Goal: Information Seeking & Learning: Learn about a topic

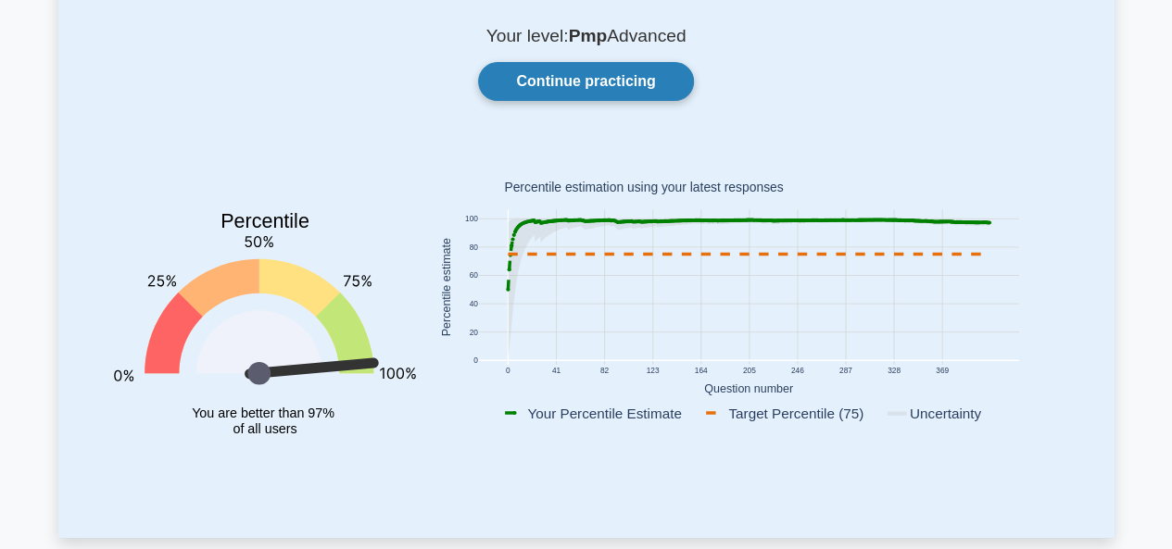
click at [622, 90] on link "Continue practicing" at bounding box center [585, 81] width 215 height 39
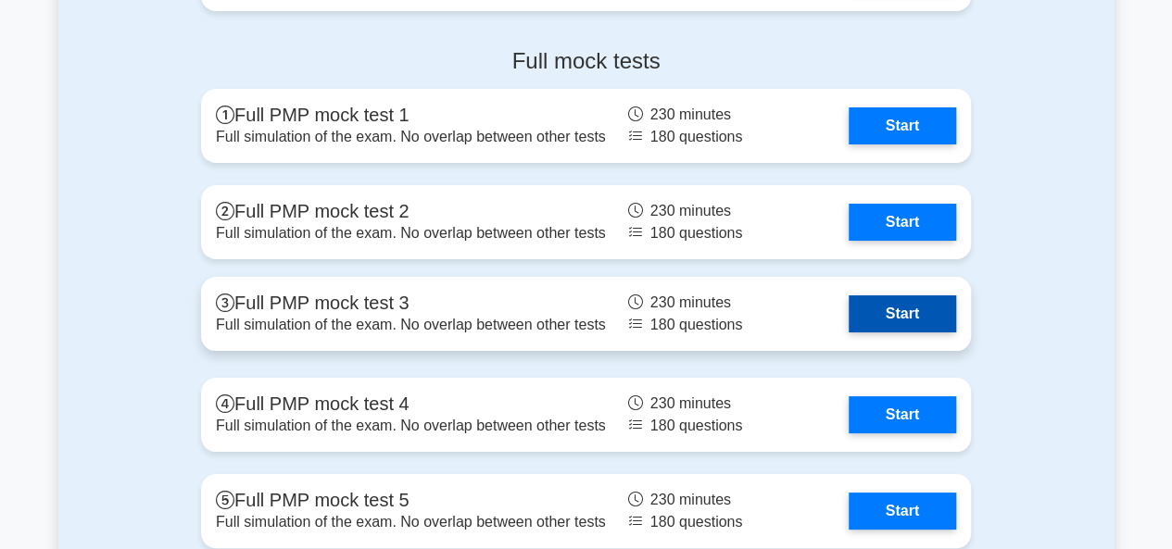
scroll to position [7056, 0]
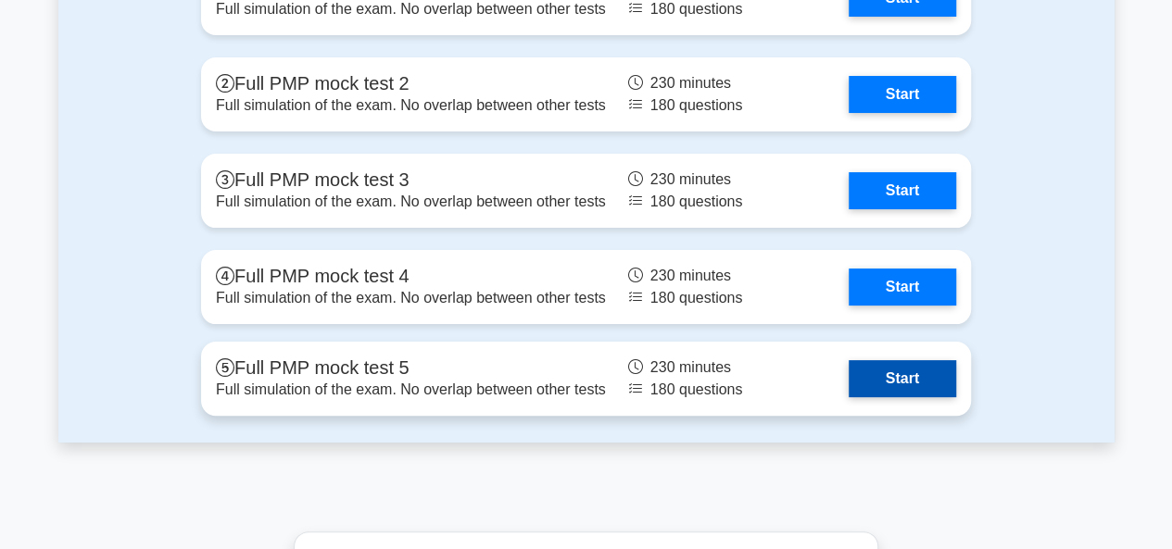
click at [953, 386] on link "Start" at bounding box center [901, 378] width 107 height 37
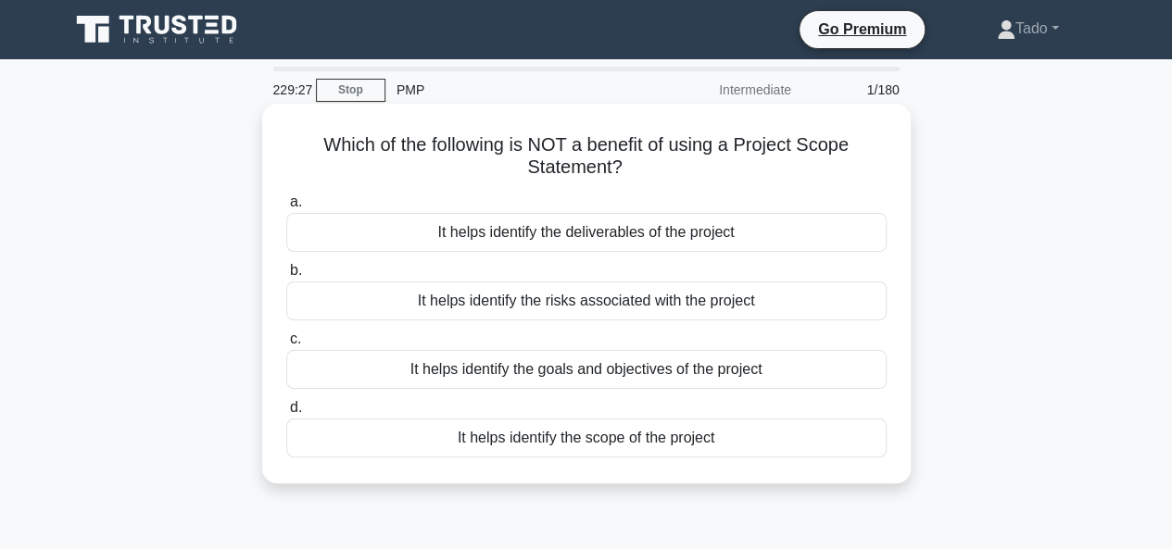
click at [371, 300] on div "It helps identify the risks associated with the project" at bounding box center [586, 301] width 600 height 39
click at [286, 277] on input "b. It helps identify the risks associated with the project" at bounding box center [286, 271] width 0 height 12
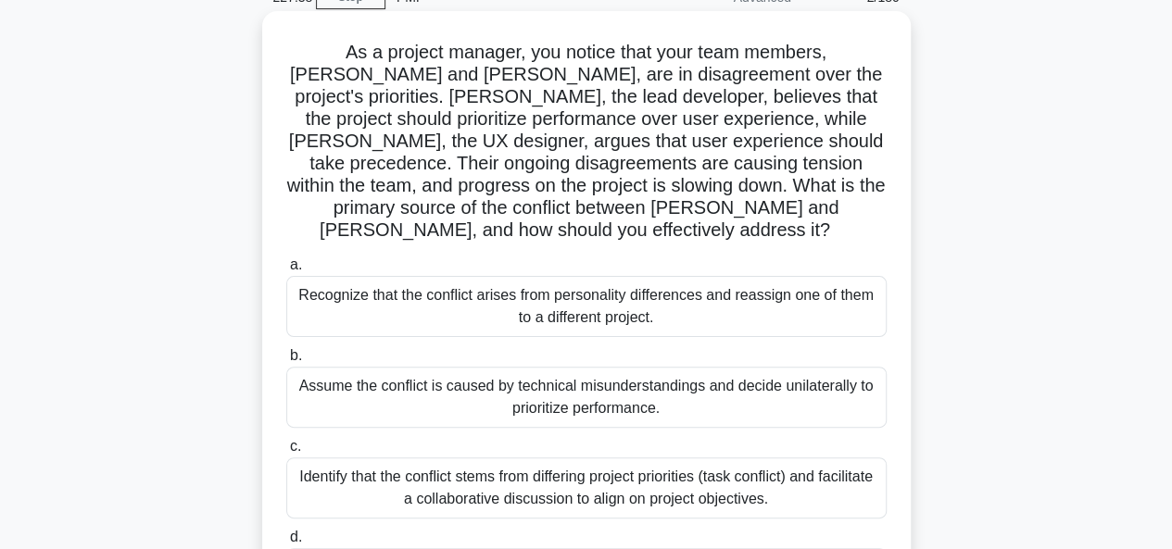
scroll to position [185, 0]
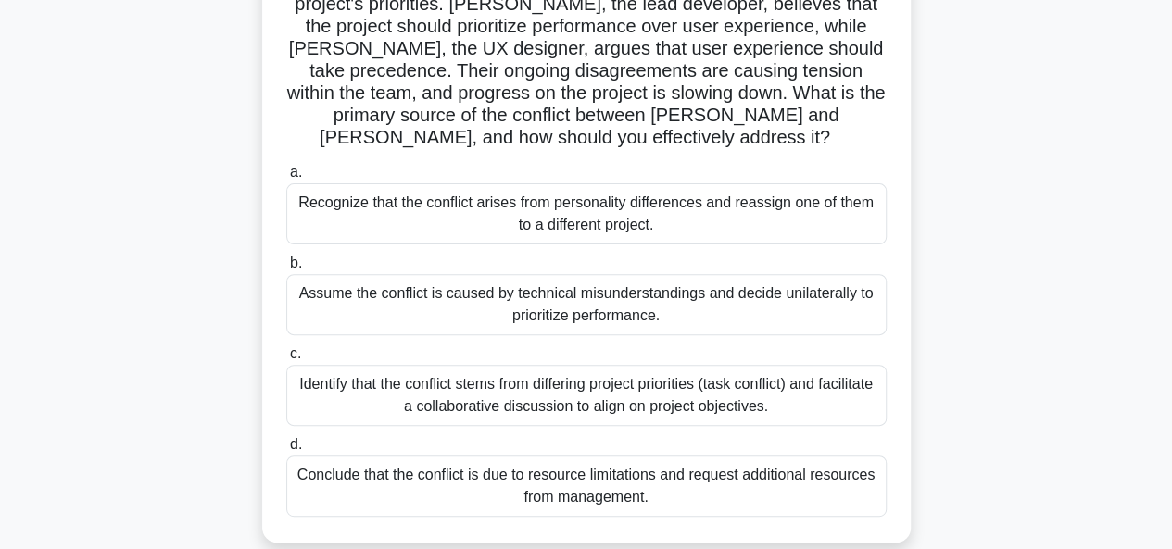
click at [330, 381] on div "Identify that the conflict stems from differing project priorities (task confli…" at bounding box center [586, 395] width 600 height 61
click at [286, 360] on input "c. Identify that the conflict stems from differing project priorities (task con…" at bounding box center [286, 354] width 0 height 12
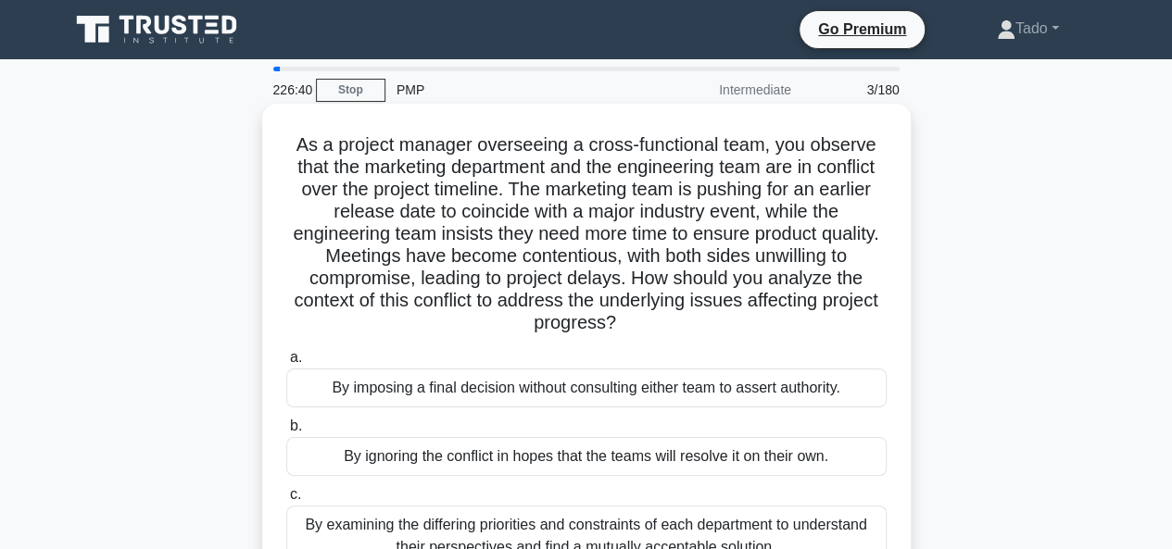
scroll to position [93, 0]
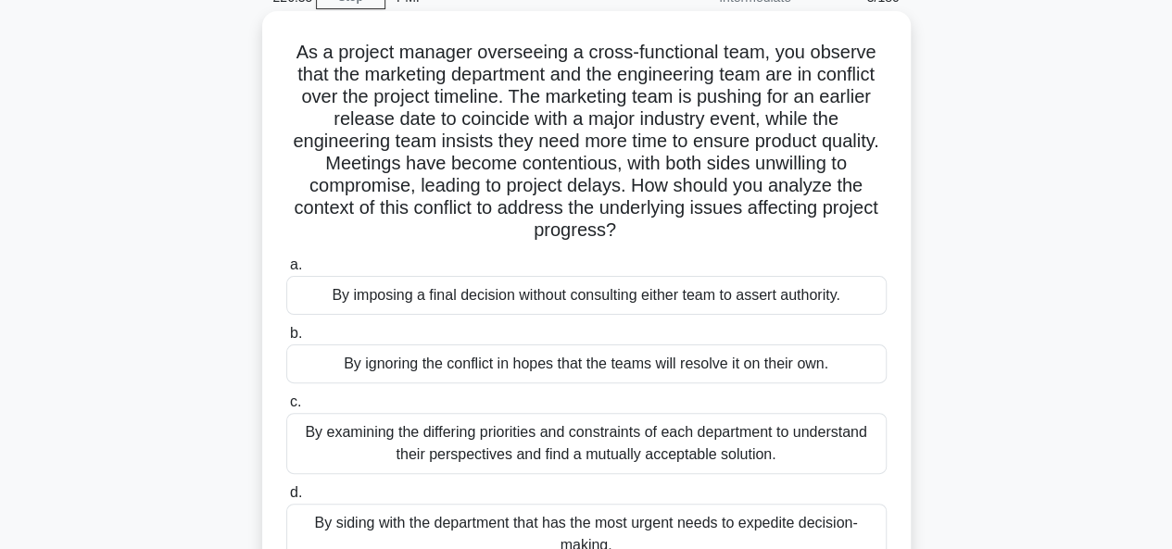
click at [320, 453] on div "By examining the differing priorities and constraints of each department to und…" at bounding box center [586, 443] width 600 height 61
click at [286, 408] on input "c. By examining the differing priorities and constraints of each department to …" at bounding box center [286, 402] width 0 height 12
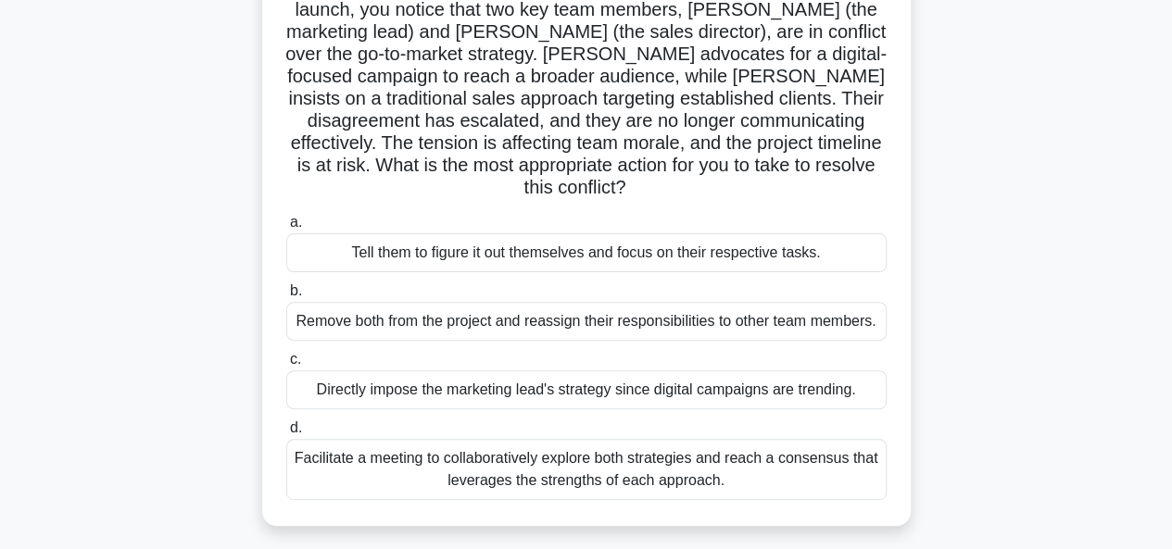
scroll to position [278, 0]
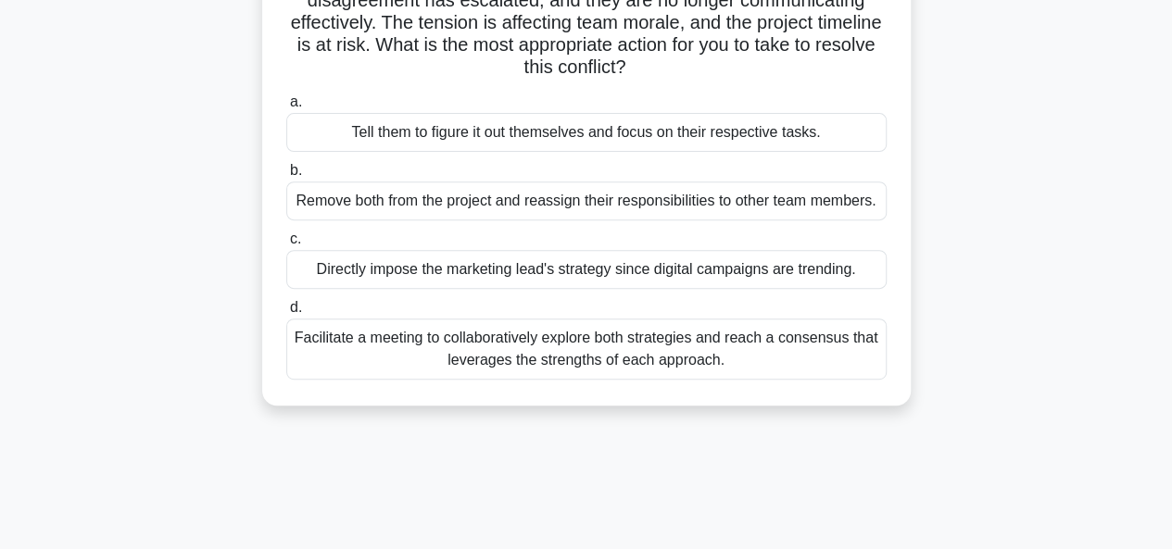
click at [337, 344] on div "Facilitate a meeting to collaboratively explore both strategies and reach a con…" at bounding box center [586, 349] width 600 height 61
click at [286, 314] on input "d. Facilitate a meeting to collaboratively explore both strategies and reach a …" at bounding box center [286, 308] width 0 height 12
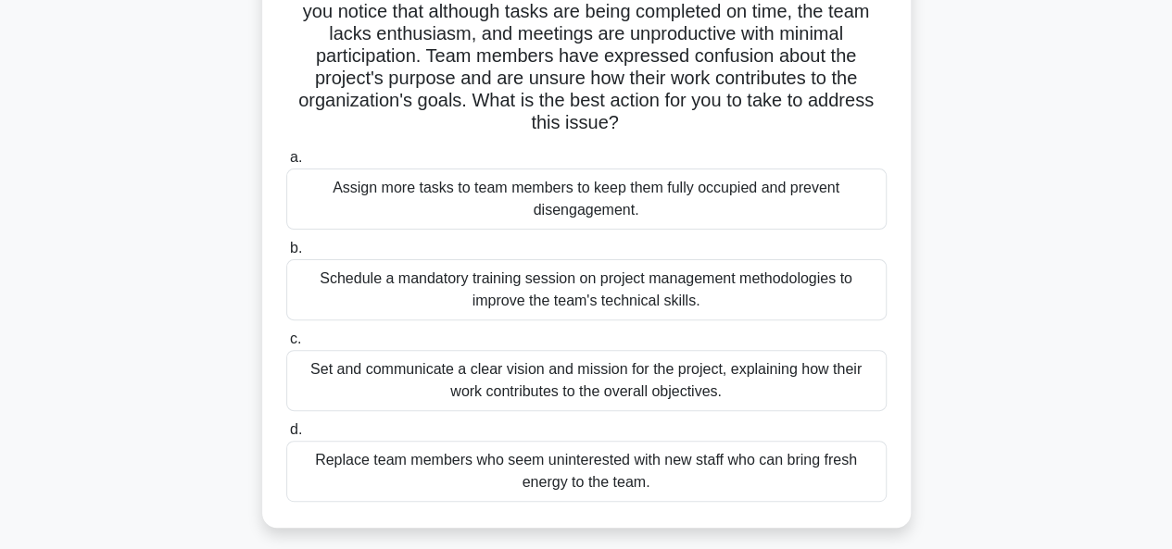
scroll to position [185, 0]
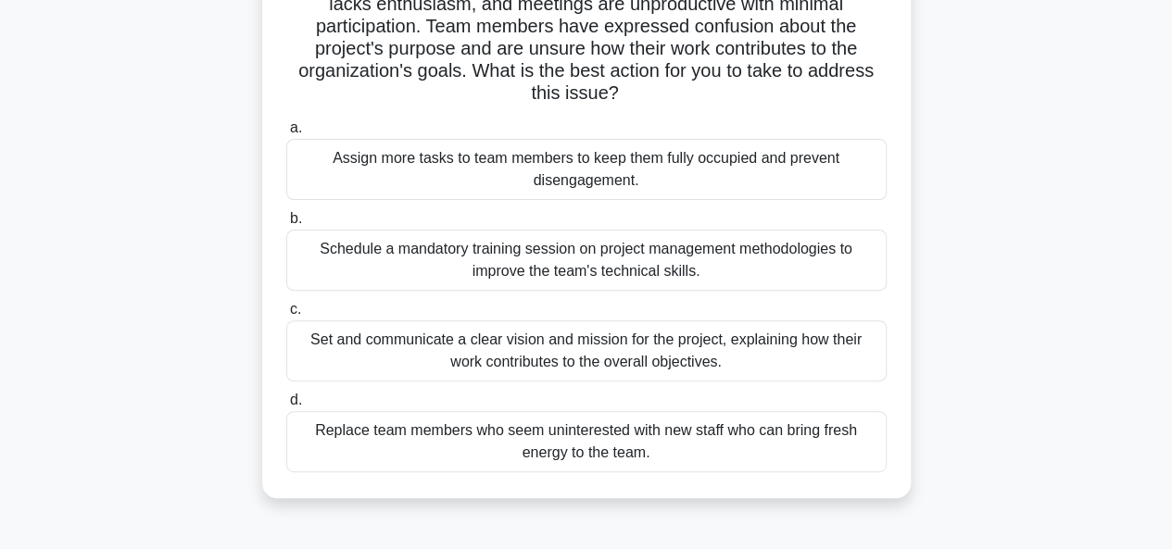
click at [361, 358] on div "Set and communicate a clear vision and mission for the project, explaining how …" at bounding box center [586, 350] width 600 height 61
click at [286, 316] on input "c. Set and communicate a clear vision and mission for the project, explaining h…" at bounding box center [286, 310] width 0 height 12
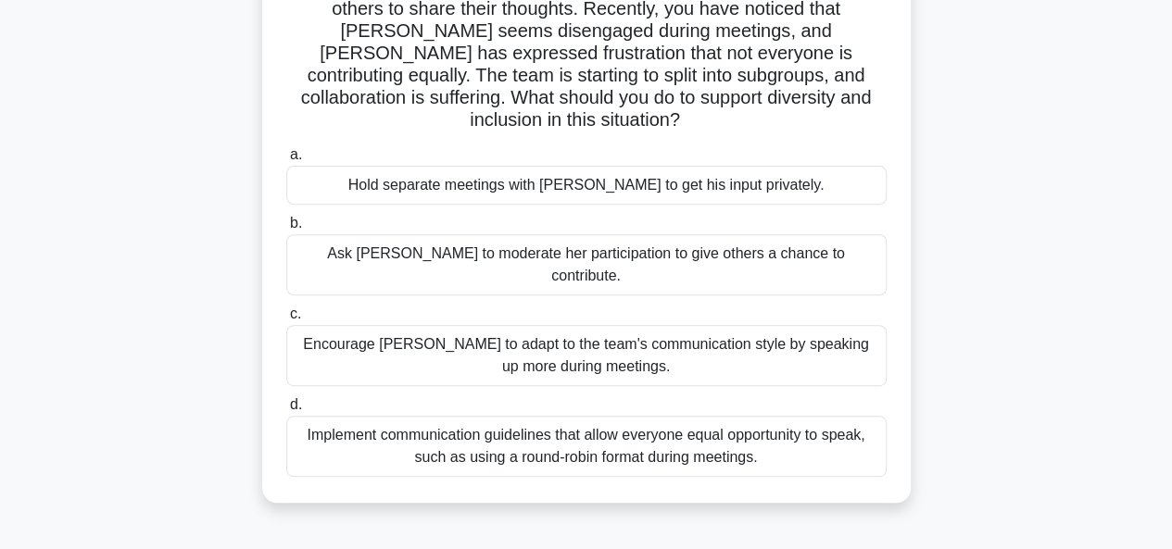
scroll to position [370, 0]
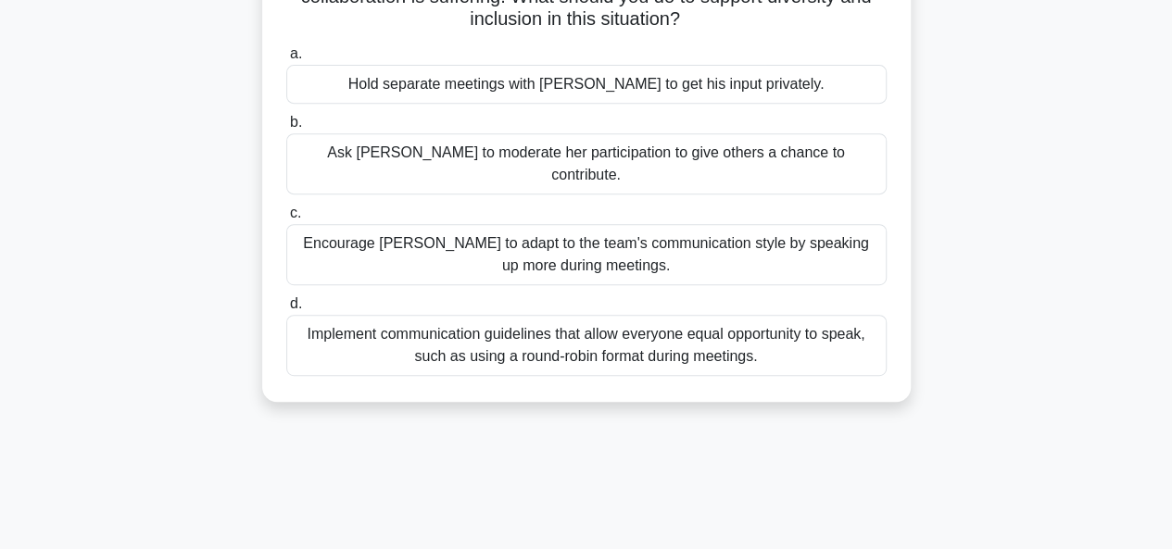
click at [336, 315] on div "Implement communication guidelines that allow everyone equal opportunity to spe…" at bounding box center [586, 345] width 600 height 61
click at [286, 300] on input "d. Implement communication guidelines that allow everyone equal opportunity to …" at bounding box center [286, 304] width 0 height 12
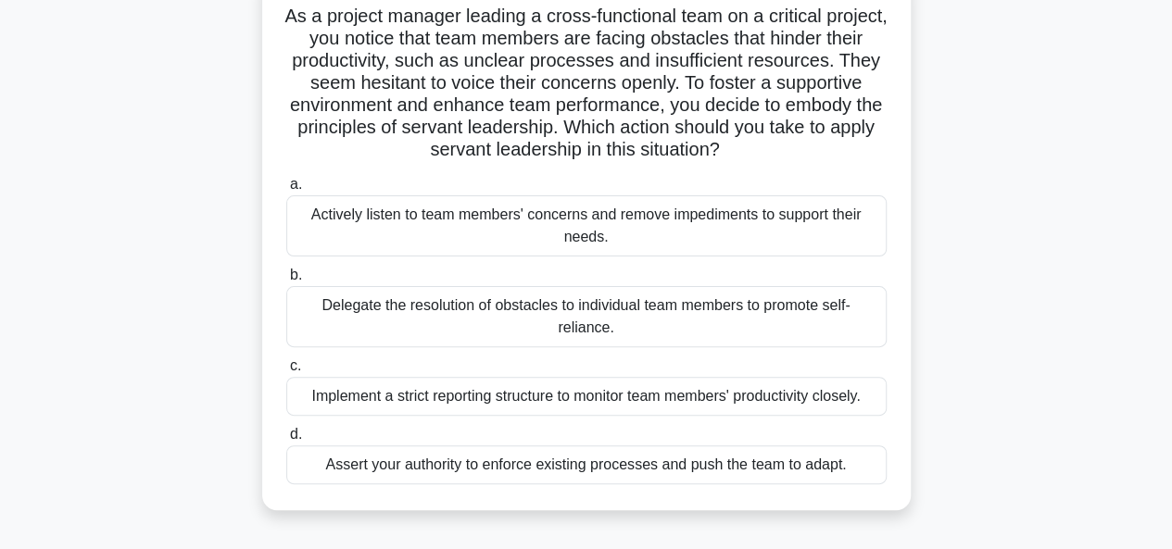
scroll to position [185, 0]
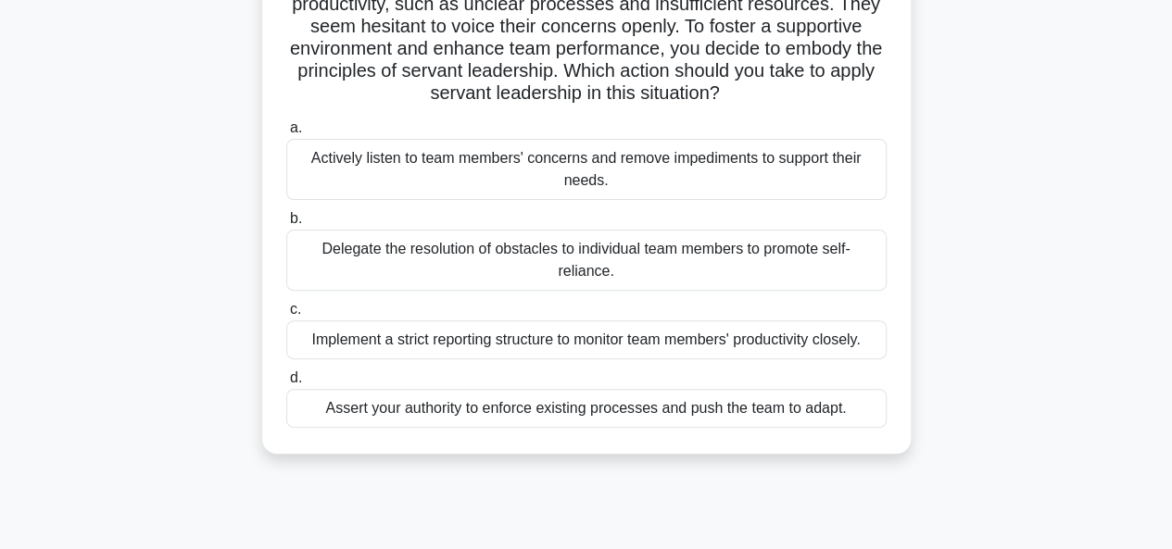
click at [356, 171] on div "Actively listen to team members' concerns and remove impediments to support the…" at bounding box center [586, 169] width 600 height 61
click at [286, 134] on input "a. Actively listen to team members' concerns and remove impediments to support …" at bounding box center [286, 128] width 0 height 12
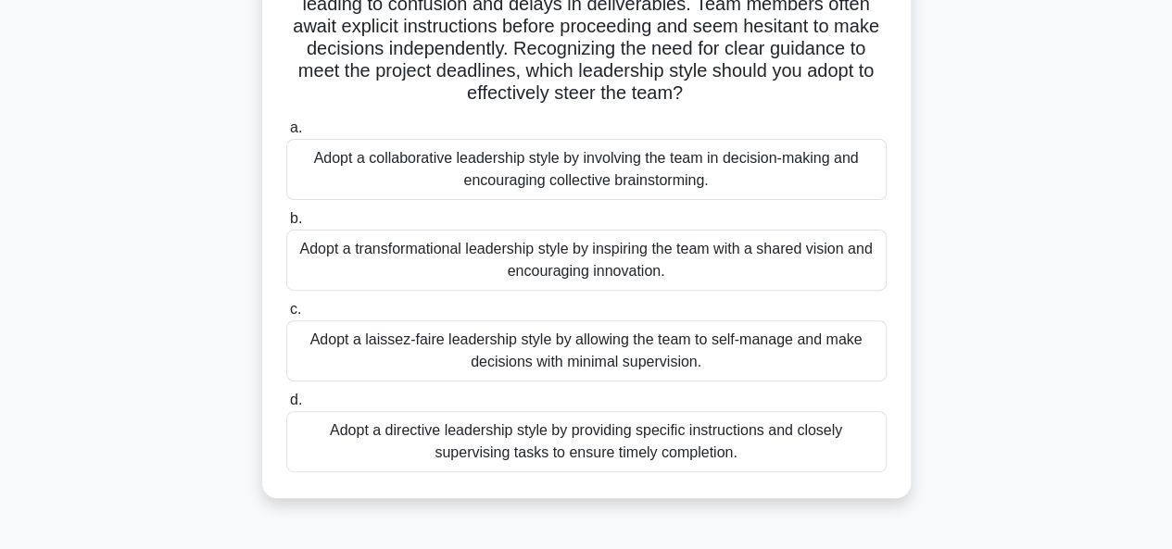
click at [415, 171] on div "Adopt a collaborative leadership style by involving the team in decision-making…" at bounding box center [586, 169] width 600 height 61
click at [286, 134] on input "a. Adopt a collaborative leadership style by involving the team in decision-mak…" at bounding box center [286, 128] width 0 height 12
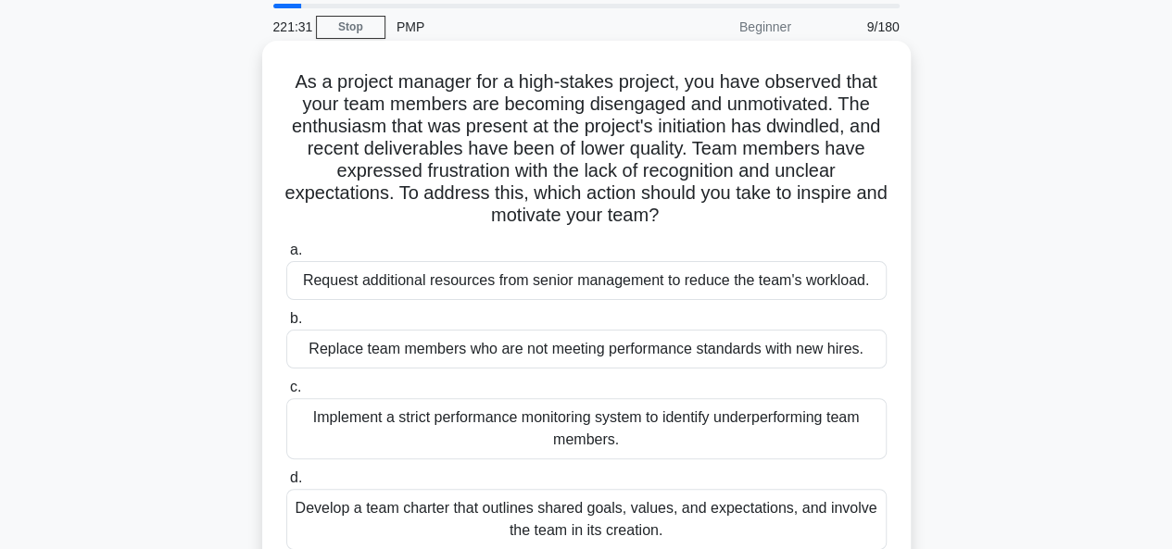
scroll to position [93, 0]
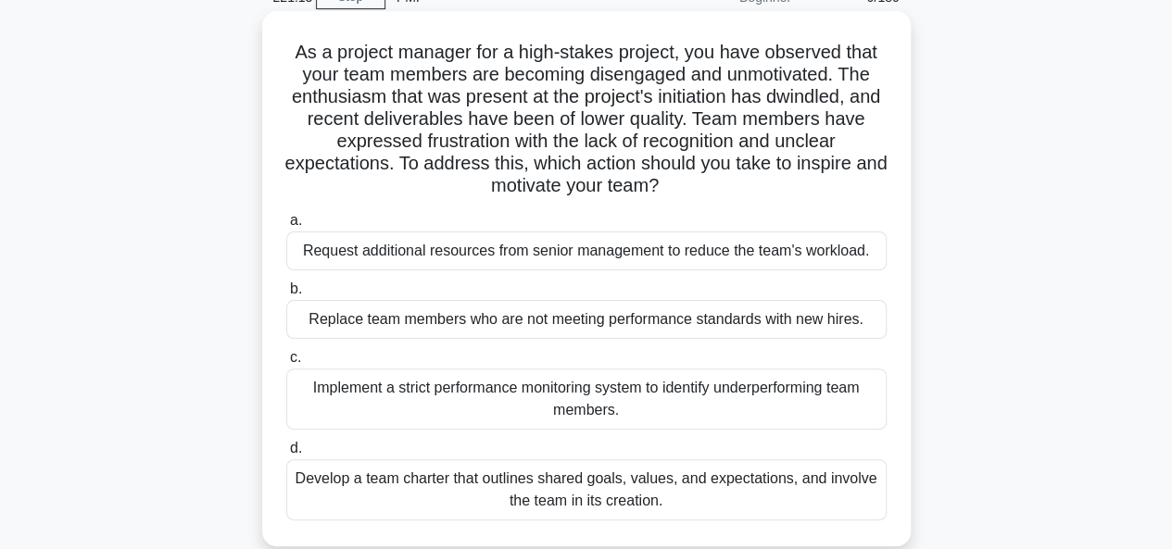
click at [373, 492] on div "Develop a team charter that outlines shared goals, values, and expectations, an…" at bounding box center [586, 489] width 600 height 61
click at [286, 455] on input "d. Develop a team charter that outlines shared goals, values, and expectations,…" at bounding box center [286, 449] width 0 height 12
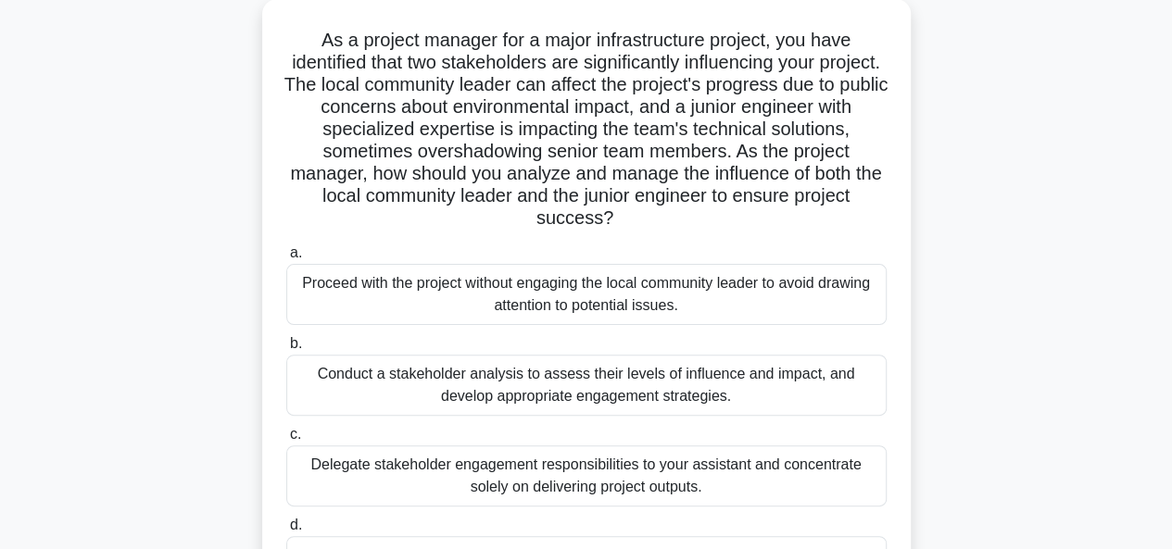
scroll to position [185, 0]
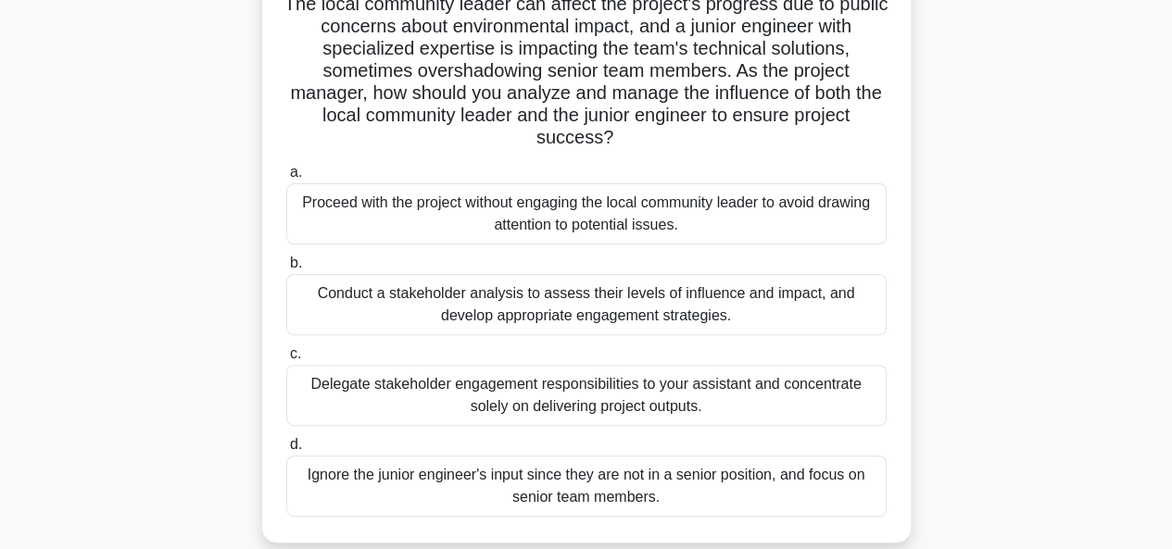
click at [328, 312] on div "Conduct a stakeholder analysis to assess their levels of influence and impact, …" at bounding box center [586, 304] width 600 height 61
click at [286, 270] on input "b. Conduct a stakeholder analysis to assess their levels of influence and impac…" at bounding box center [286, 263] width 0 height 12
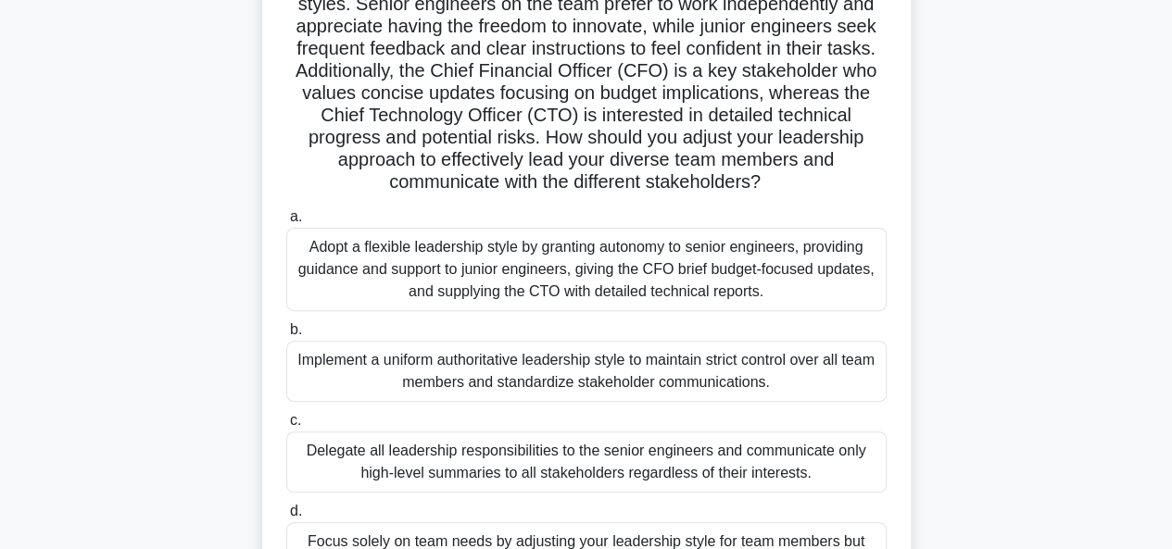
click at [334, 255] on div "Adopt a flexible leadership style by granting autonomy to senior engineers, pro…" at bounding box center [586, 269] width 600 height 83
click at [286, 223] on input "a. Adopt a flexible leadership style by granting autonomy to senior engineers, …" at bounding box center [286, 217] width 0 height 12
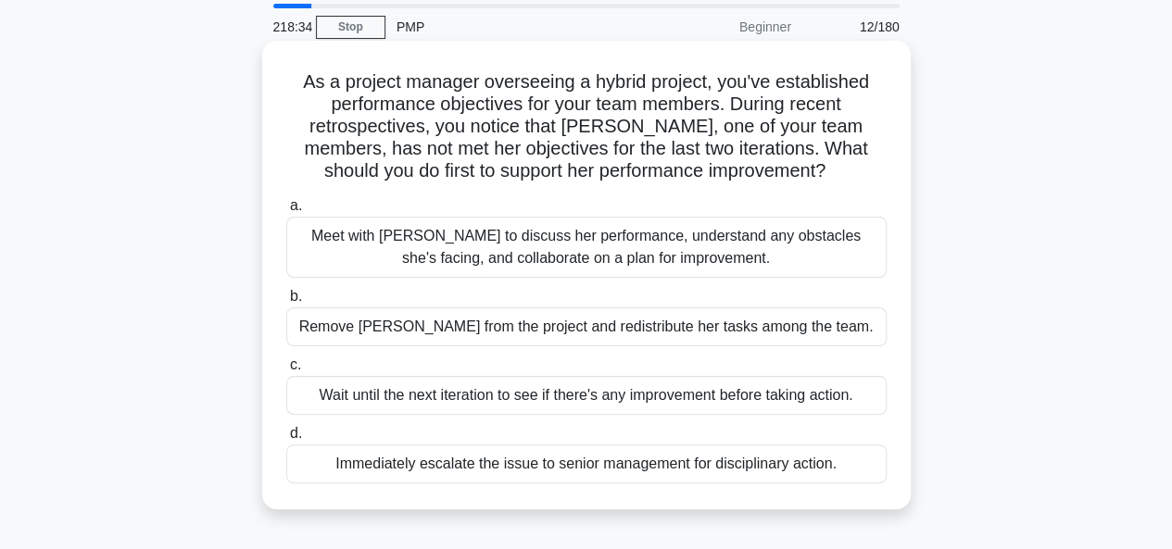
scroll to position [93, 0]
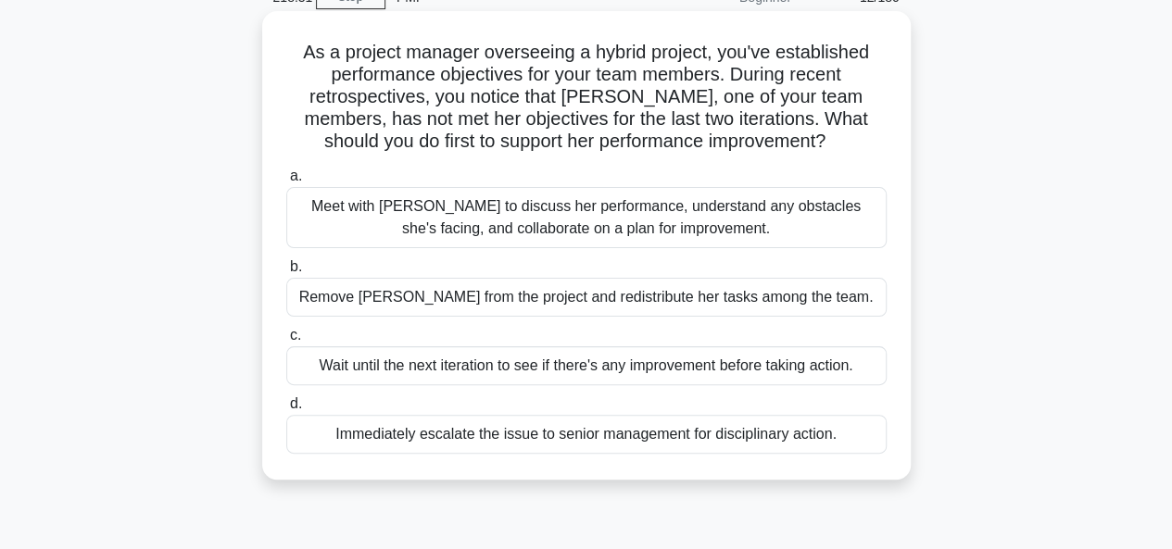
click at [321, 198] on div "Meet with Maria to discuss her performance, understand any obstacles she's faci…" at bounding box center [586, 217] width 600 height 61
click at [286, 182] on input "a. Meet with Maria to discuss her performance, understand any obstacles she's f…" at bounding box center [286, 176] width 0 height 12
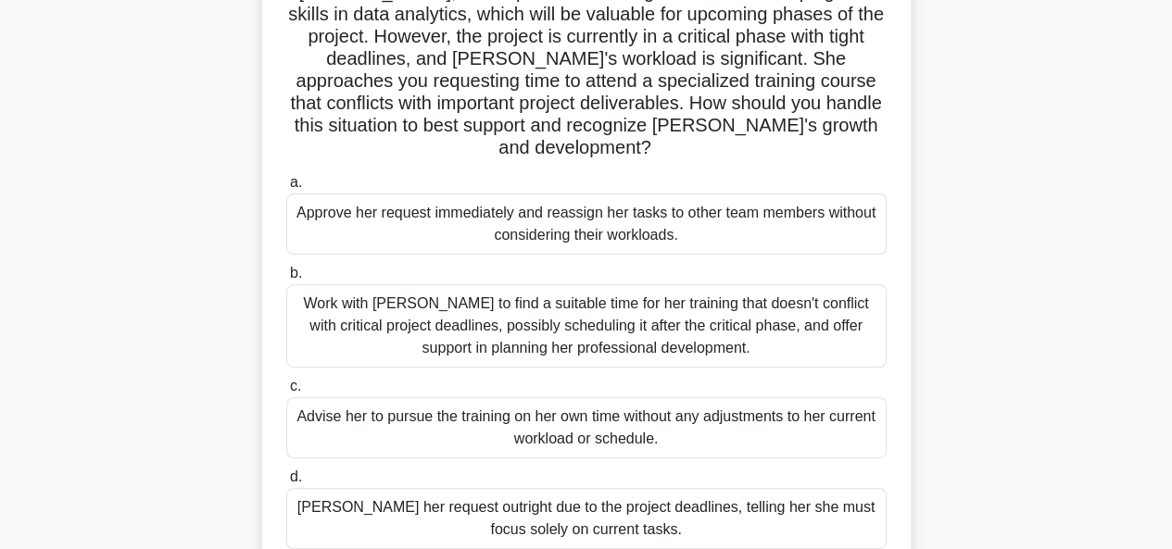
scroll to position [278, 0]
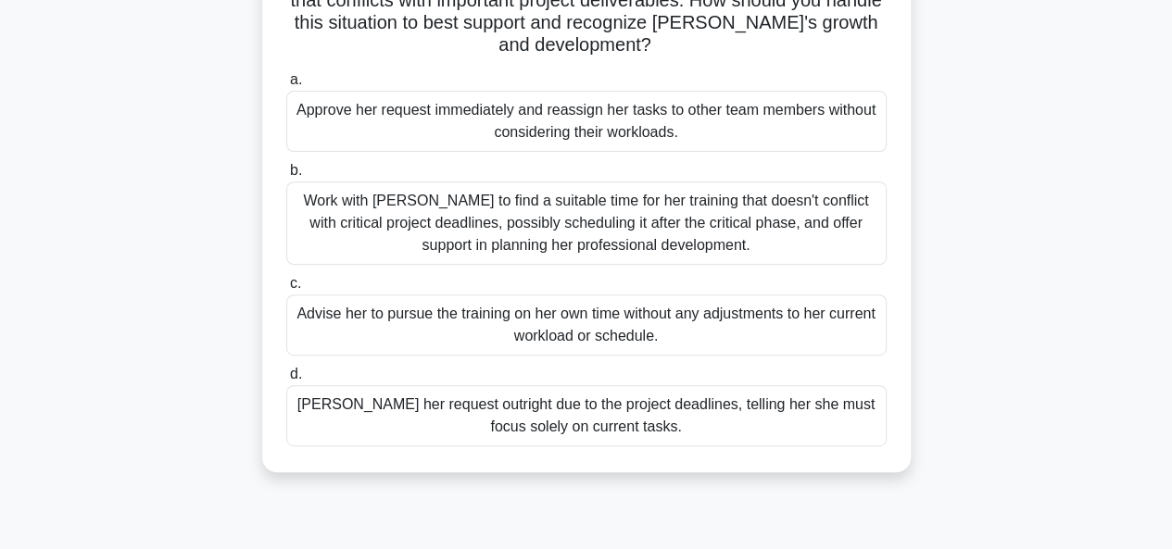
click at [329, 207] on div "Work with Emily to find a suitable time for her training that doesn't conflict …" at bounding box center [586, 223] width 600 height 83
click at [286, 177] on input "b. Work with Emily to find a suitable time for her training that doesn't confli…" at bounding box center [286, 171] width 0 height 12
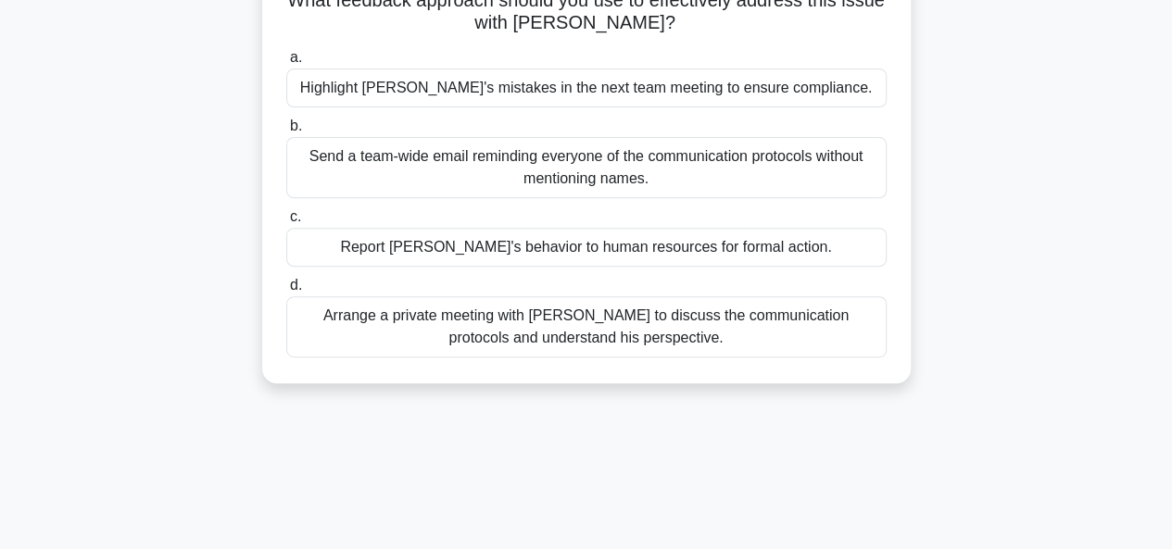
click at [354, 333] on div "Arrange a private meeting with Jacob to discuss the communication protocols and…" at bounding box center [586, 326] width 600 height 61
click at [286, 292] on input "d. Arrange a private meeting with Jacob to discuss the communication protocols …" at bounding box center [286, 286] width 0 height 12
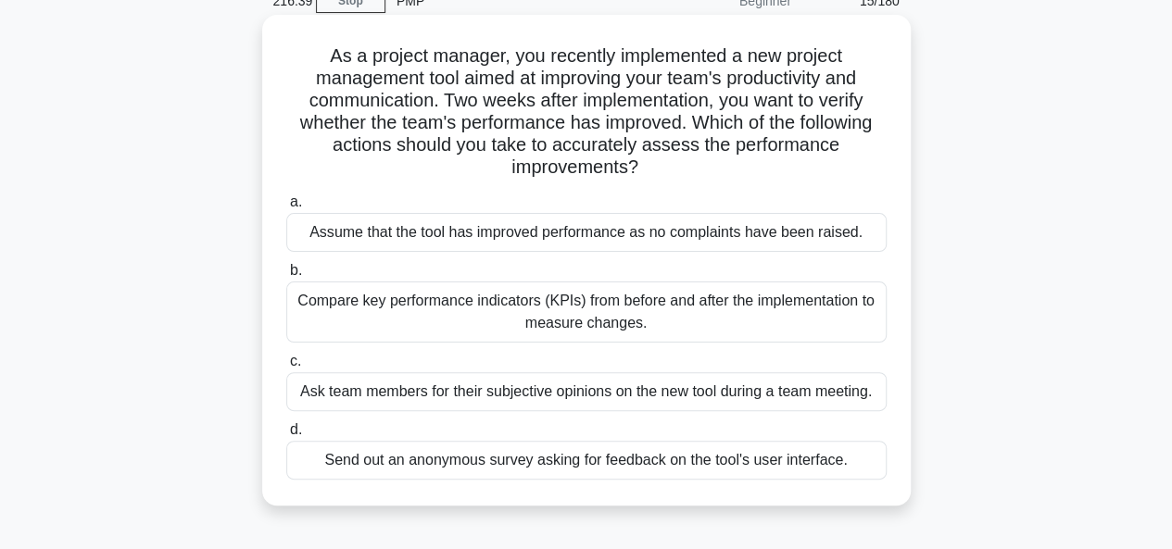
scroll to position [93, 0]
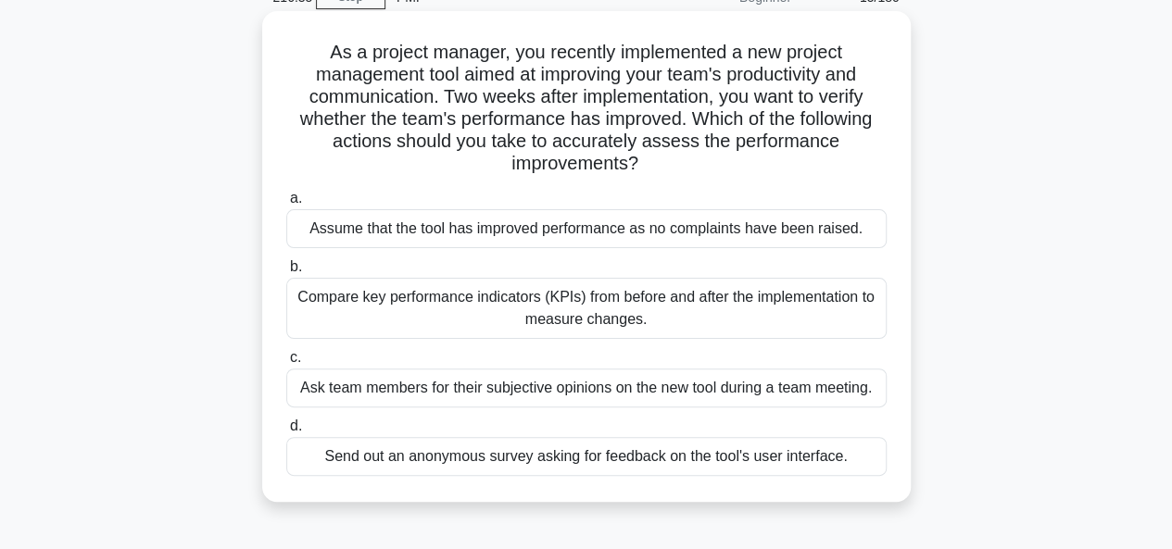
click at [406, 299] on div "Compare key performance indicators (KPIs) from before and after the implementat…" at bounding box center [586, 308] width 600 height 61
click at [286, 273] on input "b. Compare key performance indicators (KPIs) from before and after the implemen…" at bounding box center [286, 267] width 0 height 12
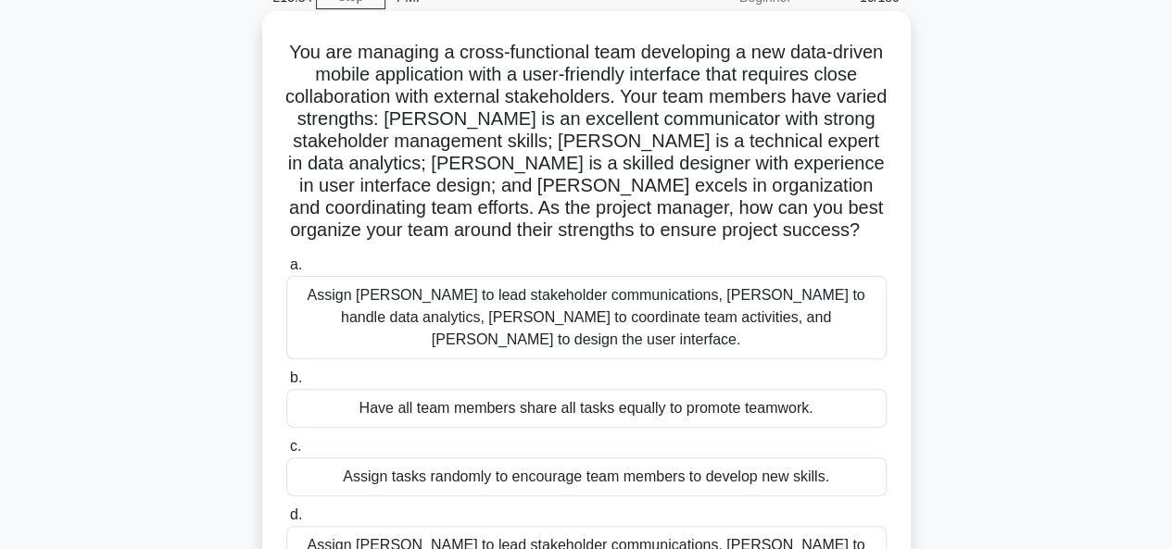
scroll to position [185, 0]
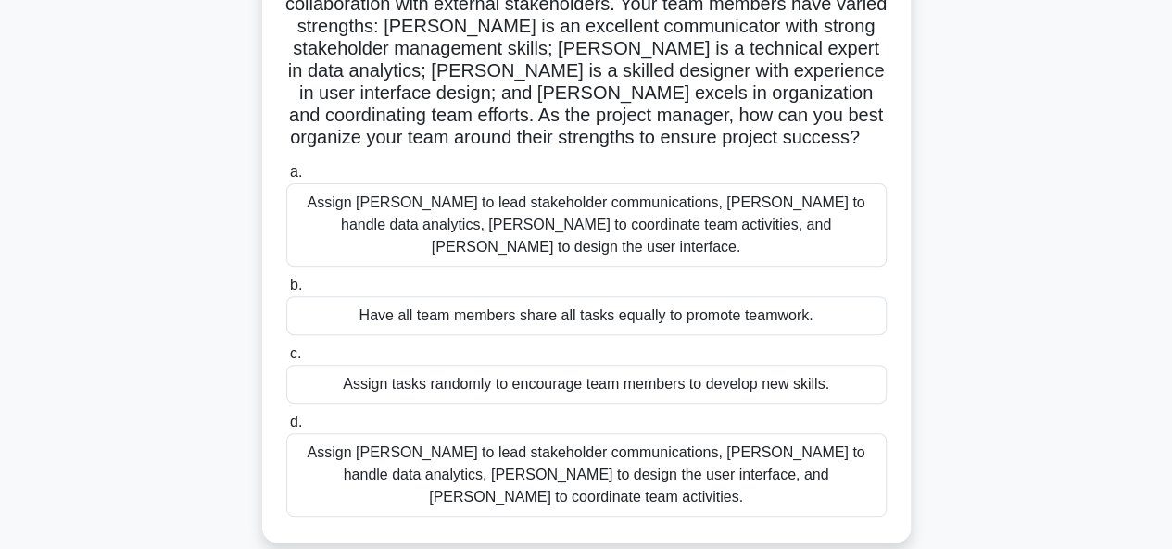
click at [341, 450] on div "Assign Maria to lead stakeholder communications, Ahmed to handle data analytics…" at bounding box center [586, 474] width 600 height 83
click at [286, 429] on input "d. Assign Maria to lead stakeholder communications, Ahmed to handle data analyt…" at bounding box center [286, 423] width 0 height 12
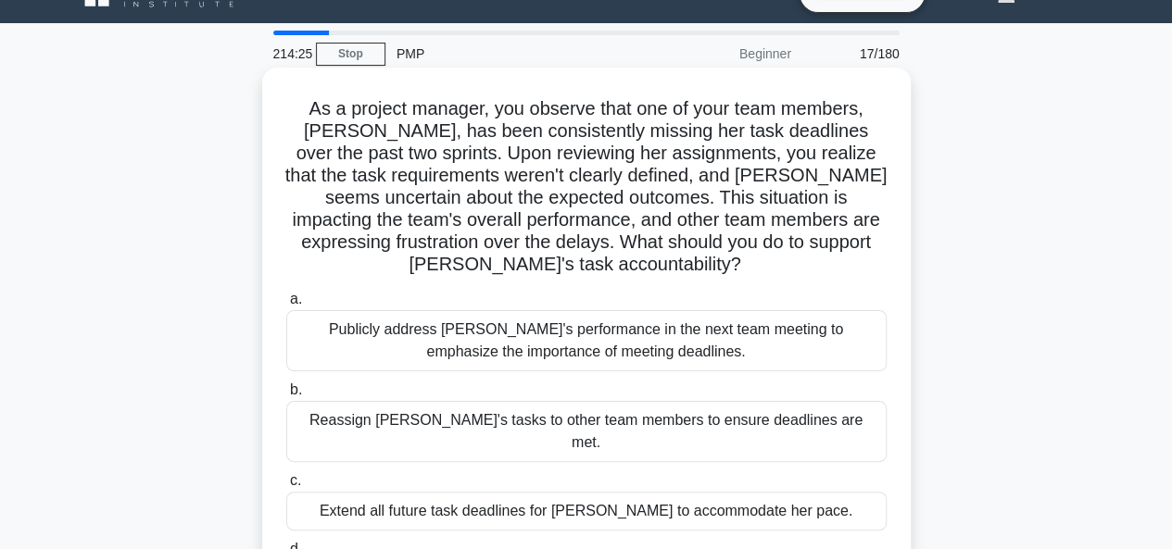
scroll to position [93, 0]
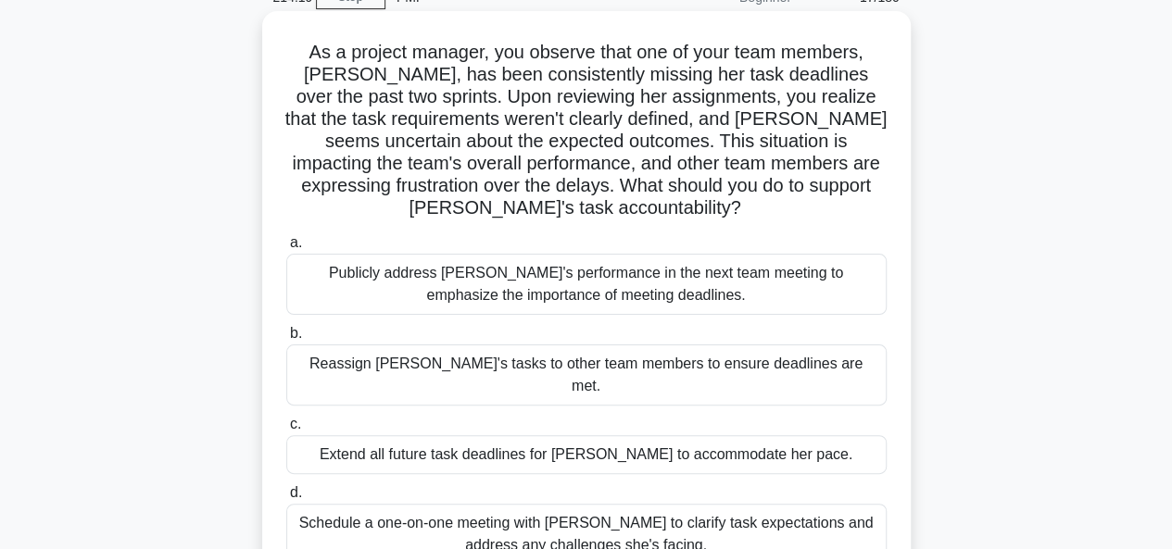
click at [389, 518] on div "Schedule a one-on-one meeting with Emily to clarify task expectations and addre…" at bounding box center [586, 534] width 600 height 61
click at [286, 499] on input "d. Schedule a one-on-one meeting with Emily to clarify task expectations and ad…" at bounding box center [286, 493] width 0 height 12
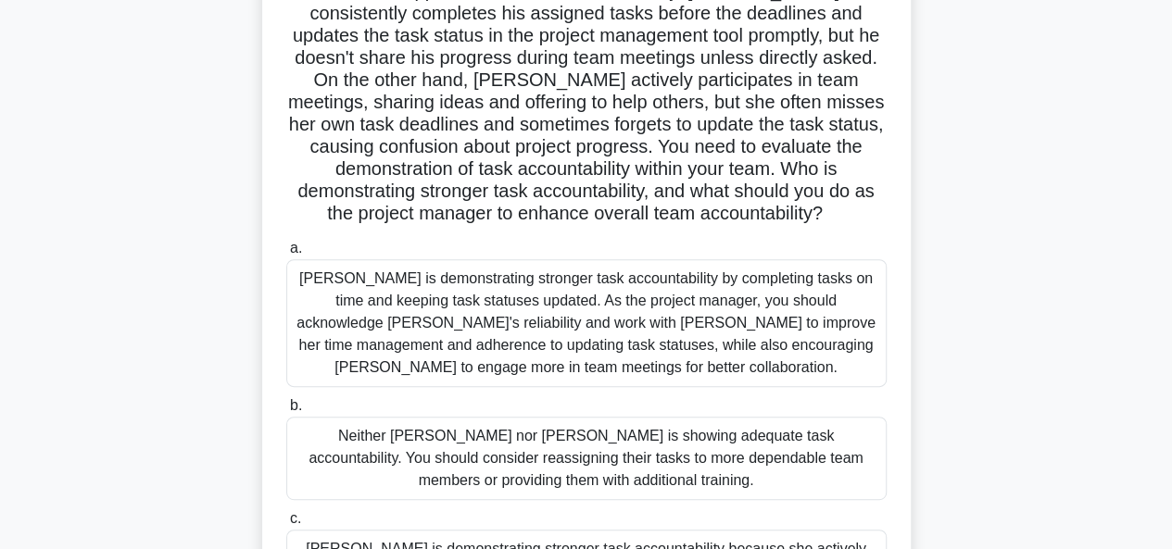
scroll to position [370, 0]
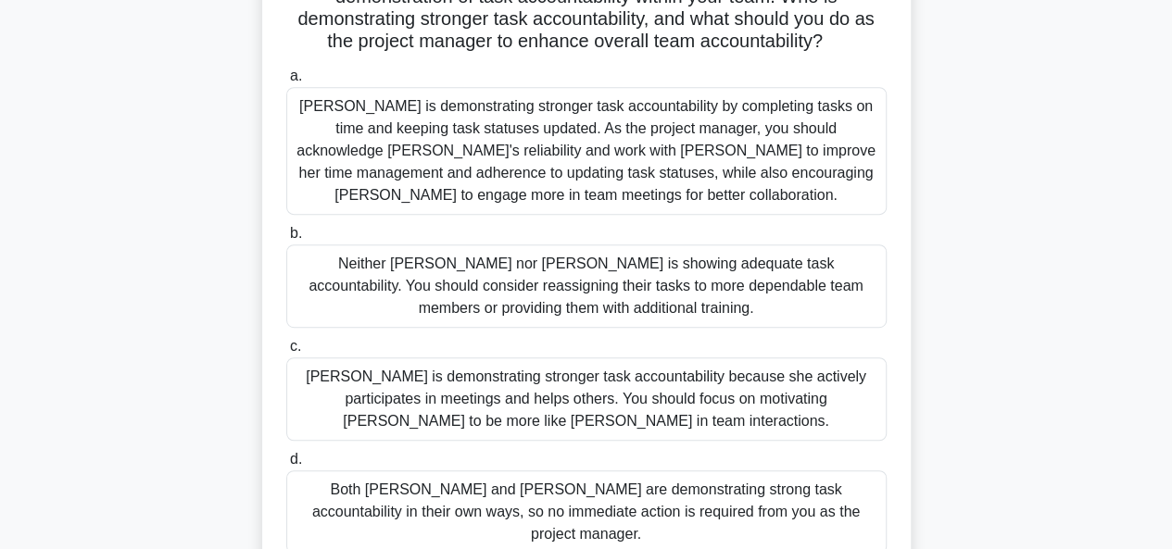
click at [321, 112] on div "Jacob is demonstrating stronger task accountability by completing tasks on time…" at bounding box center [586, 151] width 600 height 128
click at [286, 82] on input "a. Jacob is demonstrating stronger task accountability by completing tasks on t…" at bounding box center [286, 76] width 0 height 12
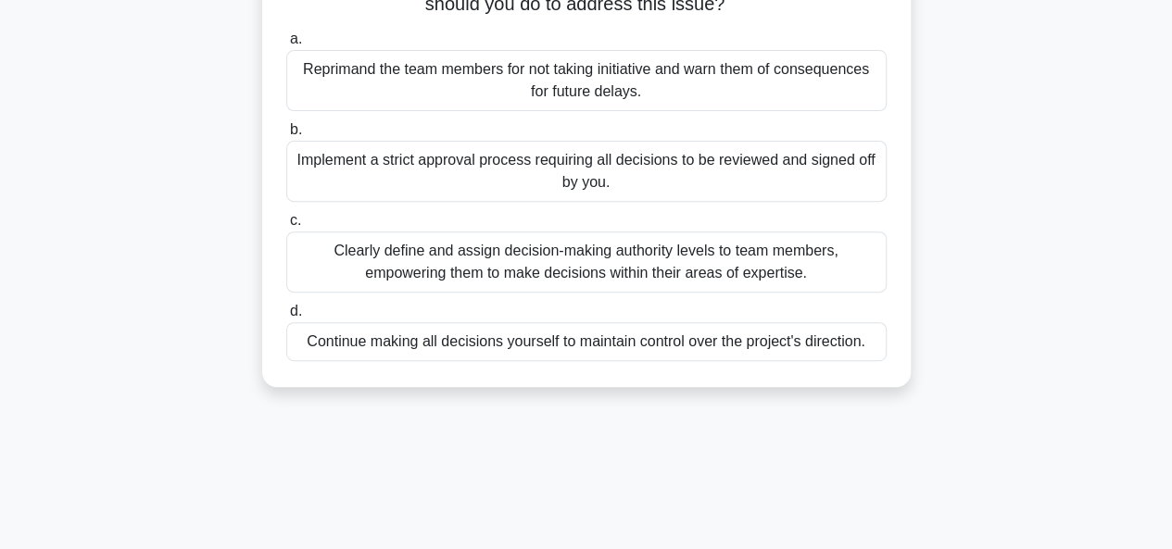
scroll to position [278, 0]
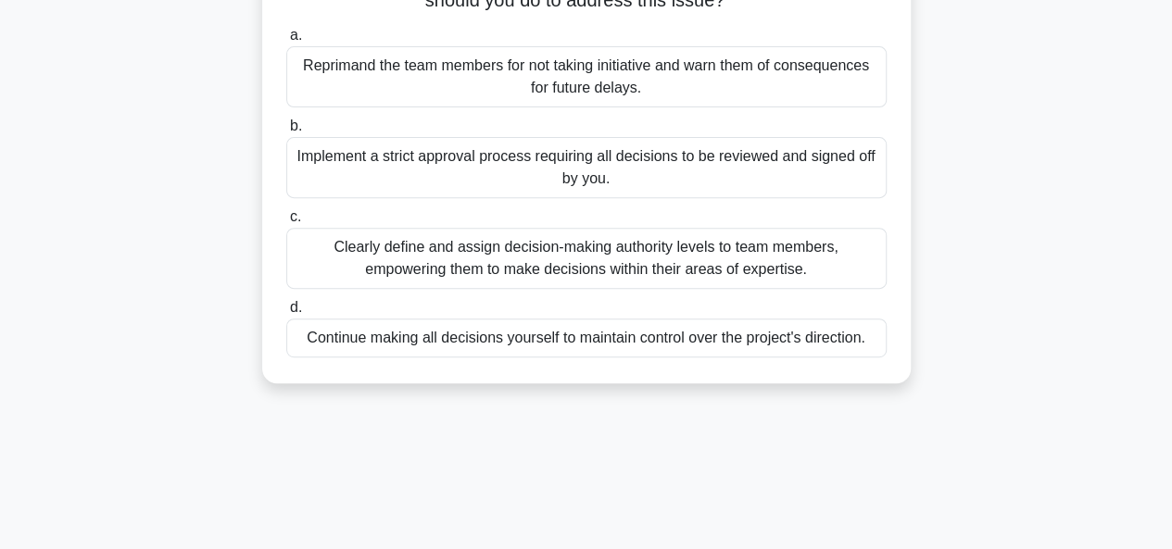
click at [396, 259] on div "Clearly define and assign decision-making authority levels to team members, emp…" at bounding box center [586, 258] width 600 height 61
click at [286, 223] on input "c. Clearly define and assign decision-making authority levels to team members, …" at bounding box center [286, 217] width 0 height 12
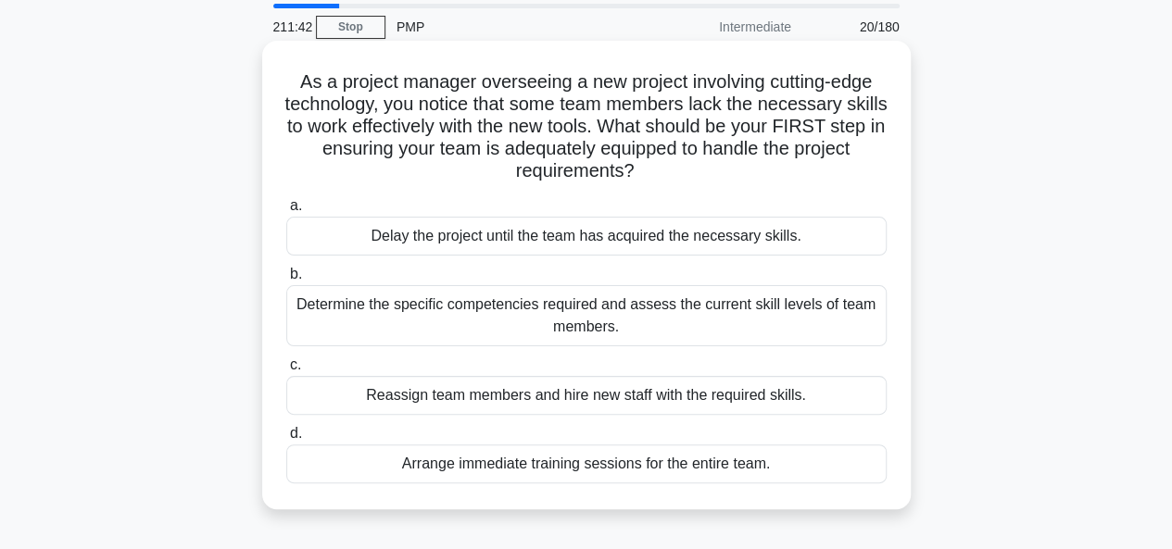
scroll to position [93, 0]
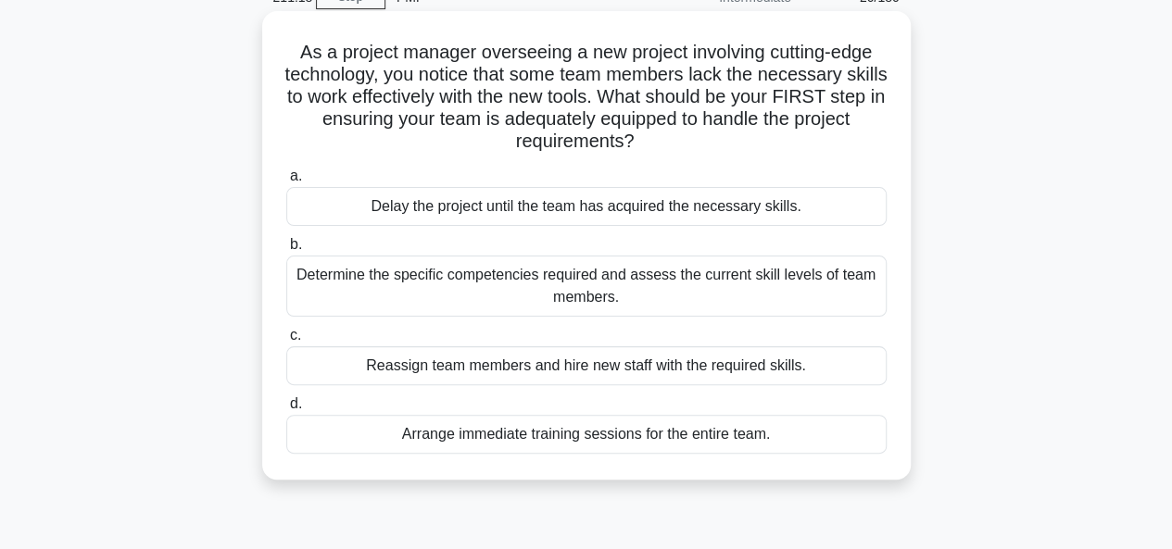
click at [339, 310] on div "Determine the specific competencies required and assess the current skill level…" at bounding box center [586, 286] width 600 height 61
click at [286, 251] on input "b. Determine the specific competencies required and assess the current skill le…" at bounding box center [286, 245] width 0 height 12
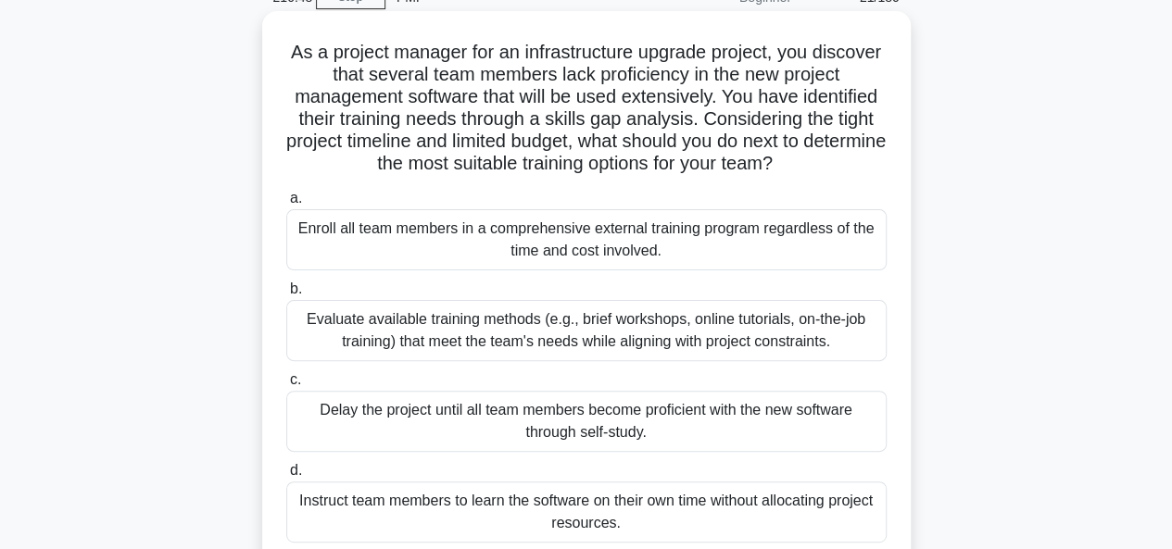
click at [309, 313] on div "Evaluate available training methods (e.g., brief workshops, online tutorials, o…" at bounding box center [586, 330] width 600 height 61
click at [286, 295] on input "b. Evaluate available training methods (e.g., brief workshops, online tutorials…" at bounding box center [286, 289] width 0 height 12
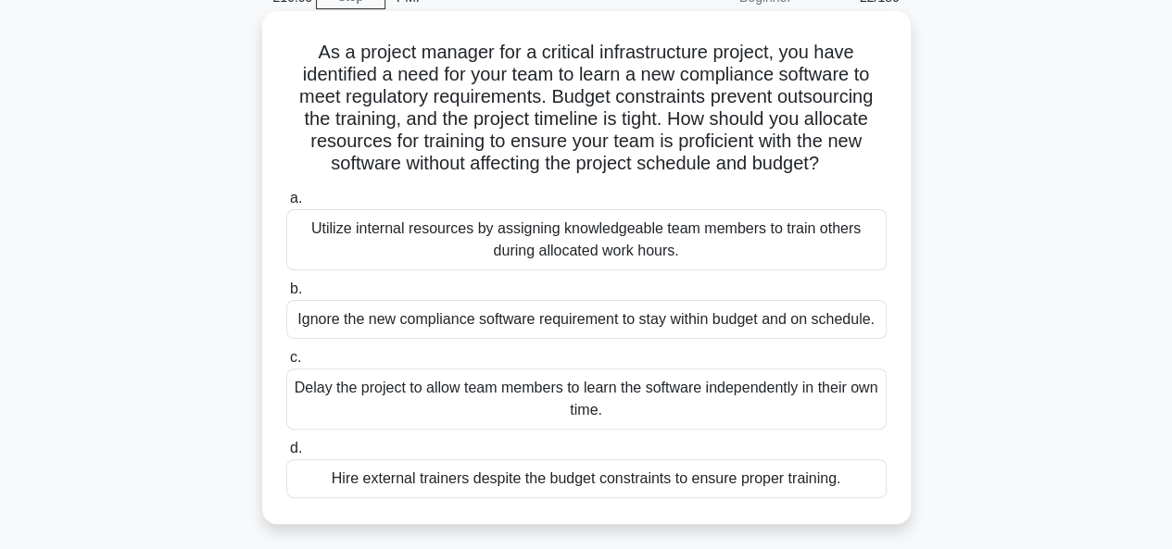
click at [275, 199] on div "a. Utilize internal resources by assigning knowledgeable team members to train …" at bounding box center [586, 228] width 622 height 83
click at [318, 247] on div "Utilize internal resources by assigning knowledgeable team members to train oth…" at bounding box center [586, 239] width 600 height 61
click at [286, 205] on input "a. Utilize internal resources by assigning knowledgeable team members to train …" at bounding box center [286, 199] width 0 height 12
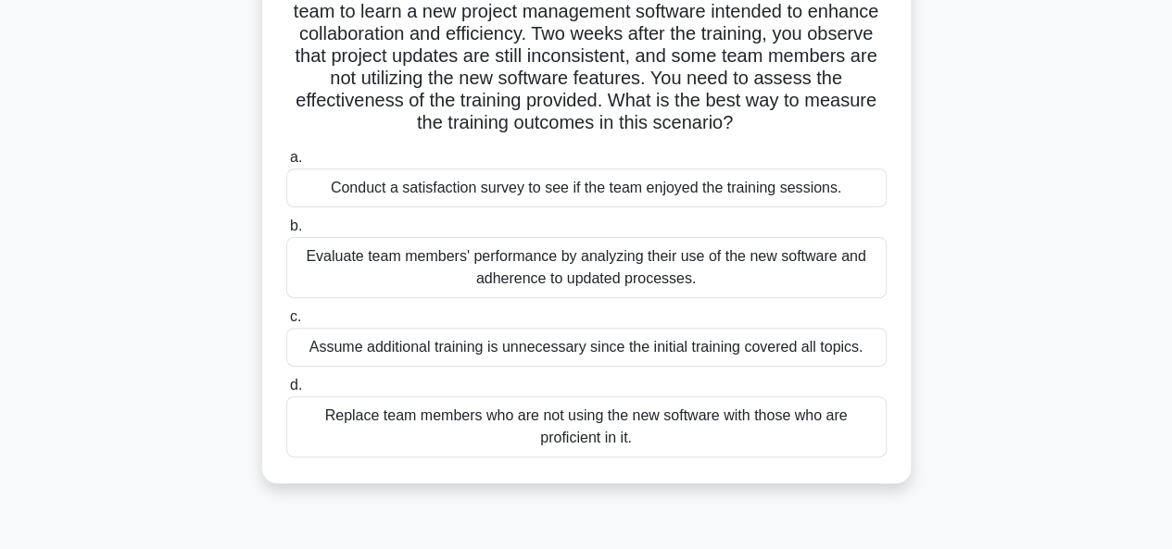
scroll to position [185, 0]
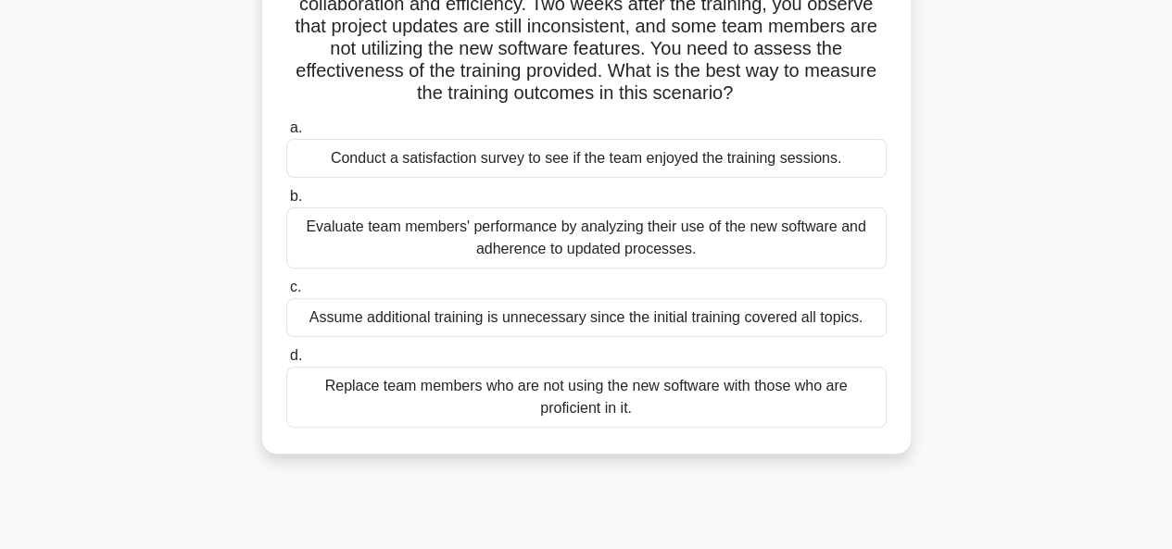
click at [345, 223] on div "Evaluate team members' performance by analyzing their use of the new software a…" at bounding box center [586, 237] width 600 height 61
click at [286, 203] on input "b. Evaluate team members' performance by analyzing their use of the new softwar…" at bounding box center [286, 197] width 0 height 12
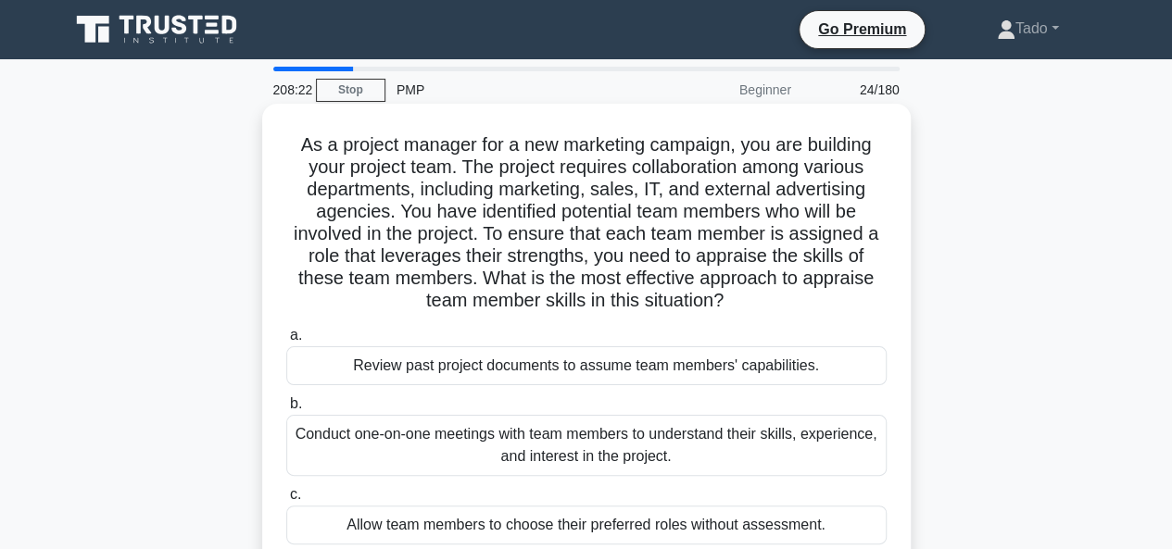
scroll to position [93, 0]
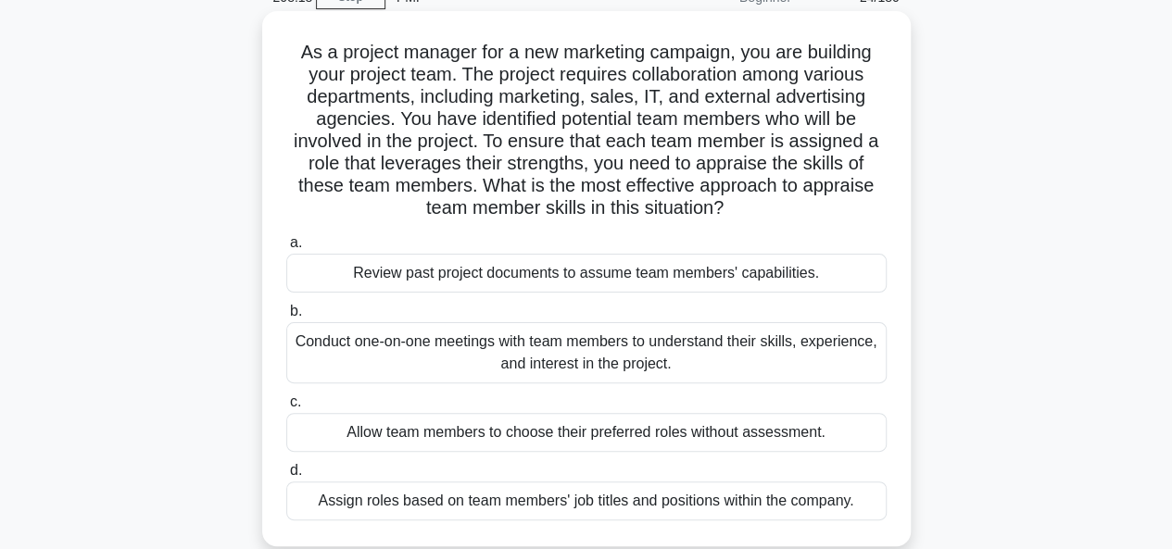
click at [415, 360] on div "Conduct one-on-one meetings with team members to understand their skills, exper…" at bounding box center [586, 352] width 600 height 61
click at [286, 318] on input "b. Conduct one-on-one meetings with team members to understand their skills, ex…" at bounding box center [286, 312] width 0 height 12
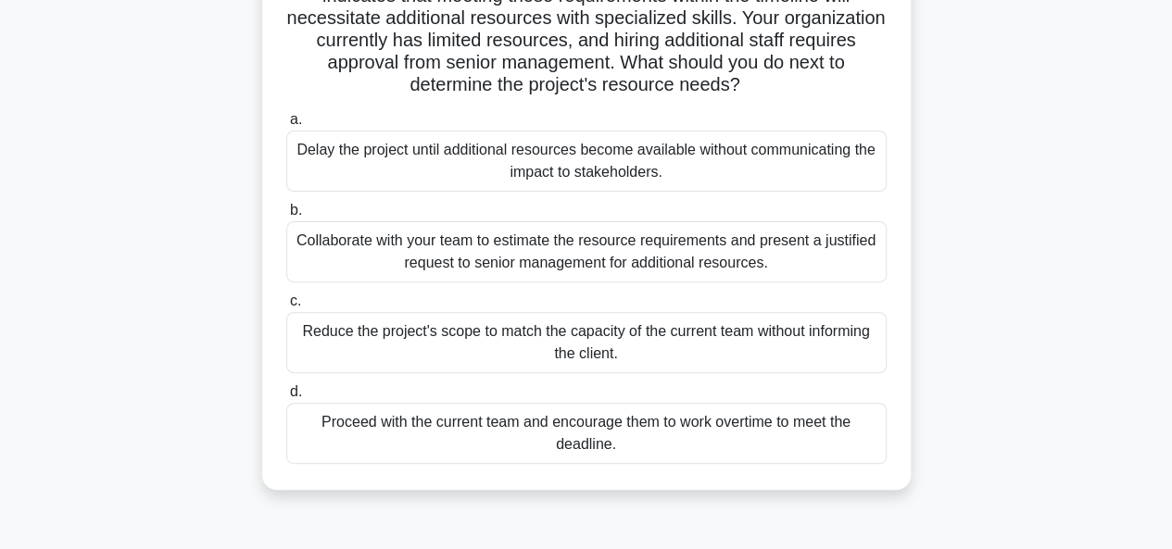
scroll to position [278, 0]
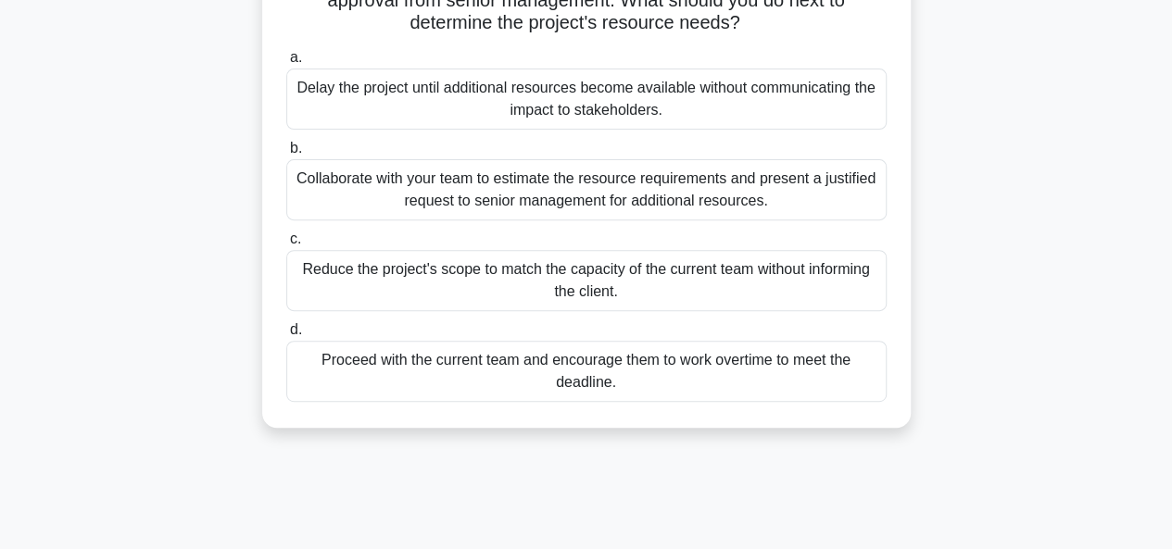
click at [352, 199] on div "Collaborate with your team to estimate the resource requirements and present a …" at bounding box center [586, 189] width 600 height 61
click at [286, 155] on input "b. Collaborate with your team to estimate the resource requirements and present…" at bounding box center [286, 149] width 0 height 12
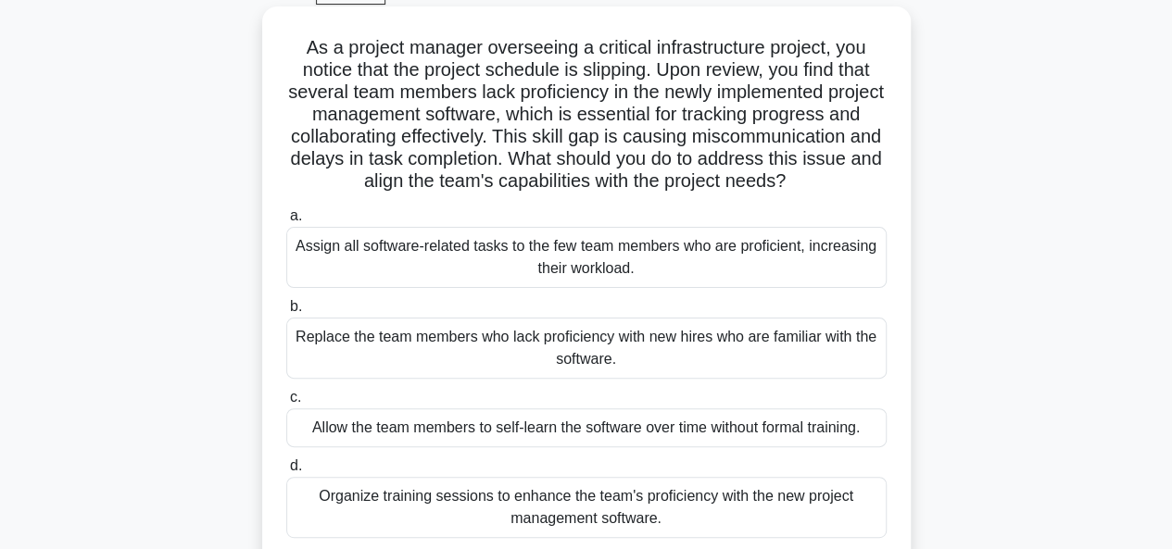
scroll to position [185, 0]
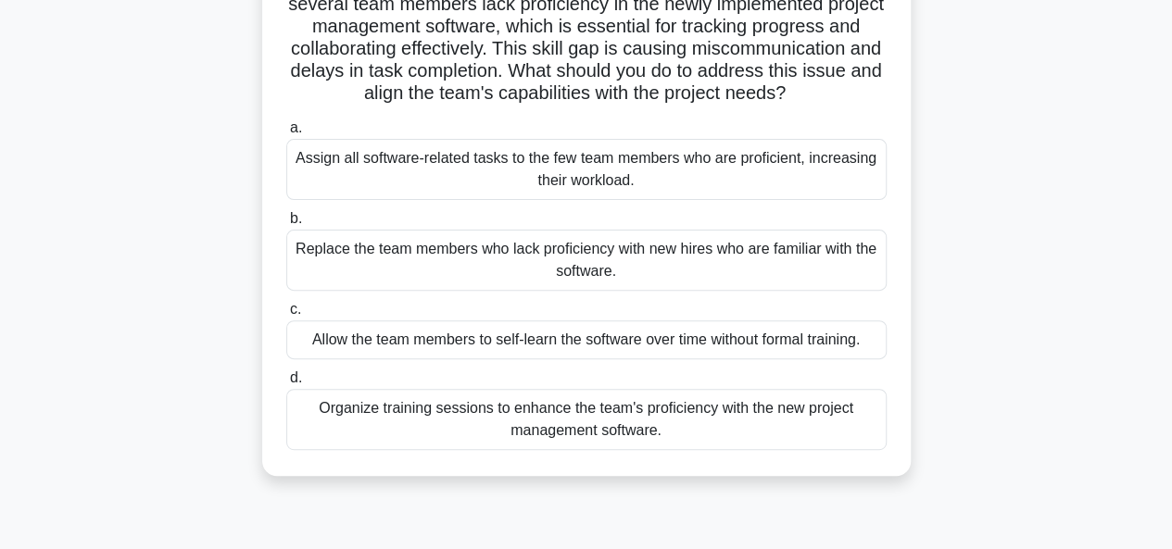
click at [420, 450] on div "Organize training sessions to enhance the team's proficiency with the new proje…" at bounding box center [586, 419] width 600 height 61
click at [286, 384] on input "d. Organize training sessions to enhance the team's proficiency with the new pr…" at bounding box center [286, 378] width 0 height 12
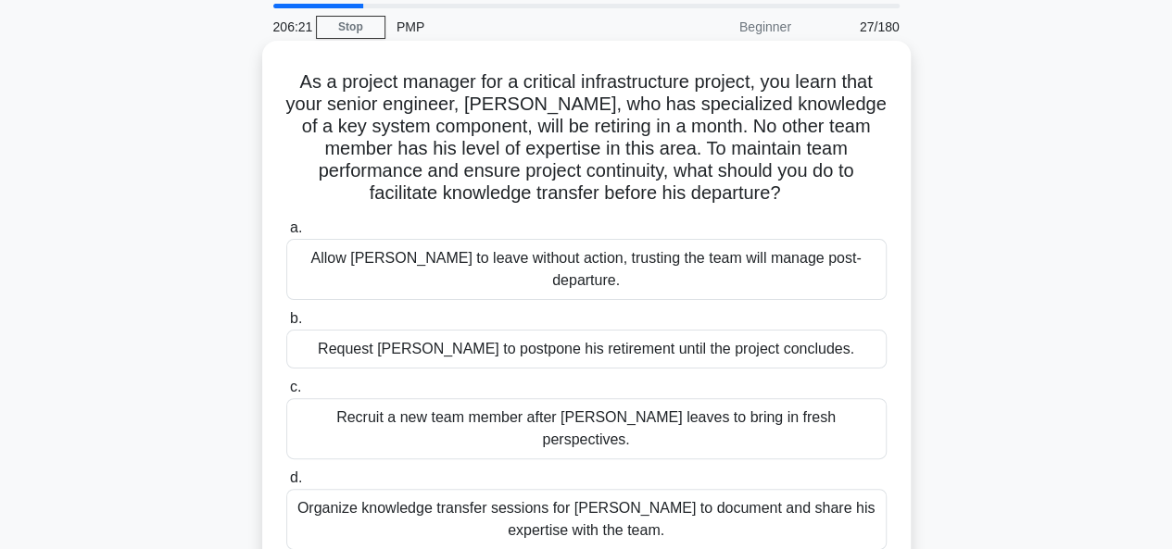
scroll to position [93, 0]
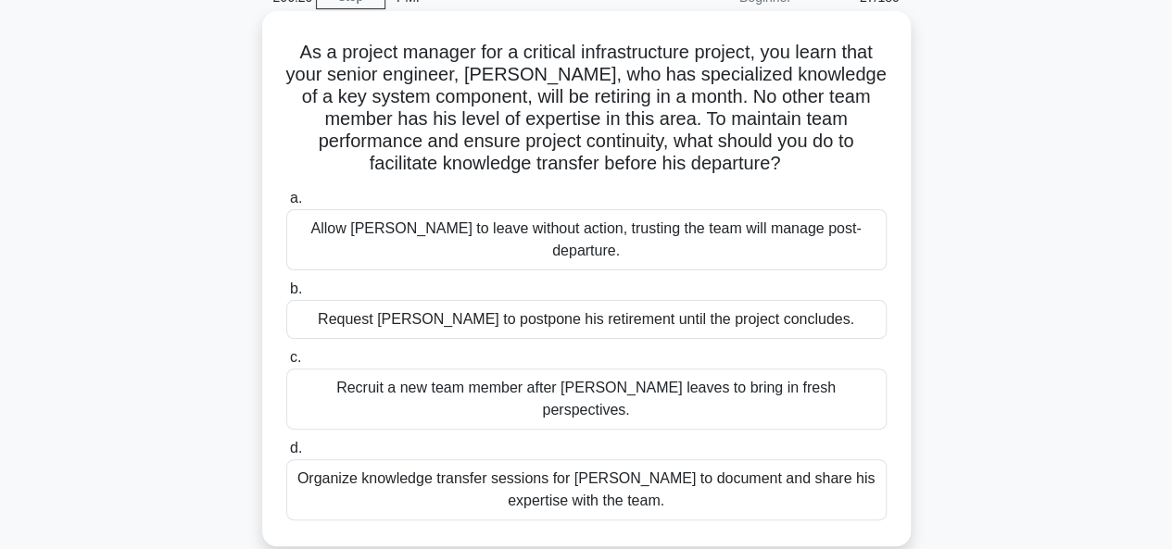
click at [370, 460] on div "Organize knowledge transfer sessions for Daniel to document and share his exper…" at bounding box center [586, 489] width 600 height 61
click at [286, 455] on input "d. Organize knowledge transfer sessions for Daniel to document and share his ex…" at bounding box center [286, 449] width 0 height 12
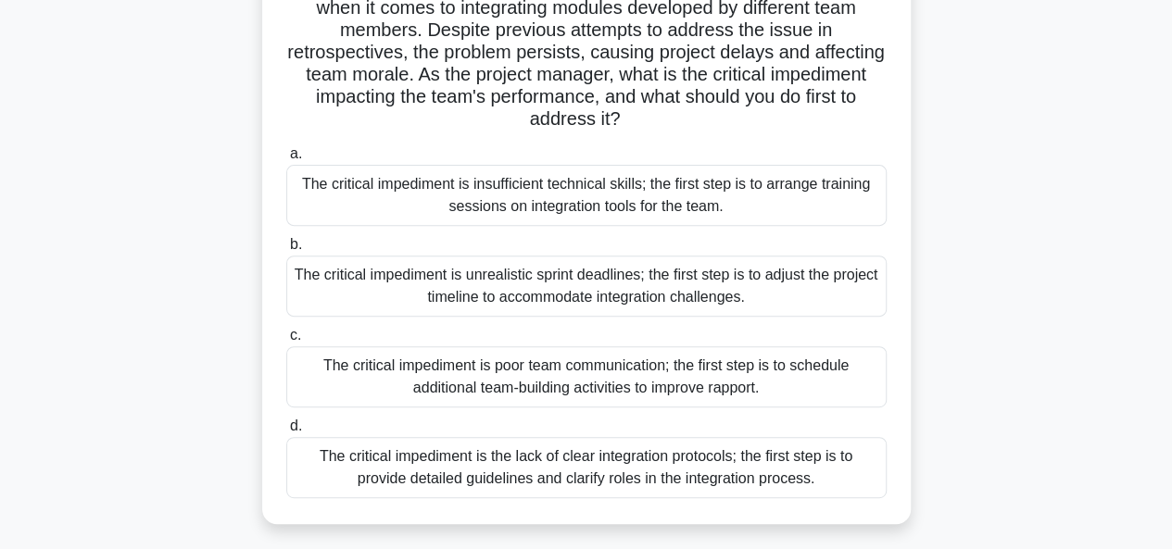
scroll to position [278, 0]
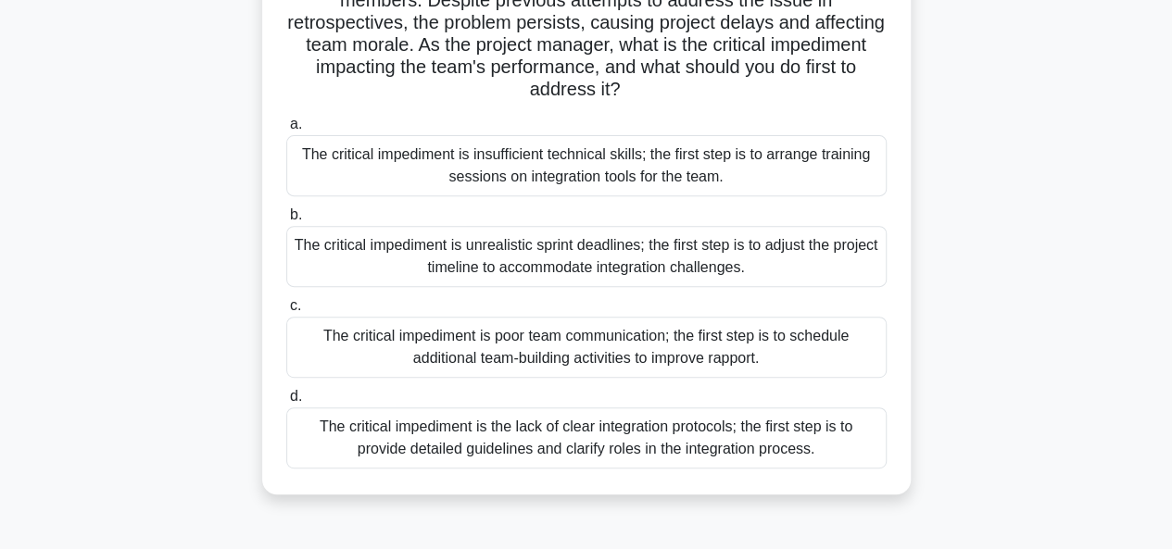
click at [413, 438] on div "The critical impediment is the lack of clear integration protocols; the first s…" at bounding box center [586, 438] width 600 height 61
click at [286, 403] on input "d. The critical impediment is the lack of clear integration protocols; the firs…" at bounding box center [286, 397] width 0 height 12
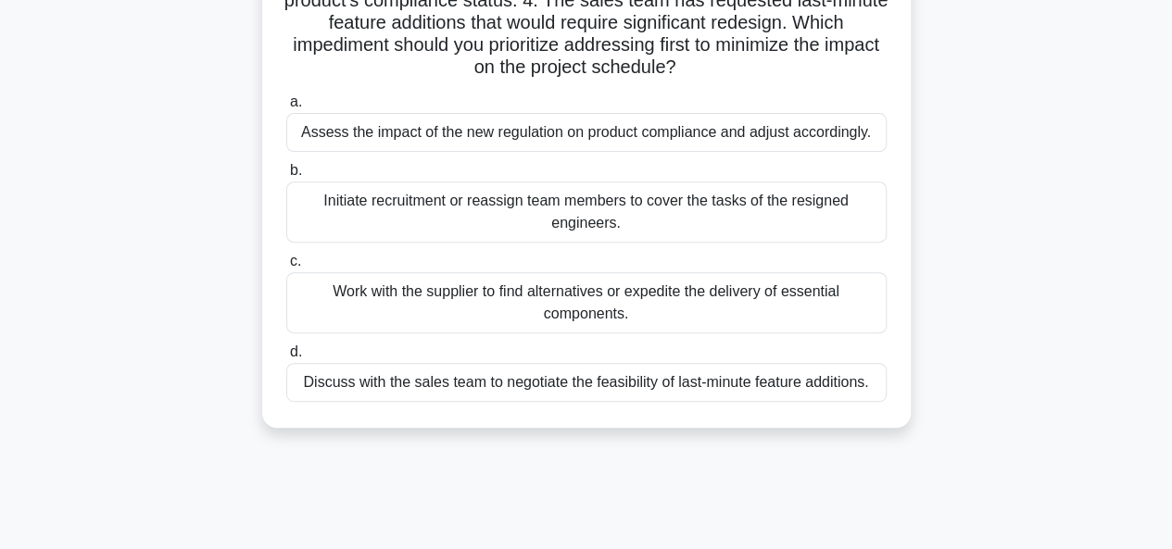
click at [344, 134] on div "Assess the impact of the new regulation on product compliance and adjust accord…" at bounding box center [586, 132] width 600 height 39
click at [286, 108] on input "a. Assess the impact of the new regulation on product compliance and adjust acc…" at bounding box center [286, 102] width 0 height 12
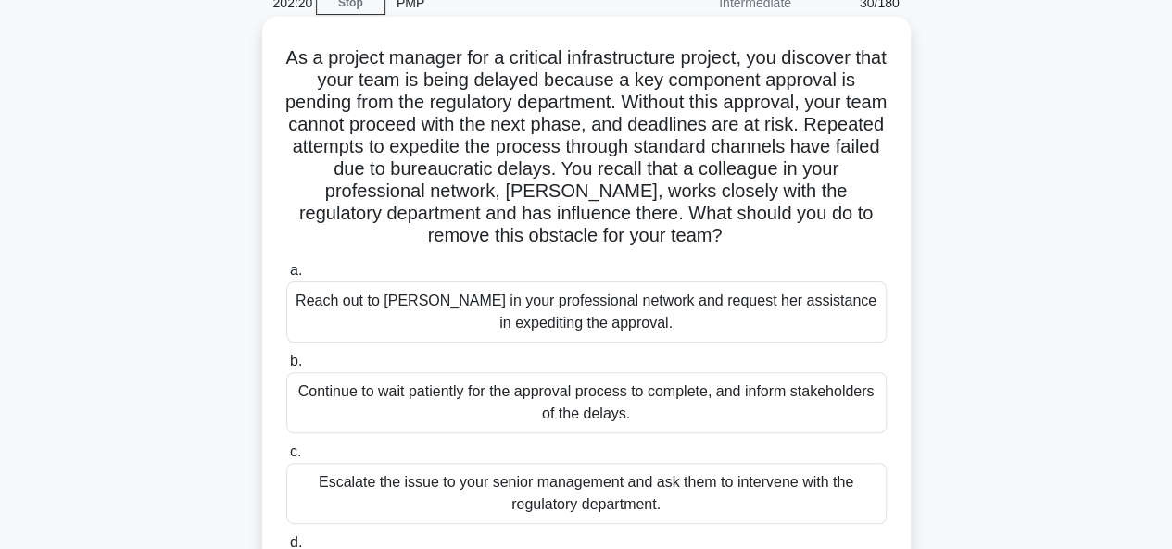
scroll to position [185, 0]
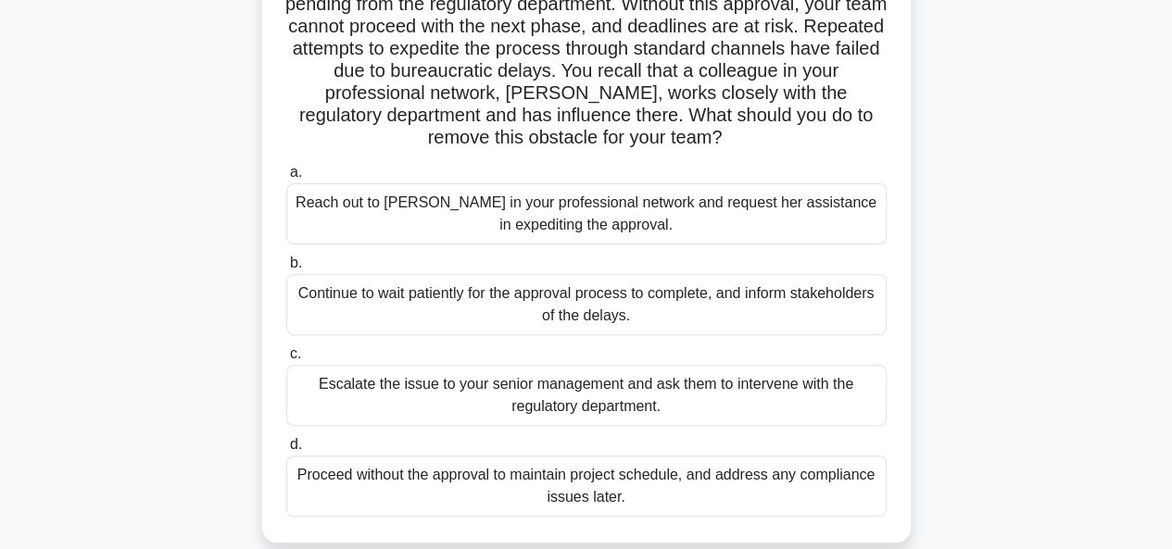
click at [319, 210] on div "Reach out to Susan in your professional network and request her assistance in e…" at bounding box center [586, 213] width 600 height 61
click at [286, 179] on input "a. Reach out to Susan in your professional network and request her assistance i…" at bounding box center [286, 173] width 0 height 12
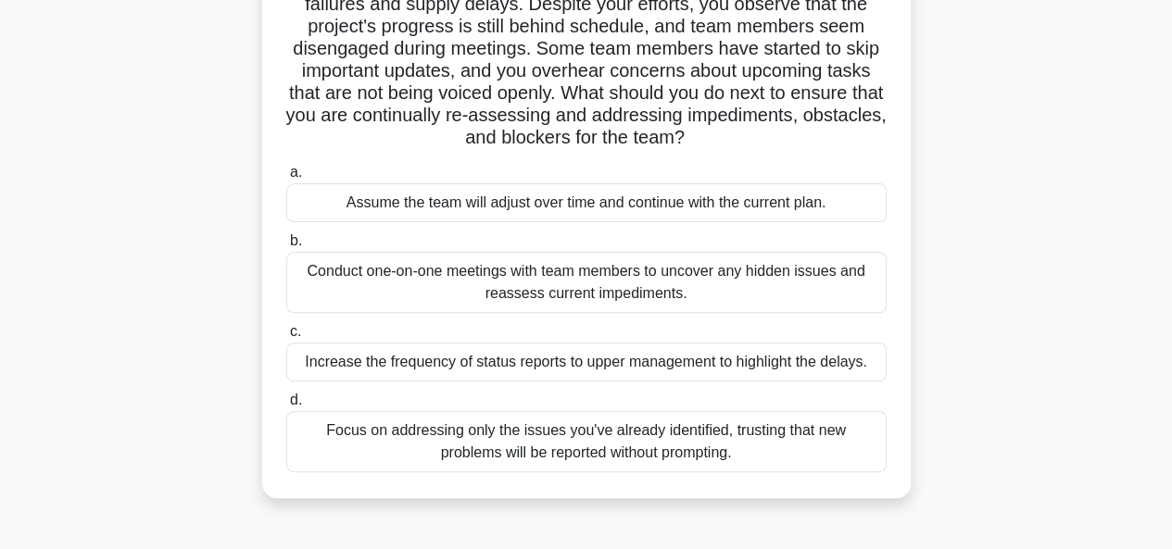
click at [352, 286] on div "Conduct one-on-one meetings with team members to uncover any hidden issues and …" at bounding box center [586, 282] width 600 height 61
click at [286, 247] on input "b. Conduct one-on-one meetings with team members to uncover any hidden issues a…" at bounding box center [286, 241] width 0 height 12
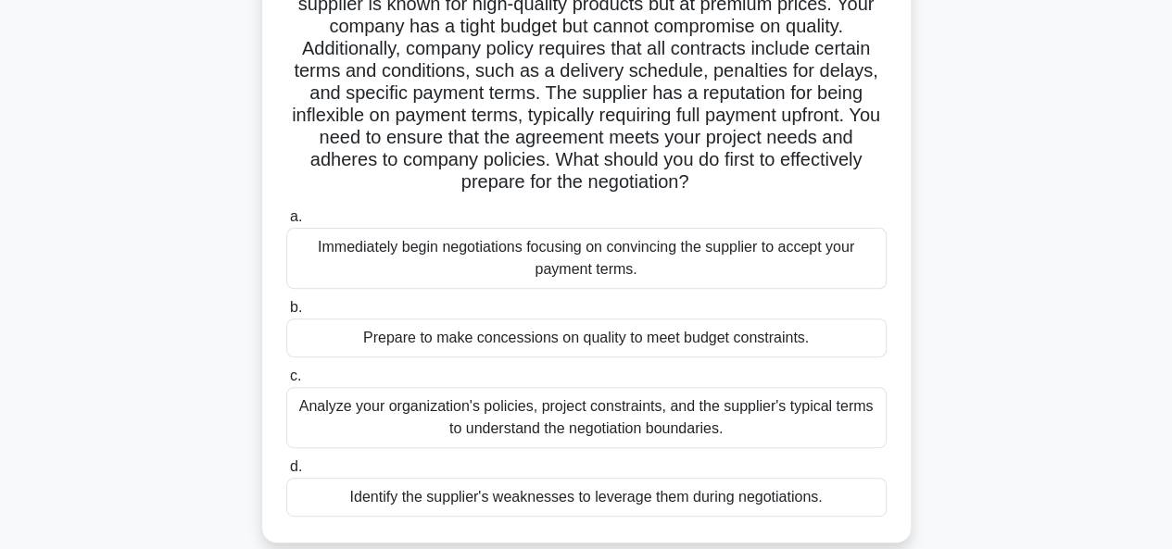
click at [332, 416] on div "Analyze your organization's policies, project constraints, and the supplier's t…" at bounding box center [586, 417] width 600 height 61
click at [286, 383] on input "c. Analyze your organization's policies, project constraints, and the supplier'…" at bounding box center [286, 376] width 0 height 12
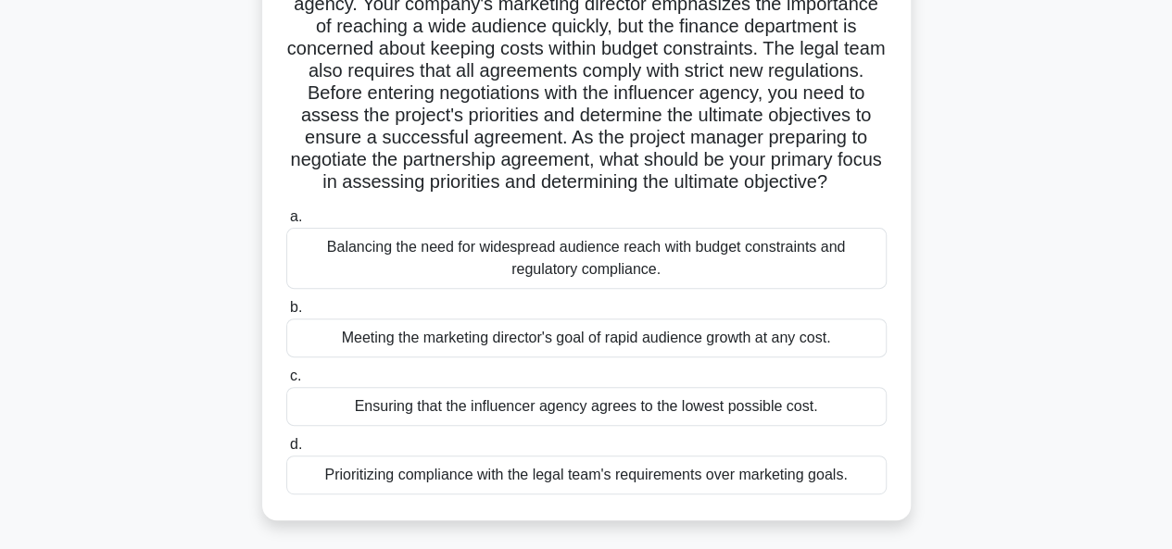
click at [701, 266] on div "Balancing the need for widespread audience reach with budget constraints and re…" at bounding box center [586, 258] width 600 height 61
click at [286, 223] on input "a. Balancing the need for widespread audience reach with budget constraints and…" at bounding box center [286, 217] width 0 height 12
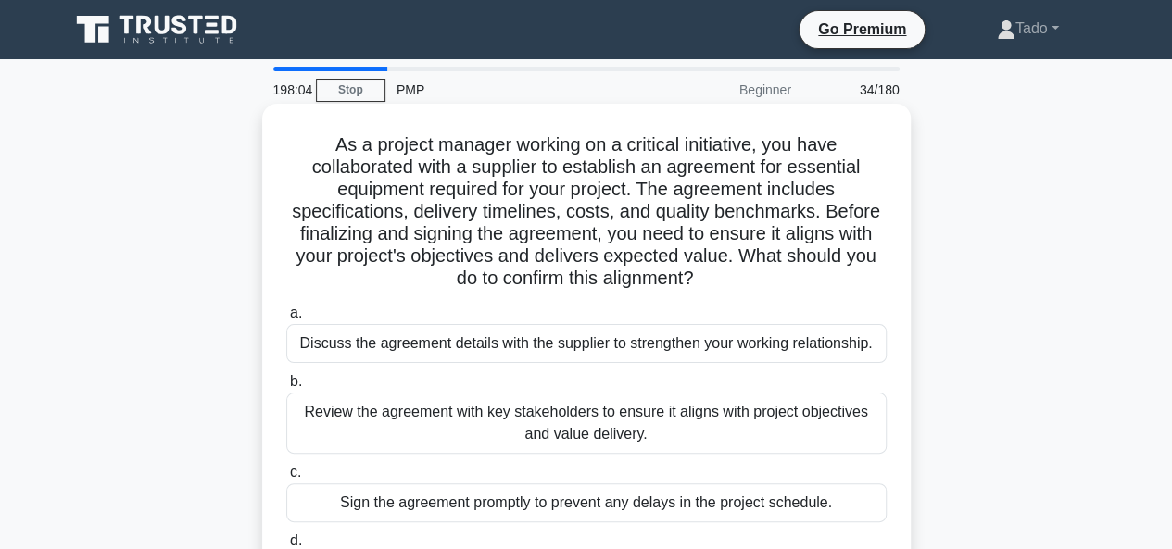
scroll to position [93, 0]
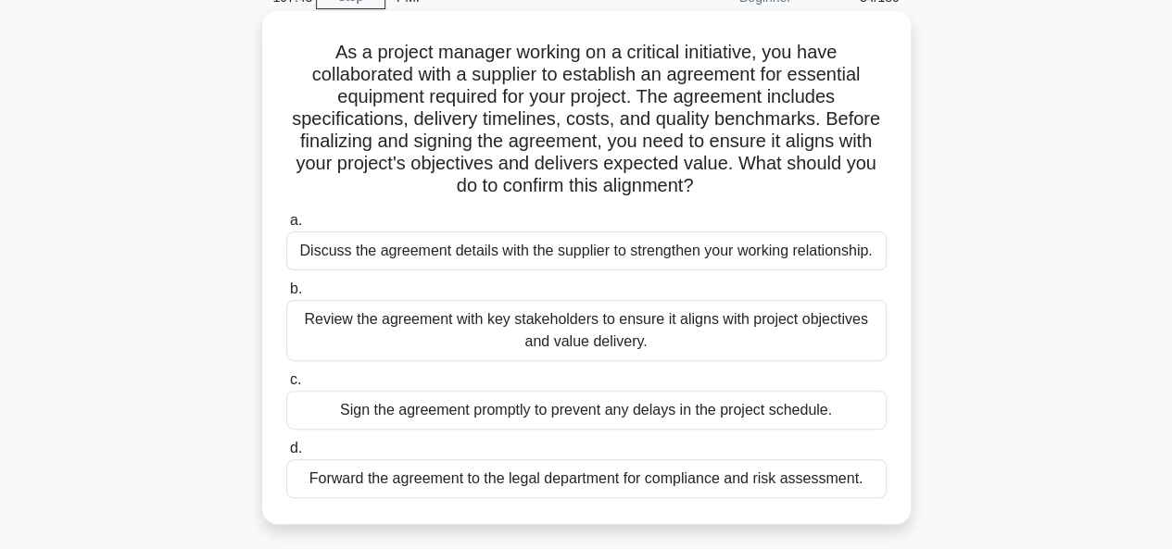
click at [362, 325] on div "Review the agreement with key stakeholders to ensure it aligns with project obj…" at bounding box center [586, 330] width 600 height 61
click at [286, 295] on input "b. Review the agreement with key stakeholders to ensure it aligns with project …" at bounding box center [286, 289] width 0 height 12
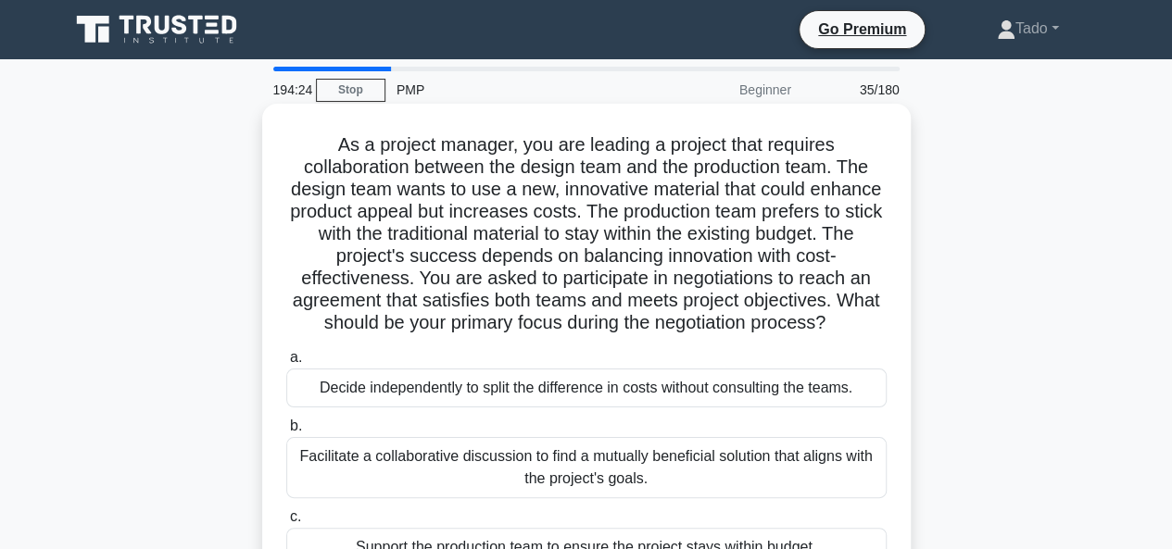
scroll to position [185, 0]
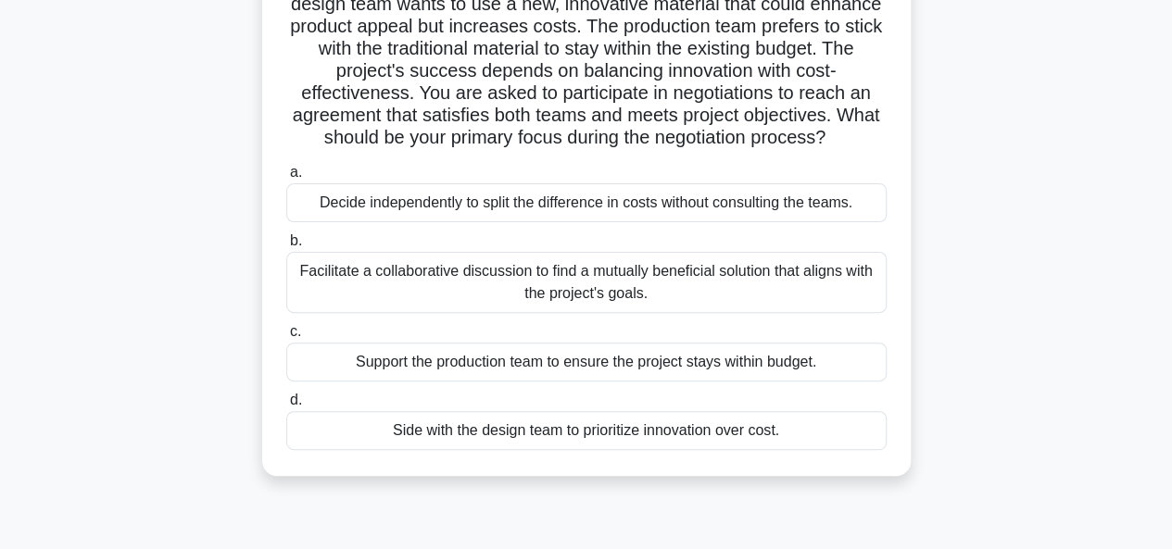
click at [349, 279] on div "Facilitate a collaborative discussion to find a mutually beneficial solution th…" at bounding box center [586, 282] width 600 height 61
click at [286, 247] on input "b. Facilitate a collaborative discussion to find a mutually beneficial solution…" at bounding box center [286, 241] width 0 height 12
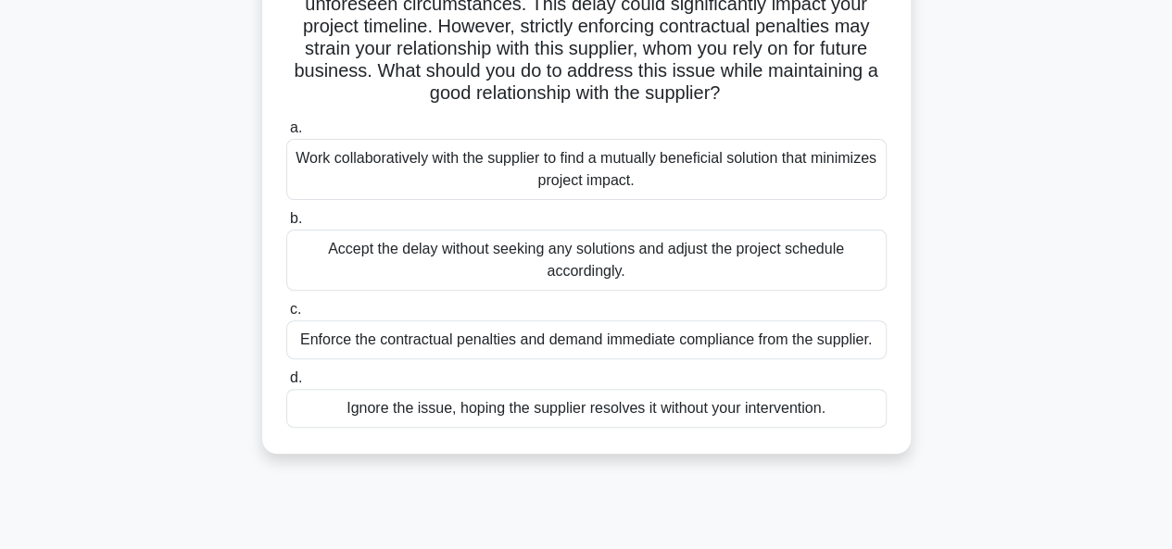
click at [400, 171] on div "Work collaboratively with the supplier to find a mutually beneficial solution t…" at bounding box center [586, 169] width 600 height 61
click at [286, 134] on input "a. Work collaboratively with the supplier to find a mutually beneficial solutio…" at bounding box center [286, 128] width 0 height 12
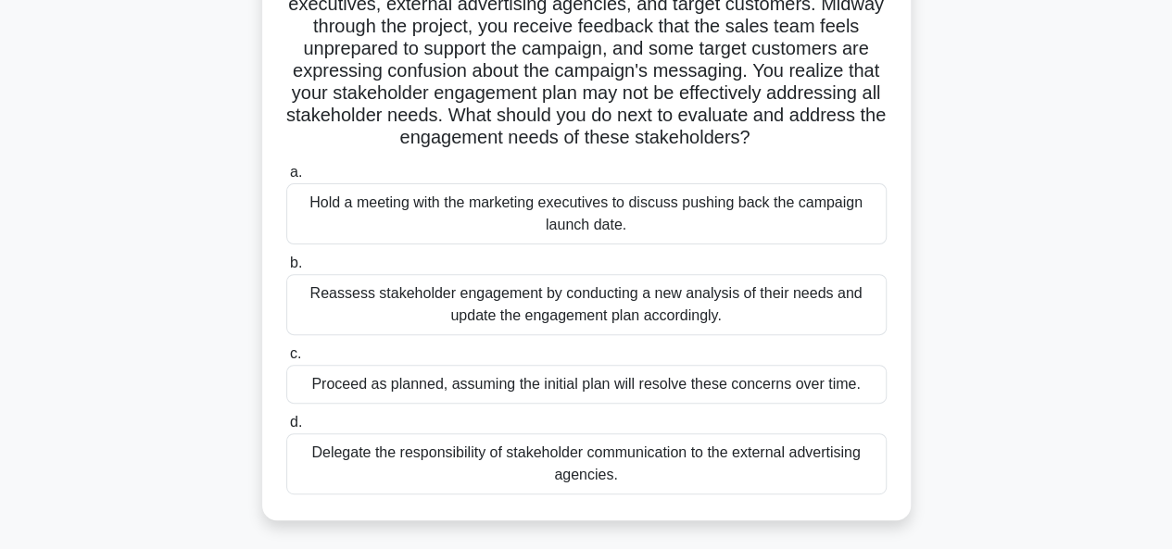
click at [353, 320] on div "Reassess stakeholder engagement by conducting a new analysis of their needs and…" at bounding box center [586, 304] width 600 height 61
click at [286, 270] on input "b. Reassess stakeholder engagement by conducting a new analysis of their needs …" at bounding box center [286, 263] width 0 height 12
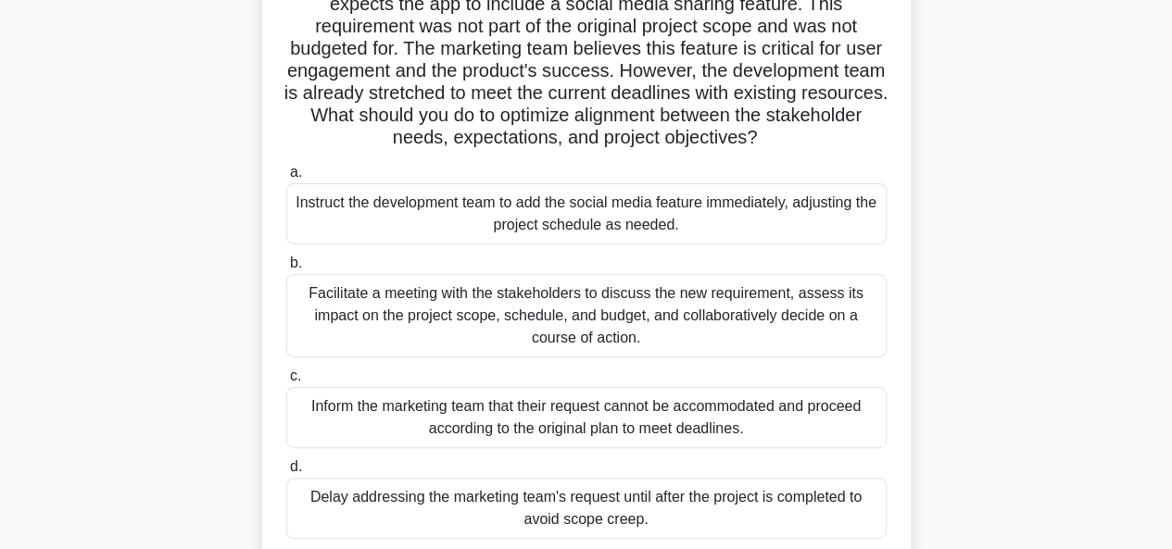
click at [356, 320] on div "Facilitate a meeting with the stakeholders to discuss the new requirement, asse…" at bounding box center [586, 315] width 600 height 83
click at [286, 270] on input "b. Facilitate a meeting with the stakeholders to discuss the new requirement, a…" at bounding box center [286, 263] width 0 height 12
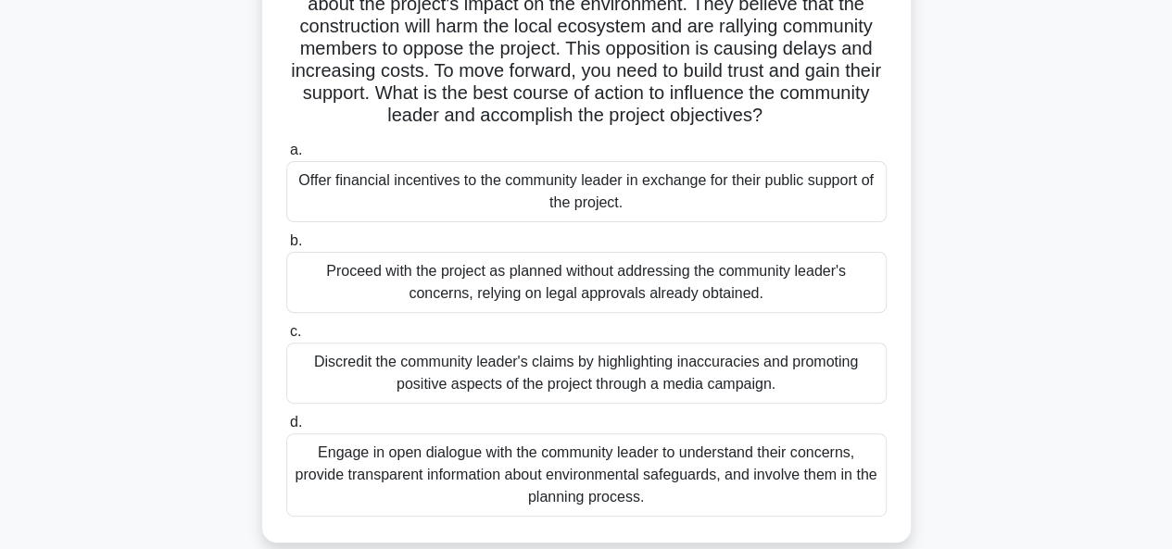
click at [431, 477] on div "Engage in open dialogue with the community leader to understand their concerns,…" at bounding box center [586, 474] width 600 height 83
click at [286, 429] on input "d. Engage in open dialogue with the community leader to understand their concer…" at bounding box center [286, 423] width 0 height 12
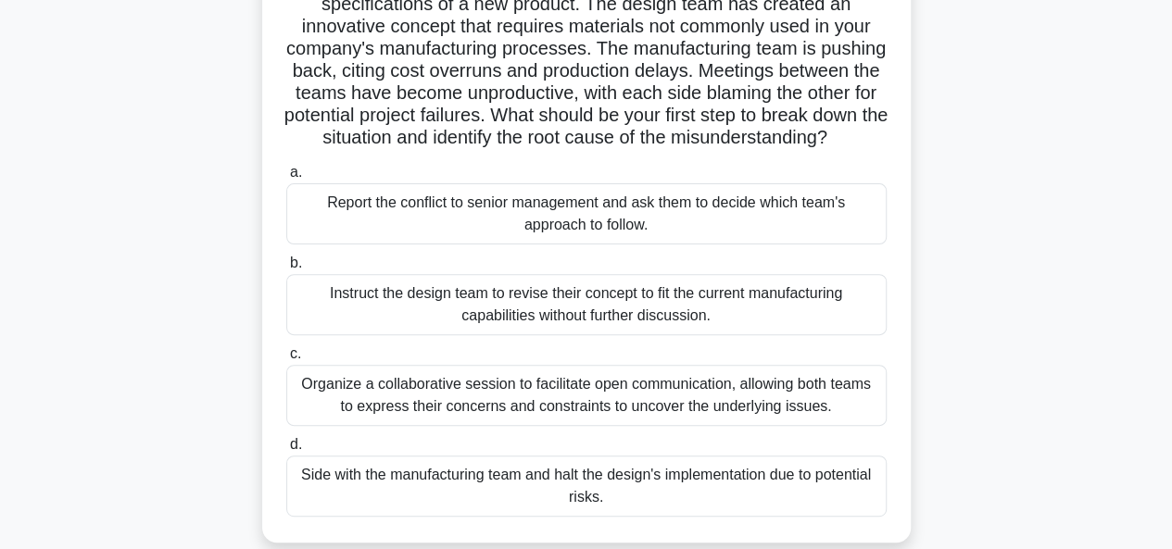
click at [437, 426] on div "Organize a collaborative session to facilitate open communication, allowing bot…" at bounding box center [586, 395] width 600 height 61
click at [286, 360] on input "c. Organize a collaborative session to facilitate open communication, allowing …" at bounding box center [286, 354] width 0 height 12
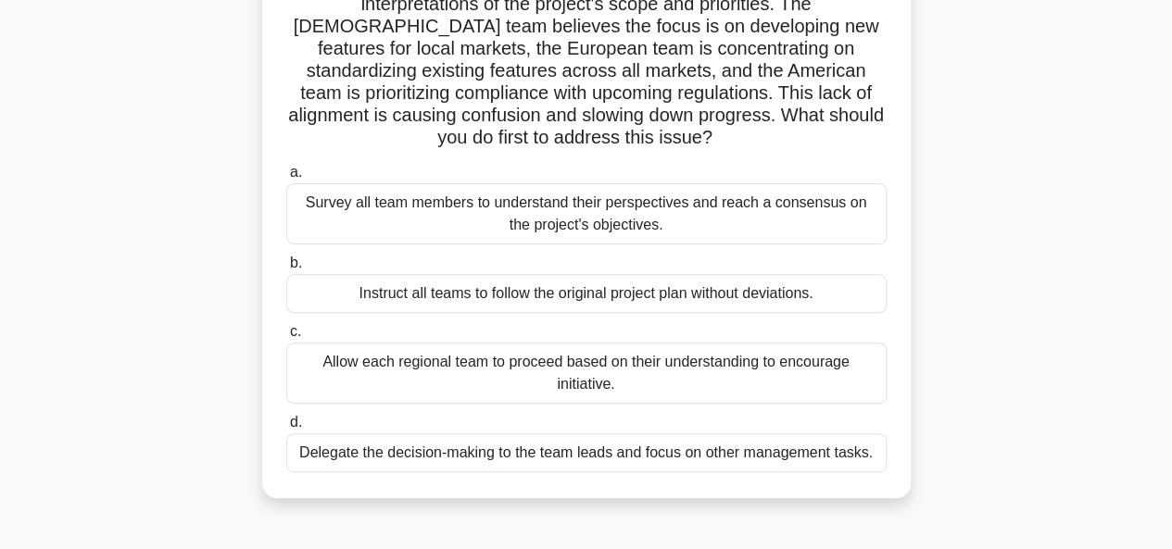
click at [319, 217] on div "Survey all team members to understand their perspectives and reach a consensus …" at bounding box center [586, 213] width 600 height 61
click at [286, 179] on input "a. Survey all team members to understand their perspectives and reach a consens…" at bounding box center [286, 173] width 0 height 12
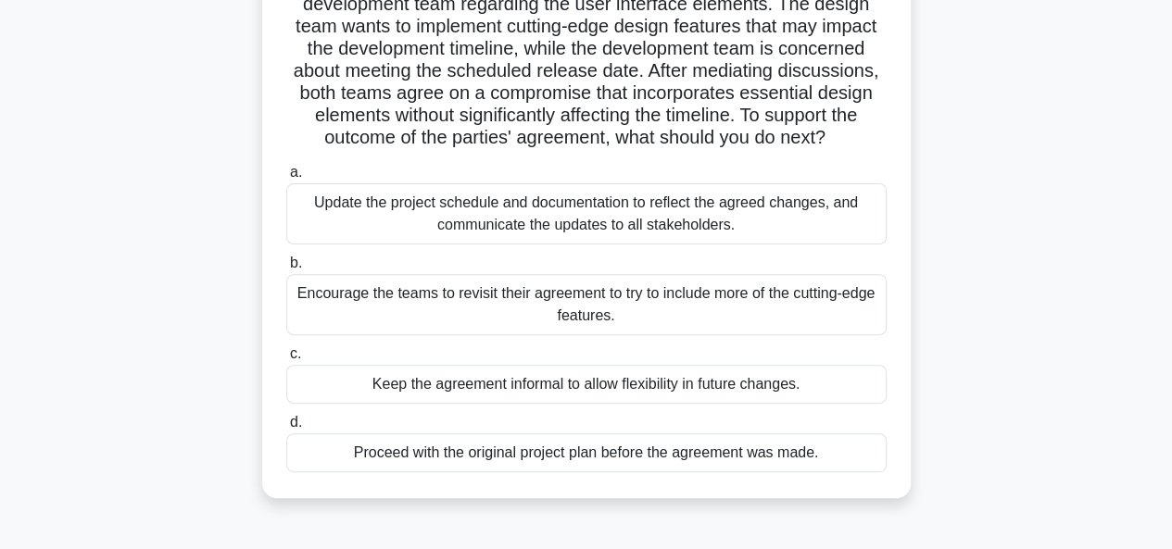
click at [343, 226] on div "Update the project schedule and documentation to reflect the agreed changes, an…" at bounding box center [586, 213] width 600 height 61
click at [286, 179] on input "a. Update the project schedule and documentation to reflect the agreed changes,…" at bounding box center [286, 173] width 0 height 12
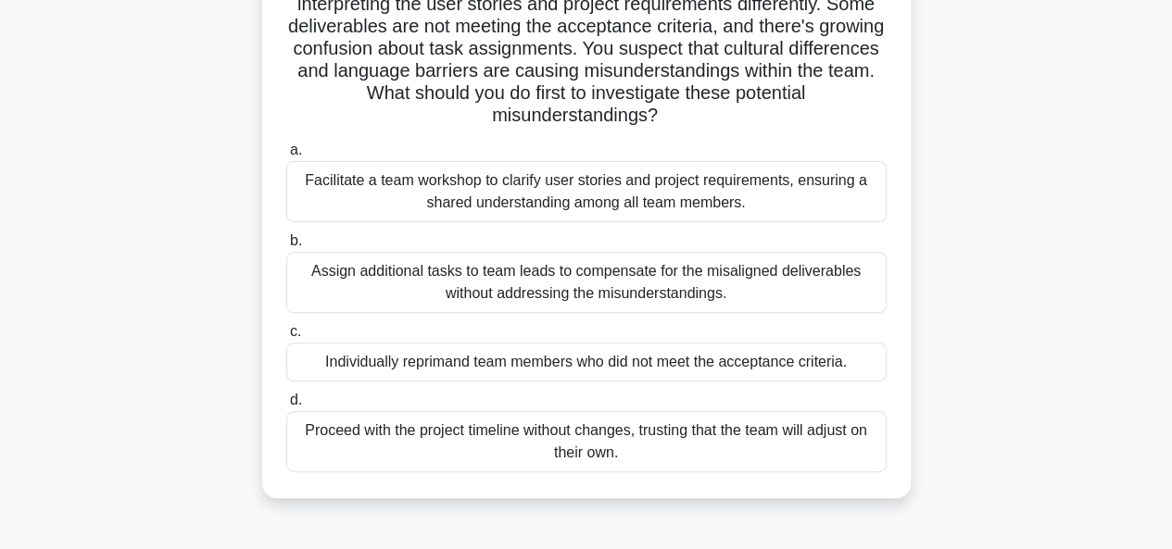
click at [319, 183] on div "Facilitate a team workshop to clarify user stories and project requirements, en…" at bounding box center [586, 191] width 600 height 61
click at [286, 157] on input "a. Facilitate a team workshop to clarify user stories and project requirements,…" at bounding box center [286, 150] width 0 height 12
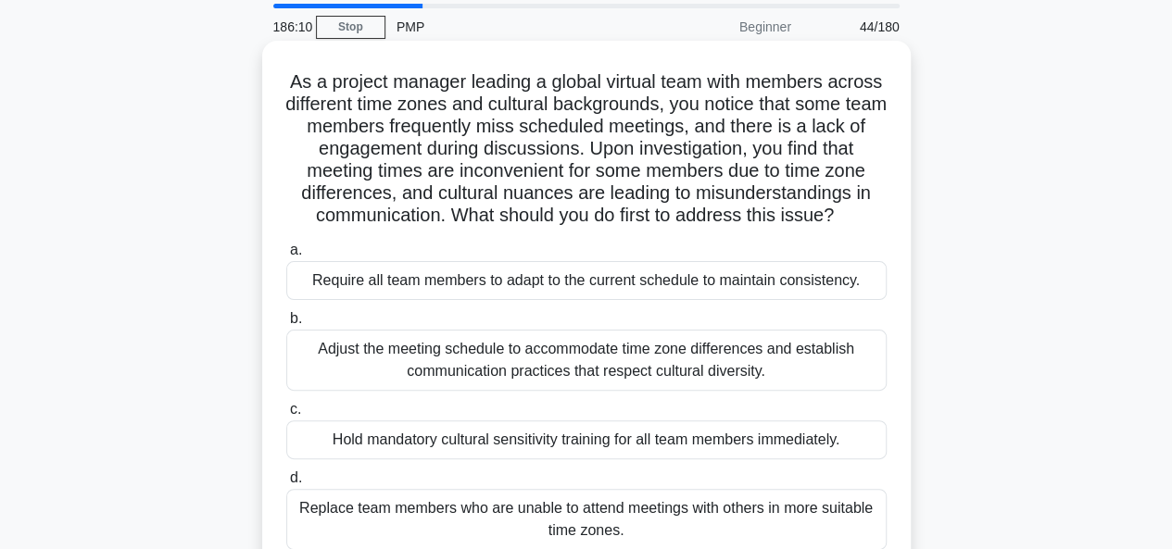
scroll to position [93, 0]
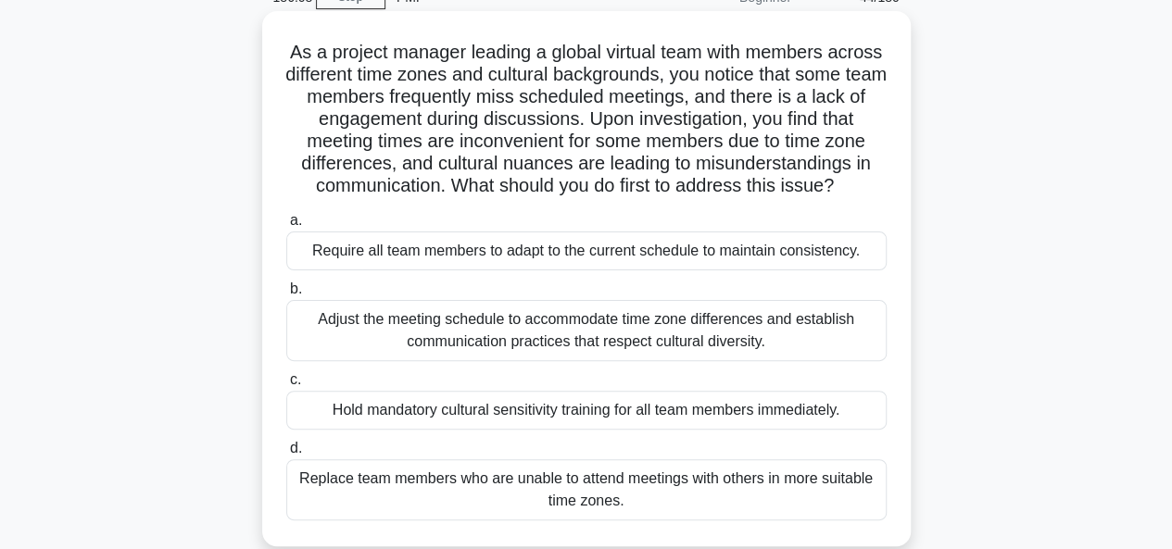
click at [322, 358] on div "Adjust the meeting schedule to accommodate time zone differences and establish …" at bounding box center [586, 330] width 600 height 61
click at [286, 295] on input "b. Adjust the meeting schedule to accommodate time zone differences and establi…" at bounding box center [286, 289] width 0 height 12
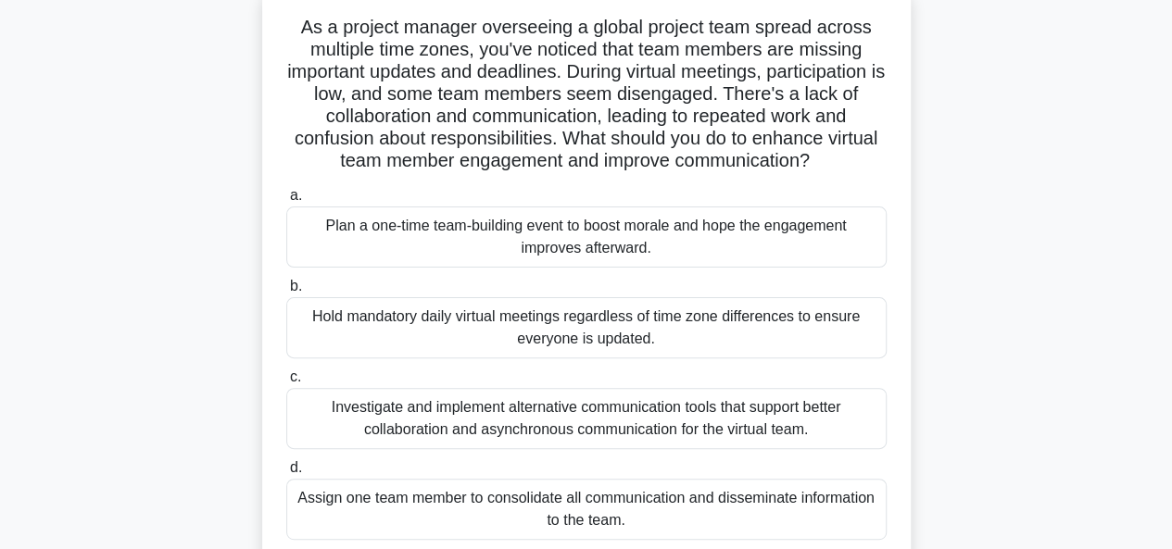
scroll to position [185, 0]
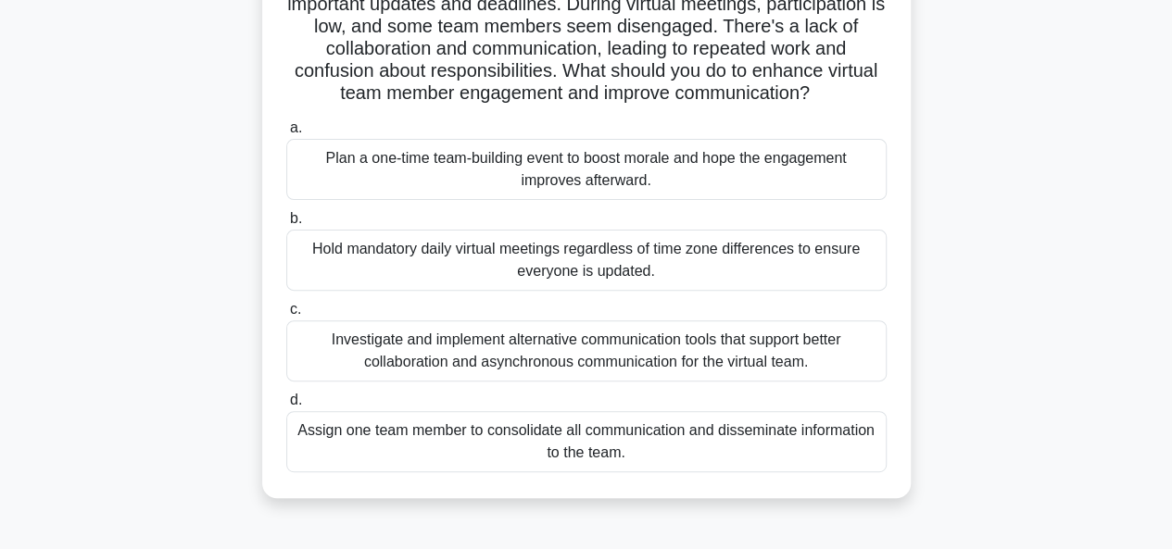
click at [433, 345] on div "Investigate and implement alternative communication tools that support better c…" at bounding box center [586, 350] width 600 height 61
click at [286, 316] on input "c. Investigate and implement alternative communication tools that support bette…" at bounding box center [286, 310] width 0 height 12
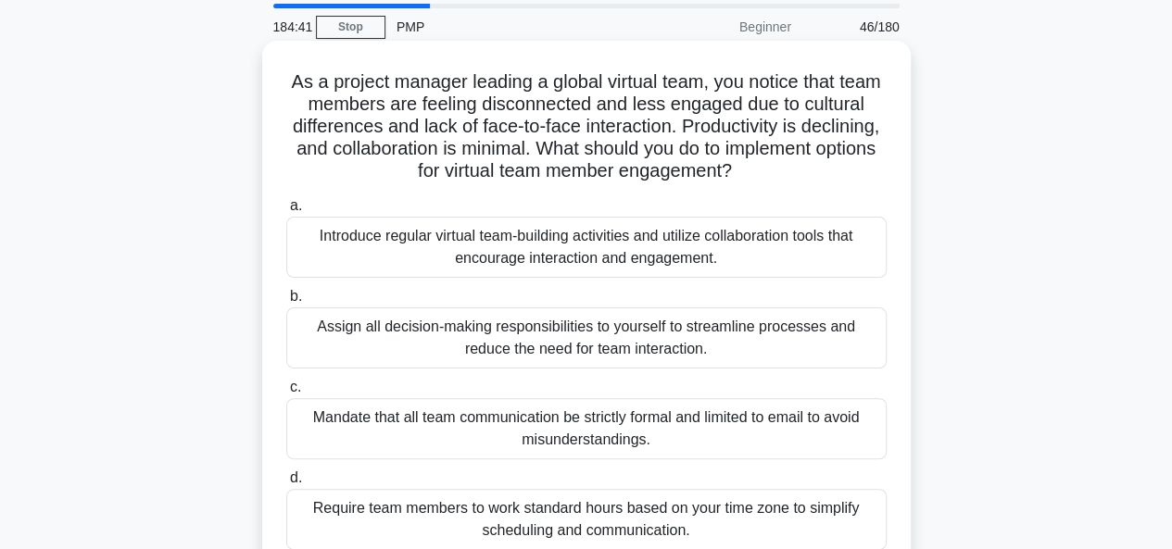
scroll to position [93, 0]
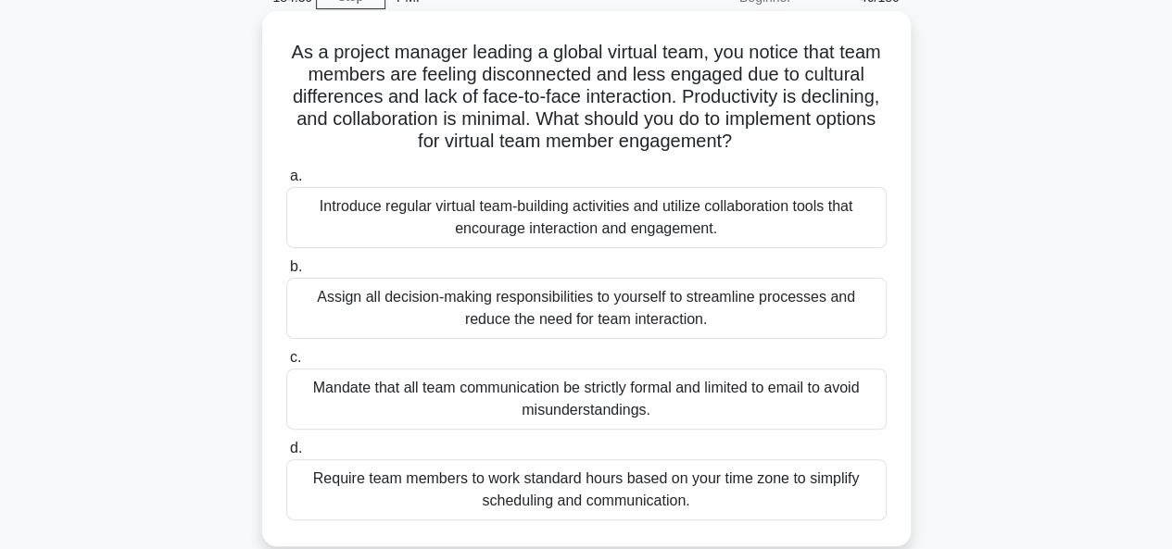
click at [341, 211] on div "Introduce regular virtual team-building activities and utilize collaboration to…" at bounding box center [586, 217] width 600 height 61
click at [286, 182] on input "a. Introduce regular virtual team-building activities and utilize collaboration…" at bounding box center [286, 176] width 0 height 12
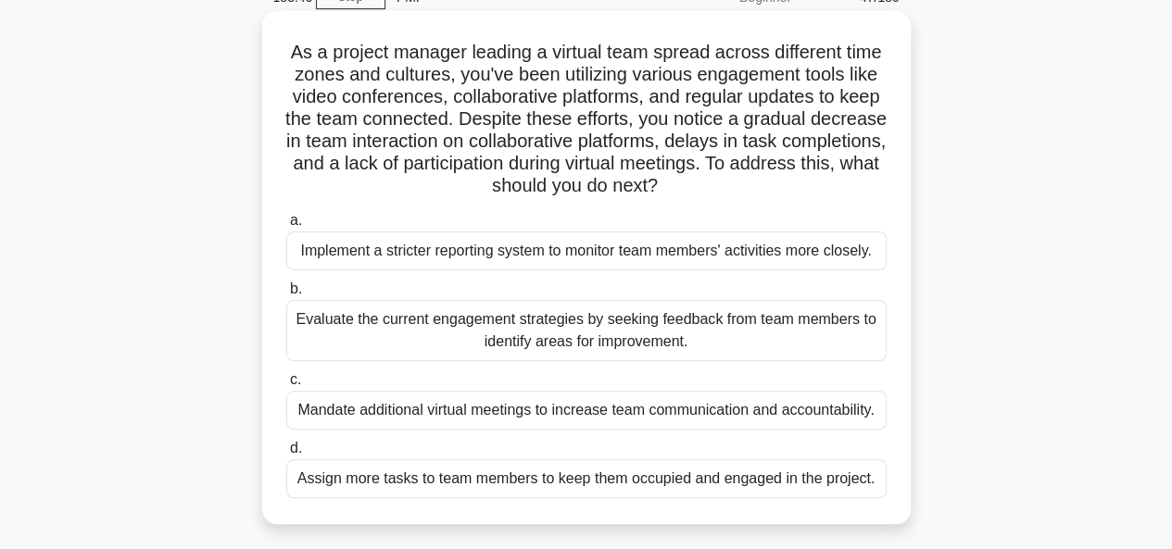
click at [424, 333] on div "Evaluate the current engagement strategies by seeking feedback from team member…" at bounding box center [586, 330] width 600 height 61
click at [286, 295] on input "b. Evaluate the current engagement strategies by seeking feedback from team mem…" at bounding box center [286, 289] width 0 height 12
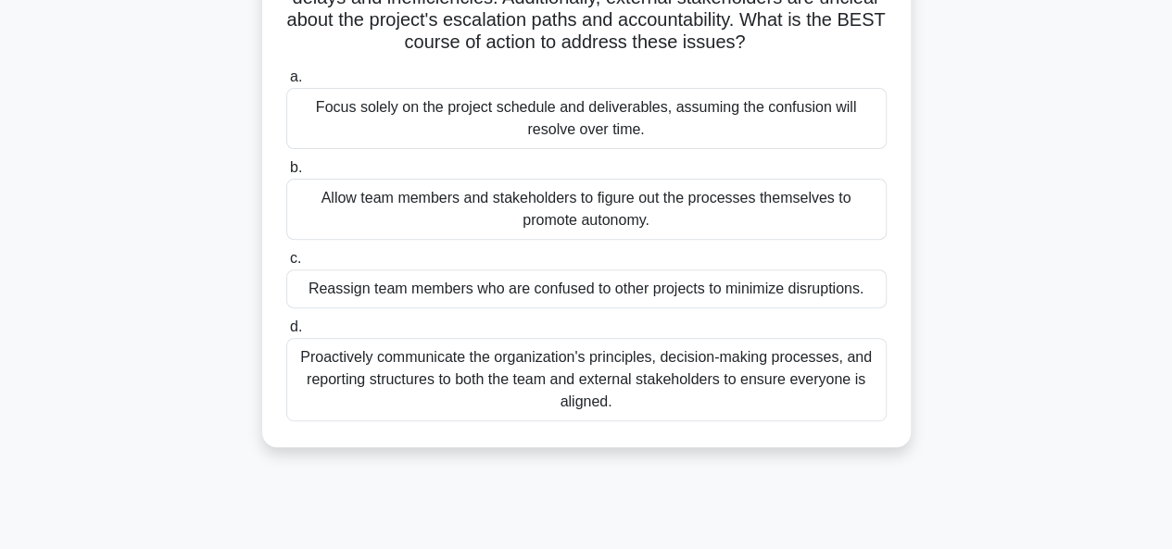
scroll to position [278, 0]
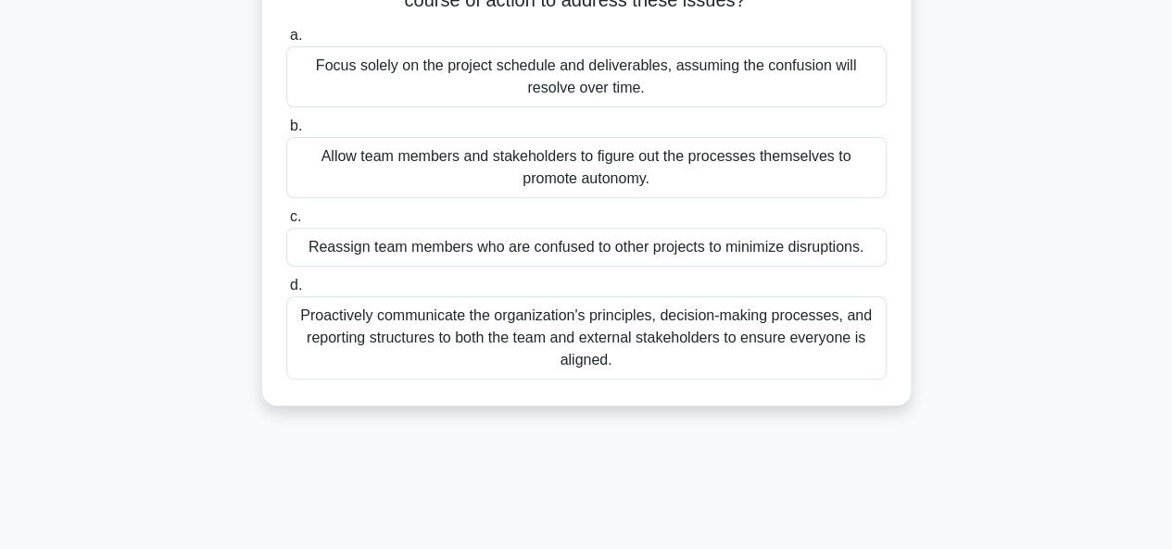
click at [415, 378] on div "Proactively communicate the organization's principles, decision-making processe…" at bounding box center [586, 337] width 600 height 83
click at [286, 292] on input "d. Proactively communicate the organization's principles, decision-making proce…" at bounding box center [286, 286] width 0 height 12
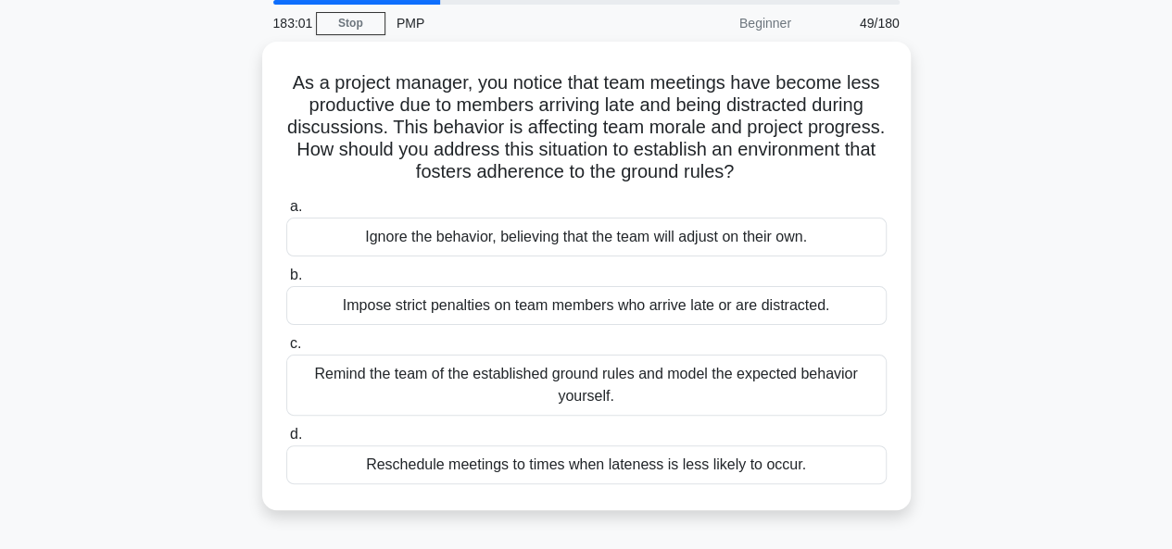
scroll to position [0, 0]
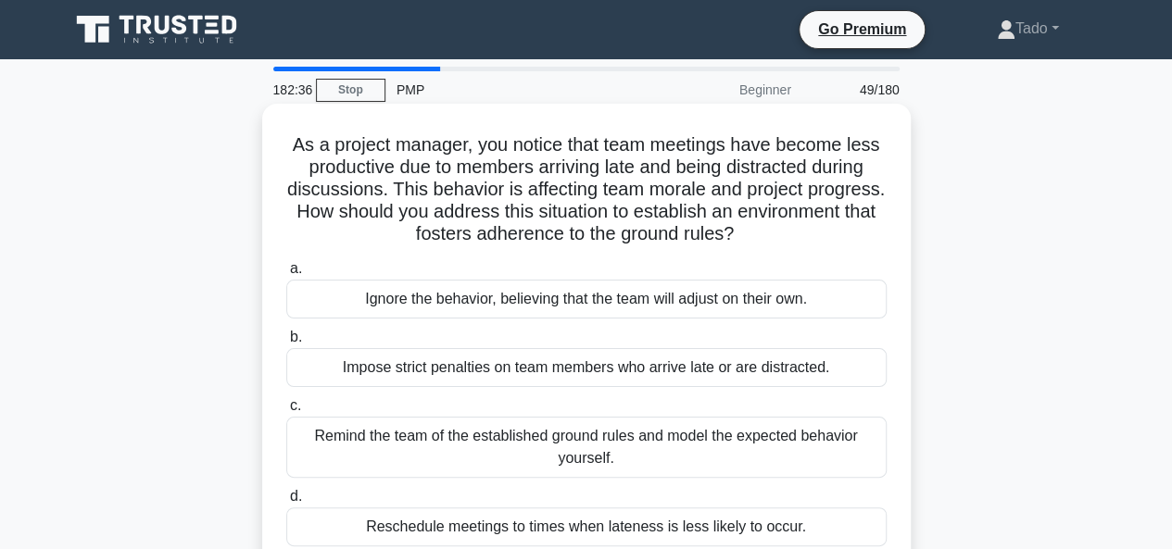
click at [356, 438] on div "Remind the team of the established ground rules and model the expected behavior…" at bounding box center [586, 447] width 600 height 61
click at [286, 412] on input "c. Remind the team of the established ground rules and model the expected behav…" at bounding box center [286, 406] width 0 height 12
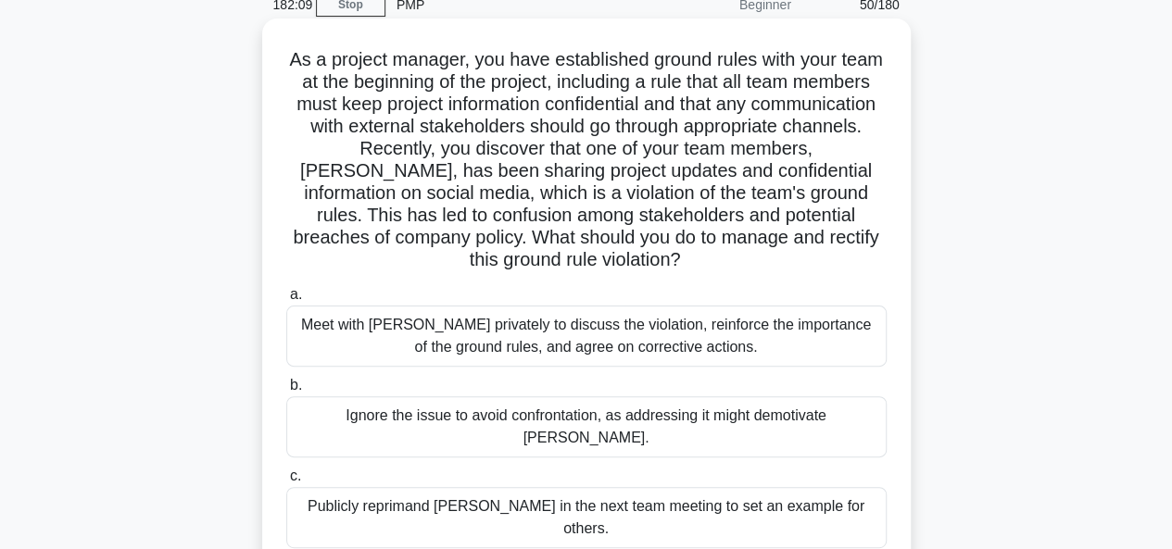
scroll to position [185, 0]
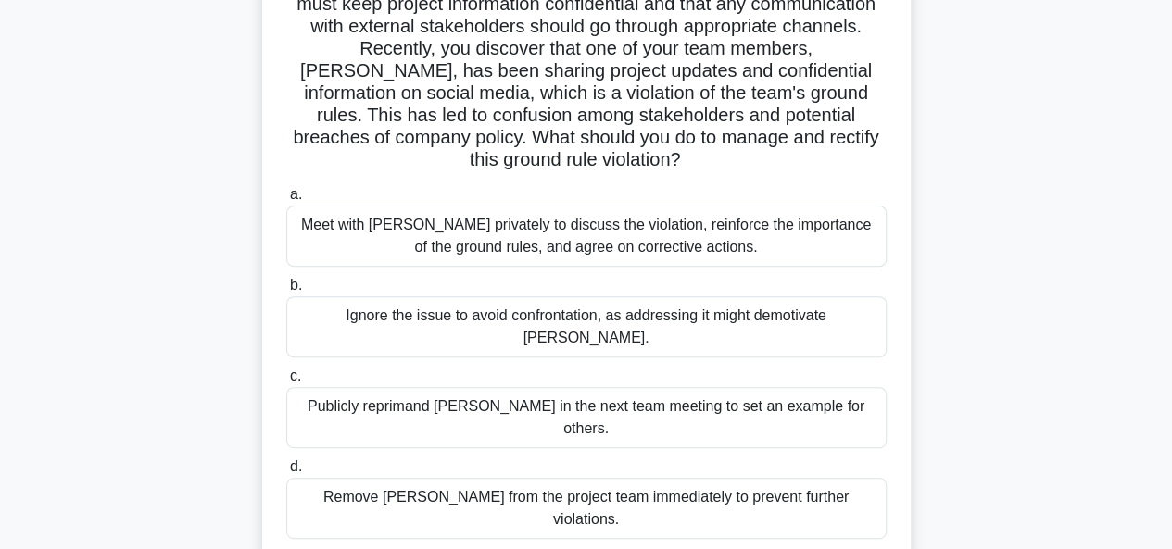
click at [363, 244] on div "Meet with Tom privately to discuss the violation, reinforce the importance of t…" at bounding box center [586, 236] width 600 height 61
click at [286, 201] on input "a. Meet with Tom privately to discuss the violation, reinforce the importance o…" at bounding box center [286, 195] width 0 height 12
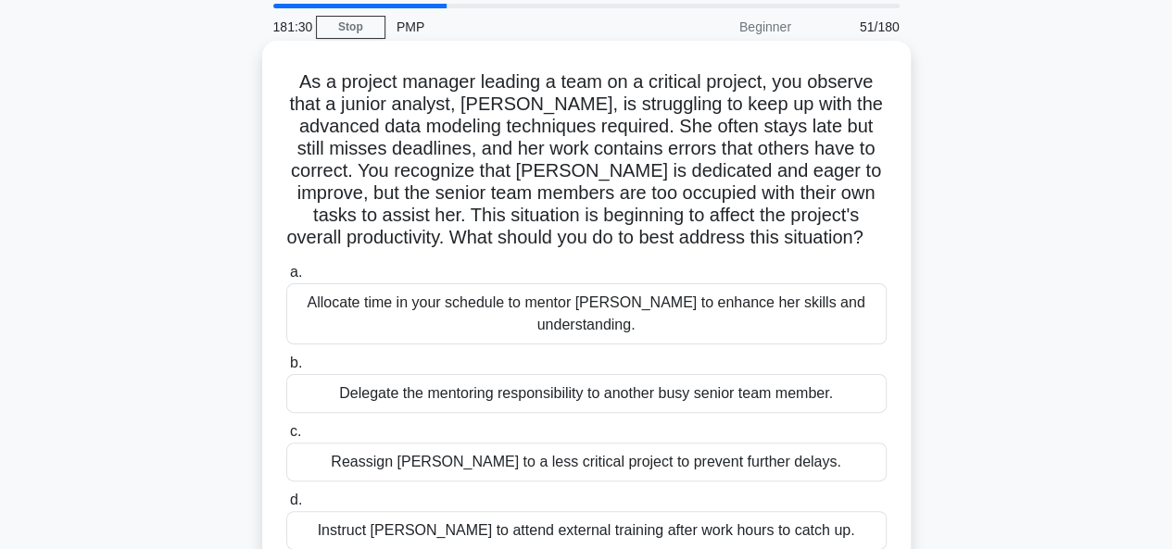
scroll to position [93, 0]
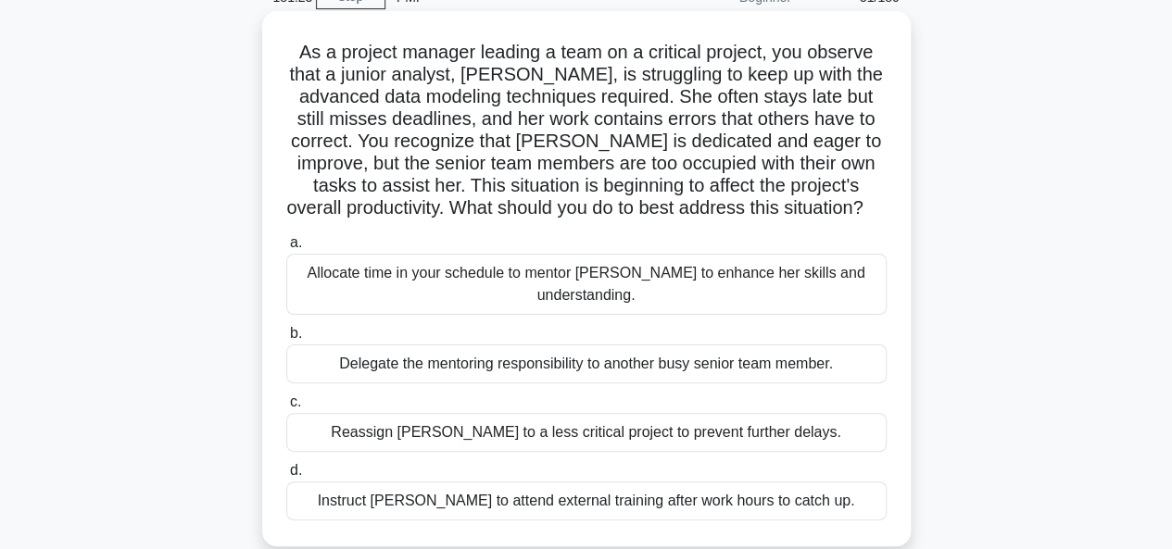
click at [317, 277] on div "Allocate time in your schedule to mentor Emma to enhance her skills and underst…" at bounding box center [586, 284] width 600 height 61
click at [286, 249] on input "a. Allocate time in your schedule to mentor Emma to enhance her skills and unde…" at bounding box center [286, 243] width 0 height 12
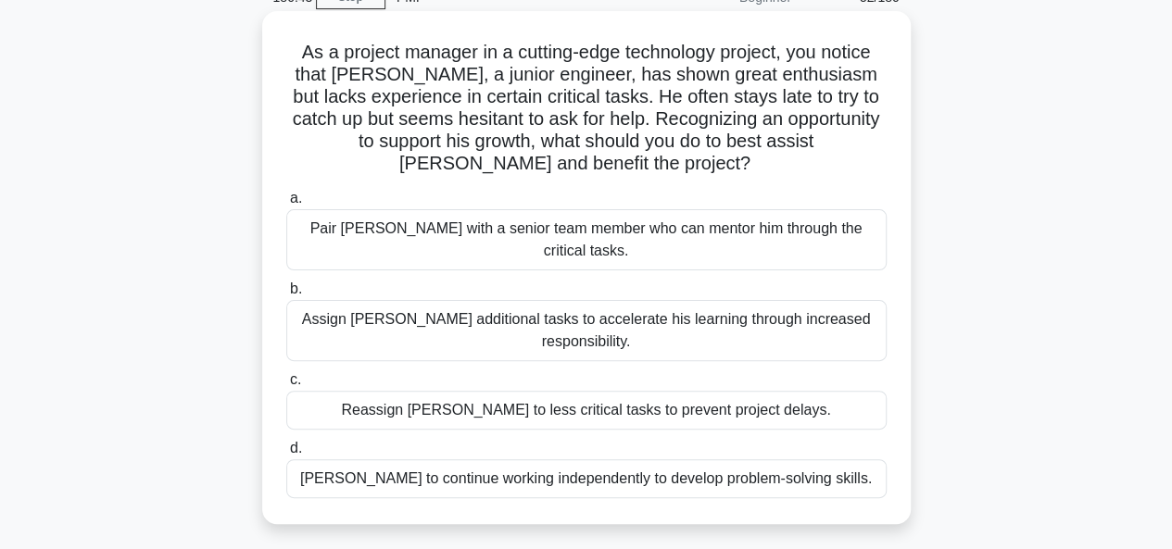
click at [378, 231] on div "Pair Sam with a senior team member who can mentor him through the critical task…" at bounding box center [586, 239] width 600 height 61
click at [286, 205] on input "a. Pair Sam with a senior team member who can mentor him through the critical t…" at bounding box center [286, 199] width 0 height 12
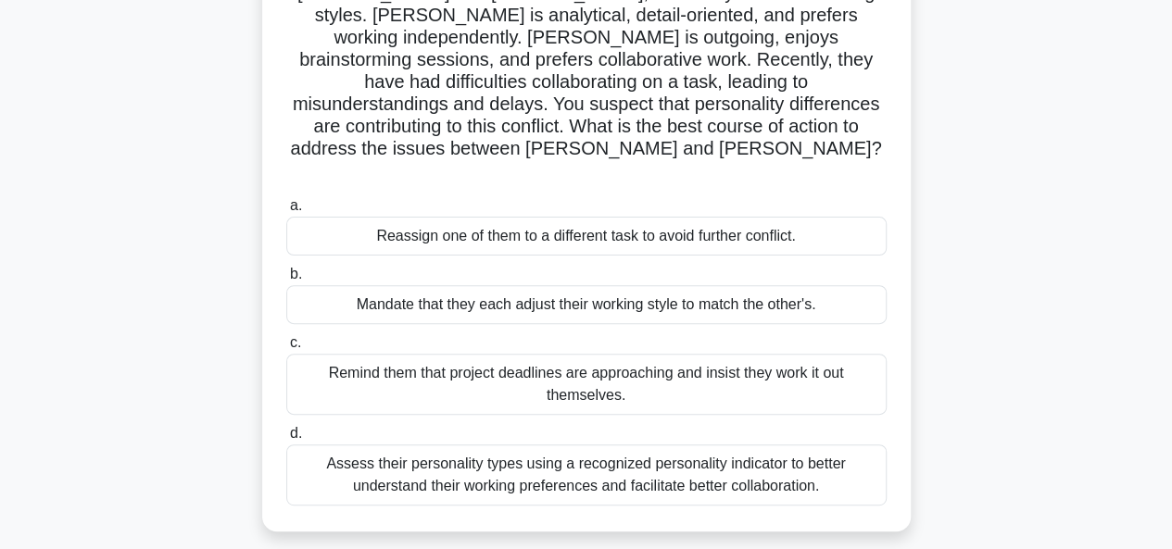
scroll to position [185, 0]
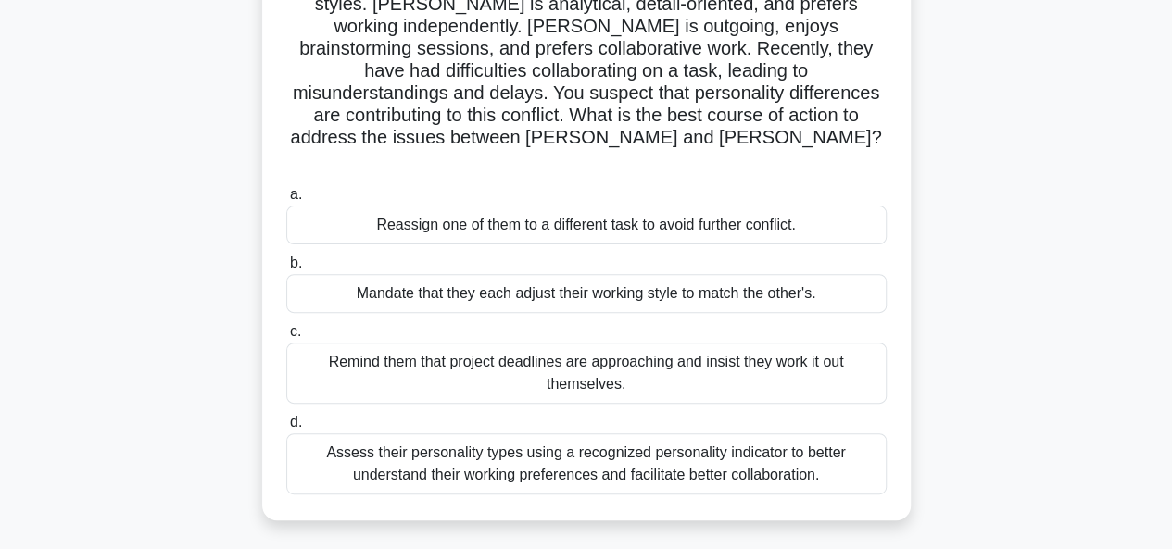
click at [455, 433] on div "Assess their personality types using a recognized personality indicator to bett…" at bounding box center [586, 463] width 600 height 61
click at [286, 427] on input "d. Assess their personality types using a recognized personality indicator to b…" at bounding box center [286, 423] width 0 height 12
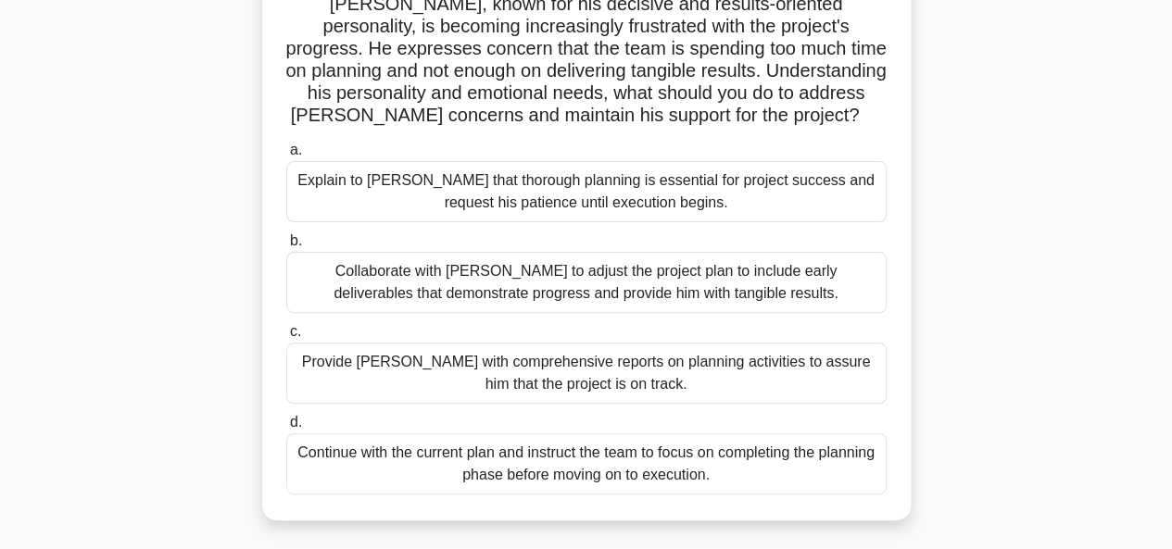
click at [406, 293] on div "Collaborate with Thomas to adjust the project plan to include early deliverable…" at bounding box center [586, 282] width 600 height 61
click at [286, 247] on input "b. Collaborate with Thomas to adjust the project plan to include early delivera…" at bounding box center [286, 241] width 0 height 12
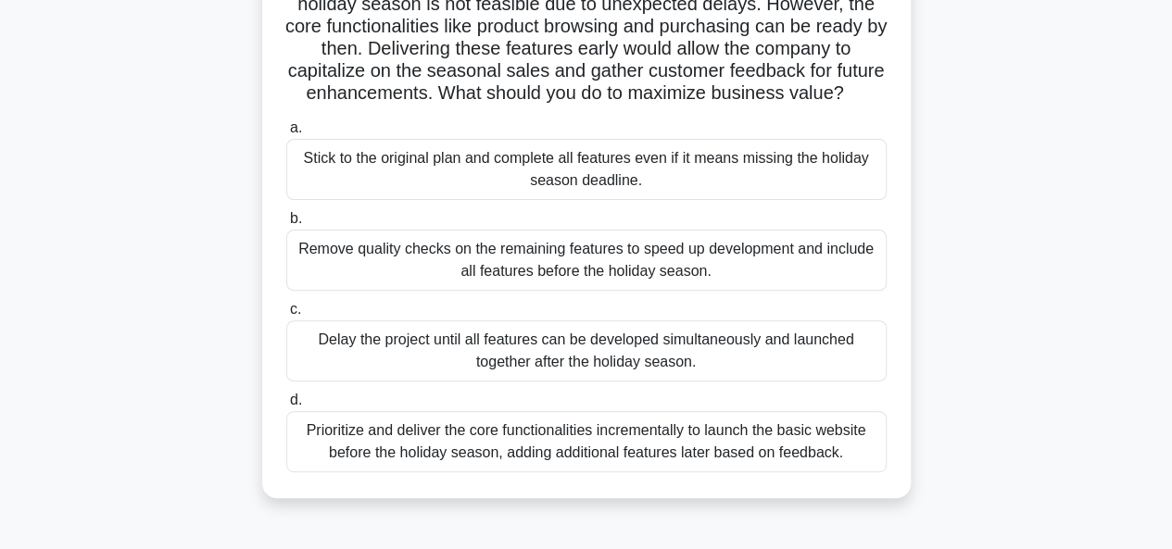
click at [360, 461] on div "Prioritize and deliver the core functionalities incrementally to launch the bas…" at bounding box center [586, 441] width 600 height 61
click at [286, 407] on input "d. Prioritize and deliver the core functionalities incrementally to launch the …" at bounding box center [286, 401] width 0 height 12
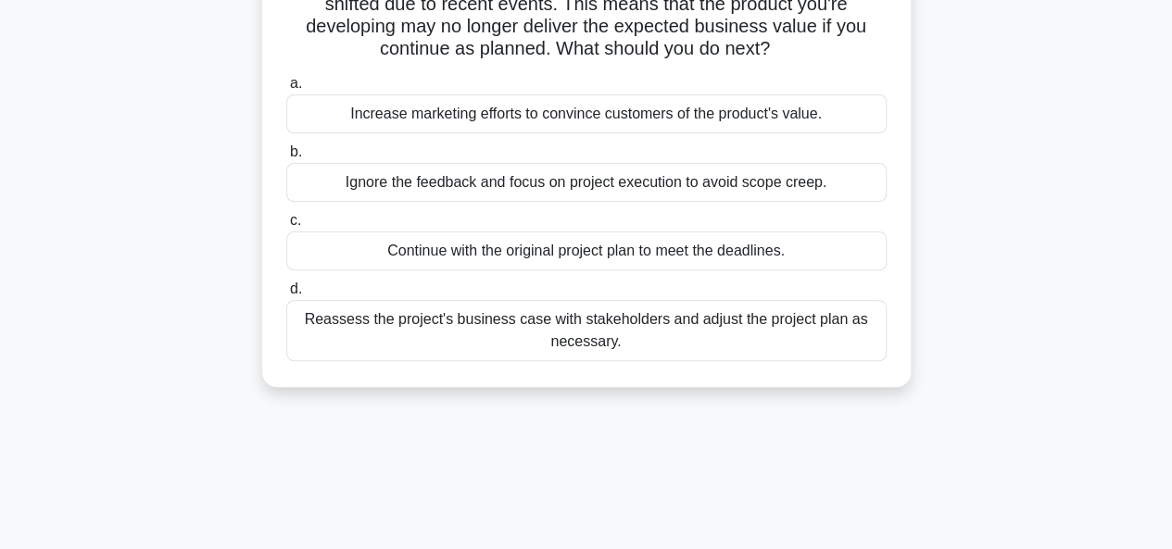
click at [346, 329] on div "Reassess the project's business case with stakeholders and adjust the project p…" at bounding box center [586, 330] width 600 height 61
click at [286, 295] on input "d. Reassess the project's business case with stakeholders and adjust the projec…" at bounding box center [286, 289] width 0 height 12
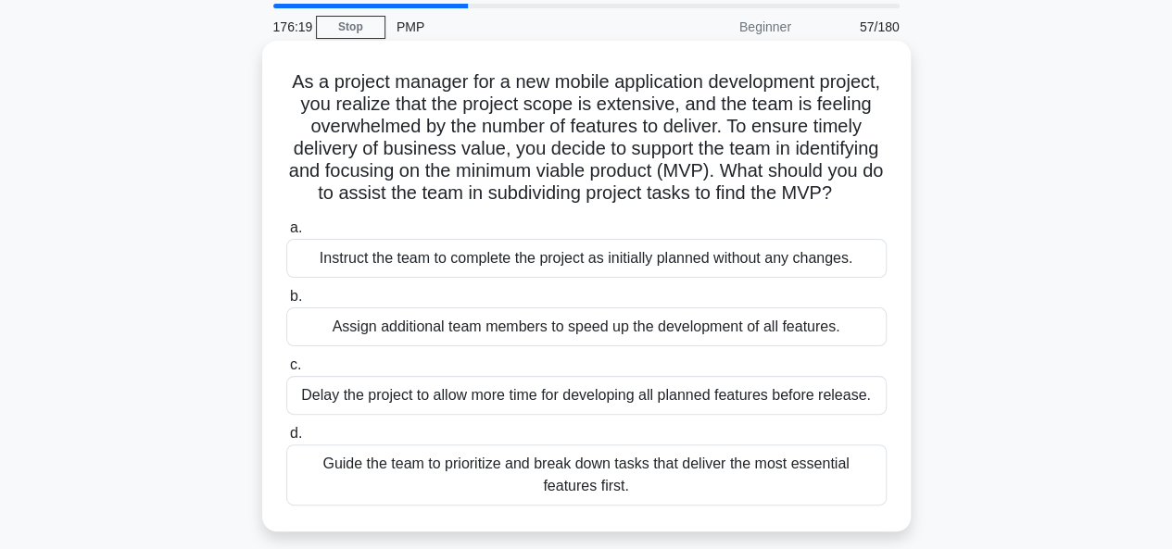
scroll to position [93, 0]
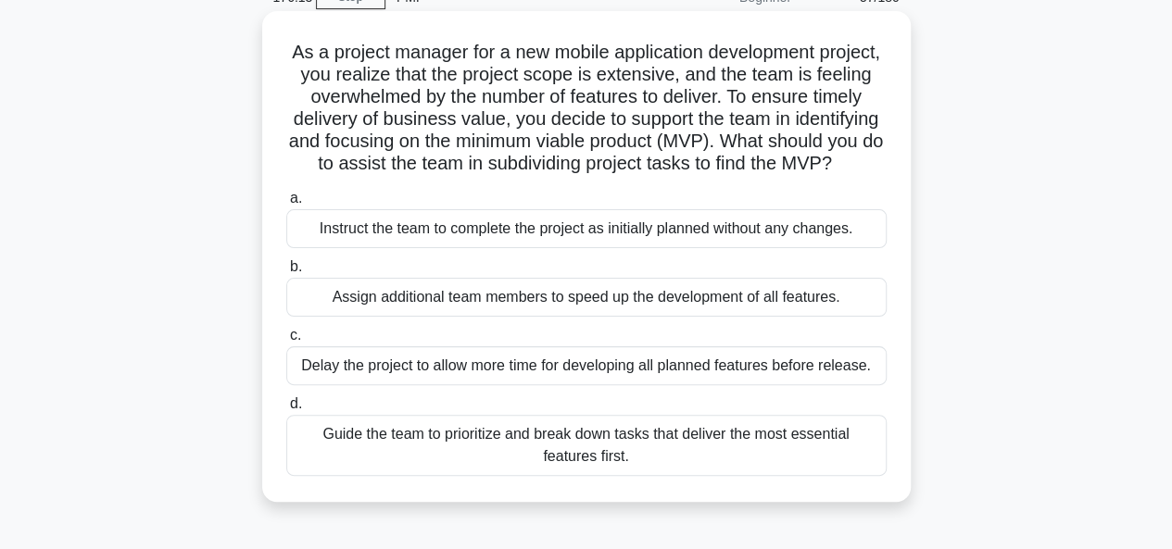
click at [394, 467] on div "Guide the team to prioritize and break down tasks that deliver the most essenti…" at bounding box center [586, 445] width 600 height 61
click at [286, 410] on input "d. Guide the team to prioritize and break down tasks that deliver the most esse…" at bounding box center [286, 404] width 0 height 12
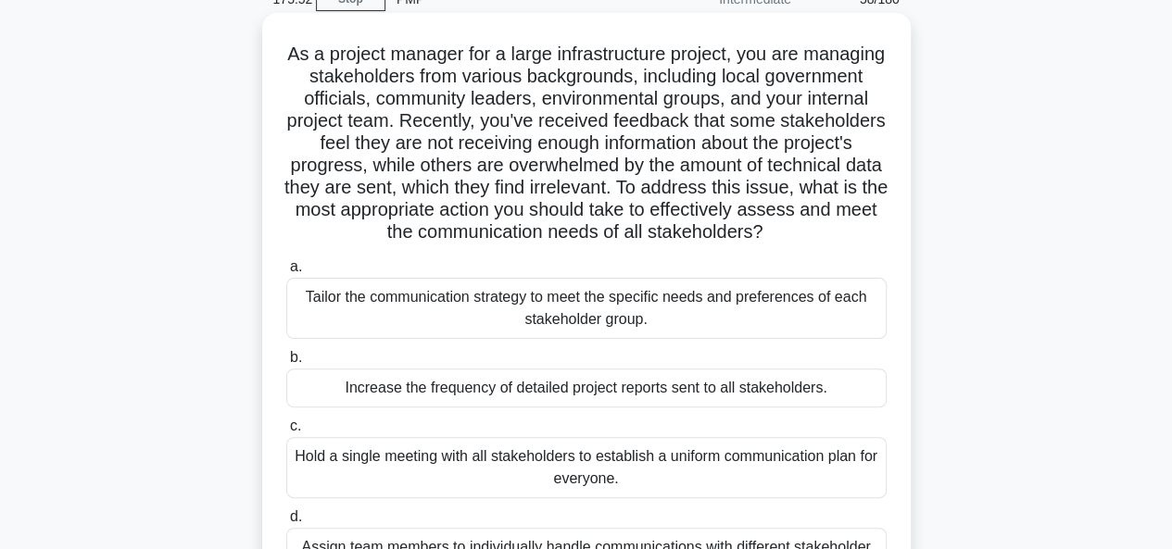
scroll to position [278, 0]
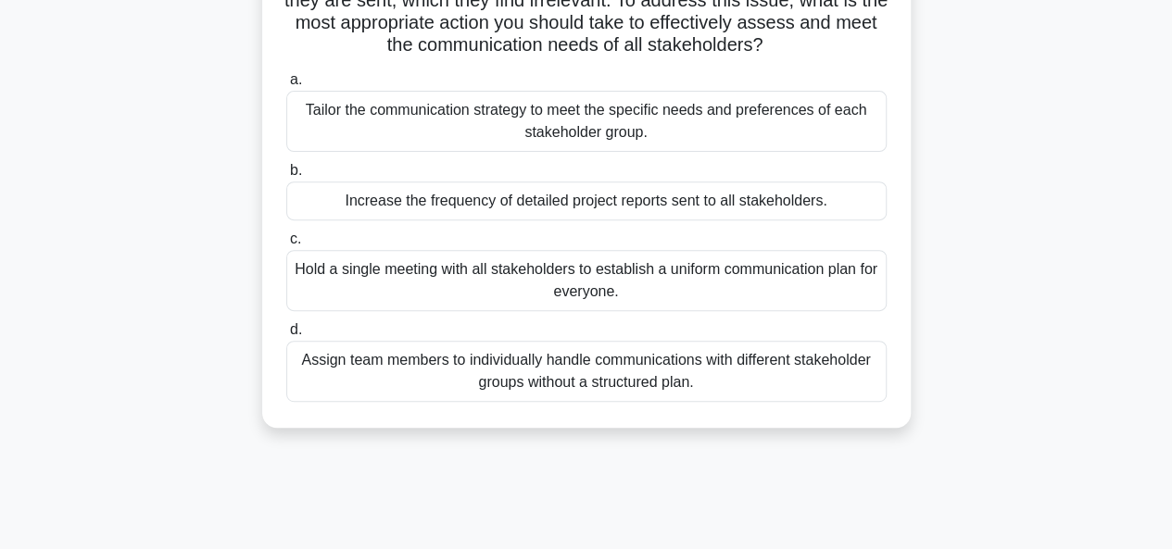
click at [359, 147] on div "Tailor the communication strategy to meet the specific needs and preferences of…" at bounding box center [586, 121] width 600 height 61
click at [286, 86] on input "a. Tailor the communication strategy to meet the specific needs and preferences…" at bounding box center [286, 80] width 0 height 12
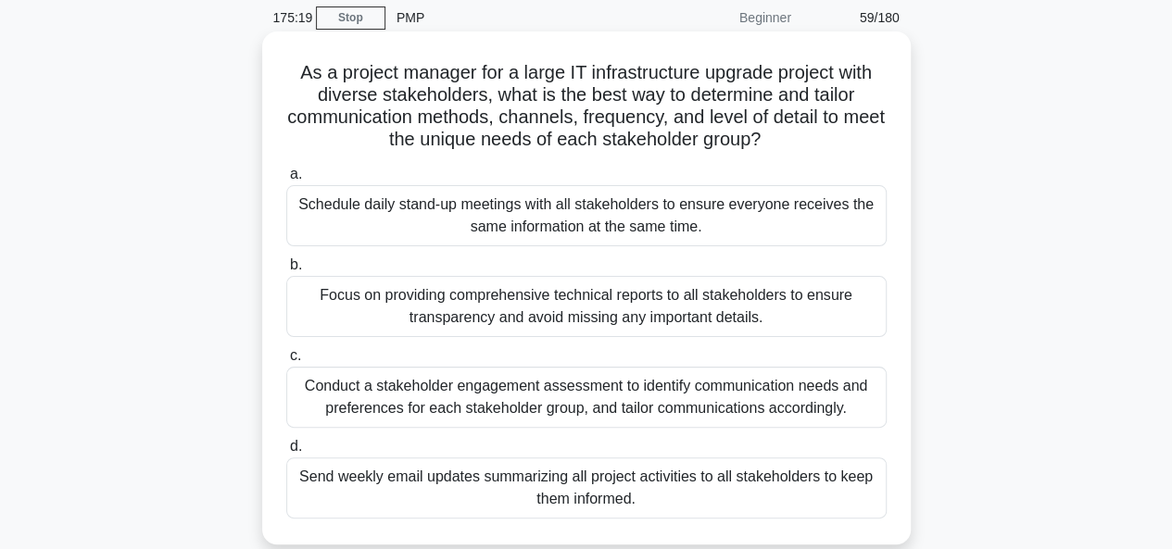
scroll to position [185, 0]
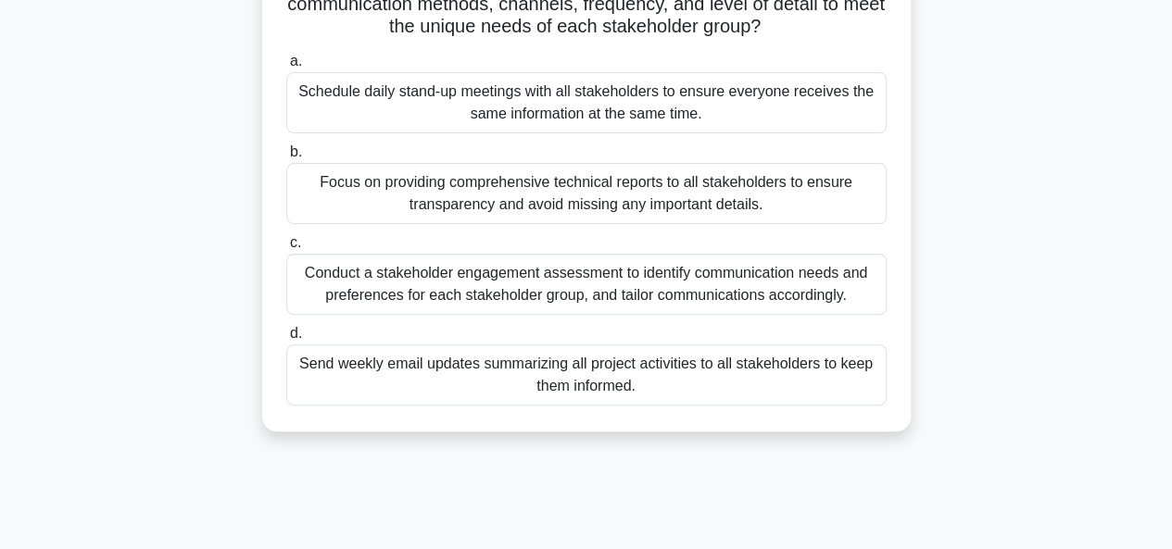
click at [326, 277] on div "Conduct a stakeholder engagement assessment to identify communication needs and…" at bounding box center [586, 284] width 600 height 61
click at [286, 249] on input "c. Conduct a stakeholder engagement assessment to identify communication needs …" at bounding box center [286, 243] width 0 height 12
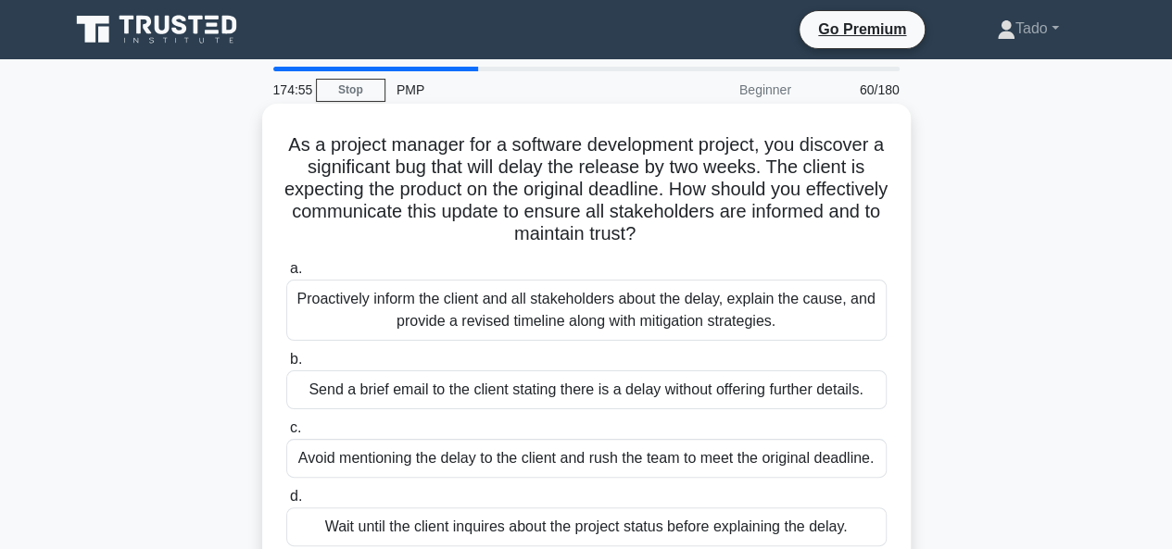
scroll to position [93, 0]
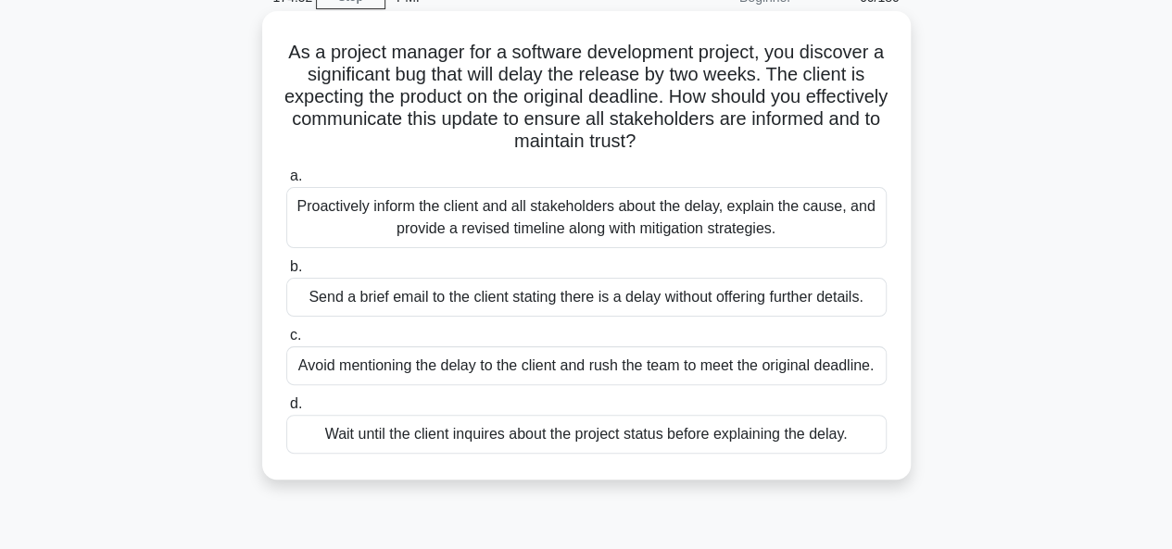
click at [353, 217] on div "Proactively inform the client and all stakeholders about the delay, explain the…" at bounding box center [586, 217] width 600 height 61
click at [286, 182] on input "a. Proactively inform the client and all stakeholders about the delay, explain …" at bounding box center [286, 176] width 0 height 12
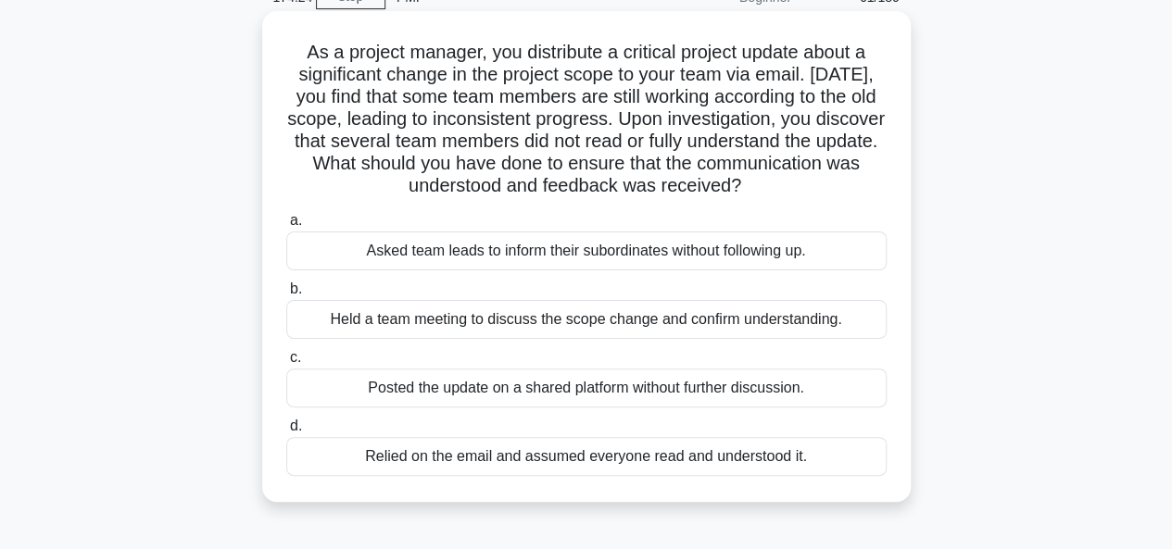
click at [408, 319] on div "Held a team meeting to discuss the scope change and confirm understanding." at bounding box center [586, 319] width 600 height 39
click at [286, 295] on input "b. Held a team meeting to discuss the scope change and confirm understanding." at bounding box center [286, 289] width 0 height 12
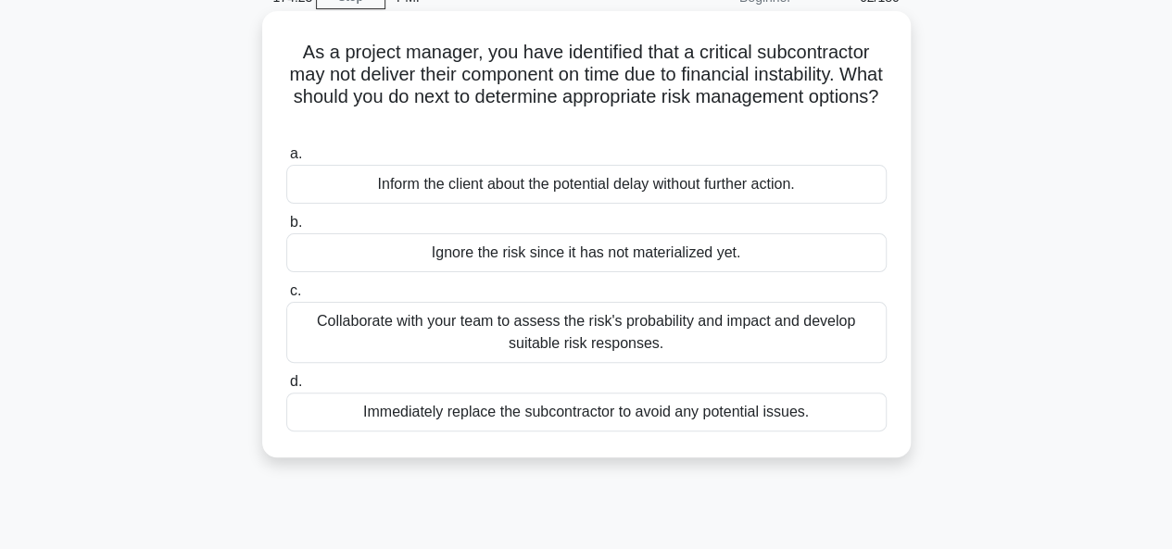
scroll to position [0, 0]
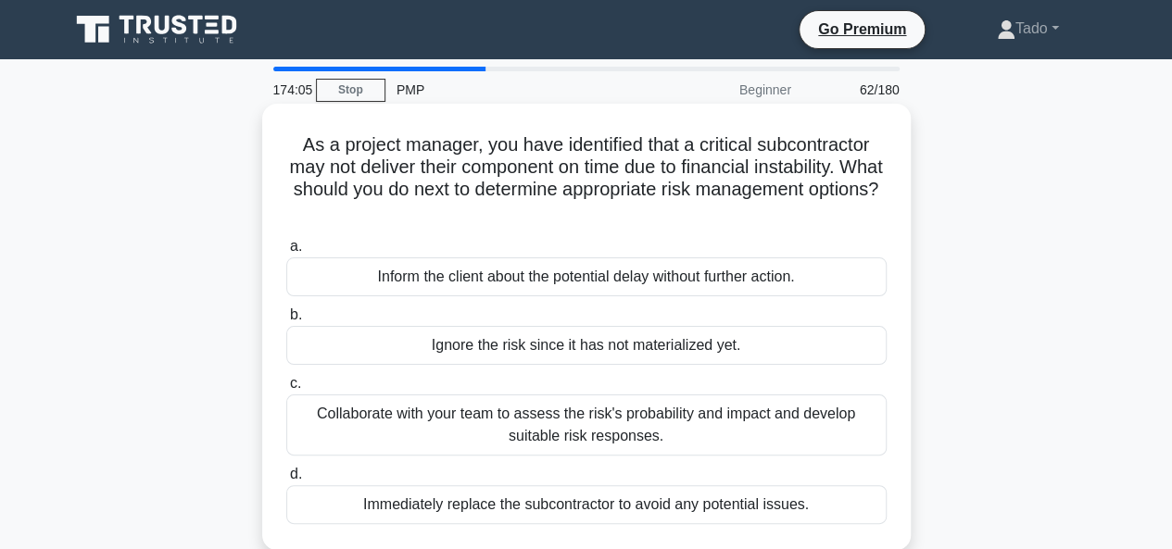
click at [374, 438] on div "Collaborate with your team to assess the risk's probability and impact and deve…" at bounding box center [586, 425] width 600 height 61
click at [286, 390] on input "c. Collaborate with your team to assess the risk's probability and impact and d…" at bounding box center [286, 384] width 0 height 12
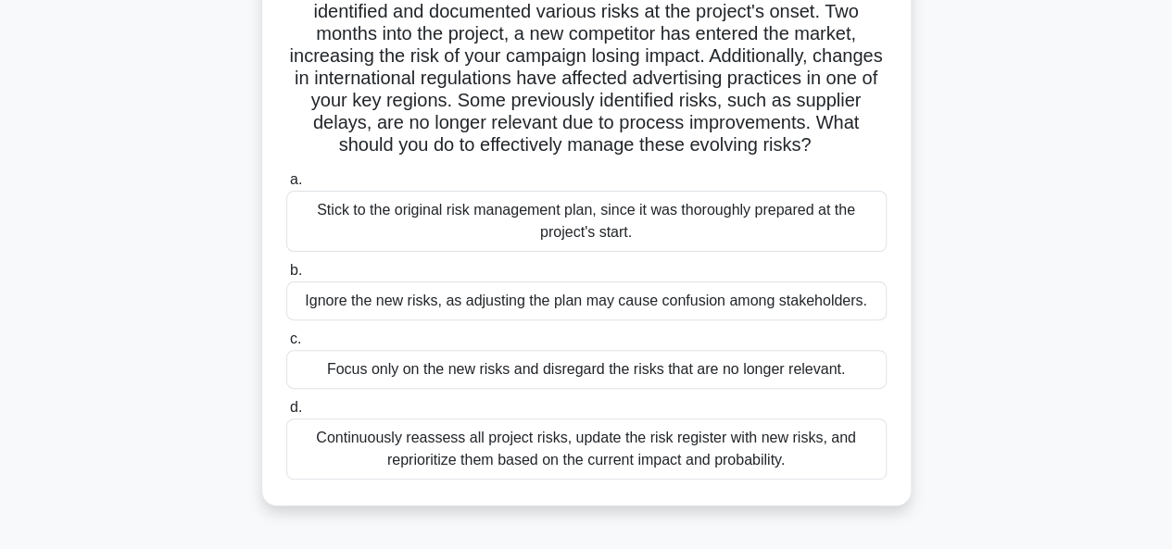
scroll to position [185, 0]
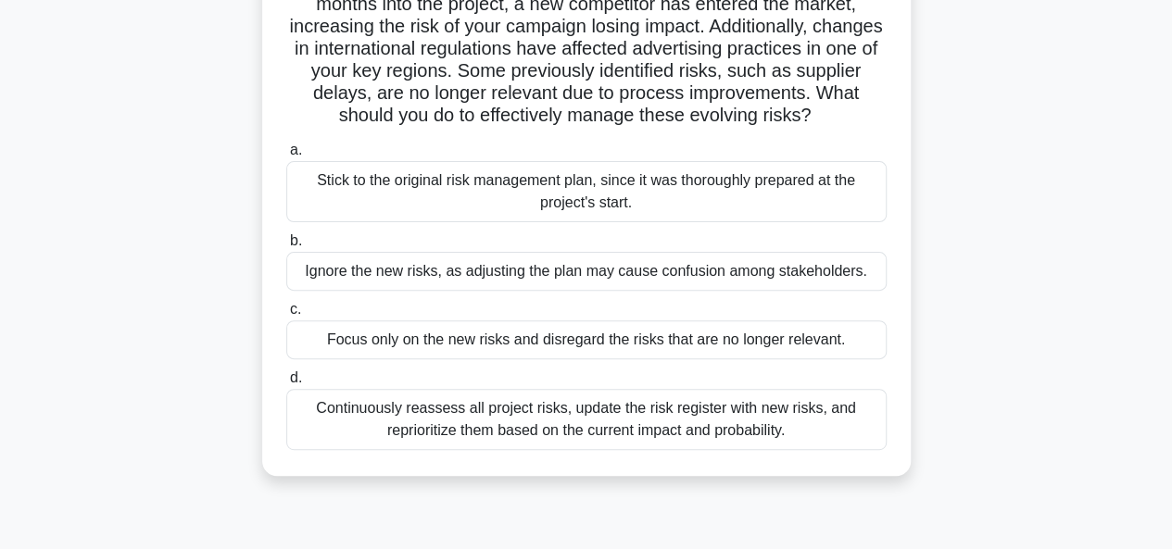
click at [354, 440] on div "Continuously reassess all project risks, update the risk register with new risk…" at bounding box center [586, 419] width 600 height 61
click at [286, 384] on input "d. Continuously reassess all project risks, update the risk register with new r…" at bounding box center [286, 378] width 0 height 12
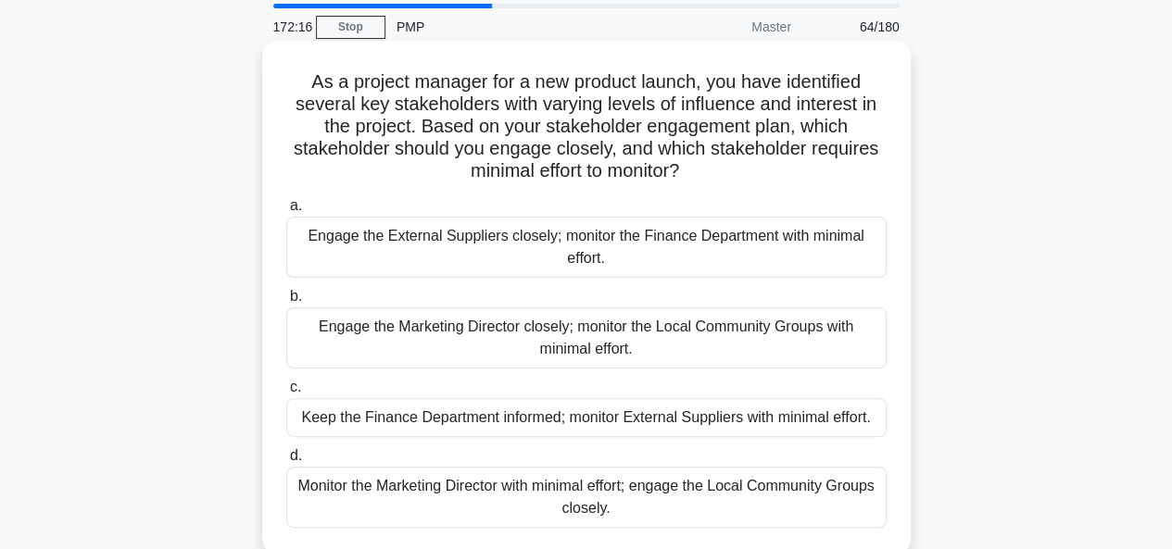
scroll to position [93, 0]
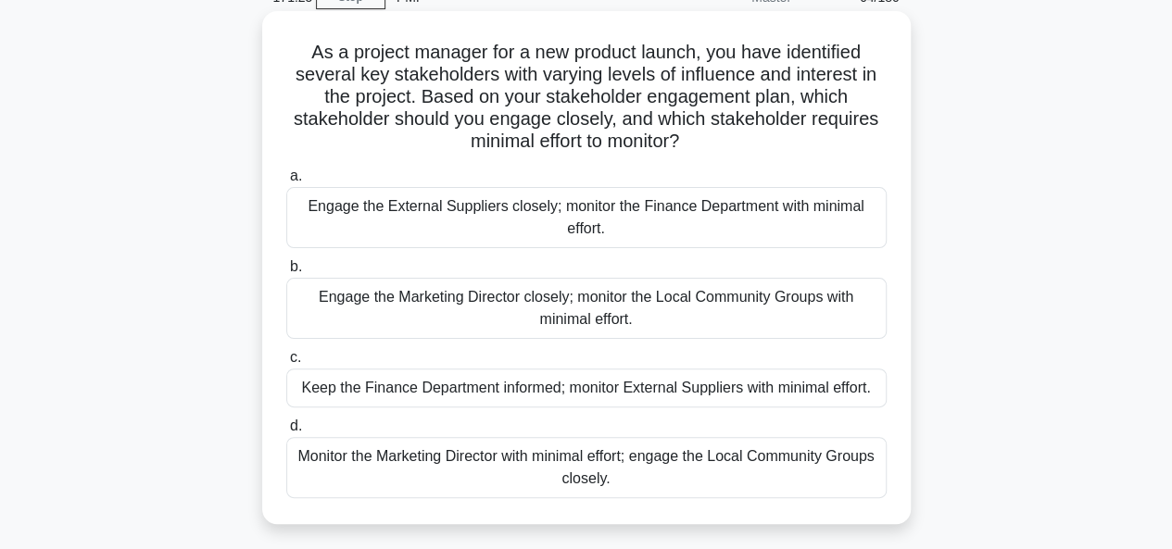
click at [354, 390] on div "Keep the Finance Department informed; monitor External Suppliers with minimal e…" at bounding box center [586, 388] width 600 height 39
click at [286, 364] on input "c. Keep the Finance Department informed; monitor External Suppliers with minima…" at bounding box center [286, 358] width 0 height 12
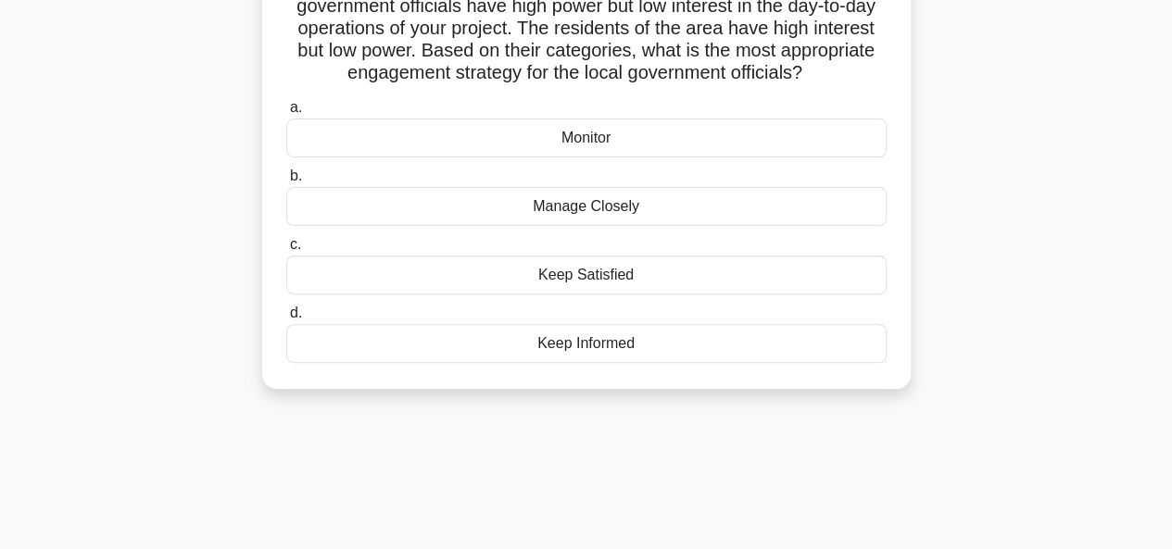
scroll to position [185, 0]
click at [523, 293] on div "Keep Satisfied" at bounding box center [586, 273] width 600 height 39
click at [286, 249] on input "c. Keep Satisfied" at bounding box center [286, 243] width 0 height 12
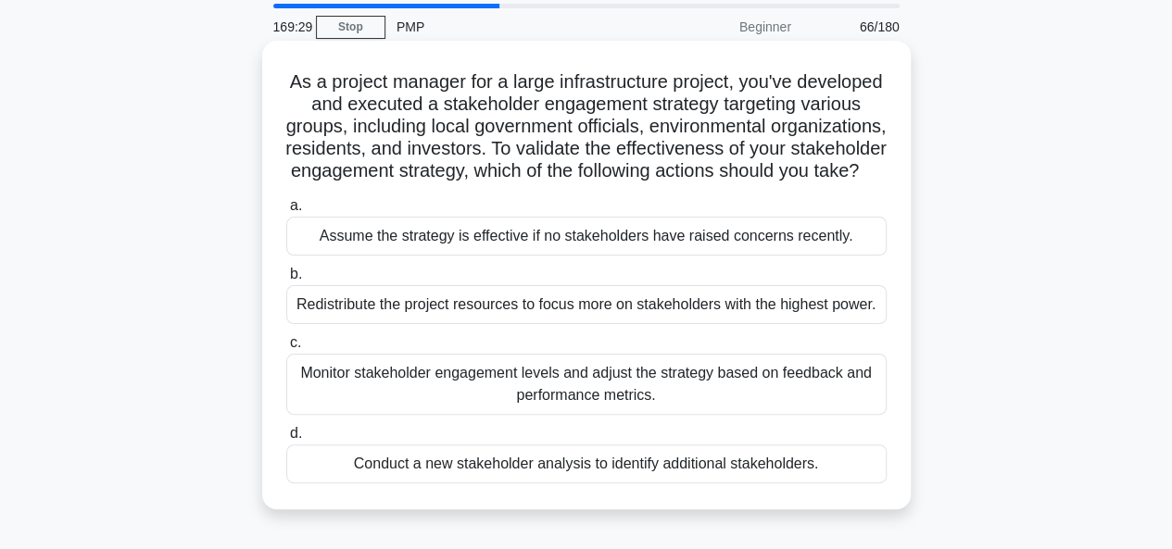
scroll to position [93, 0]
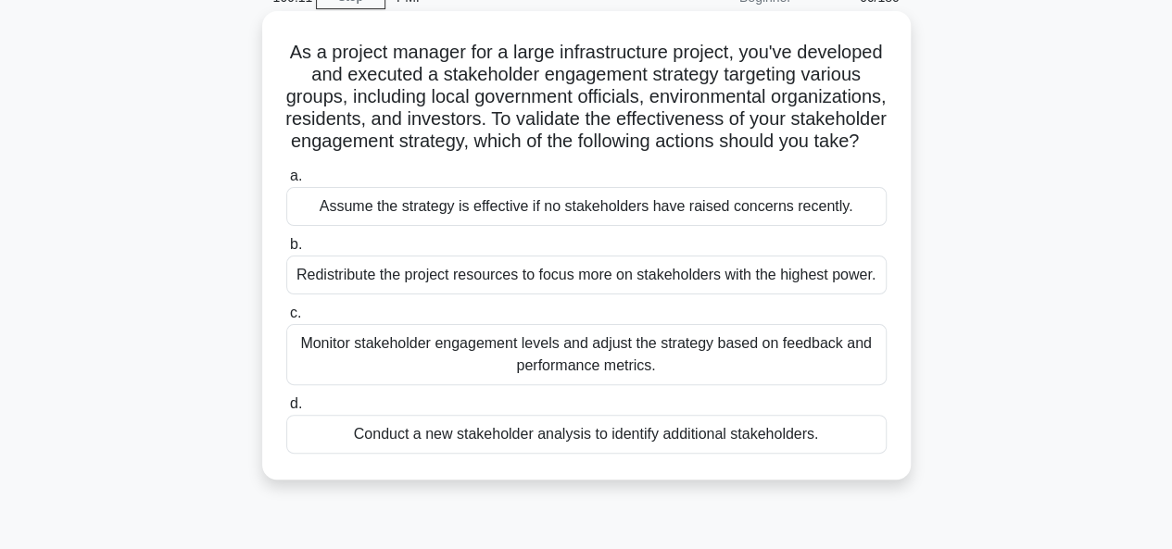
click at [359, 377] on div "Monitor stakeholder engagement levels and adjust the strategy based on feedback…" at bounding box center [586, 354] width 600 height 61
click at [286, 320] on input "c. Monitor stakeholder engagement levels and adjust the strategy based on feedb…" at bounding box center [286, 314] width 0 height 12
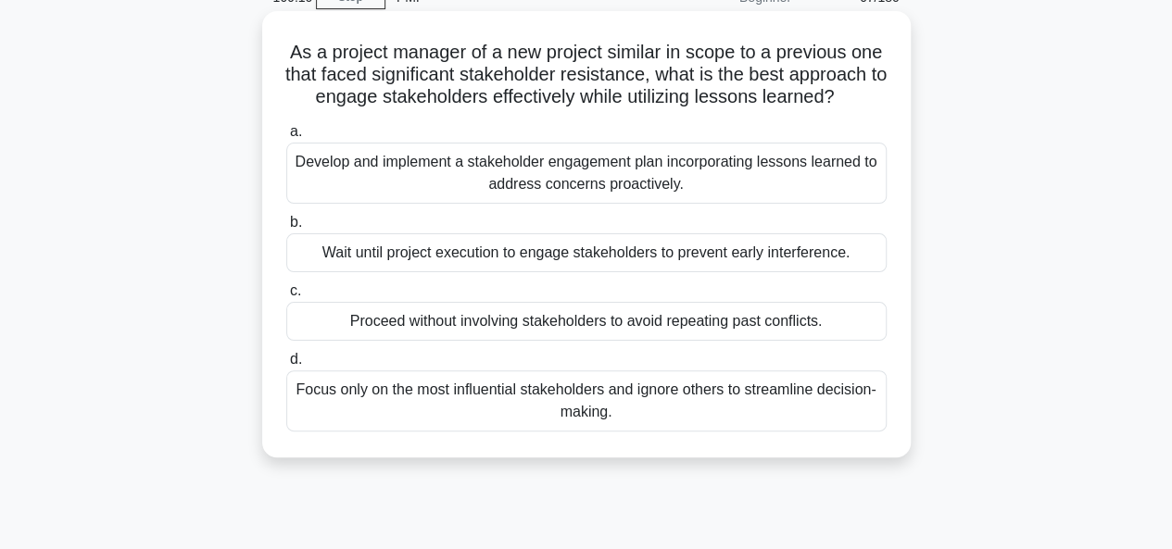
scroll to position [0, 0]
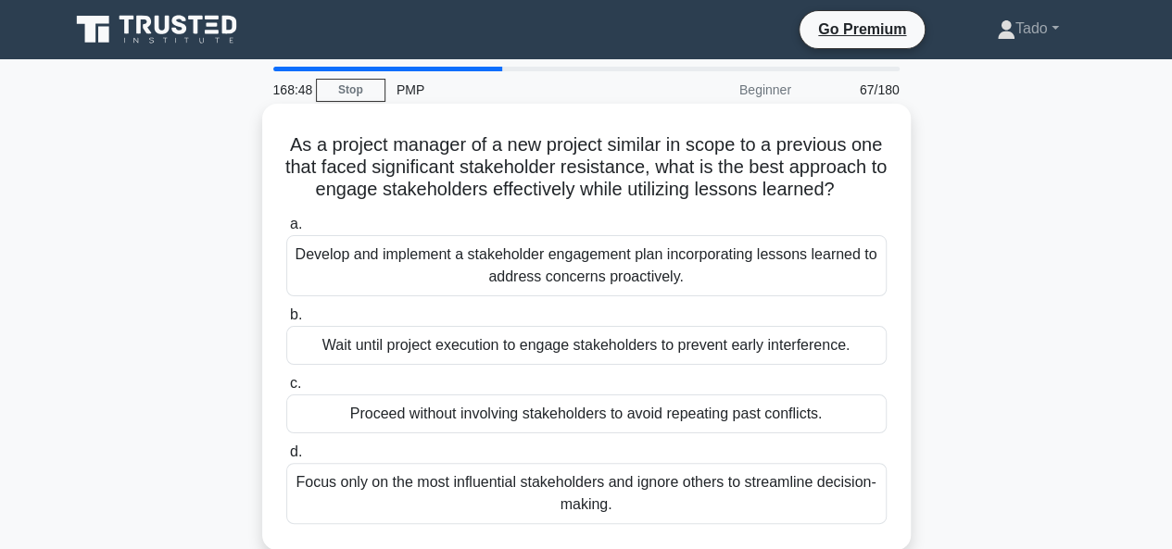
click at [341, 274] on div "Develop and implement a stakeholder engagement plan incorporating lessons learn…" at bounding box center [586, 265] width 600 height 61
click at [286, 231] on input "a. Develop and implement a stakeholder engagement plan incorporating lessons le…" at bounding box center [286, 225] width 0 height 12
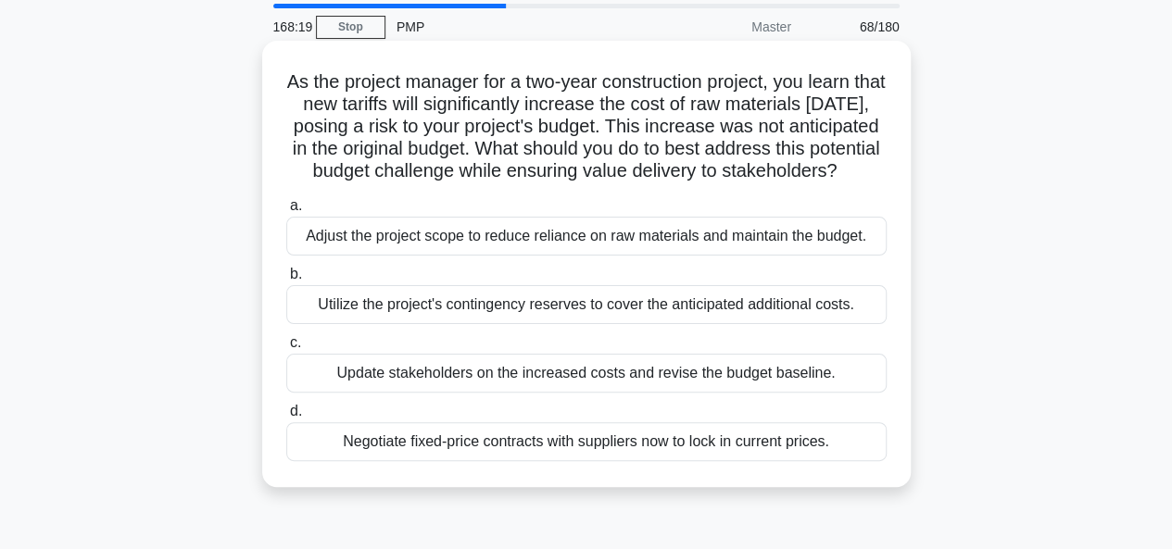
scroll to position [93, 0]
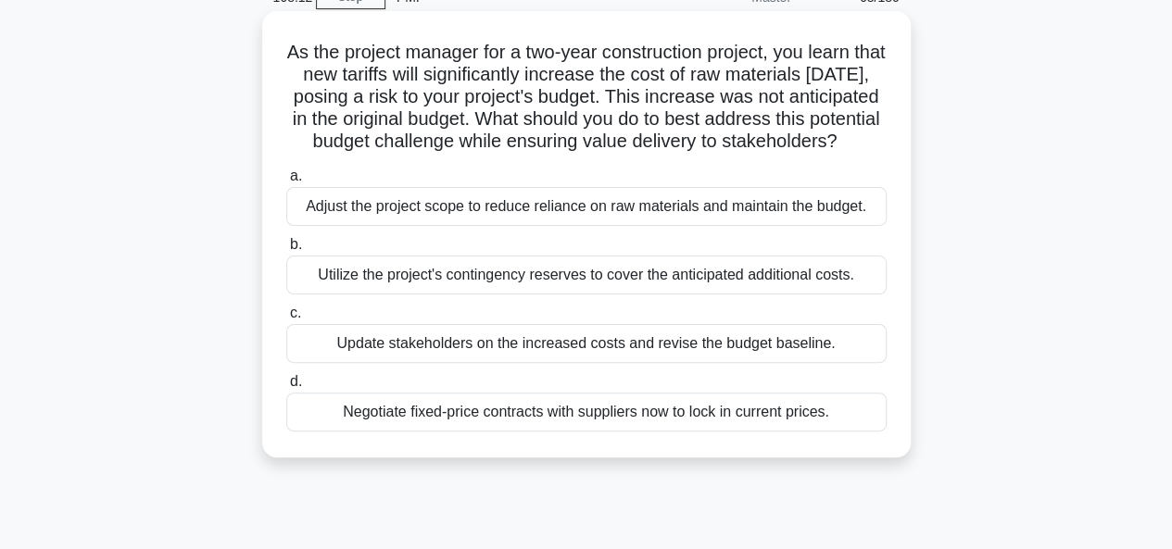
click at [496, 295] on div "Utilize the project's contingency reserves to cover the anticipated additional …" at bounding box center [586, 275] width 600 height 39
click at [286, 251] on input "b. Utilize the project's contingency reserves to cover the anticipated addition…" at bounding box center [286, 245] width 0 height 12
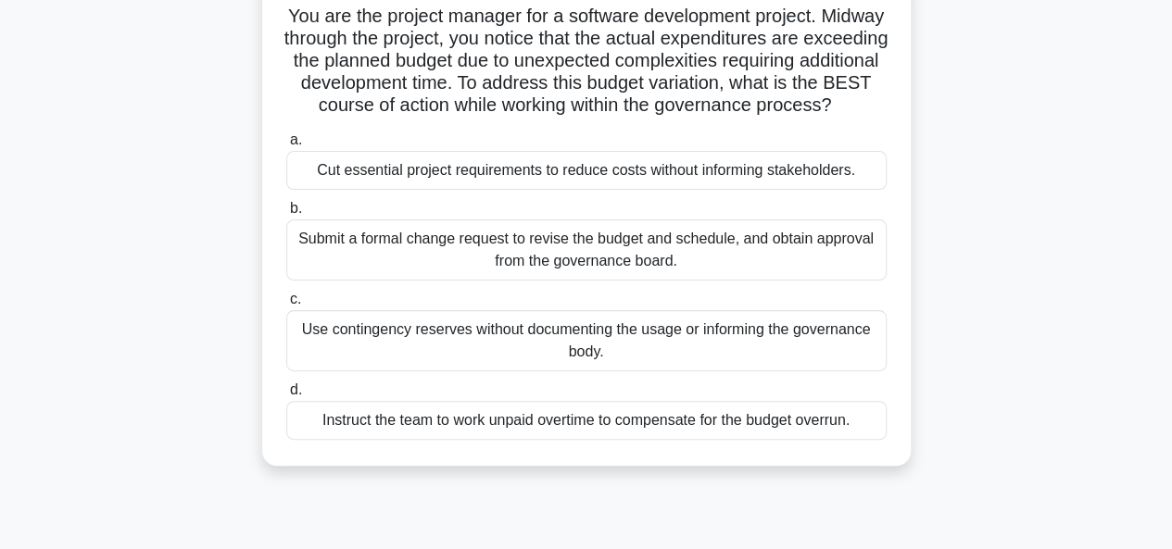
scroll to position [185, 0]
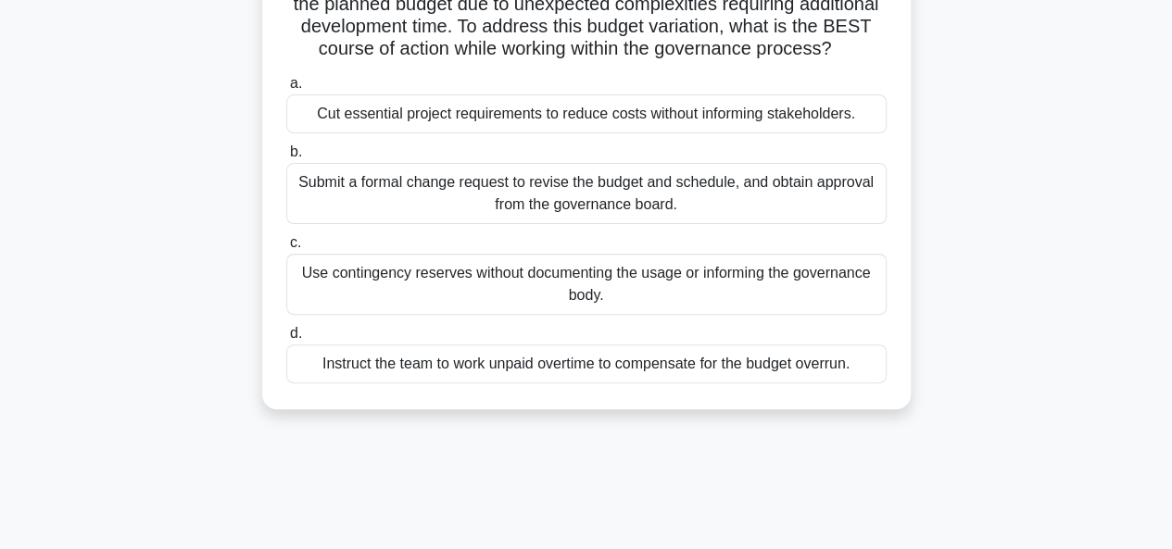
click at [426, 219] on div "Submit a formal change request to revise the budget and schedule, and obtain ap…" at bounding box center [586, 193] width 600 height 61
click at [286, 158] on input "b. Submit a formal change request to revise the budget and schedule, and obtain…" at bounding box center [286, 152] width 0 height 12
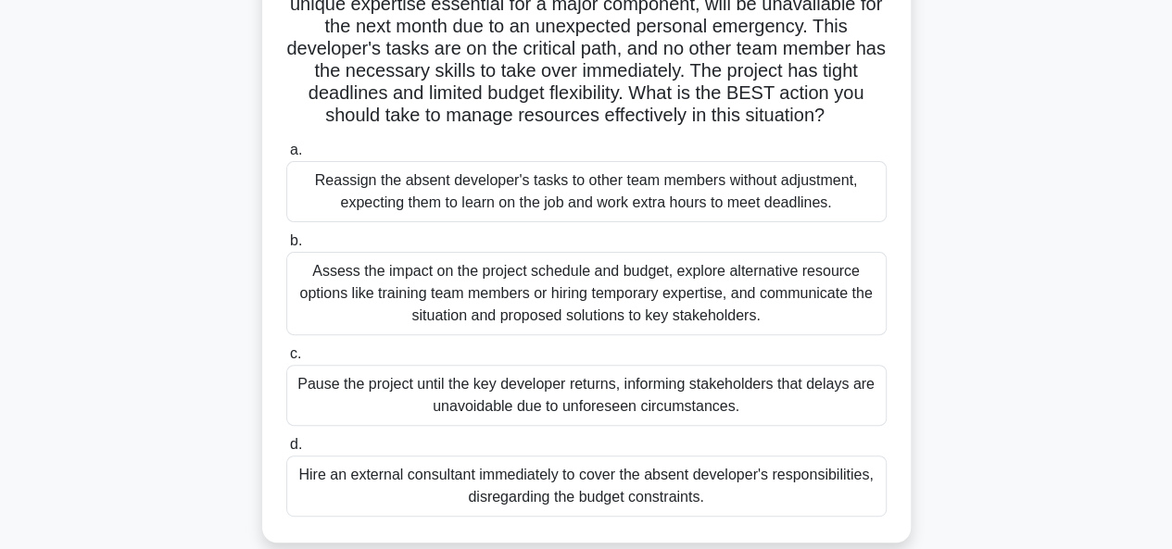
click at [412, 280] on div "Assess the impact on the project schedule and budget, explore alternative resou…" at bounding box center [586, 293] width 600 height 83
click at [286, 247] on input "b. Assess the impact on the project schedule and budget, explore alternative re…" at bounding box center [286, 241] width 0 height 12
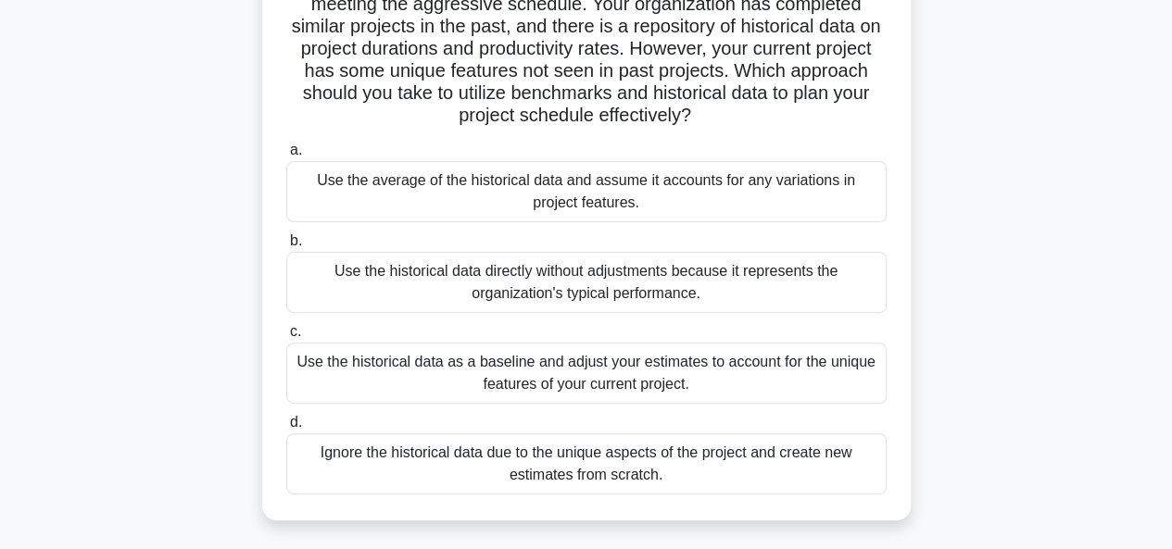
click at [315, 364] on div "Use the historical data as a baseline and adjust your estimates to account for …" at bounding box center [586, 373] width 600 height 61
click at [286, 338] on input "c. Use the historical data as a baseline and adjust your estimates to account f…" at bounding box center [286, 332] width 0 height 12
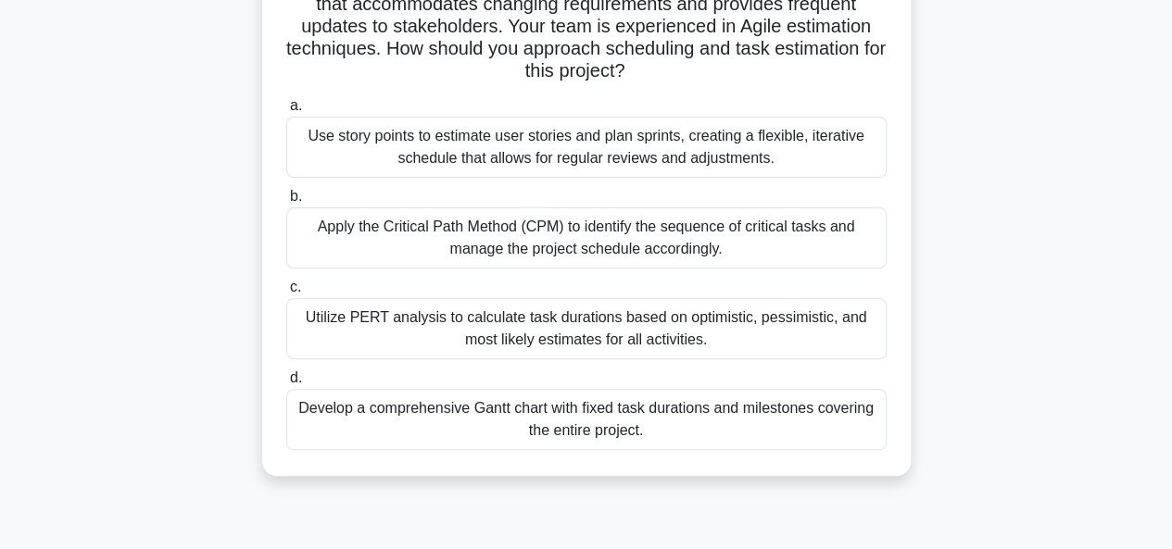
click at [431, 136] on div "Use story points to estimate user stories and plan sprints, creating a flexible…" at bounding box center [586, 147] width 600 height 61
click at [286, 112] on input "a. Use story points to estimate user stories and plan sprints, creating a flexi…" at bounding box center [286, 106] width 0 height 12
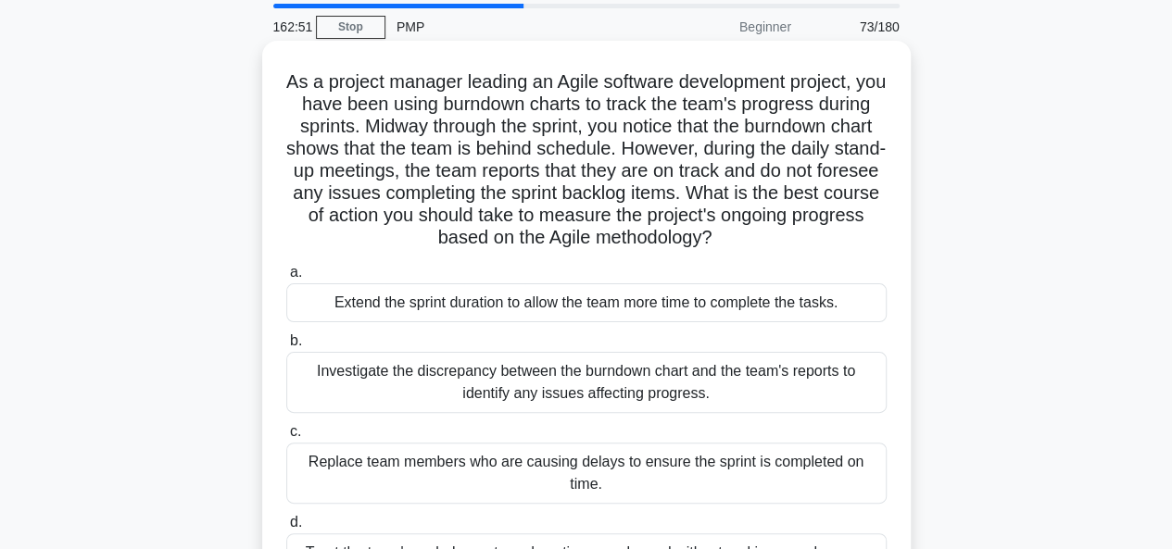
scroll to position [93, 0]
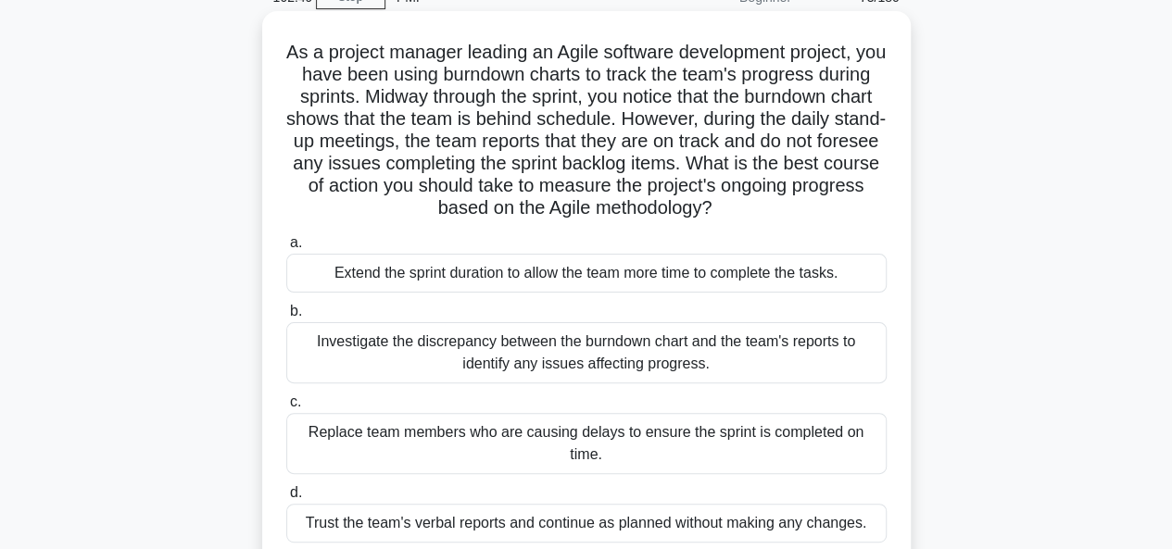
click at [370, 349] on div "Investigate the discrepancy between the burndown chart and the team's reports t…" at bounding box center [586, 352] width 600 height 61
click at [286, 318] on input "b. Investigate the discrepancy between the burndown chart and the team's report…" at bounding box center [286, 312] width 0 height 12
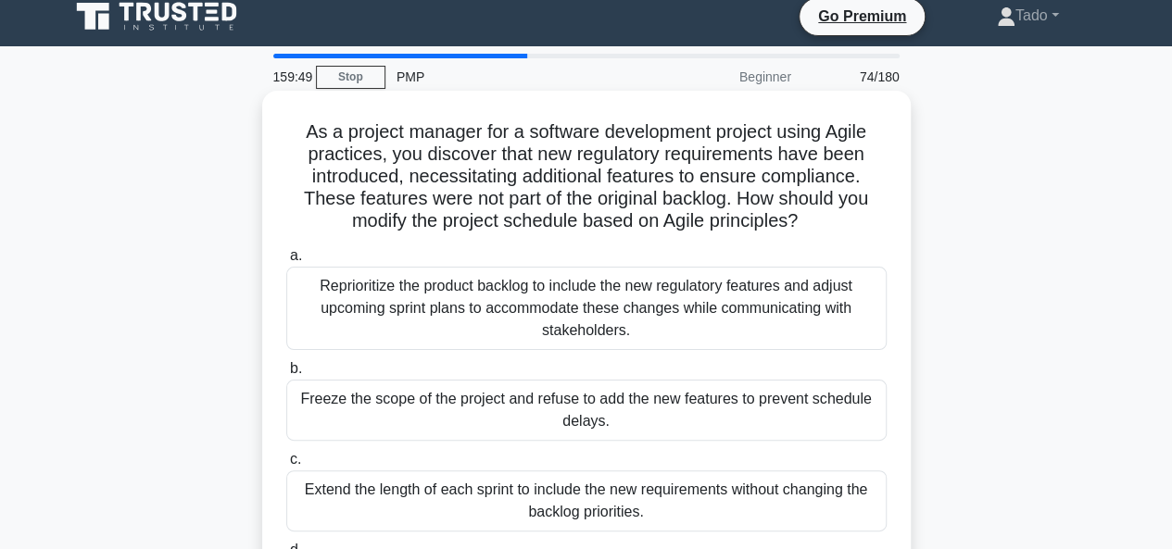
scroll to position [185, 0]
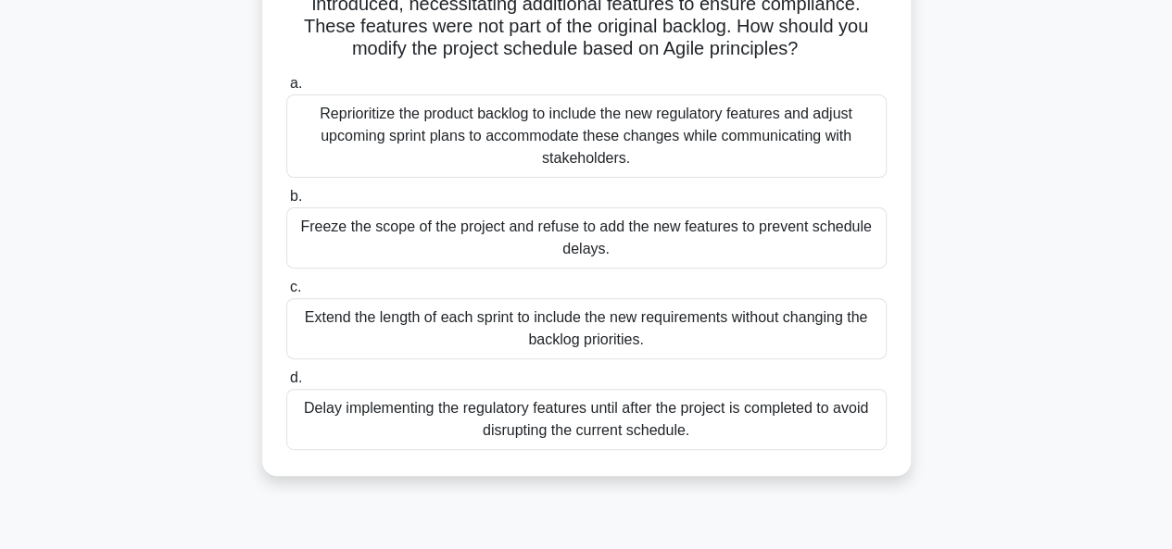
click at [361, 135] on div "Reprioritize the product backlog to include the new regulatory features and adj…" at bounding box center [586, 135] width 600 height 83
click at [286, 90] on input "a. Reprioritize the product backlog to include the new regulatory features and …" at bounding box center [286, 84] width 0 height 12
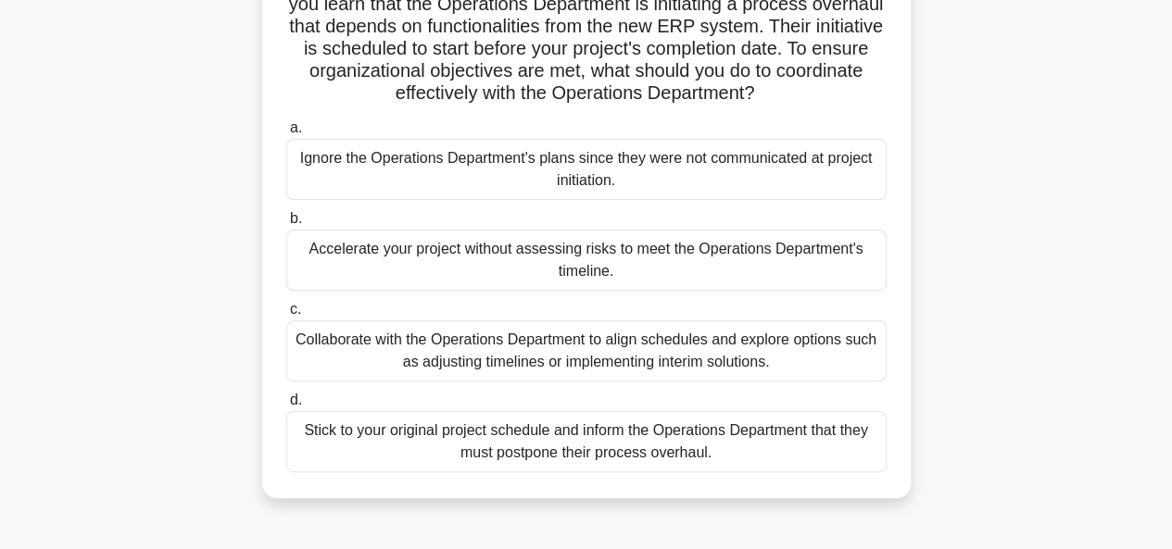
click at [358, 351] on div "Collaborate with the Operations Department to align schedules and explore optio…" at bounding box center [586, 350] width 600 height 61
click at [286, 316] on input "c. Collaborate with the Operations Department to align schedules and explore op…" at bounding box center [286, 310] width 0 height 12
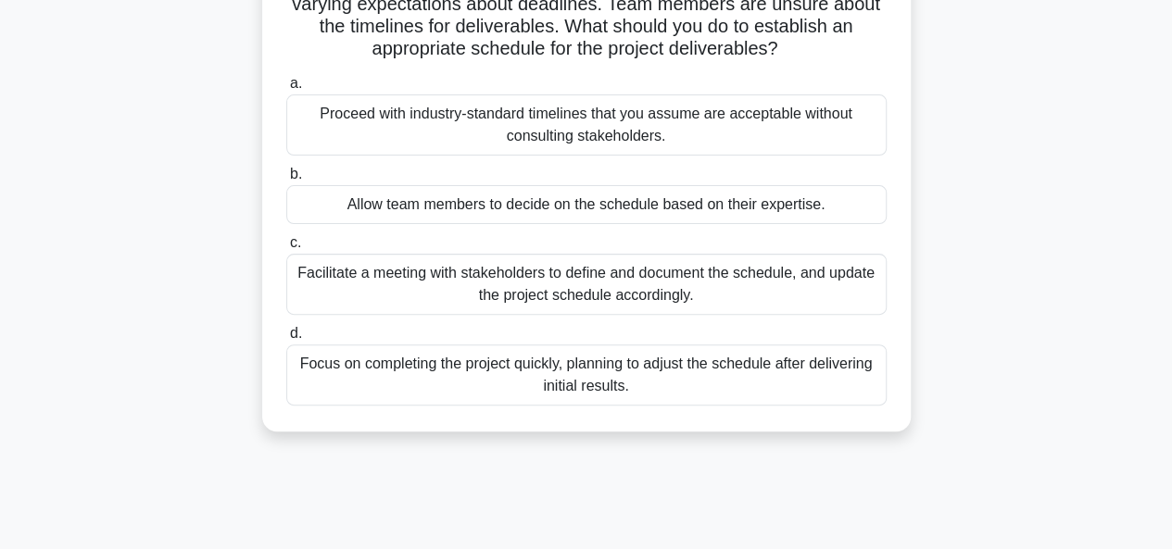
click at [311, 282] on div "Facilitate a meeting with stakeholders to define and document the schedule, and…" at bounding box center [586, 284] width 600 height 61
click at [286, 249] on input "c. Facilitate a meeting with stakeholders to define and document the schedule, …" at bounding box center [286, 243] width 0 height 12
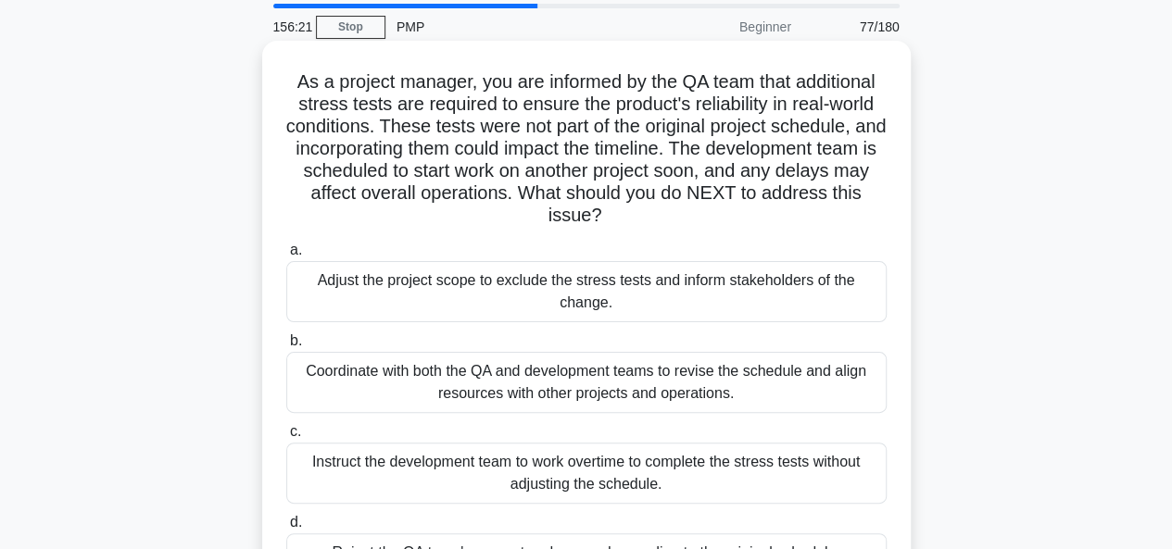
scroll to position [93, 0]
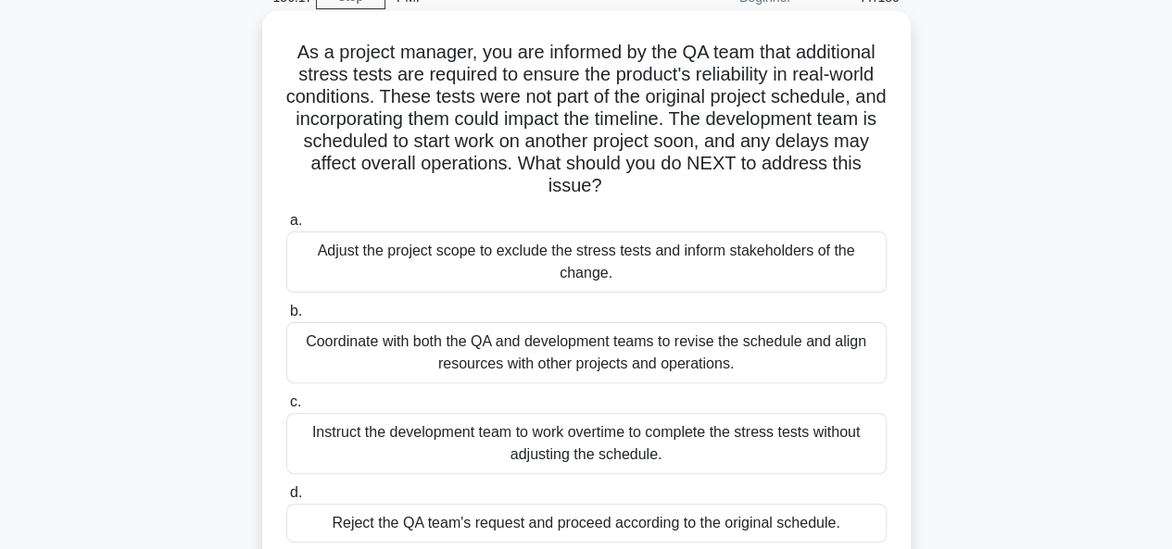
click at [401, 345] on div "Coordinate with both the QA and development teams to revise the schedule and al…" at bounding box center [586, 352] width 600 height 61
click at [286, 318] on input "b. Coordinate with both the QA and development teams to revise the schedule and…" at bounding box center [286, 312] width 0 height 12
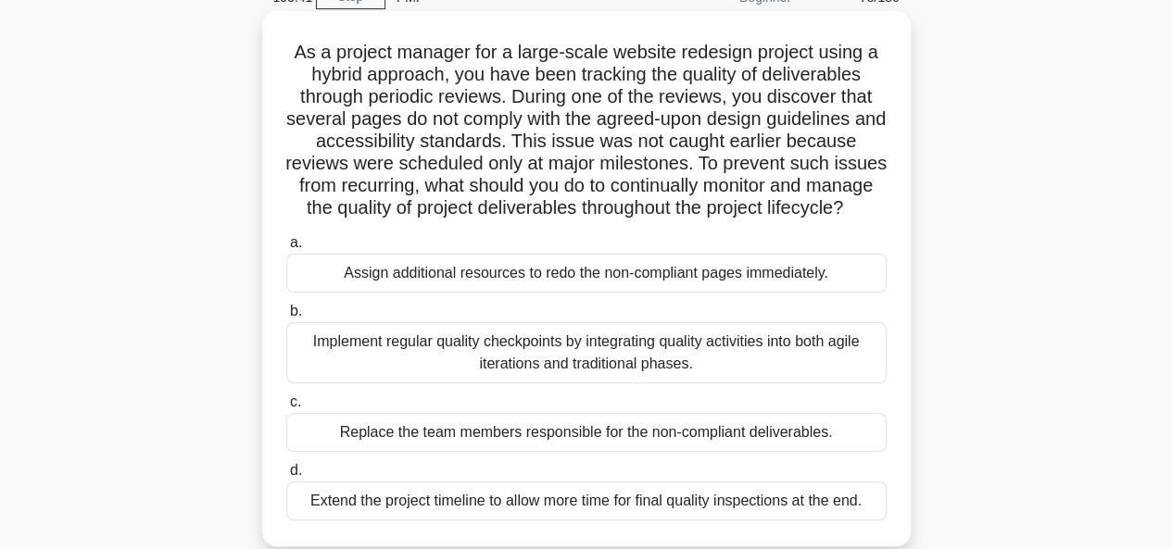
click at [380, 379] on div "Implement regular quality checkpoints by integrating quality activities into bo…" at bounding box center [586, 352] width 600 height 61
click at [286, 318] on input "b. Implement regular quality checkpoints by integrating quality activities into…" at bounding box center [286, 312] width 0 height 12
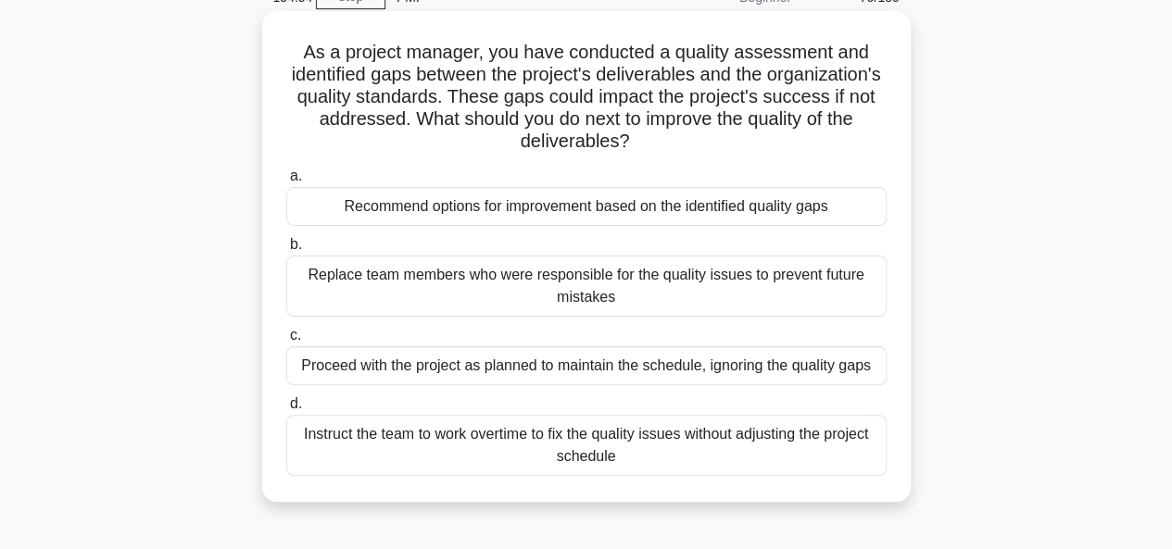
click at [359, 205] on div "Recommend options for improvement based on the identified quality gaps" at bounding box center [586, 206] width 600 height 39
click at [286, 182] on input "a. Recommend options for improvement based on the identified quality gaps" at bounding box center [286, 176] width 0 height 12
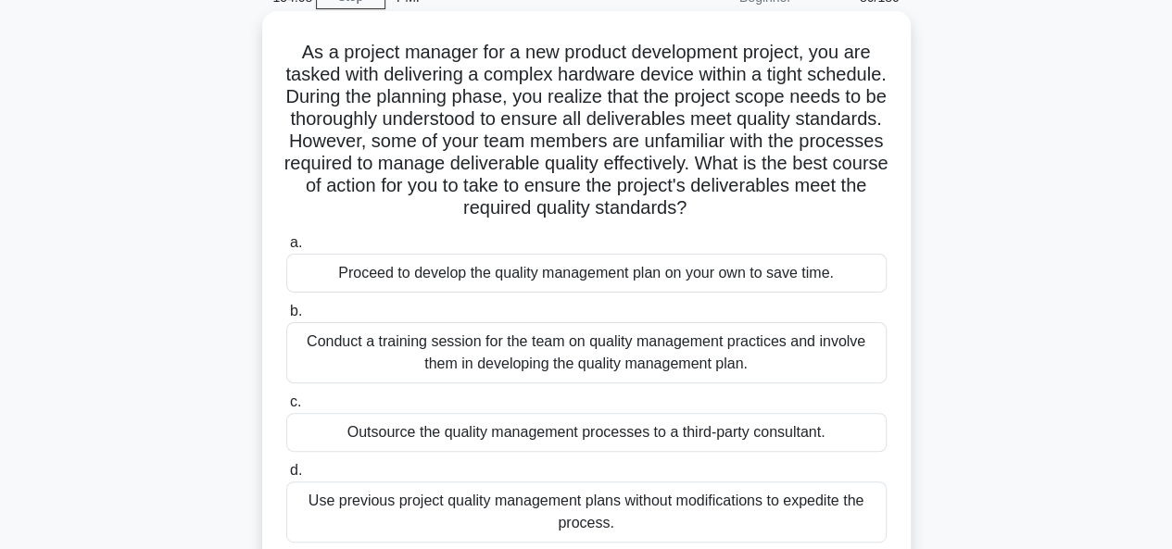
click at [370, 348] on div "Conduct a training session for the team on quality management practices and inv…" at bounding box center [586, 352] width 600 height 61
click at [286, 318] on input "b. Conduct a training session for the team on quality management practices and …" at bounding box center [286, 312] width 0 height 12
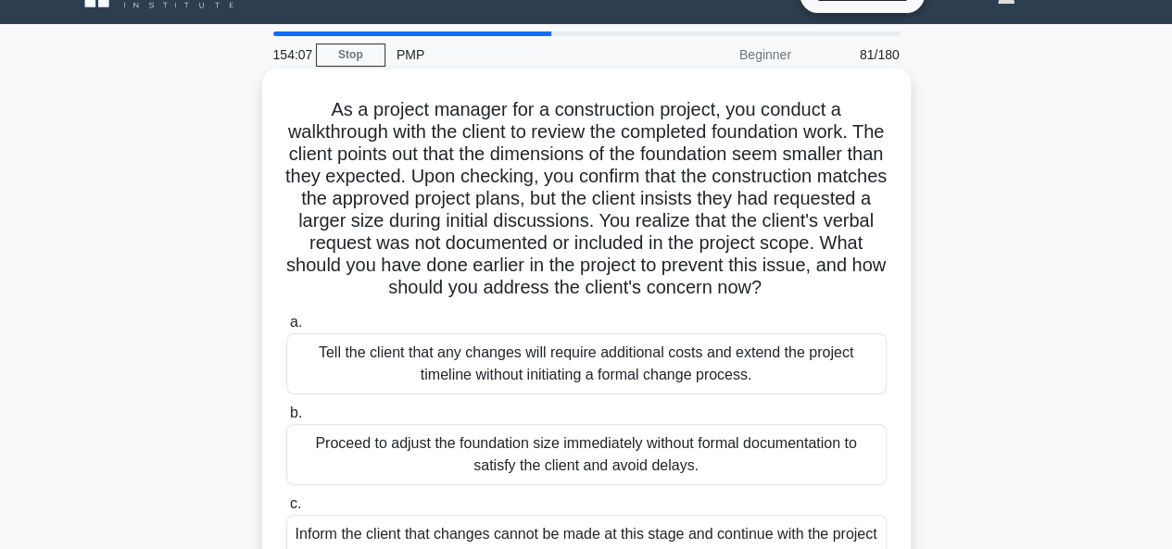
scroll to position [0, 0]
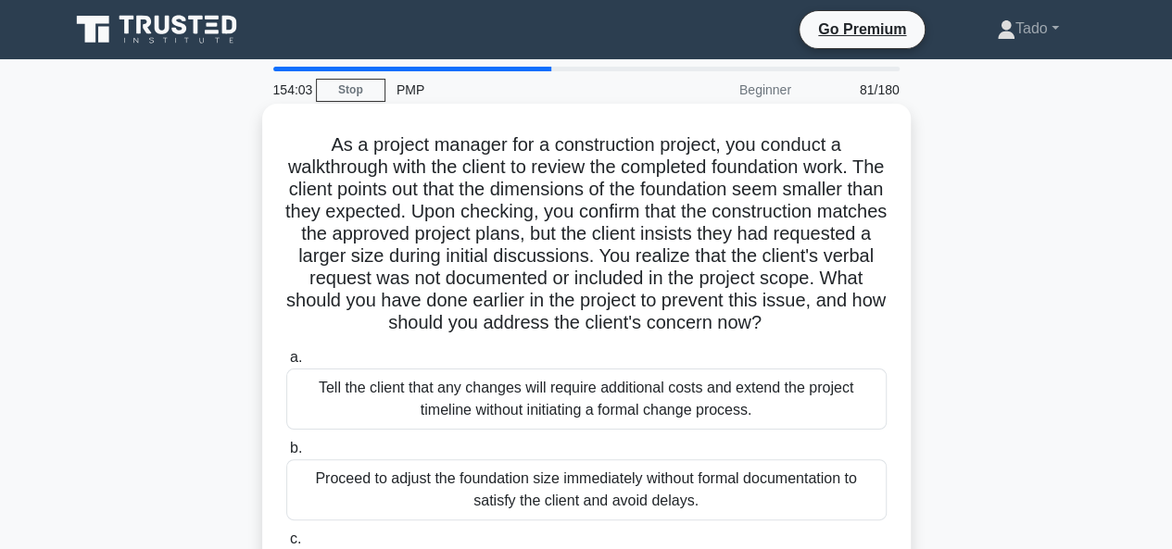
click at [438, 202] on h5 "As a project manager for a construction project, you conduct a walkthrough with…" at bounding box center [586, 234] width 604 height 202
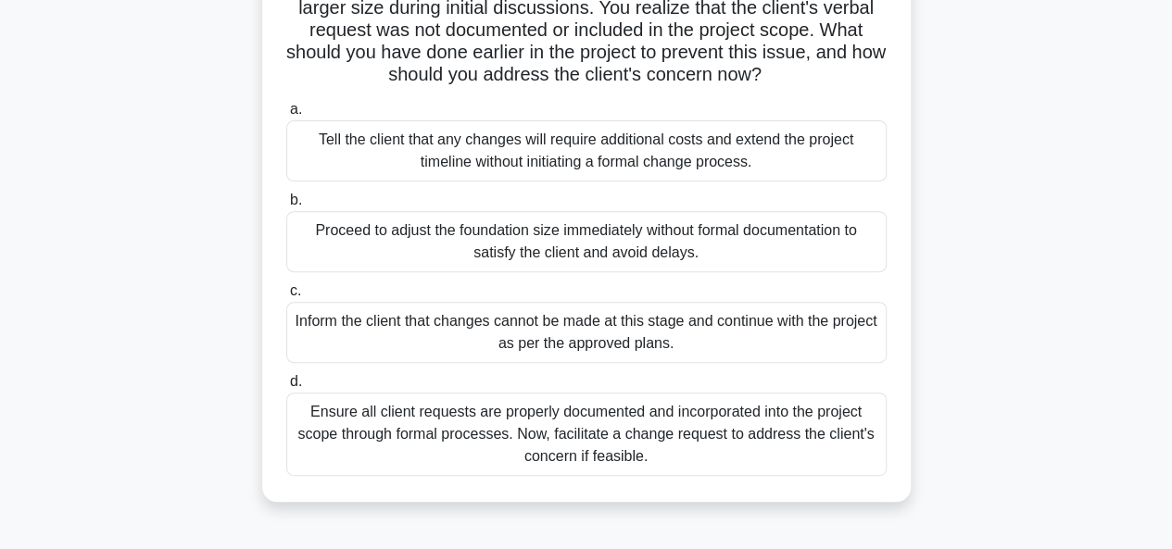
scroll to position [278, 0]
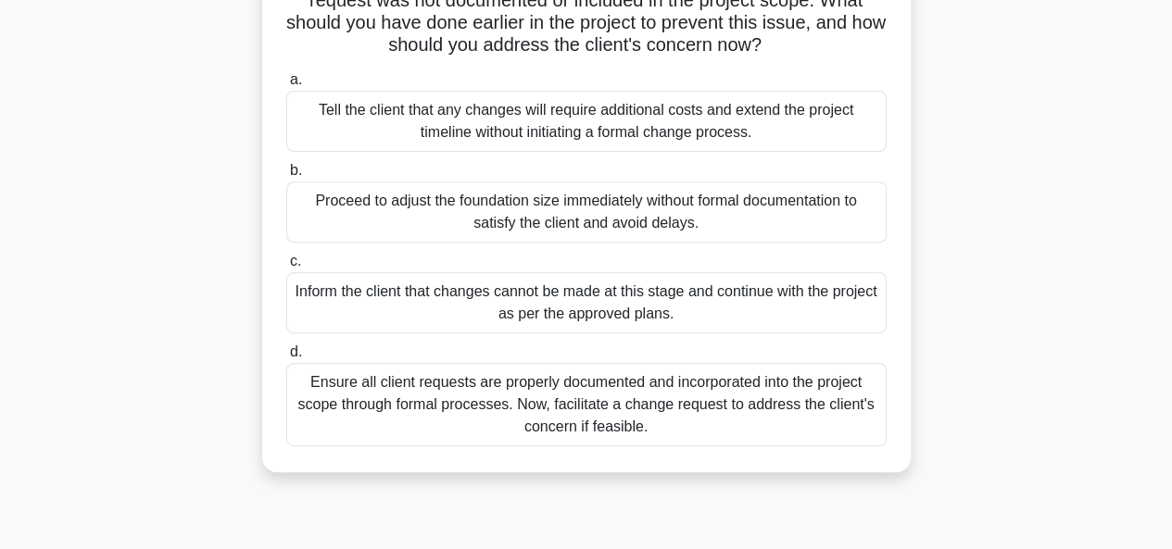
click at [383, 413] on div "Ensure all client requests are properly documented and incorporated into the pr…" at bounding box center [586, 404] width 600 height 83
click at [286, 358] on input "d. Ensure all client requests are properly documented and incorporated into the…" at bounding box center [286, 352] width 0 height 12
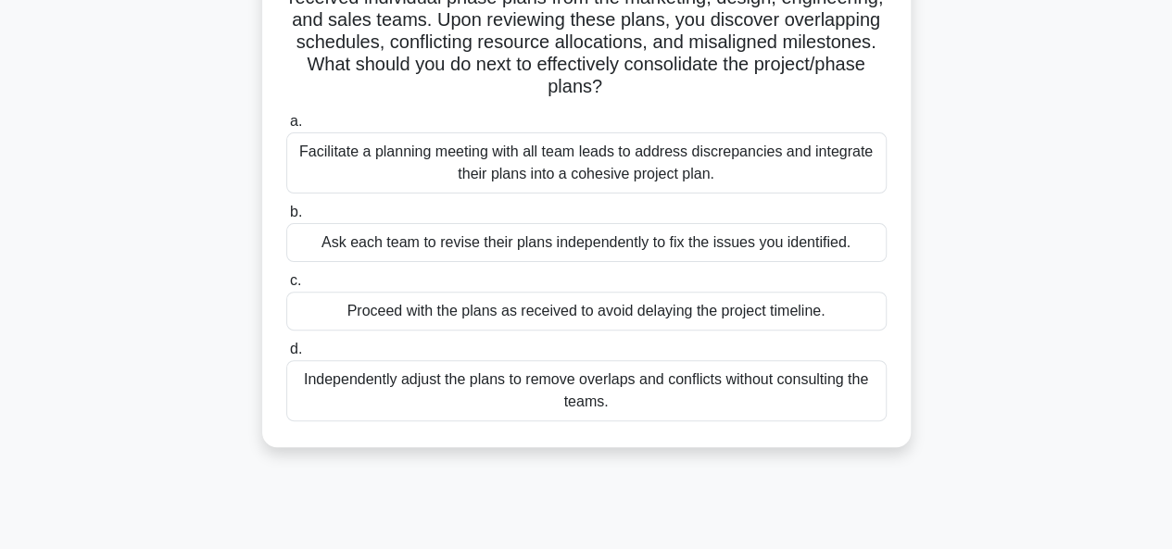
scroll to position [185, 0]
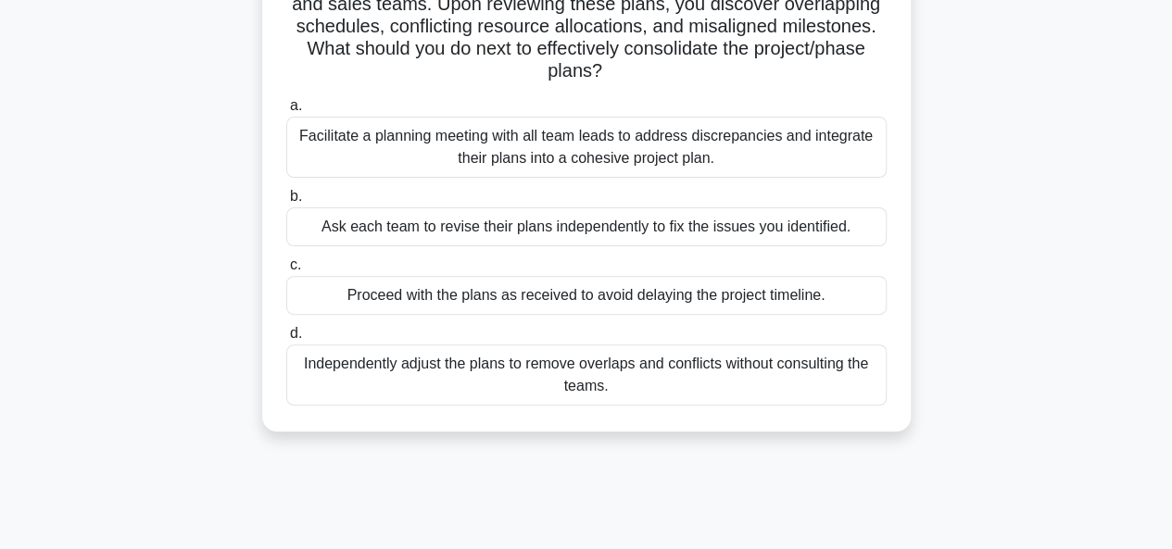
click at [362, 150] on div "Facilitate a planning meeting with all team leads to address discrepancies and …" at bounding box center [586, 147] width 600 height 61
click at [286, 112] on input "a. Facilitate a planning meeting with all team leads to address discrepancies a…" at bounding box center [286, 106] width 0 height 12
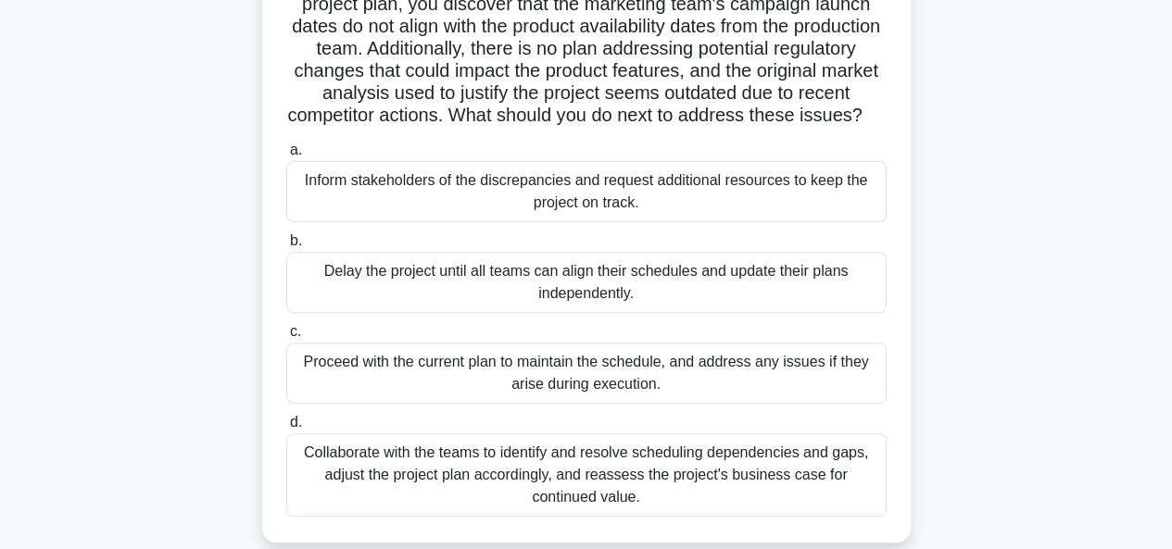
click at [504, 501] on div "Collaborate with the teams to identify and resolve scheduling dependencies and …" at bounding box center [586, 474] width 600 height 83
click at [286, 429] on input "d. Collaborate with the teams to identify and resolve scheduling dependencies a…" at bounding box center [286, 423] width 0 height 12
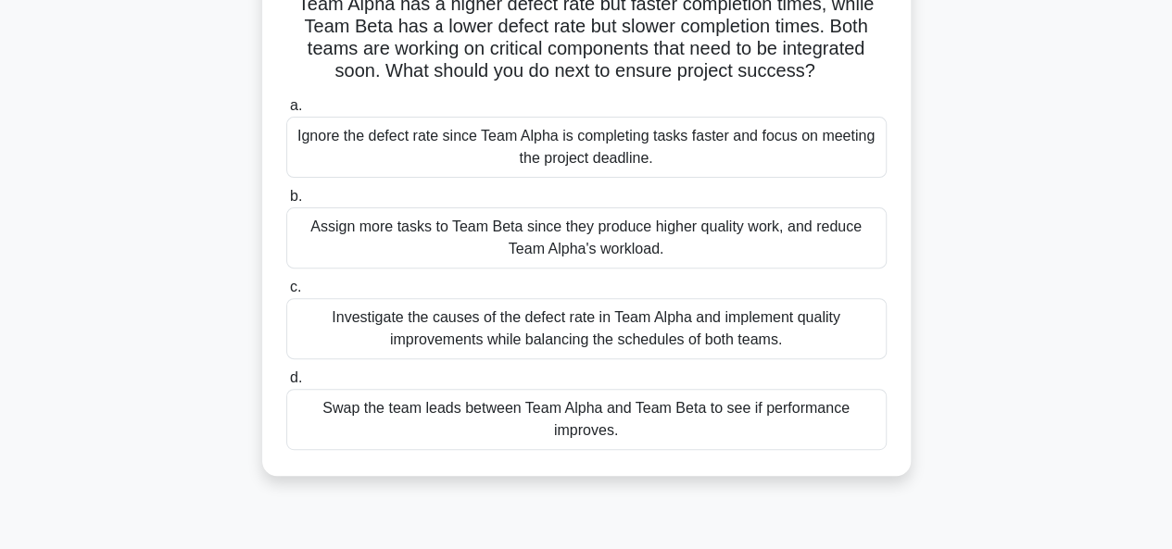
click at [479, 353] on div "Investigate the causes of the defect rate in Team Alpha and implement quality i…" at bounding box center [586, 328] width 600 height 61
click at [286, 294] on input "c. Investigate the causes of the defect rate in Team Alpha and implement qualit…" at bounding box center [286, 288] width 0 height 12
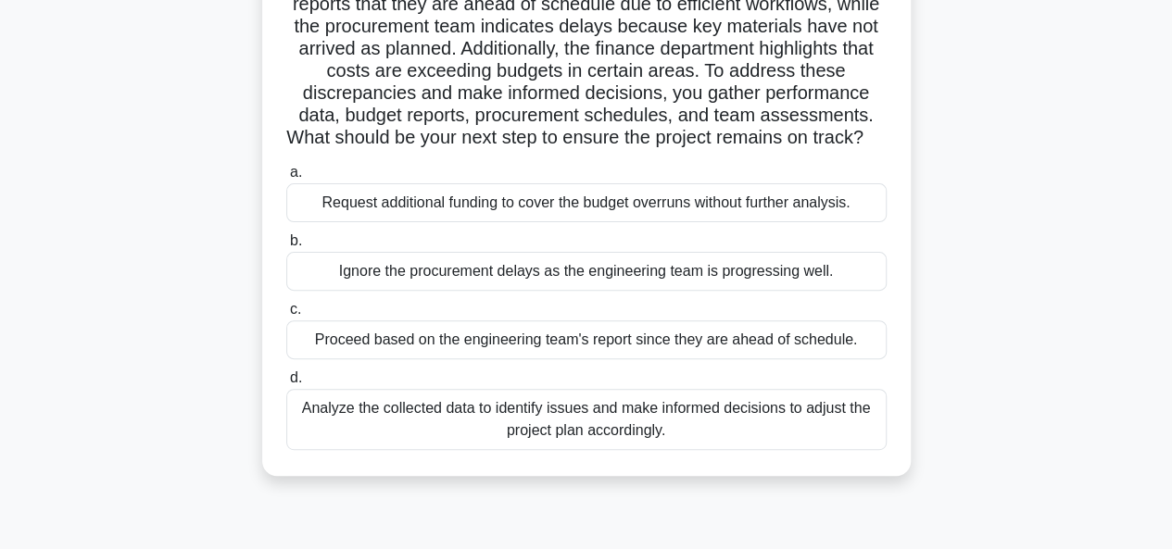
click at [472, 426] on div "Analyze the collected data to identify issues and make informed decisions to ad…" at bounding box center [586, 419] width 600 height 61
click at [286, 384] on input "d. Analyze the collected data to identify issues and make informed decisions to…" at bounding box center [286, 378] width 0 height 12
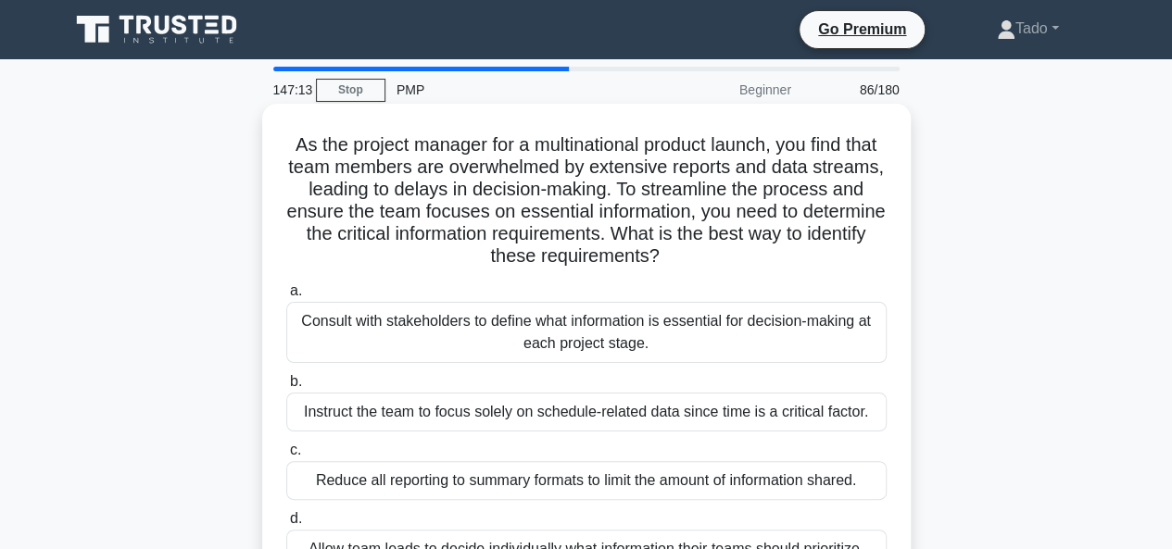
scroll to position [93, 0]
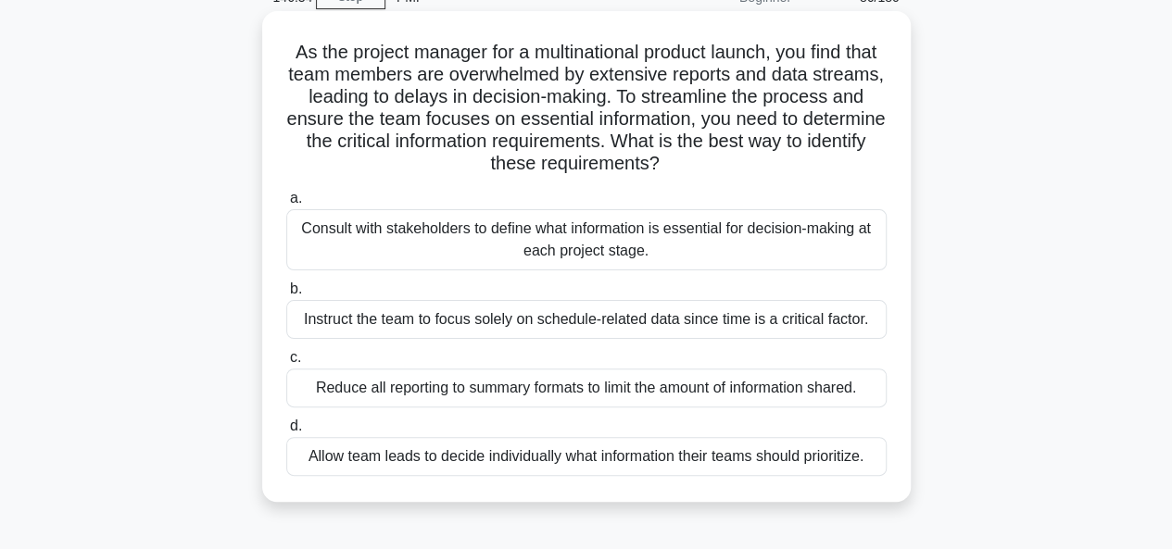
click at [523, 245] on div "Consult with stakeholders to define what information is essential for decision-…" at bounding box center [586, 239] width 600 height 61
click at [286, 205] on input "a. Consult with stakeholders to define what information is essential for decisi…" at bounding box center [286, 199] width 0 height 12
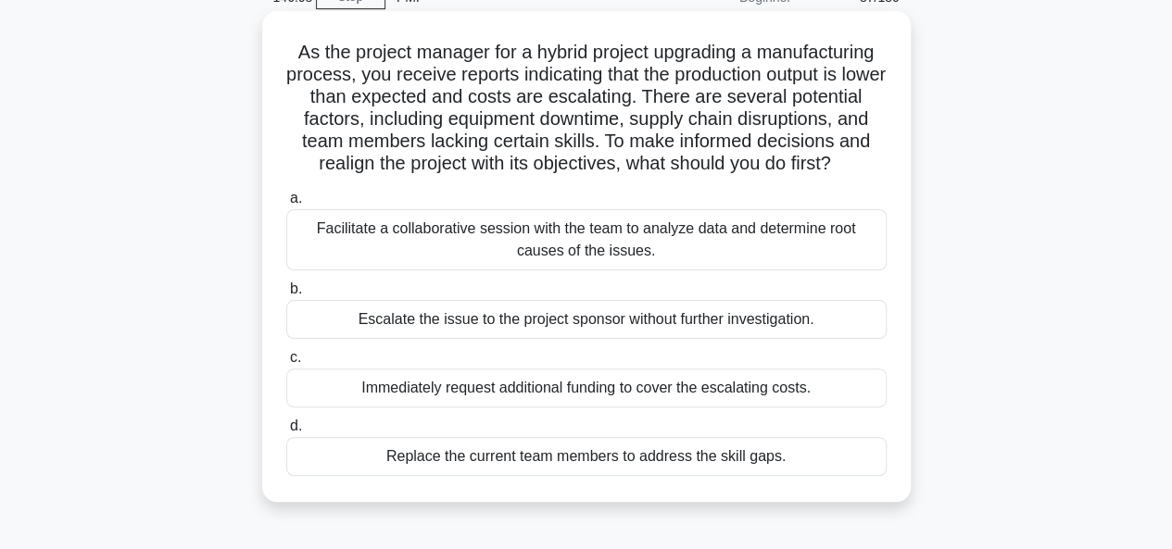
click at [358, 260] on div "Facilitate a collaborative session with the team to analyze data and determine …" at bounding box center [586, 239] width 600 height 61
click at [286, 205] on input "a. Facilitate a collaborative session with the team to analyze data and determi…" at bounding box center [286, 199] width 0 height 12
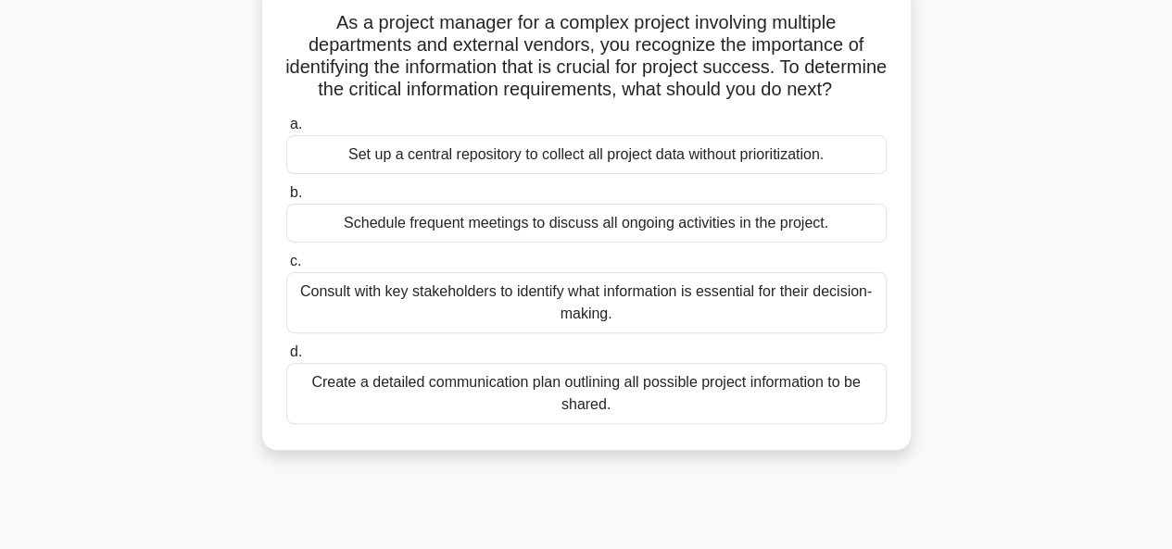
scroll to position [278, 0]
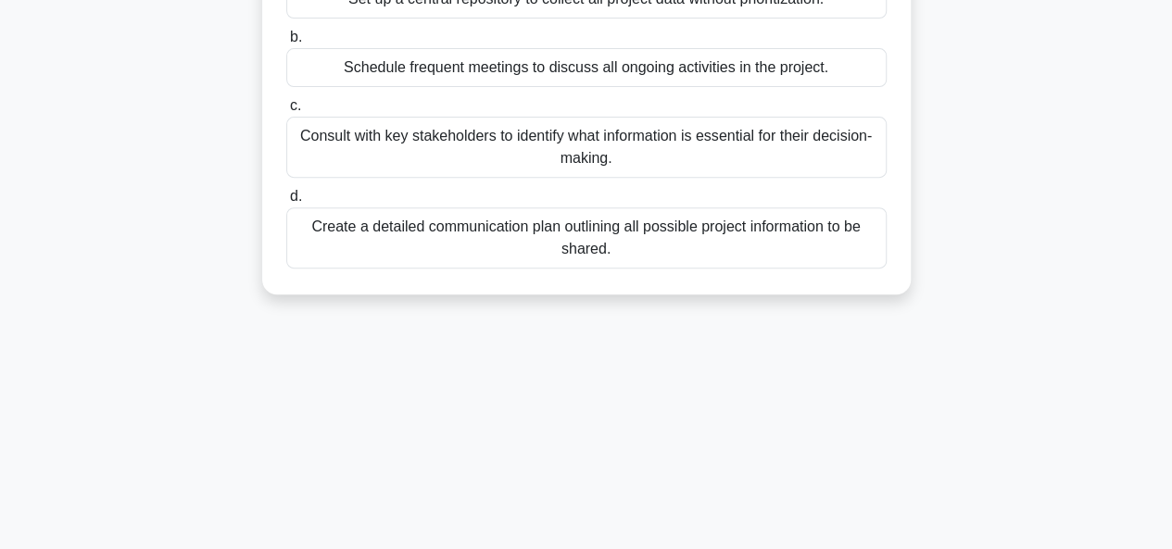
click at [378, 162] on div "Consult with key stakeholders to identify what information is essential for the…" at bounding box center [586, 147] width 600 height 61
click at [286, 112] on input "c. Consult with key stakeholders to identify what information is essential for …" at bounding box center [286, 106] width 0 height 12
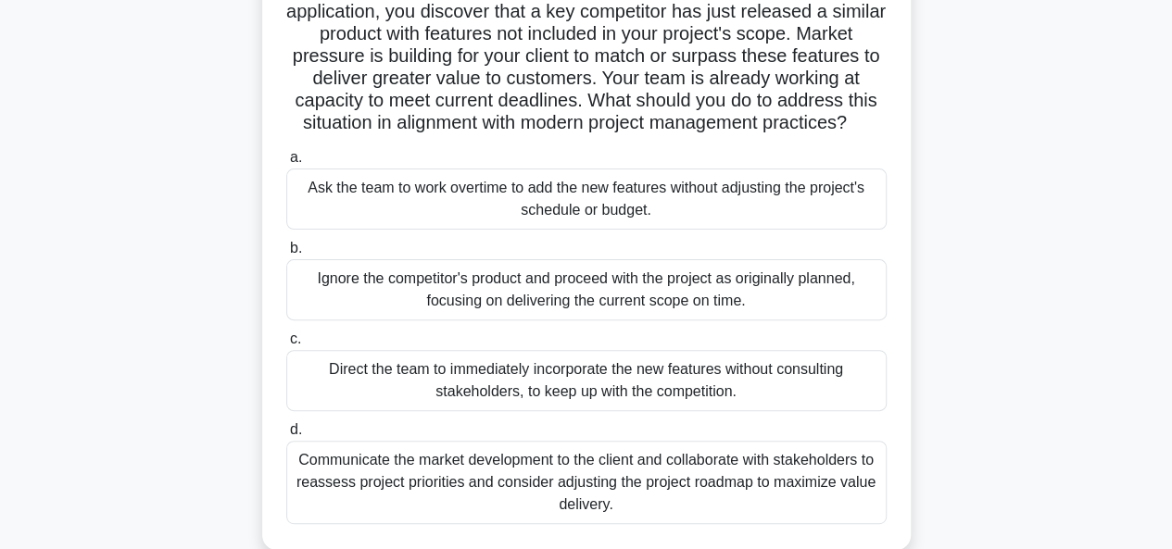
scroll to position [185, 0]
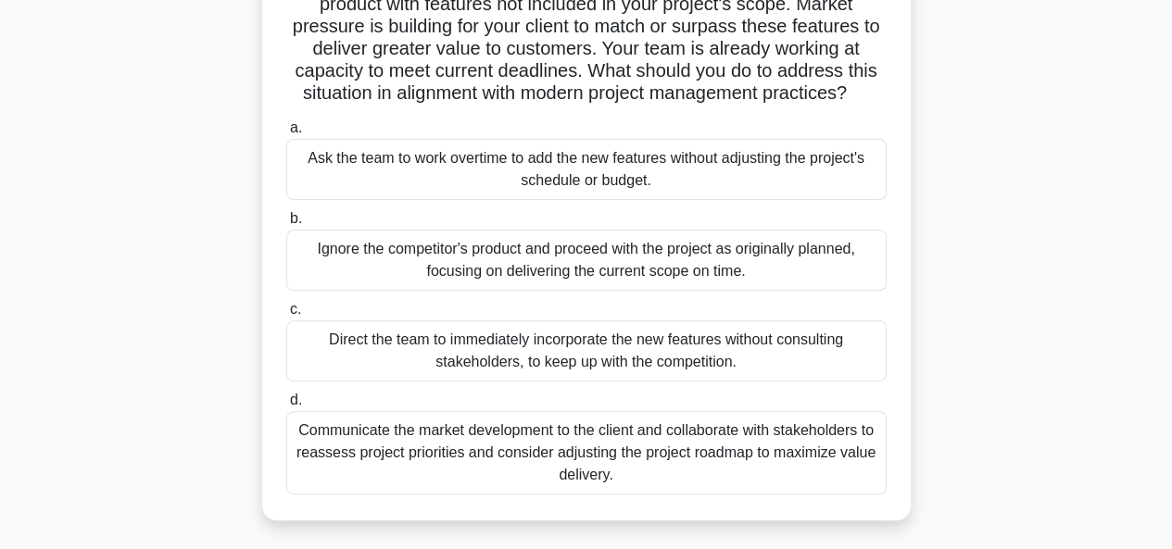
click at [558, 481] on div "Communicate the market development to the client and collaborate with stakehold…" at bounding box center [586, 452] width 600 height 83
click at [286, 407] on input "d. Communicate the market development to the client and collaborate with stakeh…" at bounding box center [286, 401] width 0 height 12
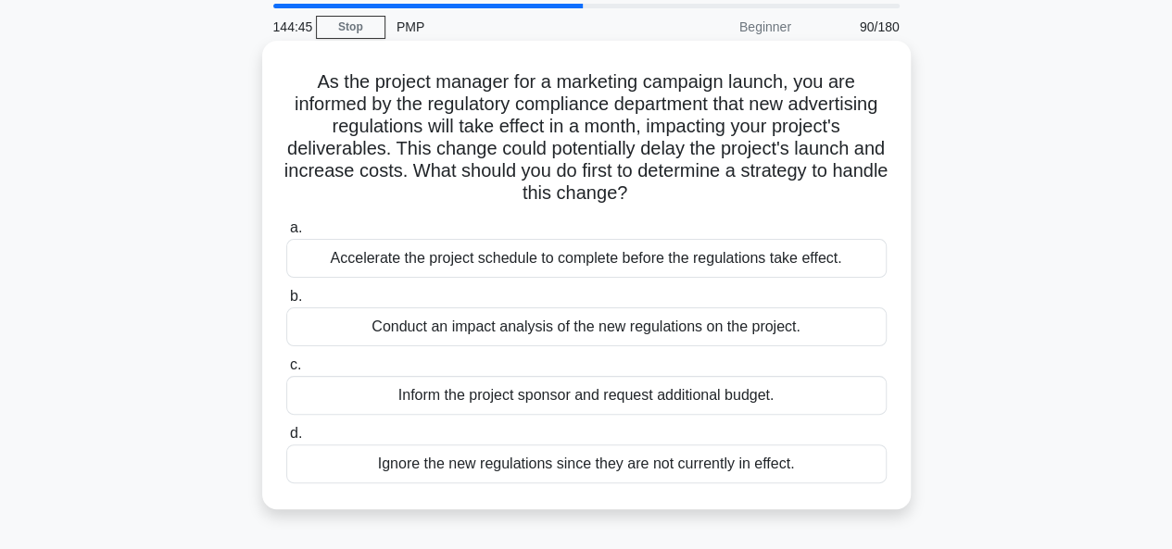
scroll to position [93, 0]
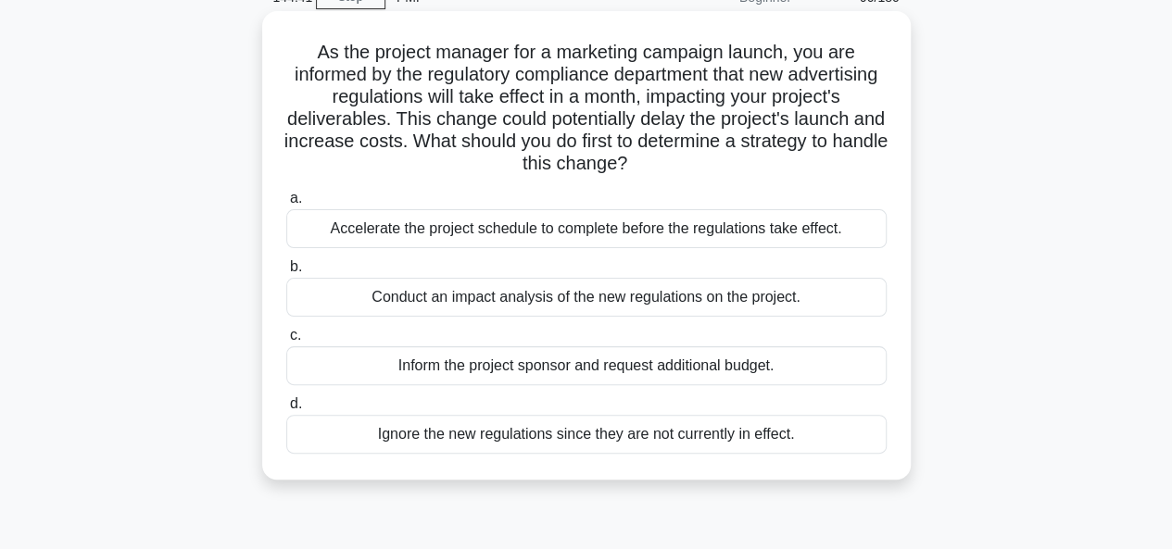
click at [462, 303] on div "Conduct an impact analysis of the new regulations on the project." at bounding box center [586, 297] width 600 height 39
click at [286, 273] on input "b. Conduct an impact analysis of the new regulations on the project." at bounding box center [286, 267] width 0 height 12
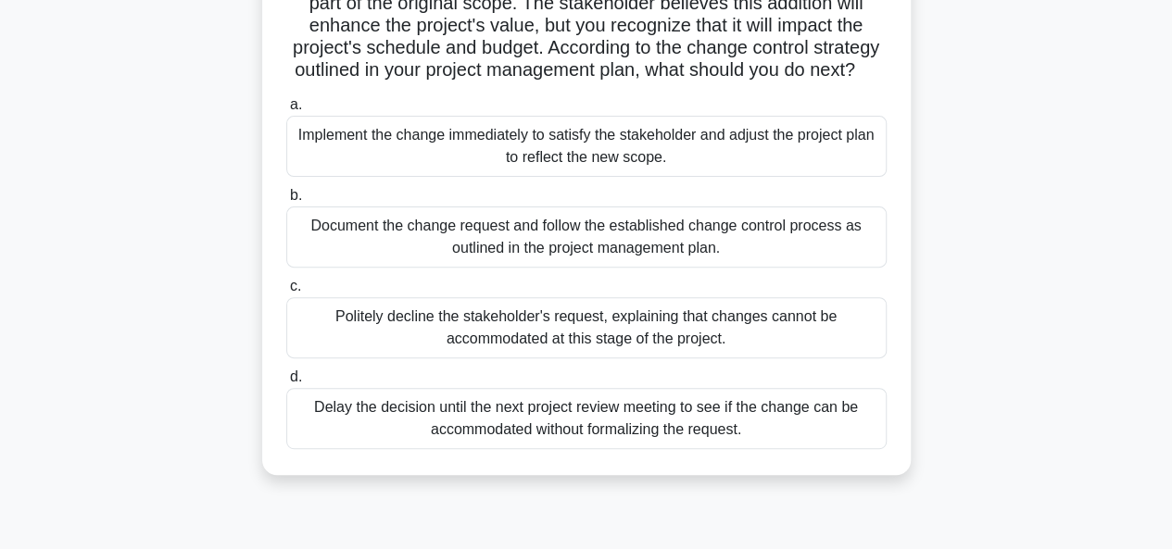
scroll to position [278, 0]
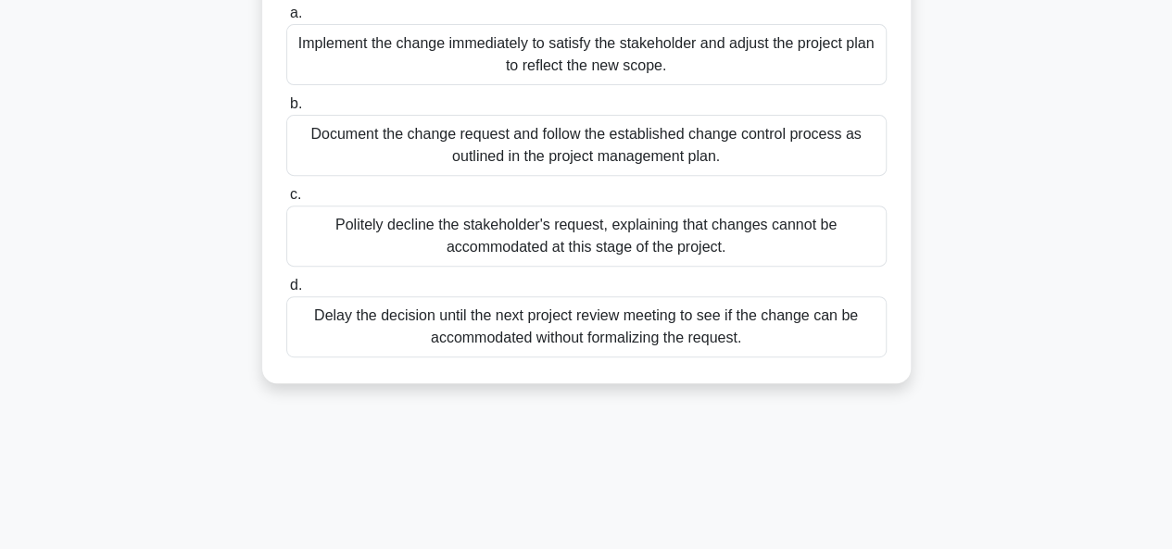
click at [431, 166] on div "Document the change request and follow the established change control process a…" at bounding box center [586, 145] width 600 height 61
click at [286, 110] on input "b. Document the change request and follow the established change control proces…" at bounding box center [286, 104] width 0 height 12
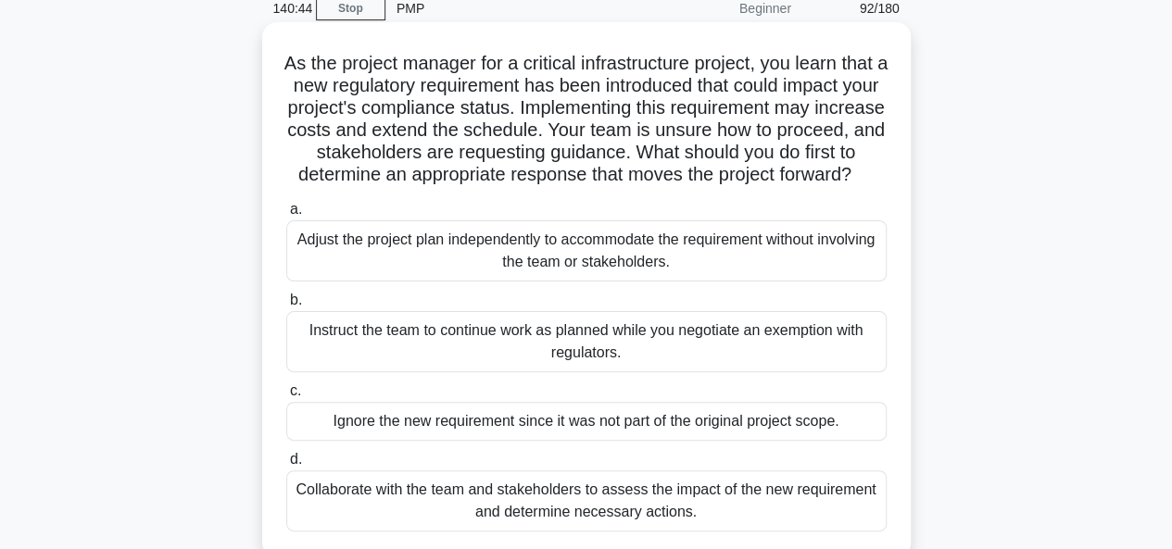
scroll to position [185, 0]
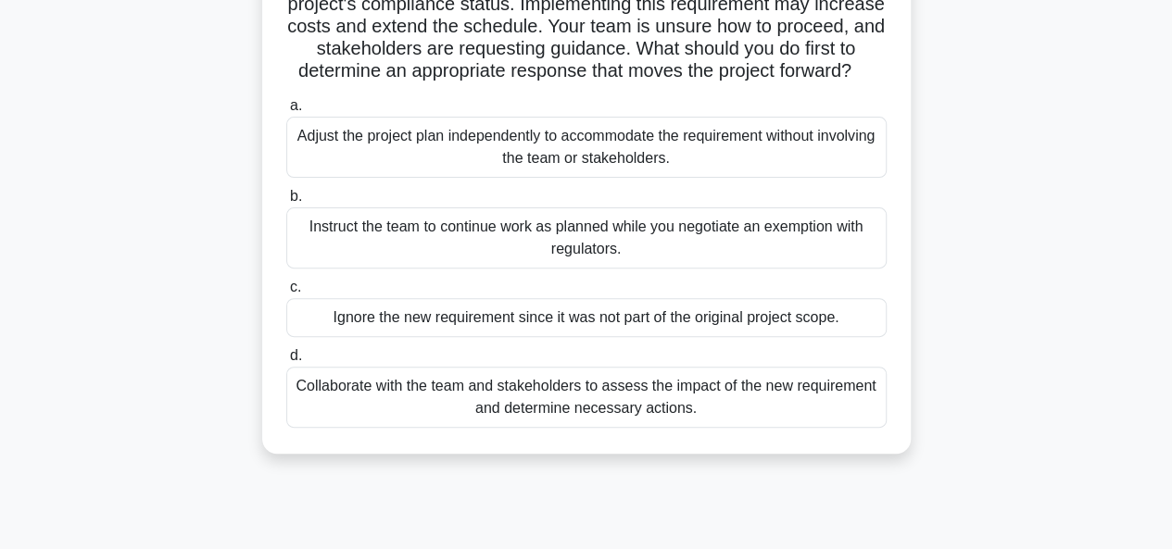
click at [370, 425] on div "Collaborate with the team and stakeholders to assess the impact of the new requ…" at bounding box center [586, 397] width 600 height 61
click at [286, 362] on input "d. Collaborate with the team and stakeholders to assess the impact of the new r…" at bounding box center [286, 356] width 0 height 12
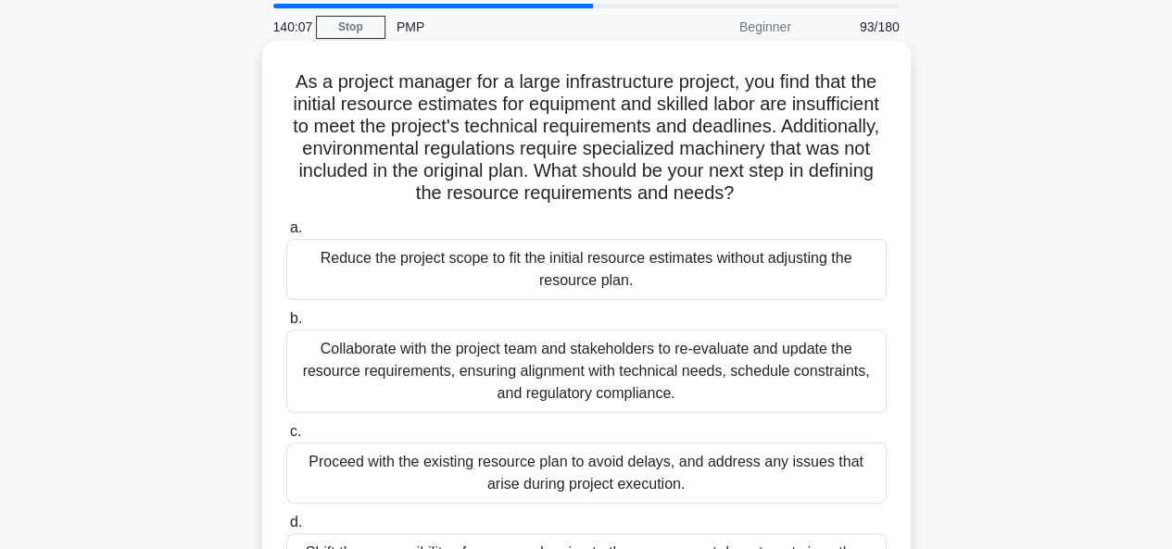
scroll to position [93, 0]
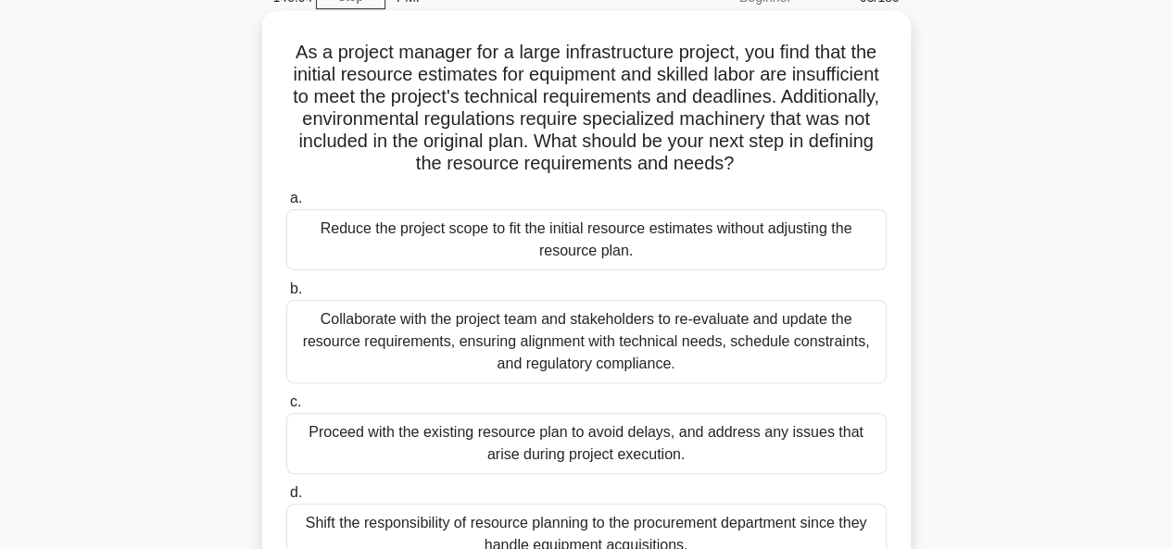
click at [395, 338] on div "Collaborate with the project team and stakeholders to re-evaluate and update th…" at bounding box center [586, 341] width 600 height 83
click at [286, 295] on input "b. Collaborate with the project team and stakeholders to re-evaluate and update…" at bounding box center [286, 289] width 0 height 12
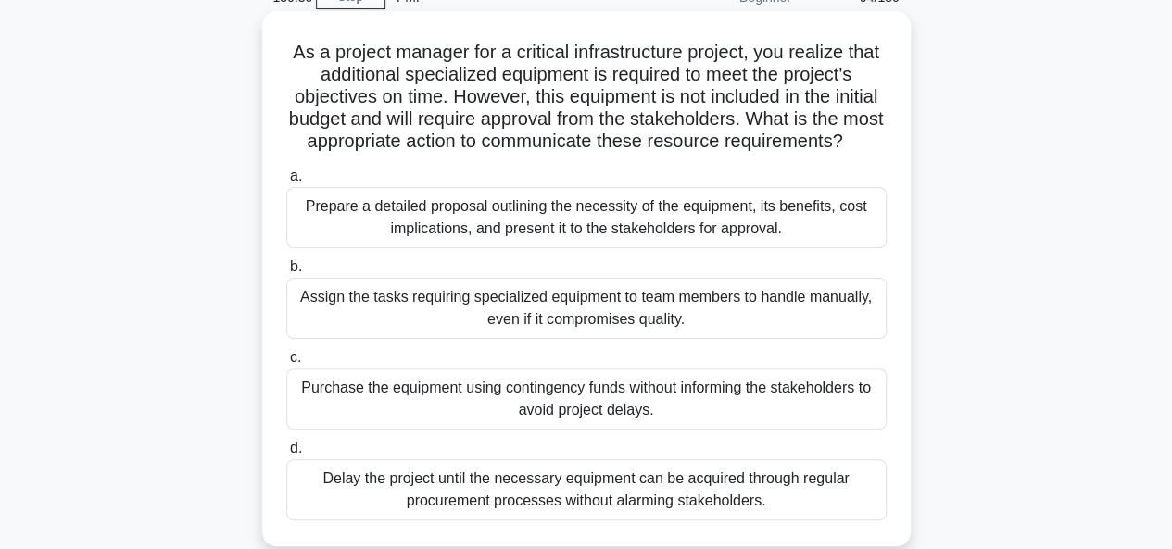
click at [376, 232] on div "Prepare a detailed proposal outlining the necessity of the equipment, its benef…" at bounding box center [586, 217] width 600 height 61
click at [286, 182] on input "a. Prepare a detailed proposal outlining the necessity of the equipment, its be…" at bounding box center [286, 176] width 0 height 12
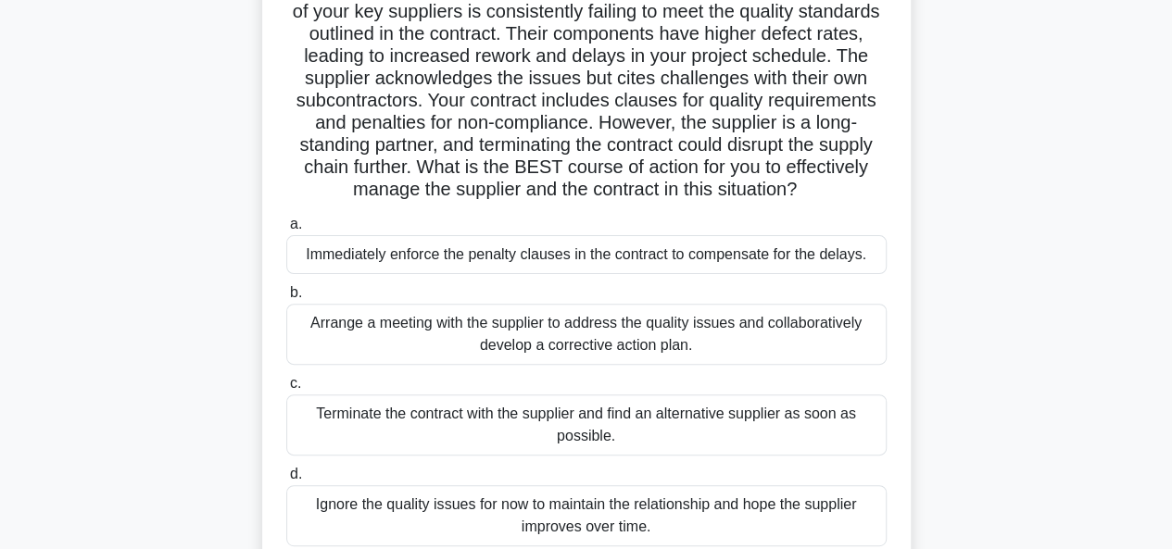
scroll to position [185, 0]
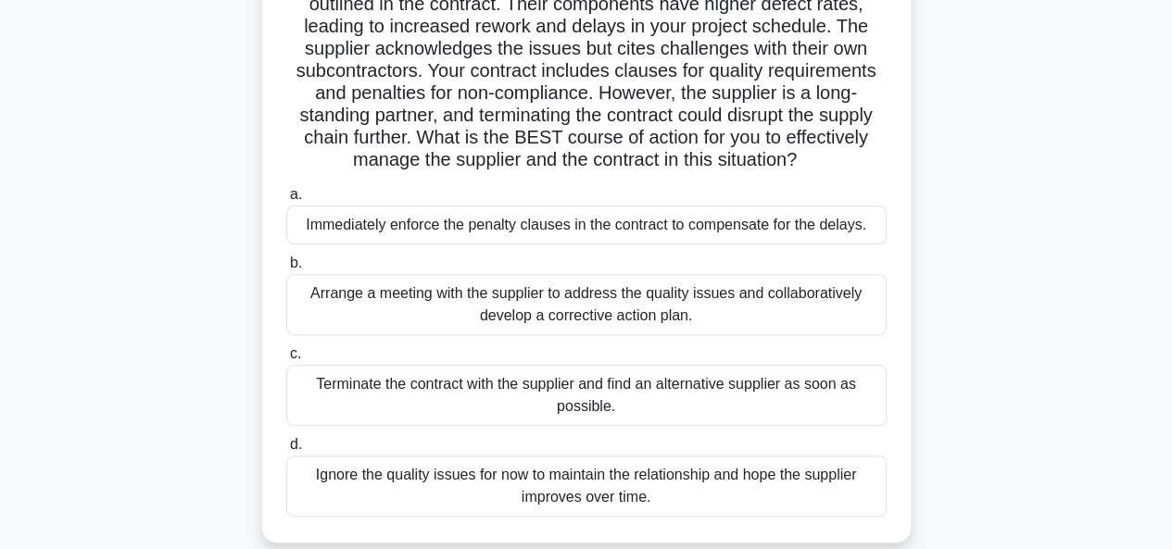
click at [340, 320] on div "Arrange a meeting with the supplier to address the quality issues and collabora…" at bounding box center [586, 304] width 600 height 61
click at [286, 270] on input "b. Arrange a meeting with the supplier to address the quality issues and collab…" at bounding box center [286, 263] width 0 height 12
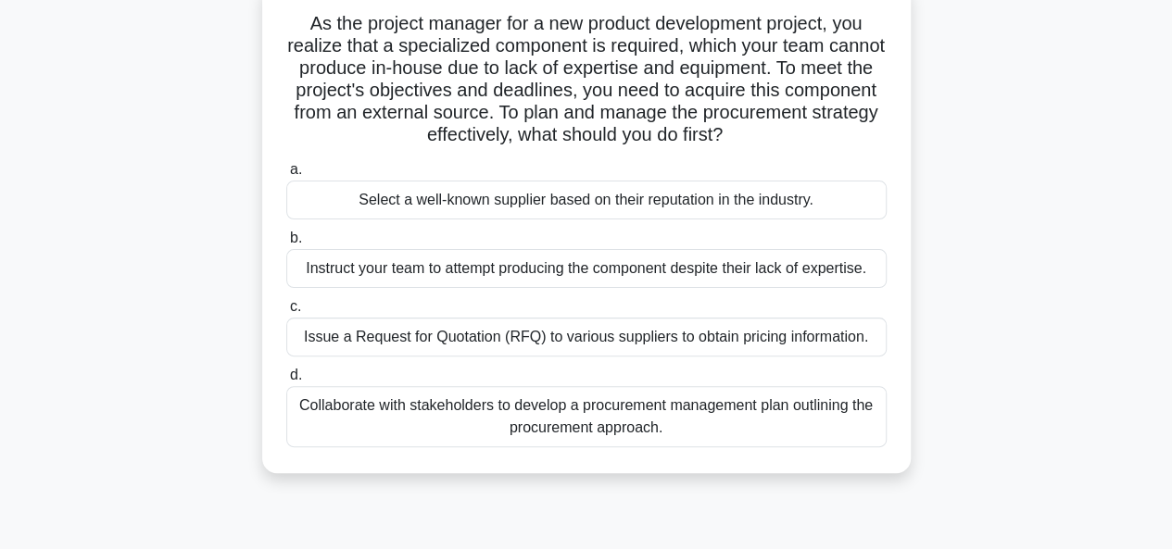
scroll to position [93, 0]
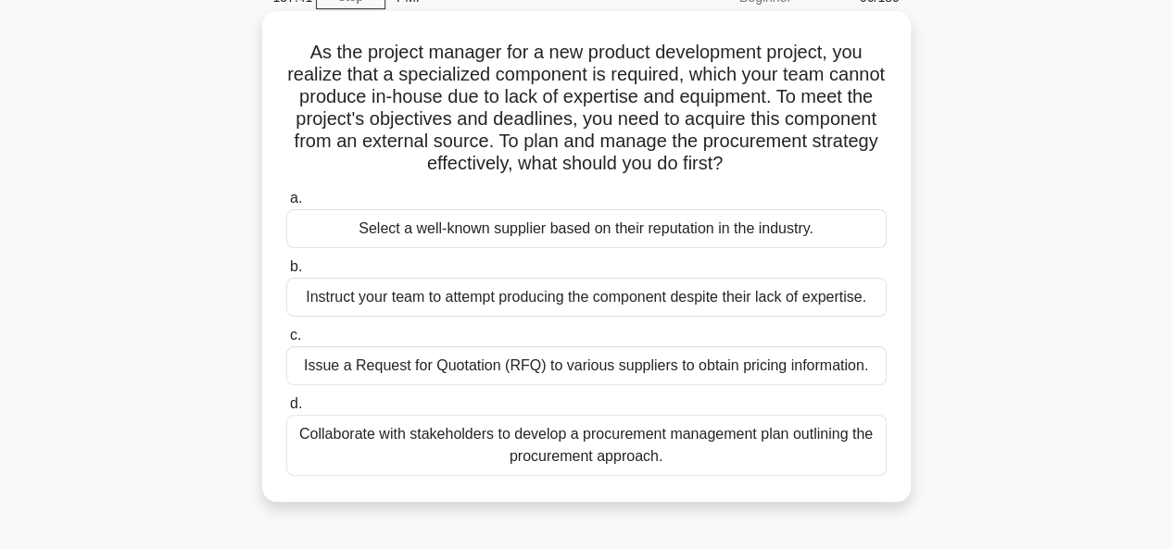
click at [713, 221] on div "Select a well-known supplier based on their reputation in the industry." at bounding box center [586, 228] width 600 height 39
click at [286, 205] on input "a. Select a well-known supplier based on their reputation in the industry." at bounding box center [286, 199] width 0 height 12
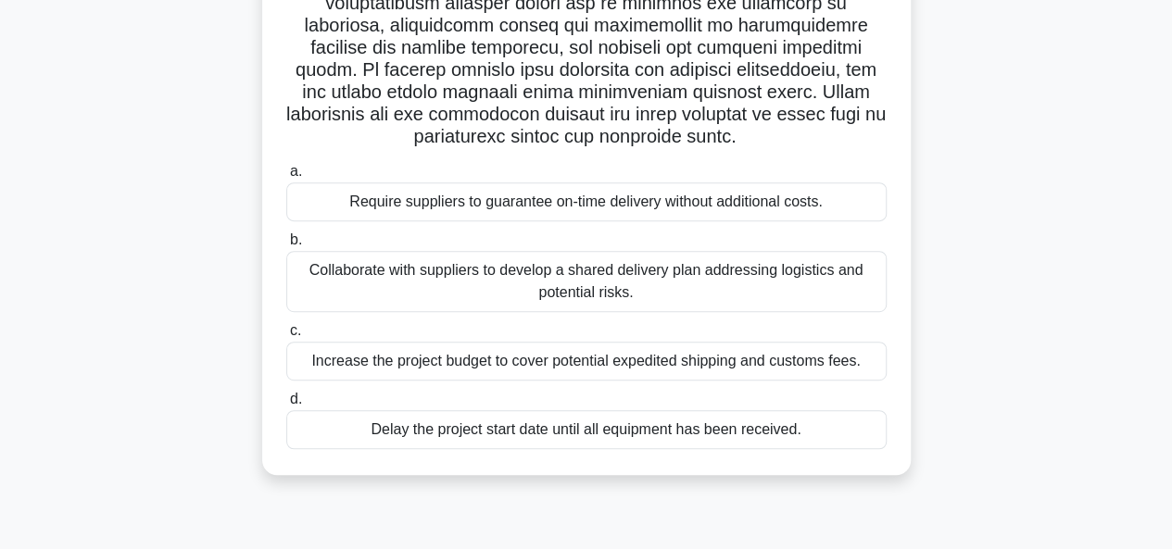
scroll to position [370, 0]
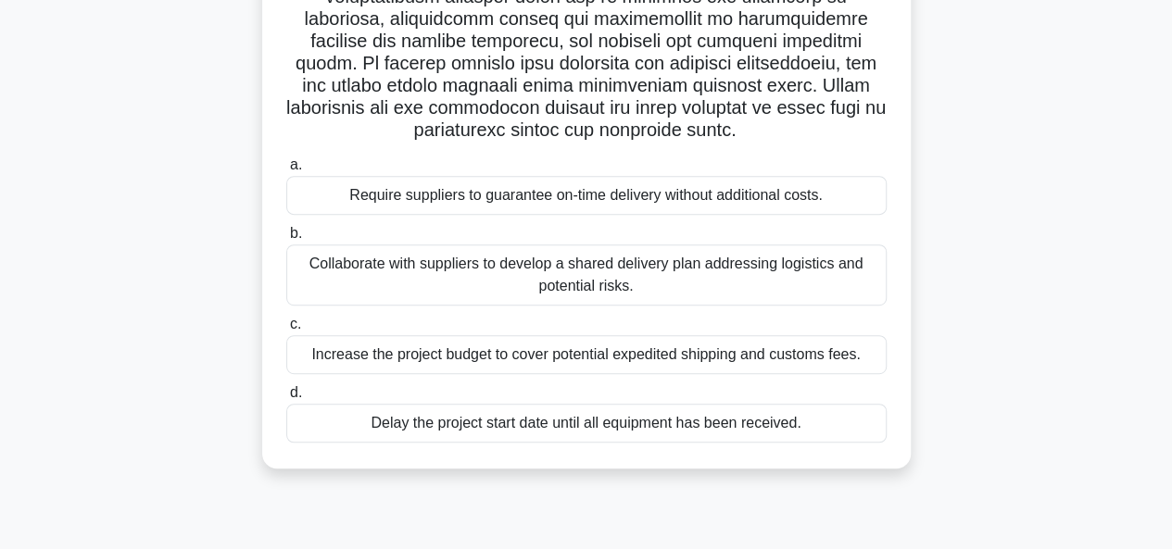
click at [368, 264] on div "Collaborate with suppliers to develop a shared delivery plan addressing logisti…" at bounding box center [586, 275] width 600 height 61
click at [286, 240] on input "b. Collaborate with suppliers to develop a shared delivery plan addressing logi…" at bounding box center [286, 234] width 0 height 12
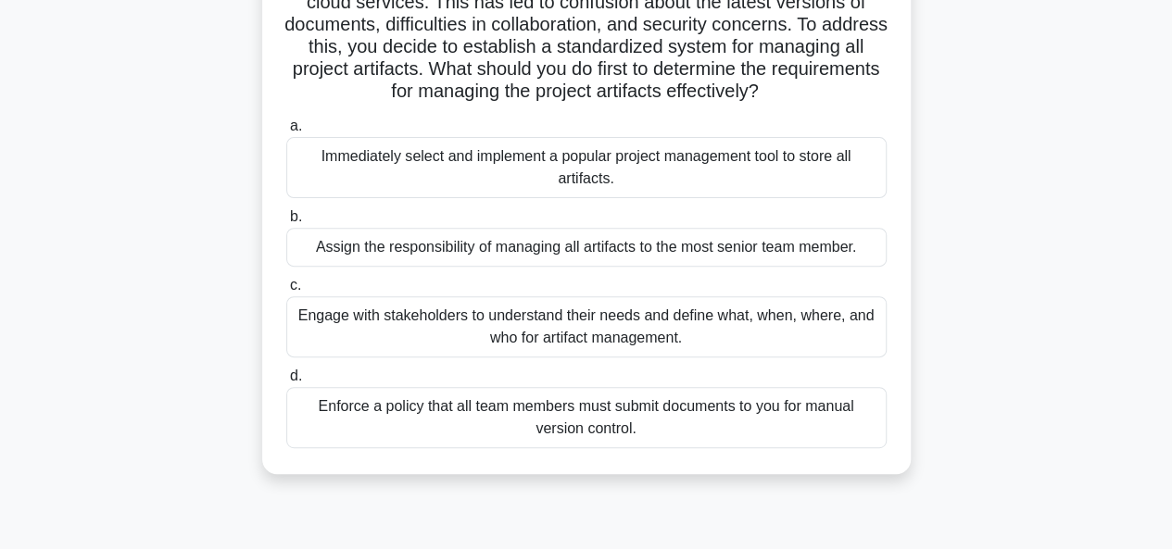
scroll to position [185, 0]
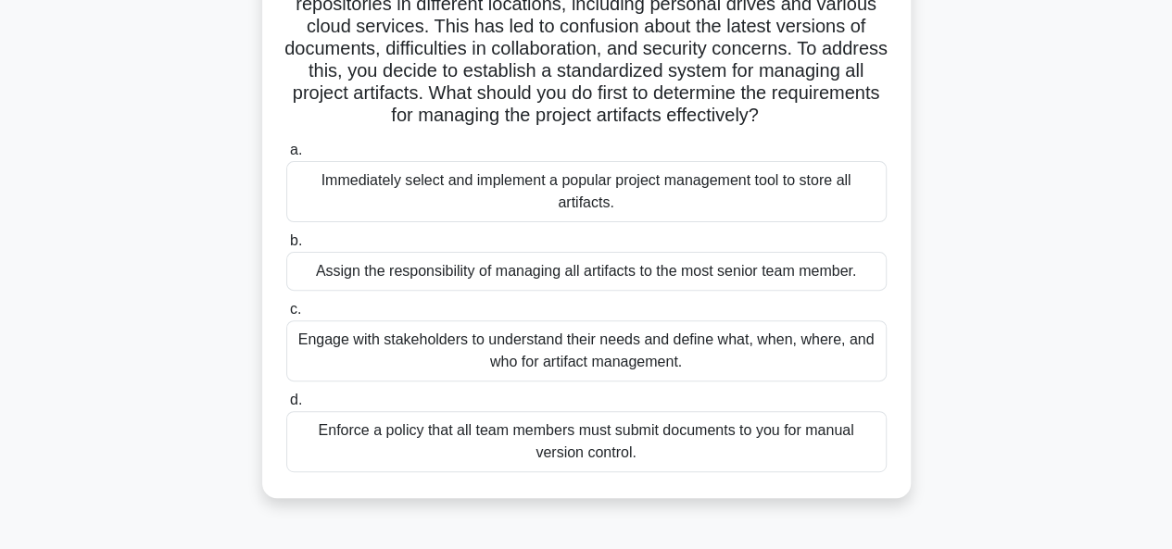
click at [472, 373] on div "Engage with stakeholders to understand their needs and define what, when, where…" at bounding box center [586, 350] width 600 height 61
click at [286, 316] on input "c. Engage with stakeholders to understand their needs and define what, when, wh…" at bounding box center [286, 310] width 0 height 12
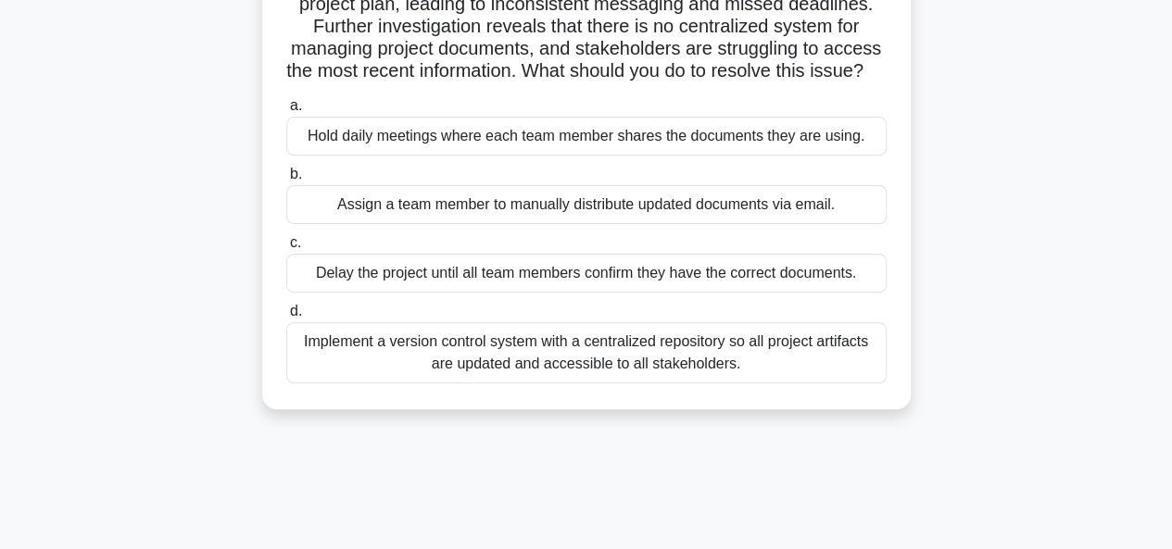
click at [521, 373] on div "Implement a version control system with a centralized repository so all project…" at bounding box center [586, 352] width 600 height 61
click at [286, 318] on input "d. Implement a version control system with a centralized repository so all proj…" at bounding box center [286, 312] width 0 height 12
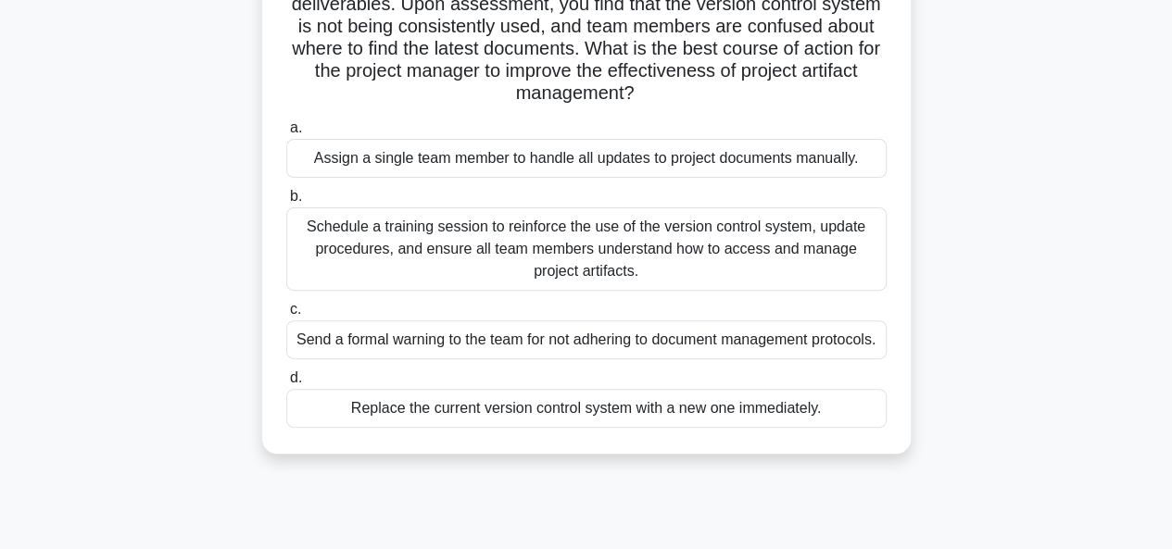
click at [370, 242] on div "Schedule a training session to reinforce the use of the version control system,…" at bounding box center [586, 248] width 600 height 83
click at [286, 203] on input "b. Schedule a training session to reinforce the use of the version control syst…" at bounding box center [286, 197] width 0 height 12
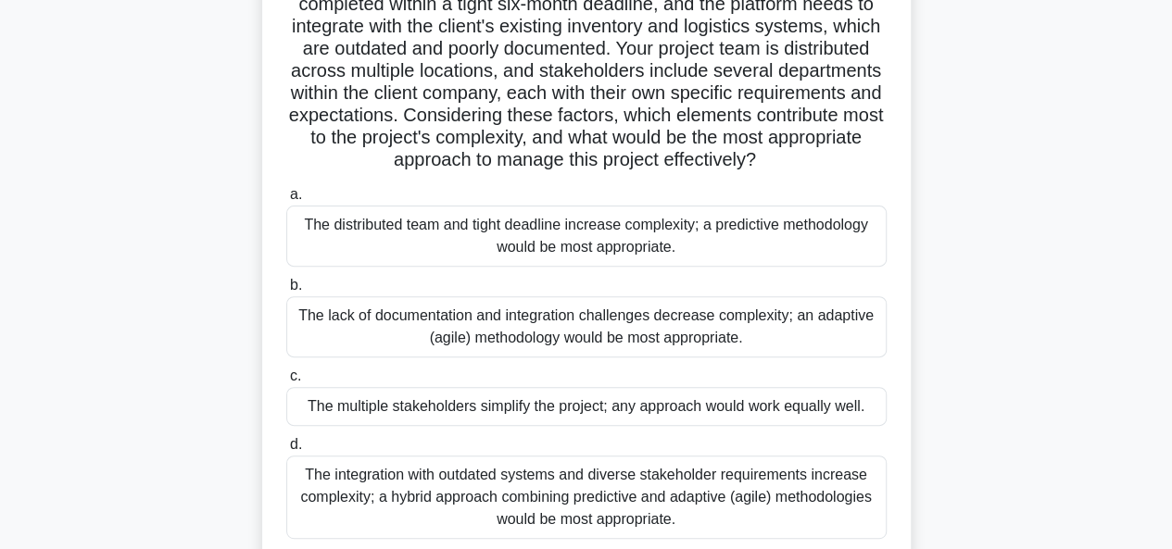
scroll to position [278, 0]
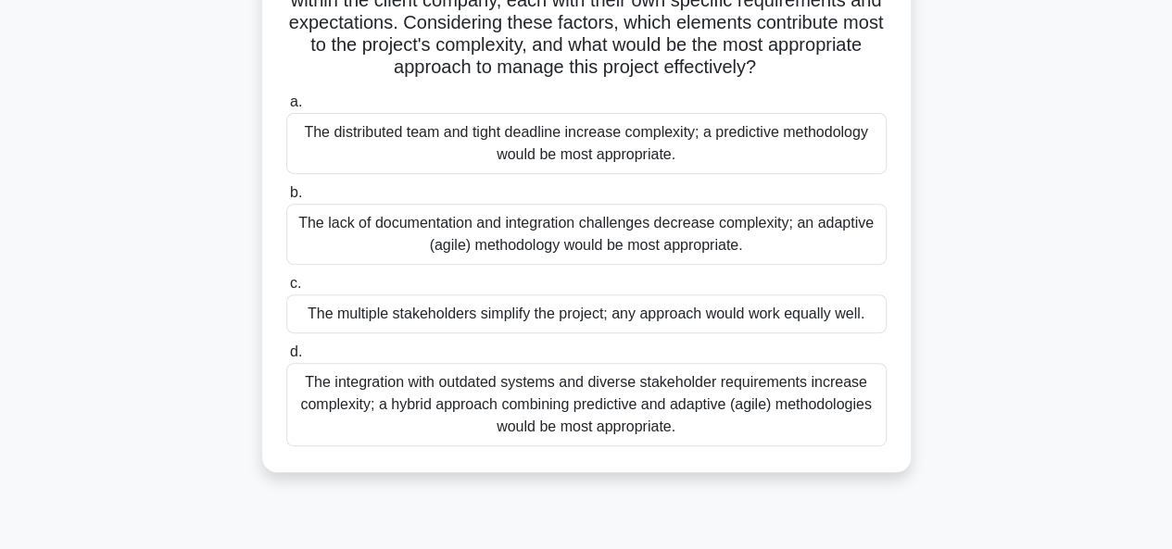
click at [373, 446] on div "The integration with outdated systems and diverse stakeholder requirements incr…" at bounding box center [586, 404] width 600 height 83
click at [286, 358] on input "d. The integration with outdated systems and diverse stakeholder requirements i…" at bounding box center [286, 352] width 0 height 12
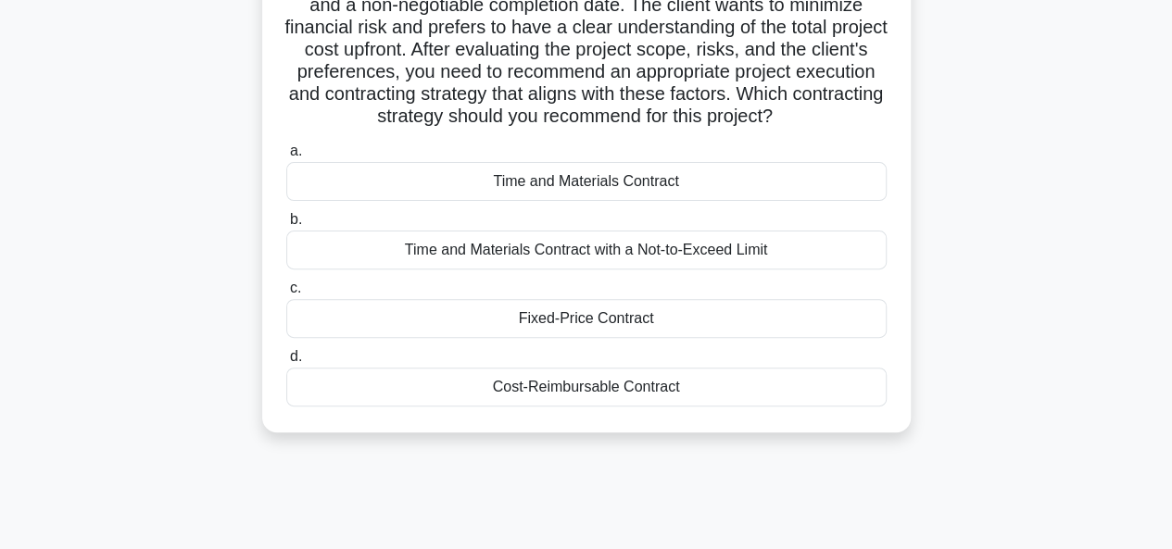
scroll to position [185, 0]
click at [650, 305] on div "Fixed-Price Contract" at bounding box center [586, 317] width 600 height 39
click at [286, 294] on input "c. Fixed-Price Contract" at bounding box center [286, 288] width 0 height 12
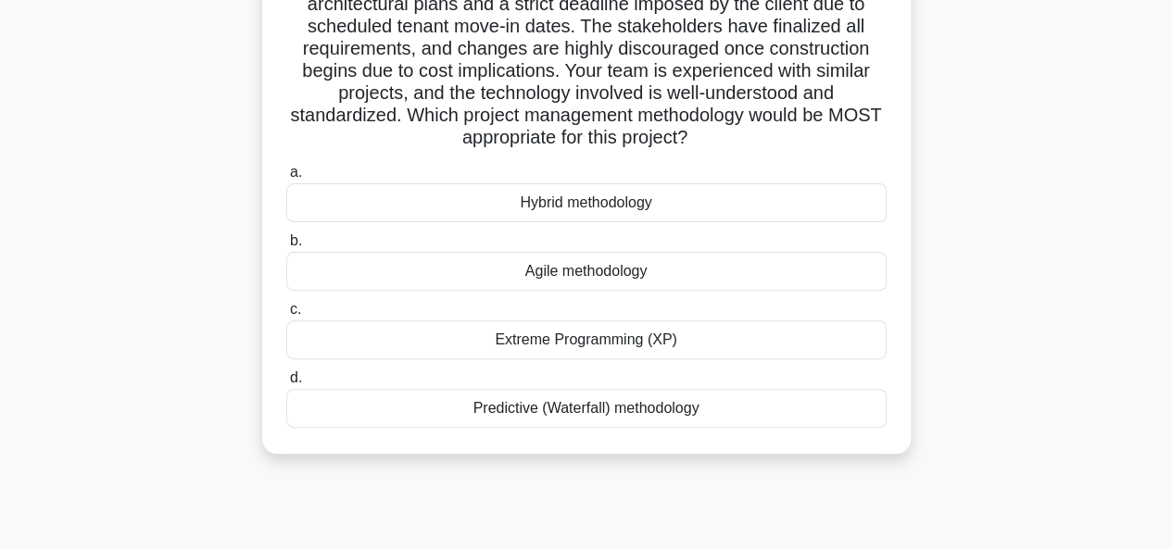
click at [695, 268] on div "Agile methodology" at bounding box center [586, 271] width 600 height 39
click at [286, 247] on input "b. Agile methodology" at bounding box center [286, 241] width 0 height 12
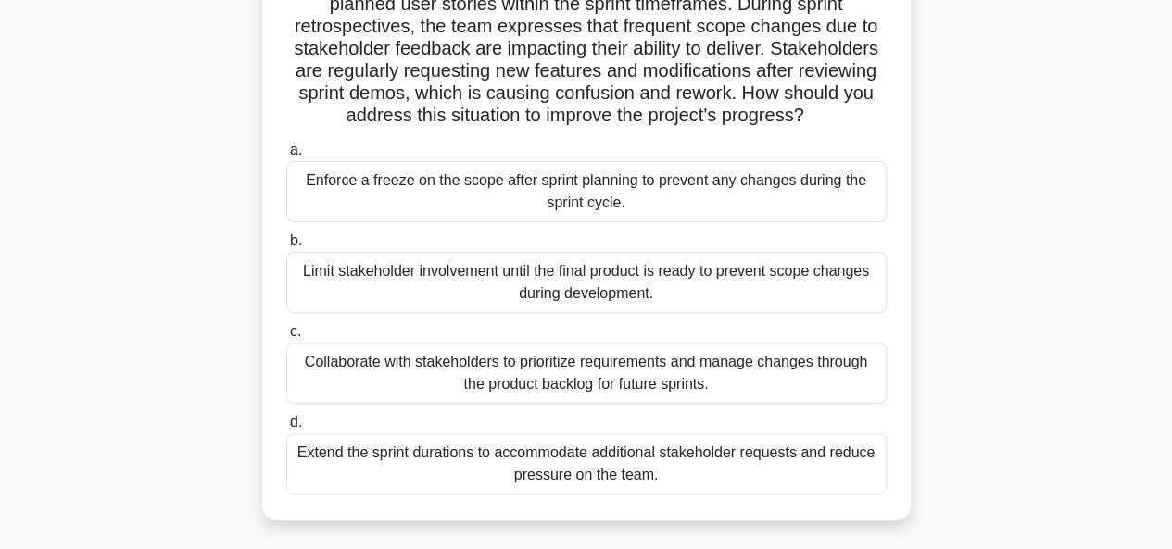
click at [405, 373] on div "Collaborate with stakeholders to prioritize requirements and manage changes thr…" at bounding box center [586, 373] width 600 height 61
click at [286, 338] on input "c. Collaborate with stakeholders to prioritize requirements and manage changes …" at bounding box center [286, 332] width 0 height 12
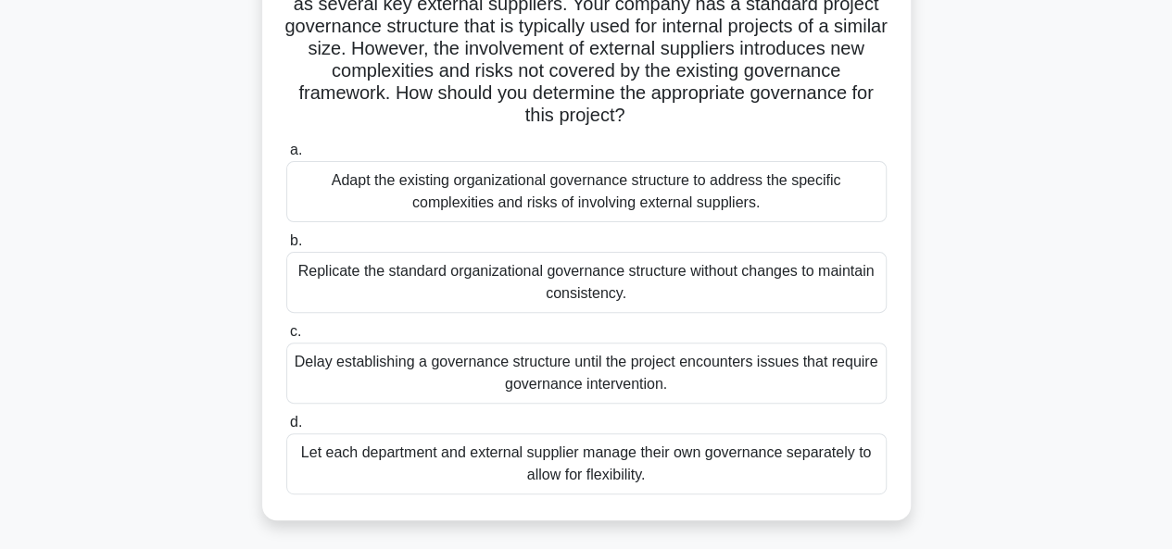
click at [452, 193] on div "Adapt the existing organizational governance structure to address the specific …" at bounding box center [586, 191] width 600 height 61
click at [286, 157] on input "a. Adapt the existing organizational governance structure to address the specif…" at bounding box center [286, 150] width 0 height 12
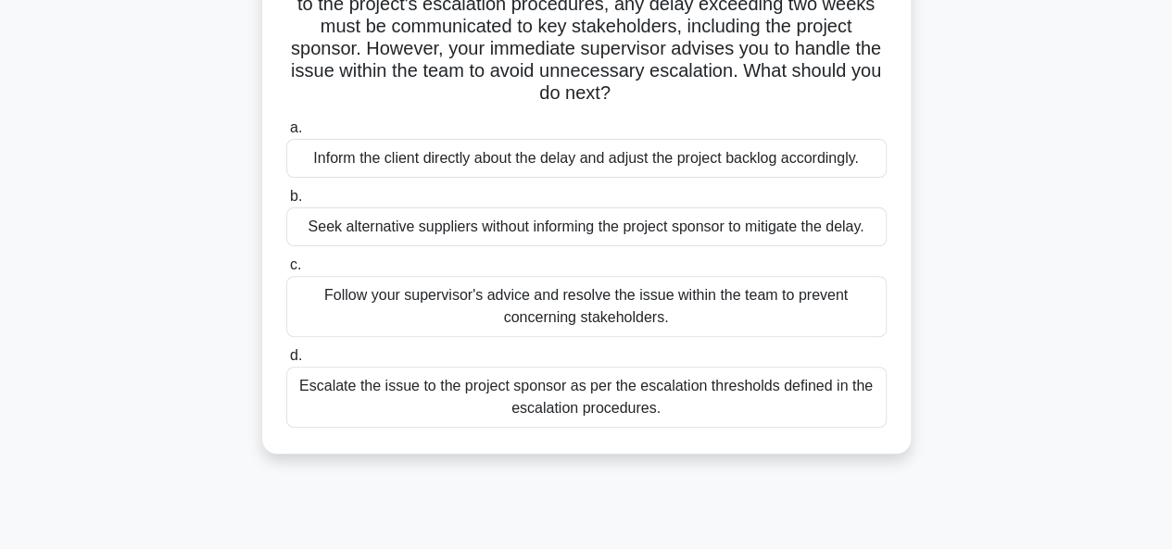
click at [342, 408] on div "Escalate the issue to the project sponsor as per the escalation thresholds defi…" at bounding box center [586, 397] width 600 height 61
click at [286, 362] on input "d. Escalate the issue to the project sponsor as per the escalation thresholds d…" at bounding box center [286, 356] width 0 height 12
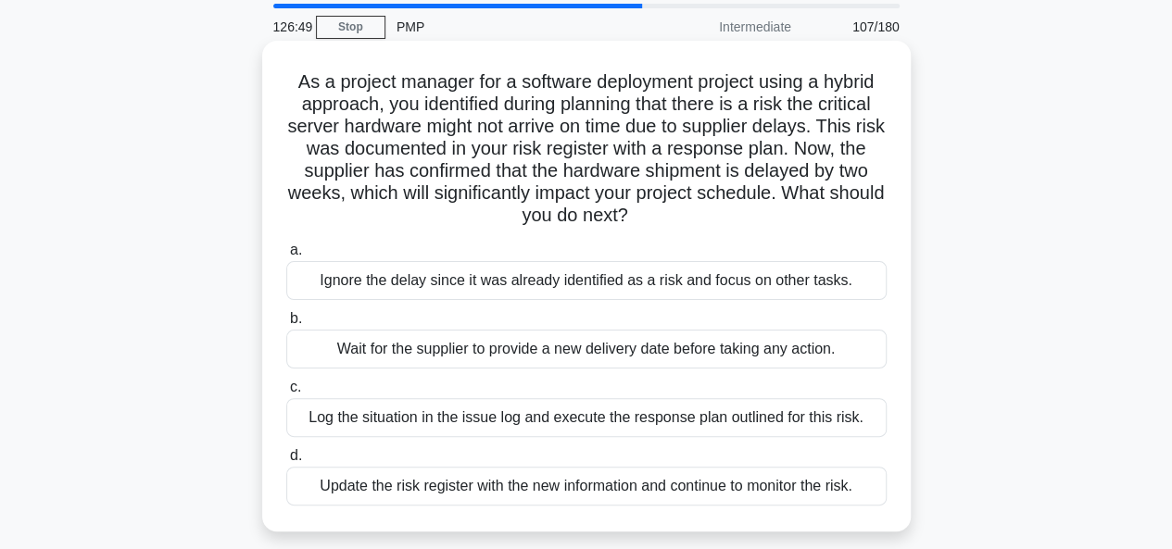
scroll to position [93, 0]
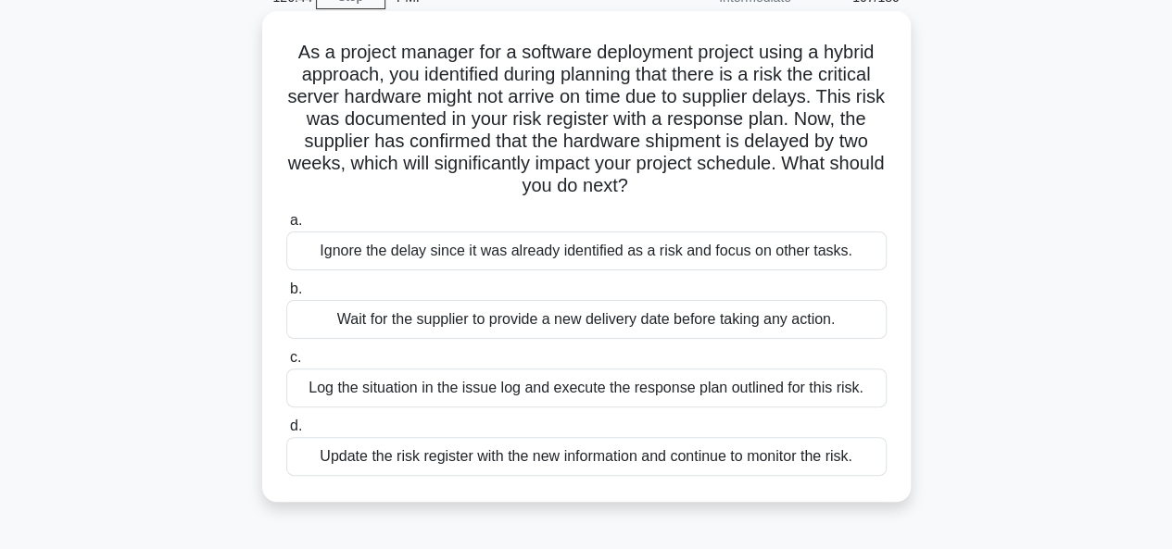
click at [382, 393] on div "Log the situation in the issue log and execute the response plan outlined for t…" at bounding box center [586, 388] width 600 height 39
click at [286, 364] on input "c. Log the situation in the issue log and execute the response plan outlined fo…" at bounding box center [286, 358] width 0 height 12
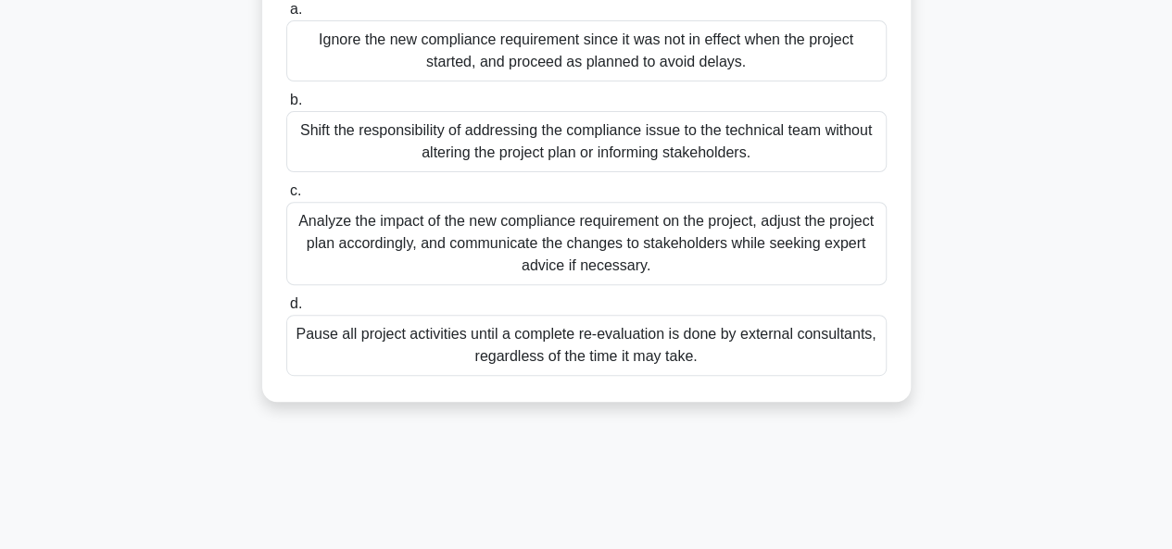
scroll to position [278, 0]
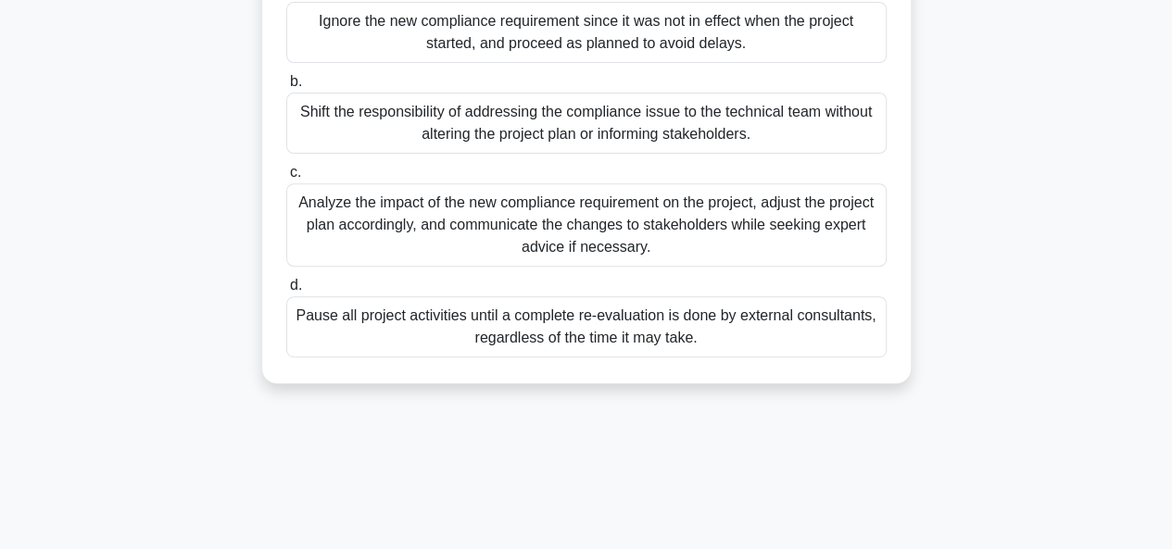
click at [409, 231] on div "Analyze the impact of the new compliance requirement on the project, adjust the…" at bounding box center [586, 224] width 600 height 83
click at [286, 179] on input "c. Analyze the impact of the new compliance requirement on the project, adjust …" at bounding box center [286, 173] width 0 height 12
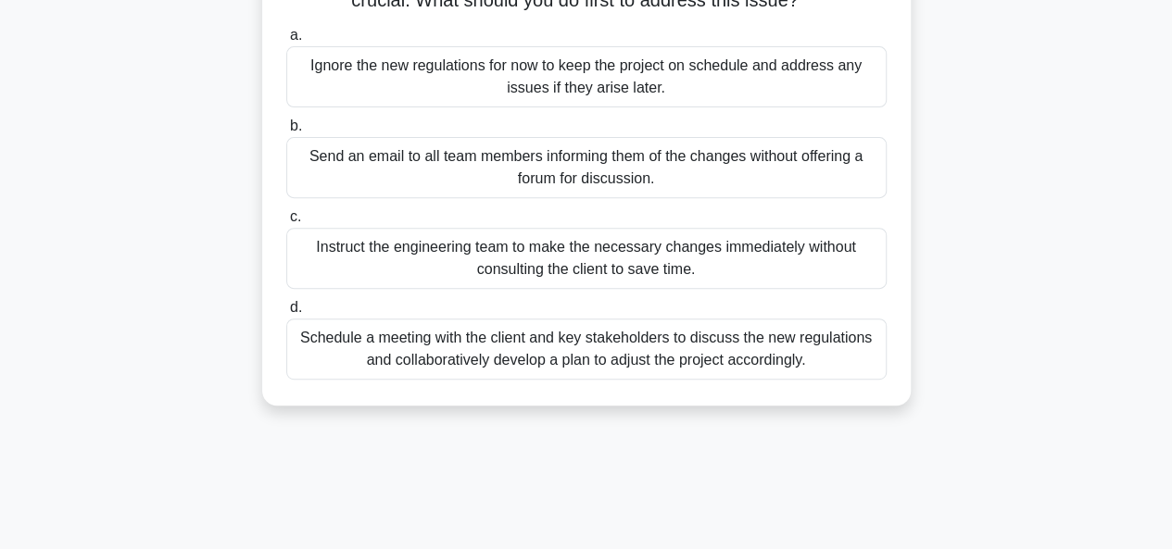
click at [426, 362] on div "Schedule a meeting with the client and key stakeholders to discuss the new regu…" at bounding box center [586, 349] width 600 height 61
click at [286, 314] on input "d. Schedule a meeting with the client and key stakeholders to discuss the new r…" at bounding box center [286, 308] width 0 height 12
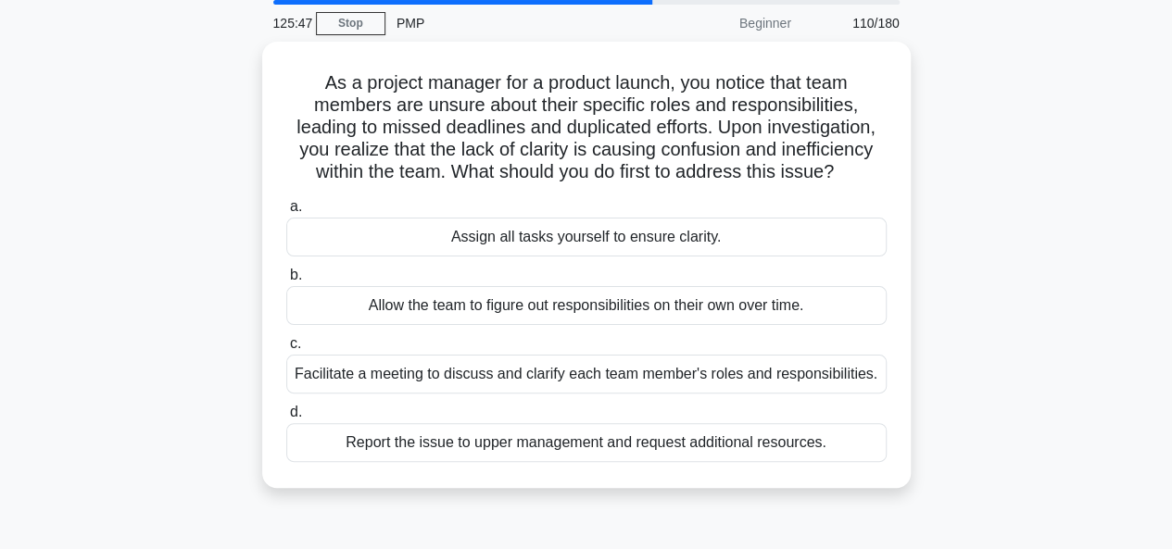
scroll to position [0, 0]
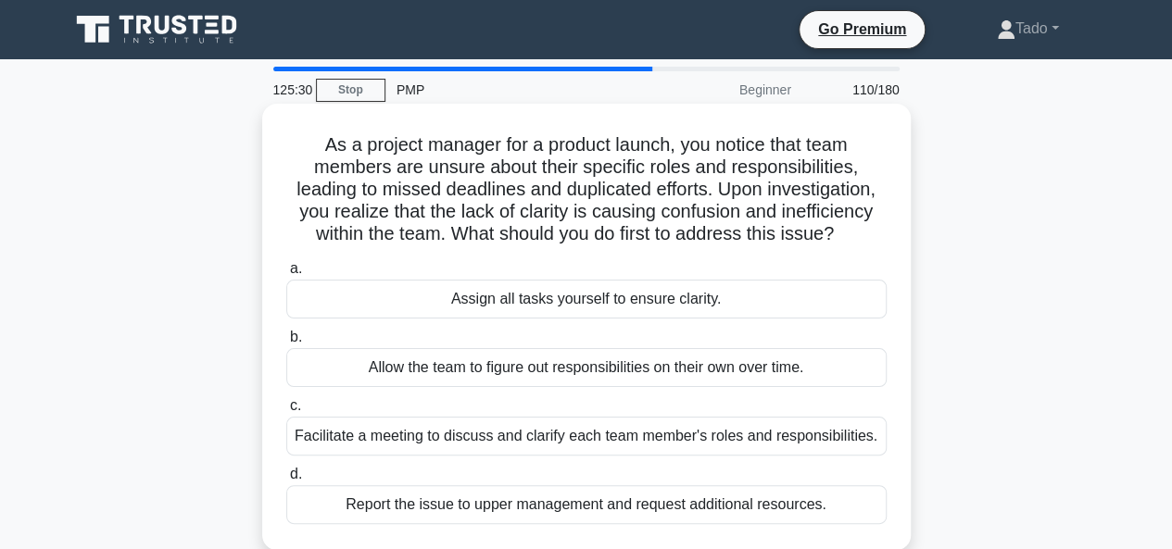
click at [389, 431] on div "Facilitate a meeting to discuss and clarify each team member's roles and respon…" at bounding box center [586, 436] width 600 height 39
click at [286, 412] on input "c. Facilitate a meeting to discuss and clarify each team member's roles and res…" at bounding box center [286, 406] width 0 height 12
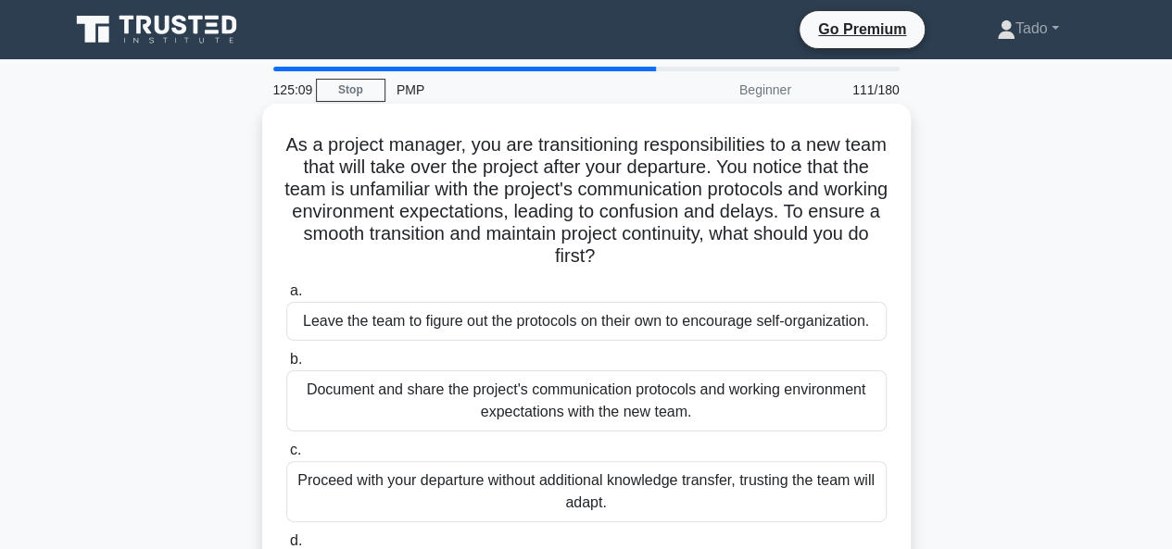
scroll to position [93, 0]
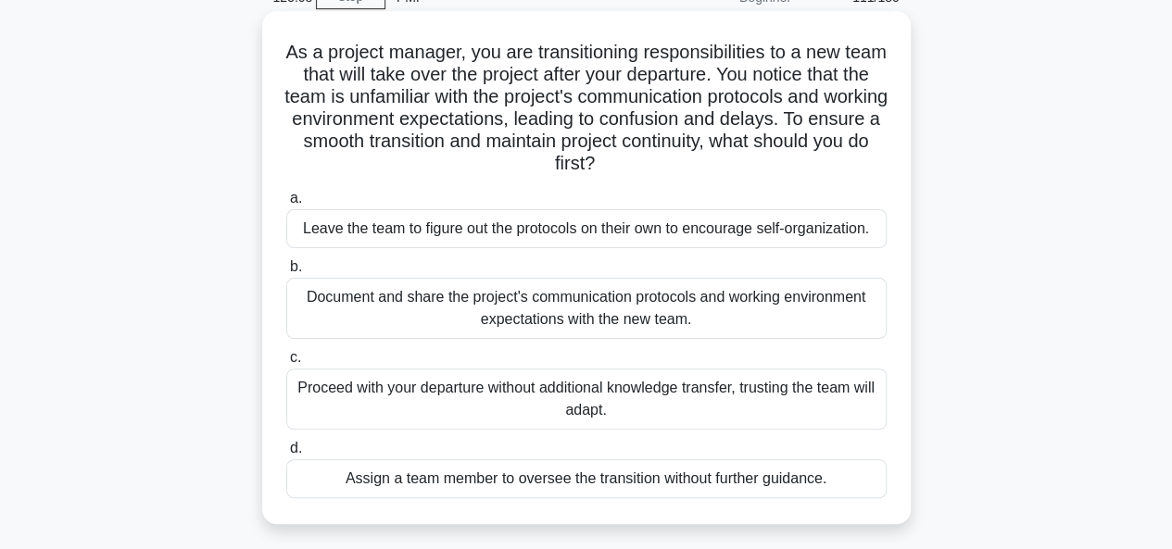
click at [320, 297] on div "Document and share the project's communication protocols and working environmen…" at bounding box center [586, 308] width 600 height 61
click at [286, 273] on input "b. Document and share the project's communication protocols and working environ…" at bounding box center [286, 267] width 0 height 12
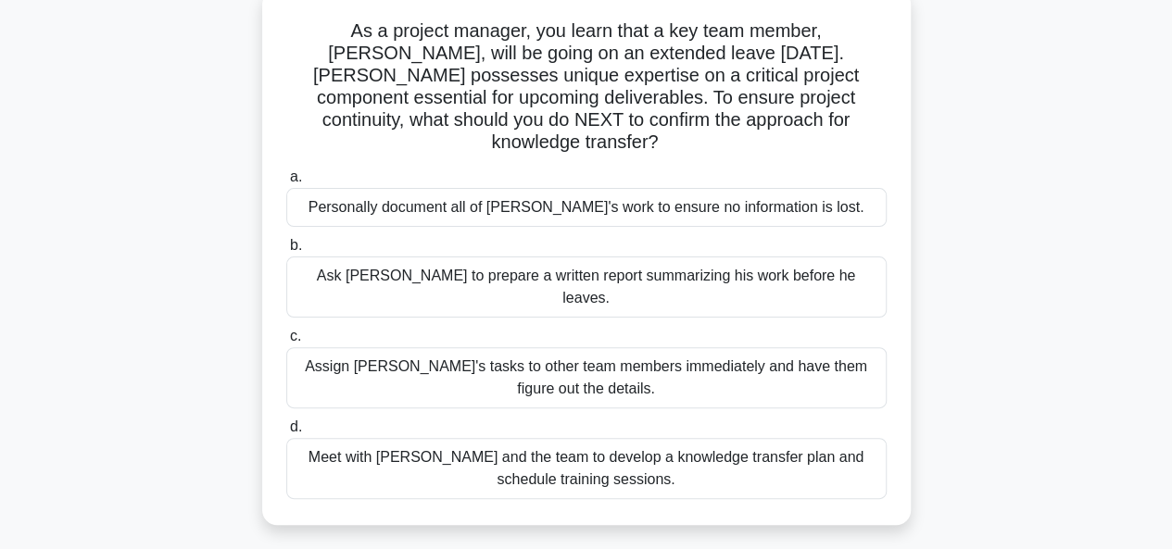
scroll to position [185, 0]
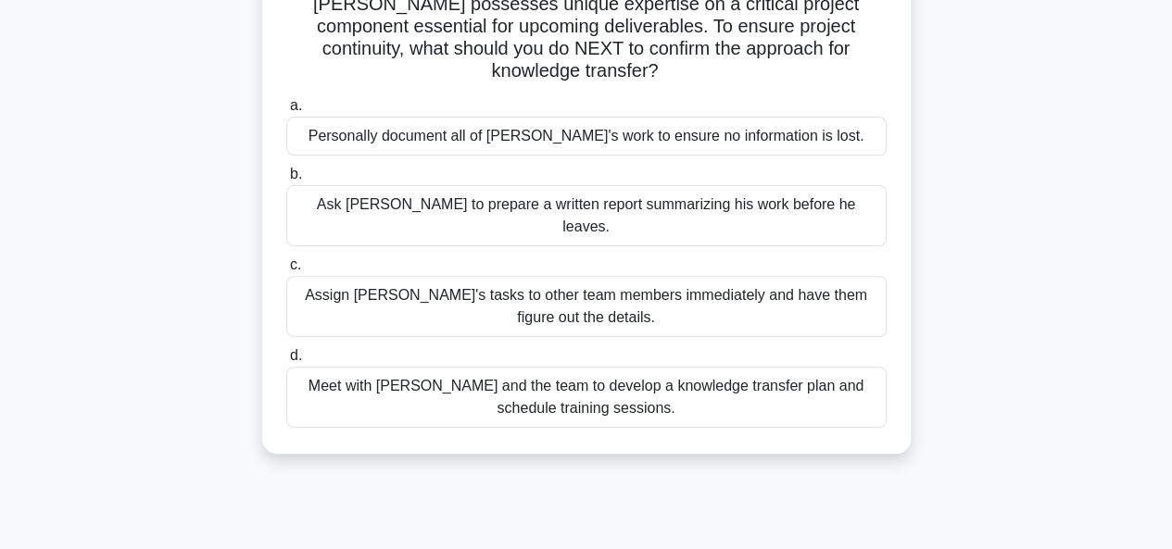
click at [418, 367] on div "Meet with Tom and the team to develop a knowledge transfer plan and schedule tr…" at bounding box center [586, 397] width 600 height 61
click at [286, 356] on input "d. Meet with Tom and the team to develop a knowledge transfer plan and schedule…" at bounding box center [286, 356] width 0 height 12
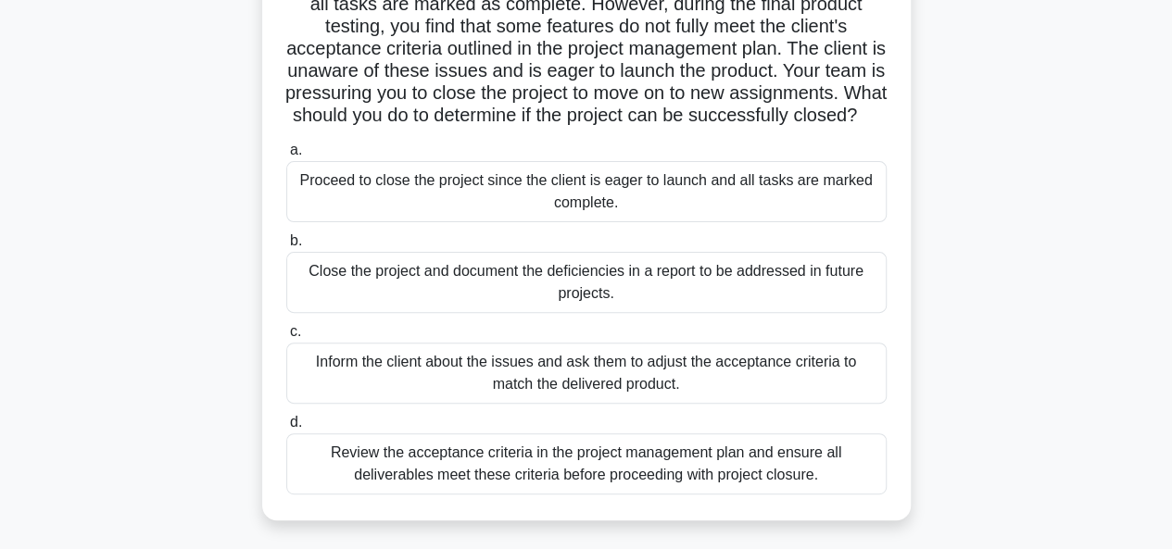
click at [446, 476] on div "Review the acceptance criteria in the project management plan and ensure all de…" at bounding box center [586, 463] width 600 height 61
click at [286, 429] on input "d. Review the acceptance criteria in the project management plan and ensure all…" at bounding box center [286, 423] width 0 height 12
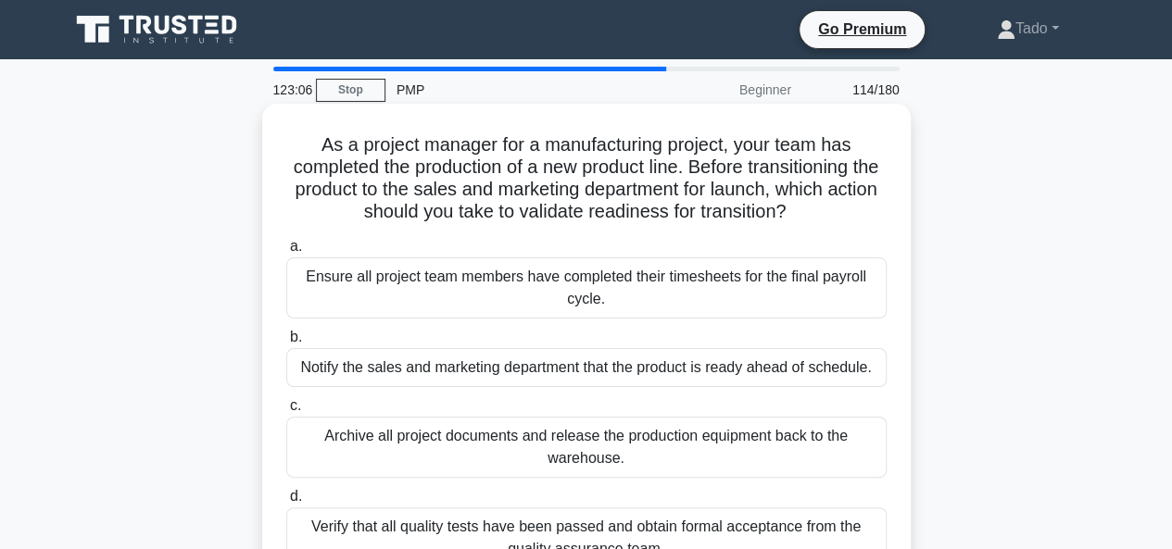
scroll to position [93, 0]
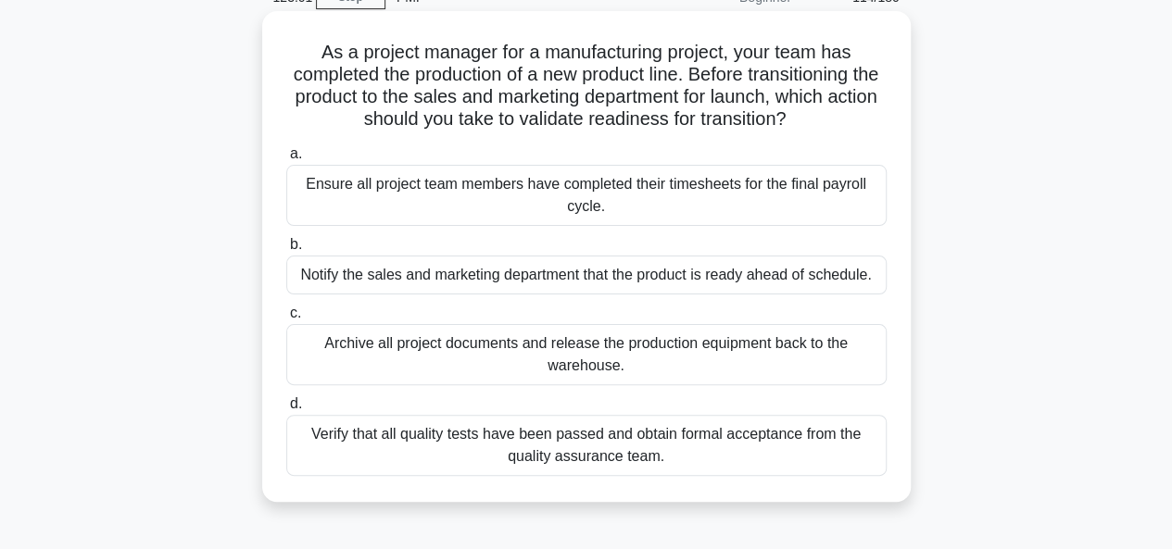
click at [424, 434] on div "Verify that all quality tests have been passed and obtain formal acceptance fro…" at bounding box center [586, 445] width 600 height 61
click at [286, 410] on input "d. Verify that all quality tests have been passed and obtain formal acceptance …" at bounding box center [286, 404] width 0 height 12
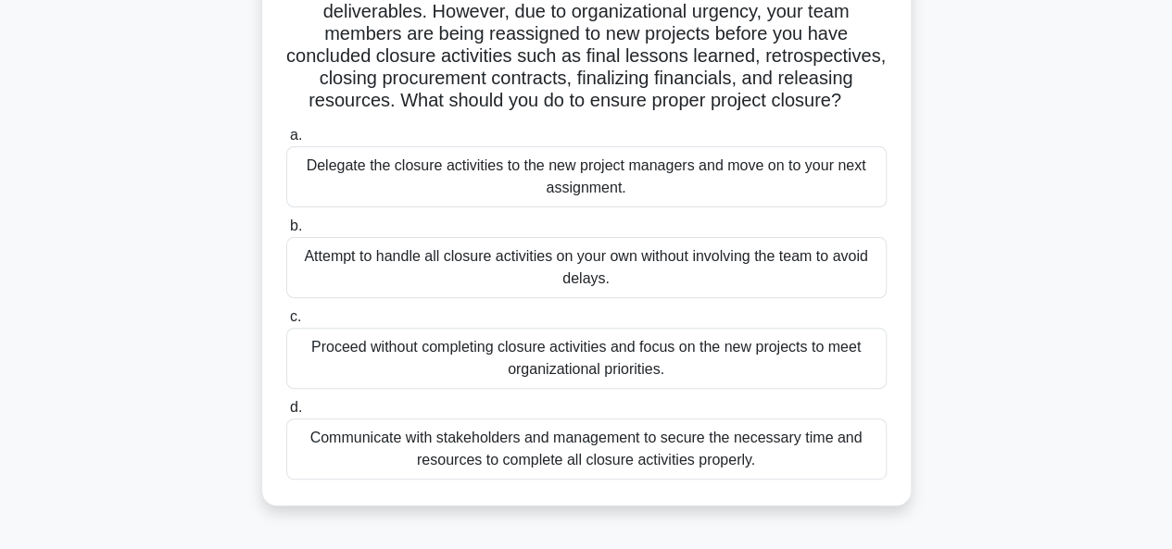
scroll to position [185, 0]
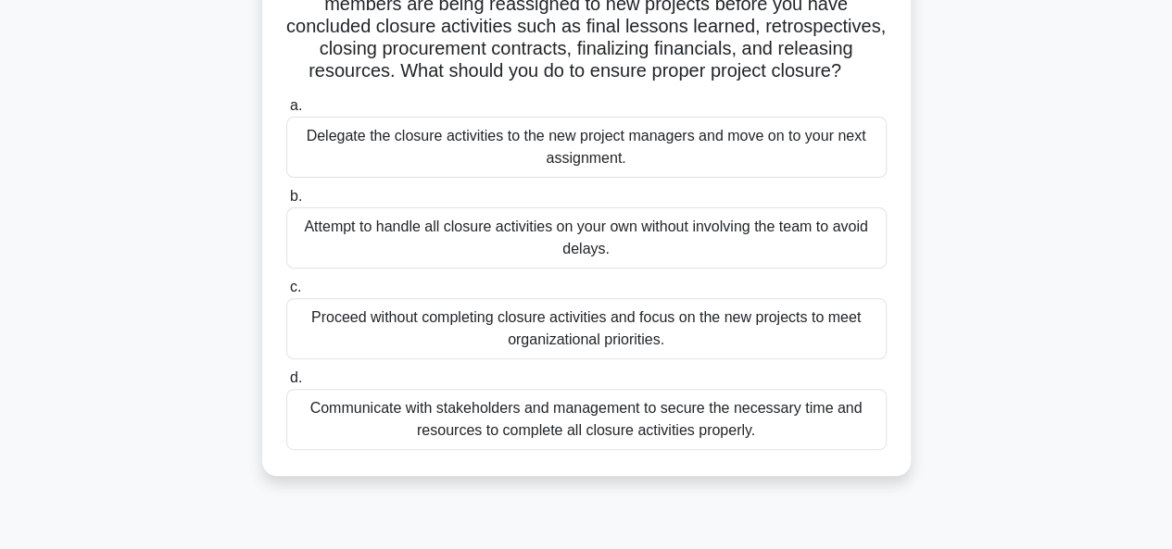
click at [410, 436] on div "Communicate with stakeholders and management to secure the necessary time and r…" at bounding box center [586, 419] width 600 height 61
click at [286, 384] on input "d. Communicate with stakeholders and management to secure the necessary time an…" at bounding box center [286, 378] width 0 height 12
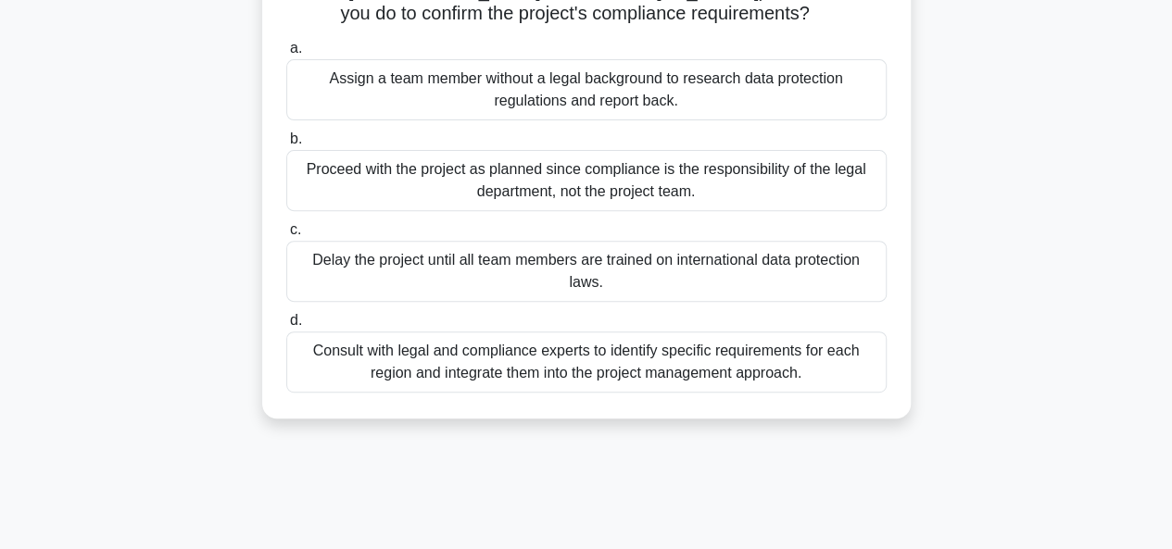
scroll to position [278, 0]
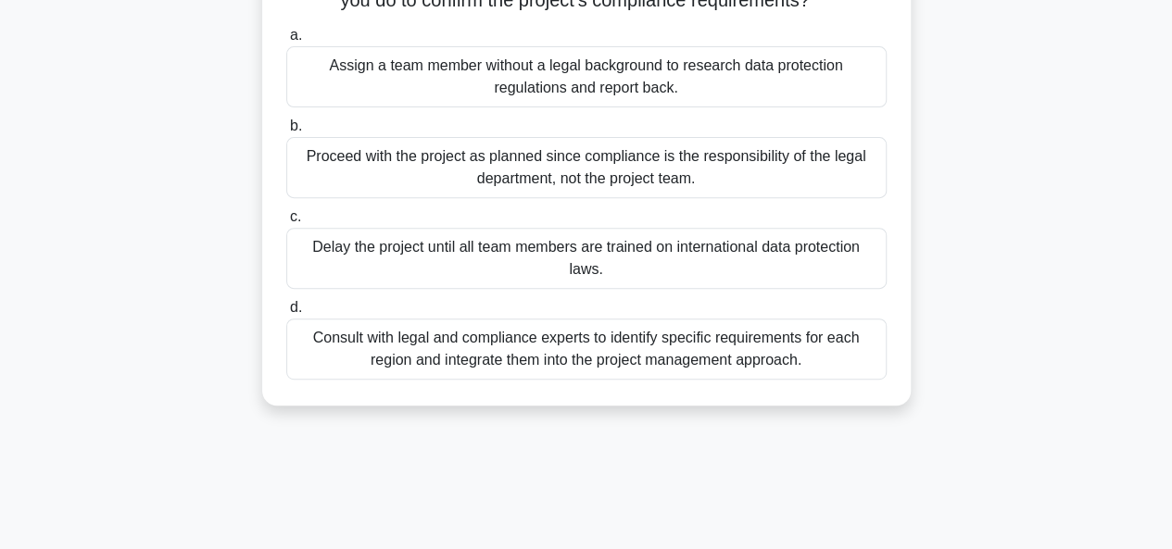
click at [472, 331] on div "Consult with legal and compliance experts to identify specific requirements for…" at bounding box center [586, 349] width 600 height 61
click at [286, 314] on input "d. Consult with legal and compliance experts to identify specific requirements …" at bounding box center [286, 308] width 0 height 12
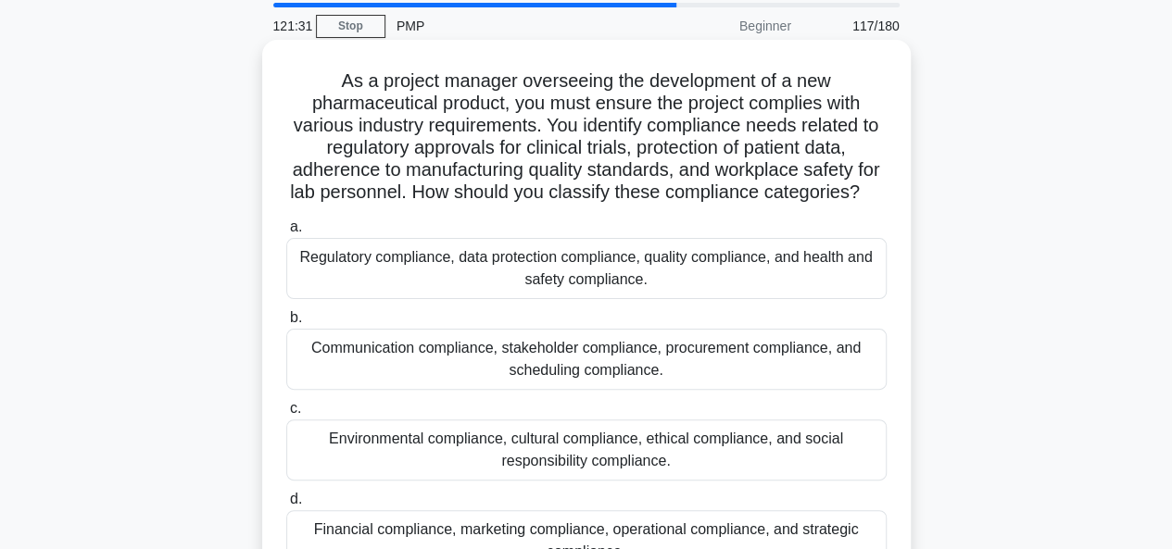
scroll to position [93, 0]
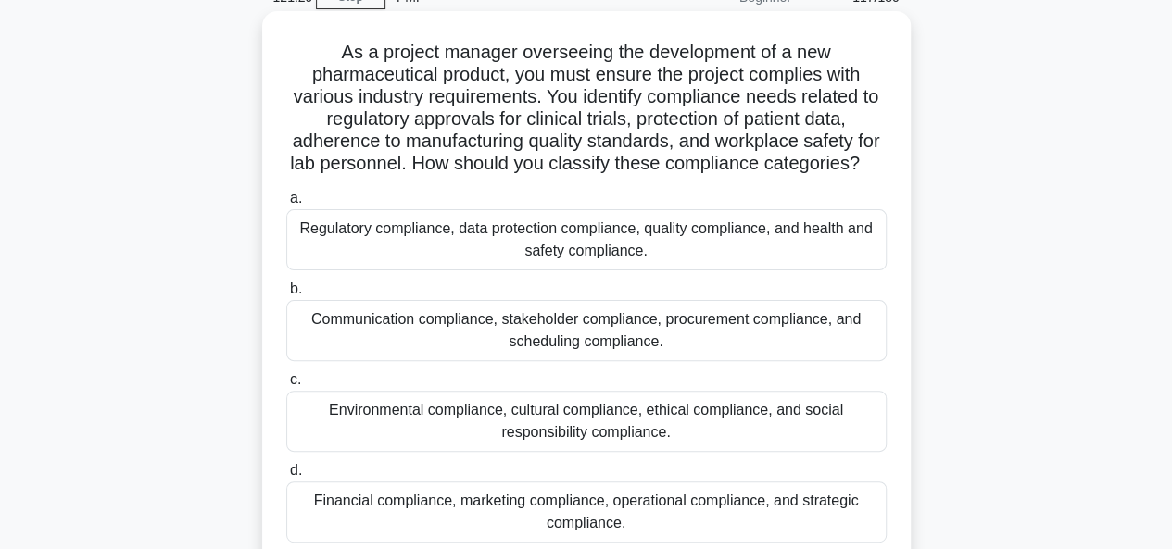
click at [395, 255] on div "Regulatory compliance, data protection compliance, quality compliance, and heal…" at bounding box center [586, 239] width 600 height 61
click at [286, 205] on input "a. Regulatory compliance, data protection compliance, quality compliance, and h…" at bounding box center [286, 199] width 0 height 12
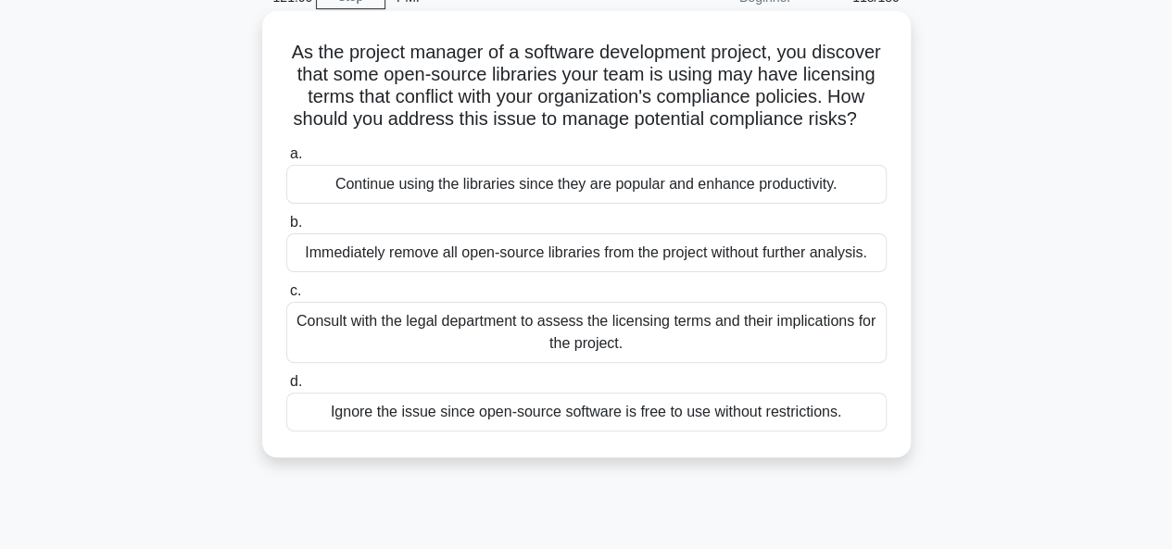
click at [335, 345] on div "Consult with the legal department to assess the licensing terms and their impli…" at bounding box center [586, 332] width 600 height 61
click at [286, 297] on input "c. Consult with the legal department to assess the licensing terms and their im…" at bounding box center [286, 291] width 0 height 12
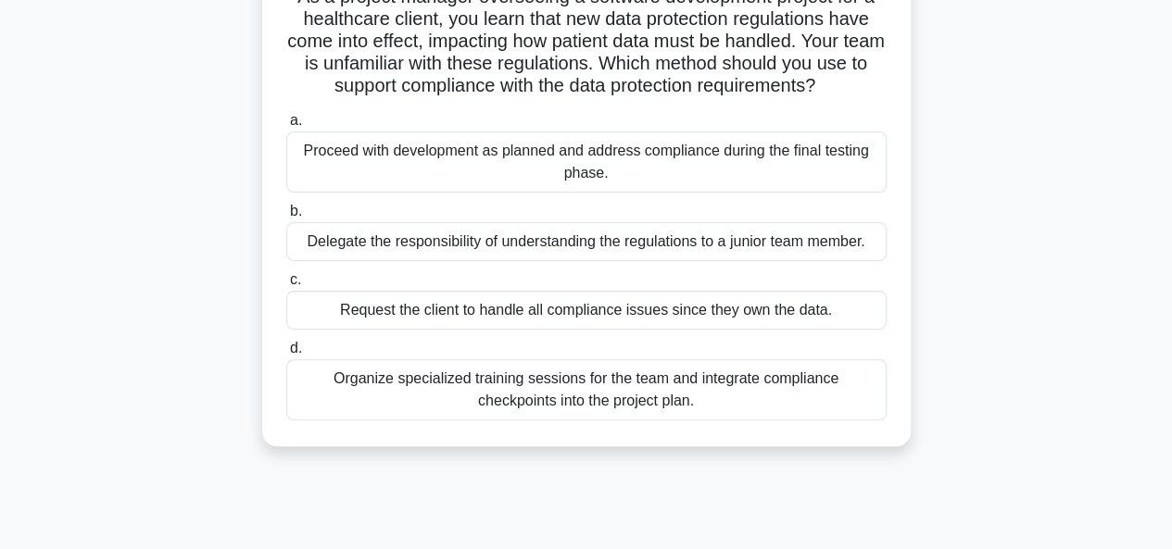
scroll to position [185, 0]
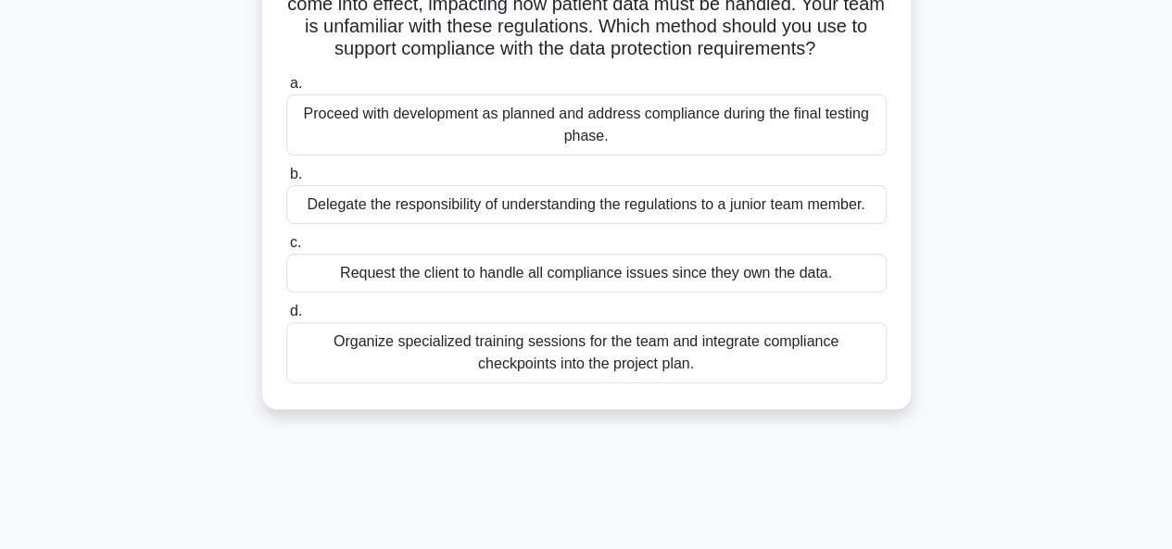
click at [448, 338] on div "Organize specialized training sessions for the team and integrate compliance ch…" at bounding box center [586, 352] width 600 height 61
click at [286, 318] on input "d. Organize specialized training sessions for the team and integrate compliance…" at bounding box center [286, 312] width 0 height 12
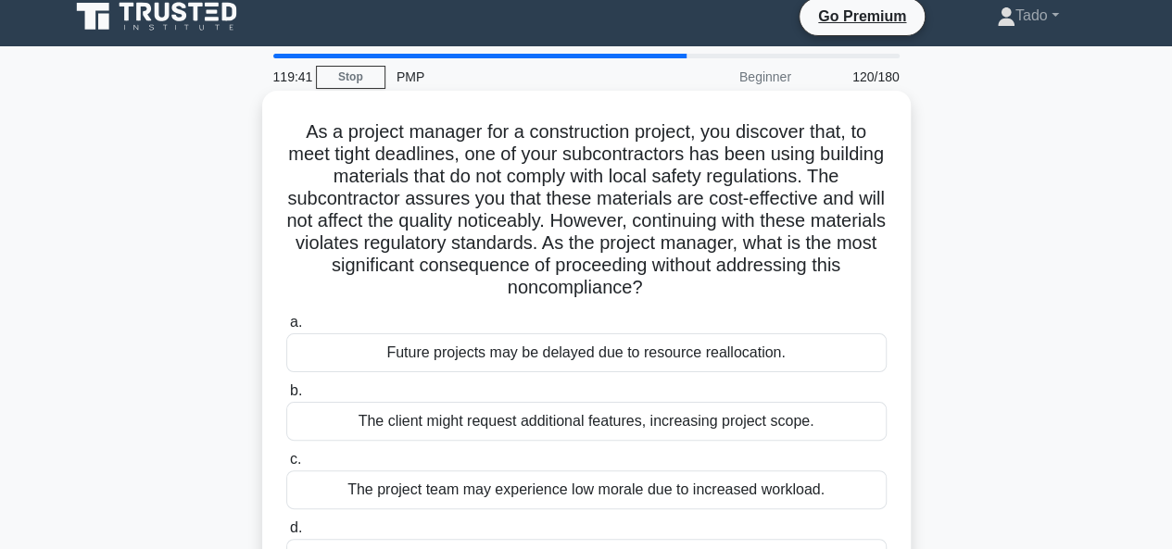
scroll to position [93, 0]
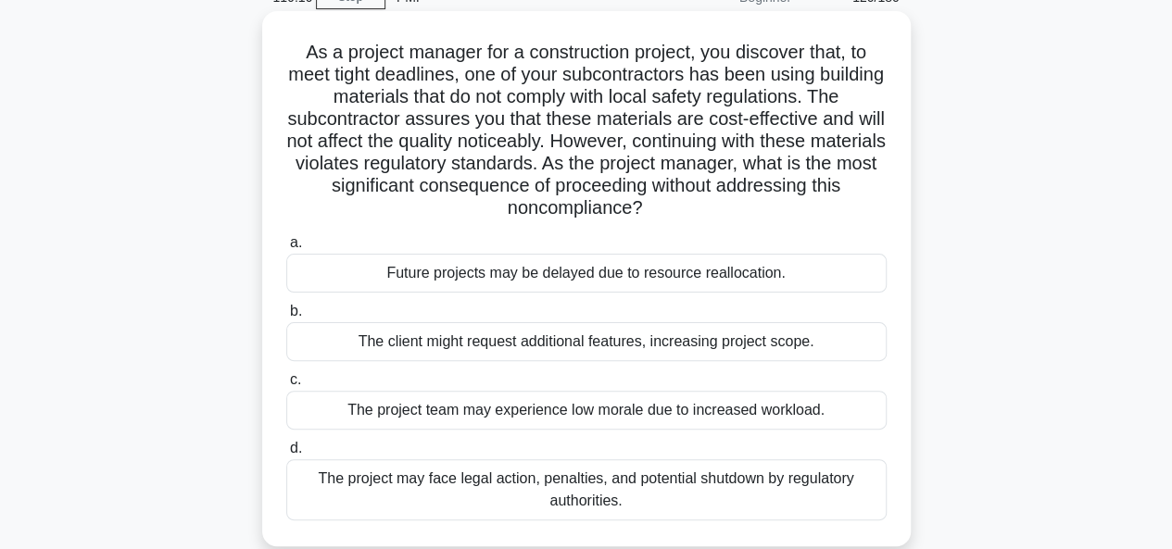
click at [361, 492] on div "The project may face legal action, penalties, and potential shutdown by regulat…" at bounding box center [586, 489] width 600 height 61
click at [286, 455] on input "d. The project may face legal action, penalties, and potential shutdown by regu…" at bounding box center [286, 449] width 0 height 12
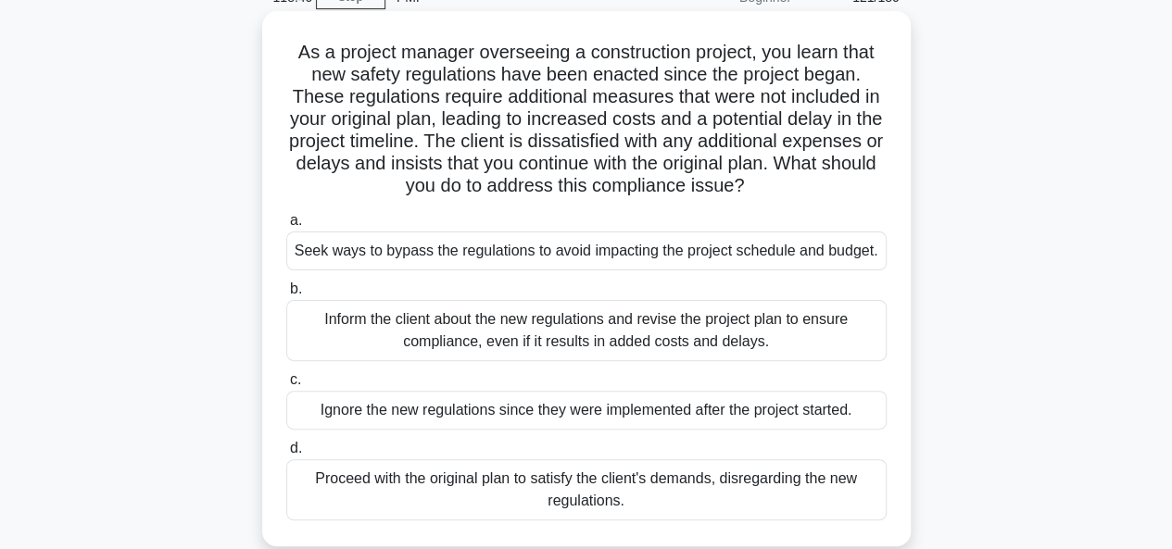
click at [401, 356] on div "Inform the client about the new regulations and revise the project plan to ensu…" at bounding box center [586, 330] width 600 height 61
click at [286, 295] on input "b. Inform the client about the new regulations and revise the project plan to e…" at bounding box center [286, 289] width 0 height 12
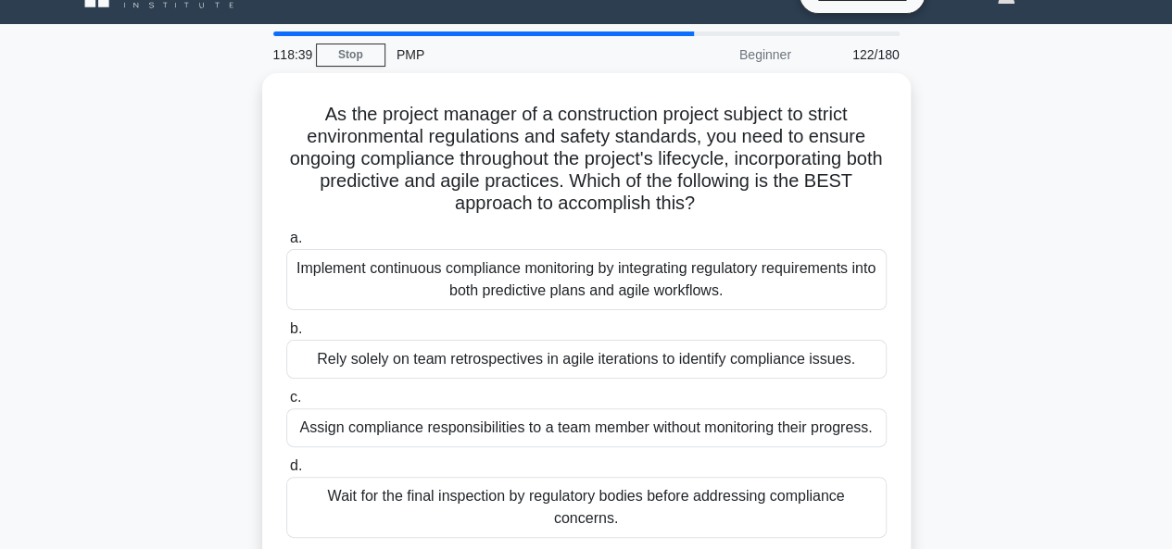
scroll to position [0, 0]
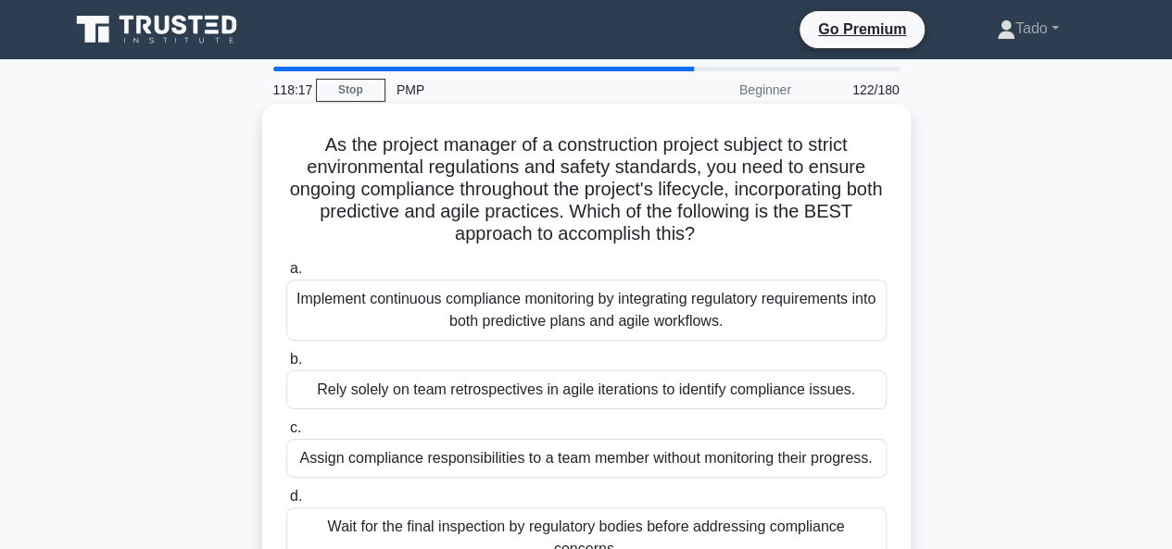
click at [398, 307] on div "Implement continuous compliance monitoring by integrating regulatory requiremen…" at bounding box center [586, 310] width 600 height 61
click at [286, 275] on input "a. Implement continuous compliance monitoring by integrating regulatory require…" at bounding box center [286, 269] width 0 height 12
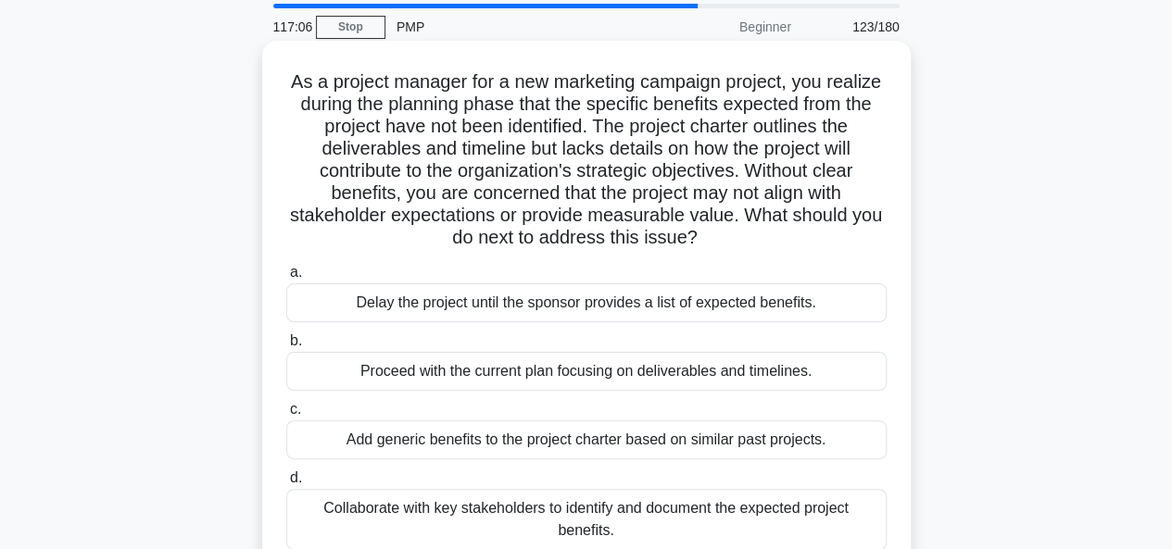
scroll to position [93, 0]
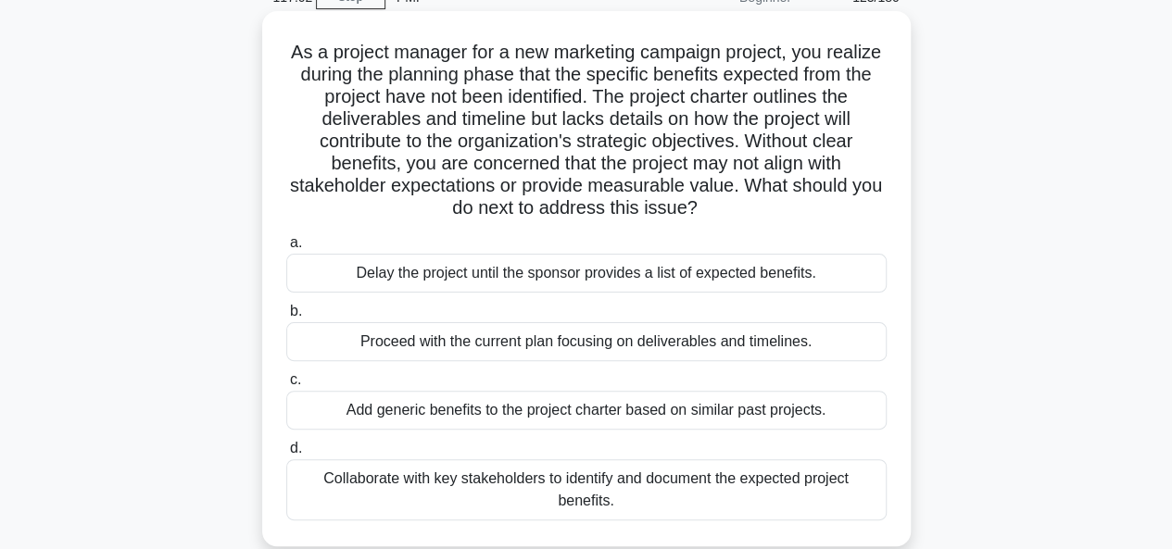
click at [460, 487] on div "Collaborate with key stakeholders to identify and document the expected project…" at bounding box center [586, 489] width 600 height 61
click at [286, 455] on input "d. Collaborate with key stakeholders to identify and document the expected proj…" at bounding box center [286, 449] width 0 height 12
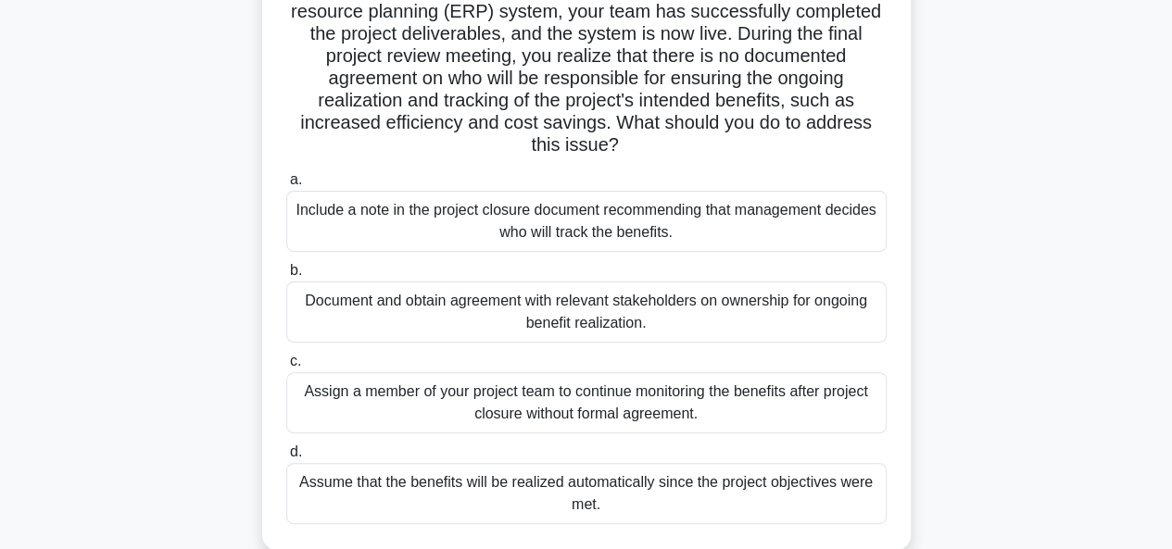
scroll to position [185, 0]
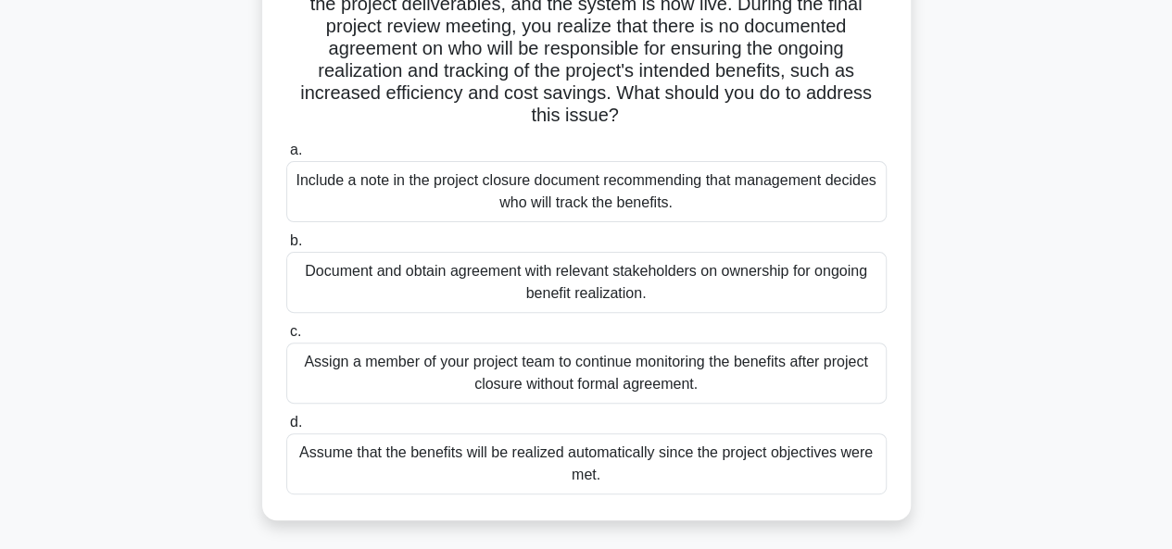
click at [352, 297] on div "Document and obtain agreement with relevant stakeholders on ownership for ongoi…" at bounding box center [586, 282] width 600 height 61
click at [286, 247] on input "b. Document and obtain agreement with relevant stakeholders on ownership for on…" at bounding box center [286, 241] width 0 height 12
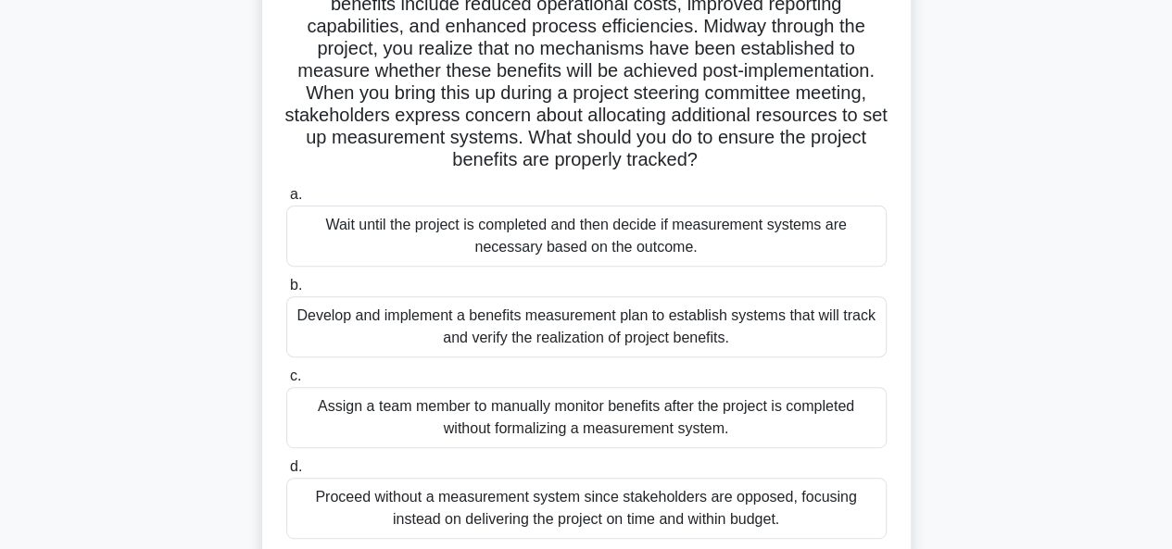
click at [354, 327] on div "Develop and implement a benefits measurement plan to establish systems that wil…" at bounding box center [586, 326] width 600 height 61
click at [286, 292] on input "b. Develop and implement a benefits measurement plan to establish systems that …" at bounding box center [286, 286] width 0 height 12
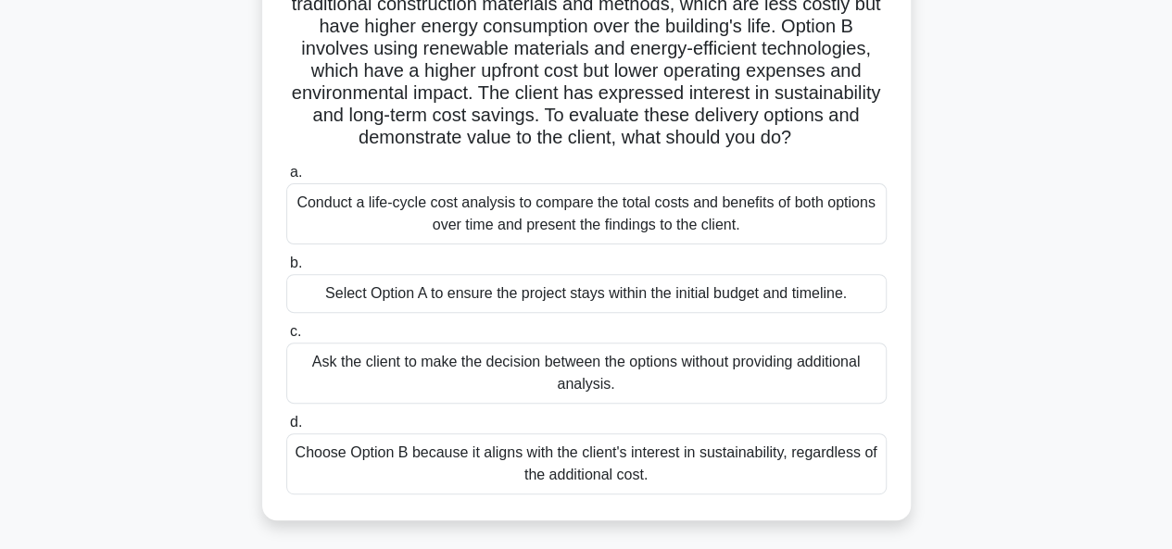
click at [339, 212] on div "Conduct a life-cycle cost analysis to compare the total costs and benefits of b…" at bounding box center [586, 213] width 600 height 61
click at [286, 179] on input "a. Conduct a life-cycle cost analysis to compare the total costs and benefits o…" at bounding box center [286, 173] width 0 height 12
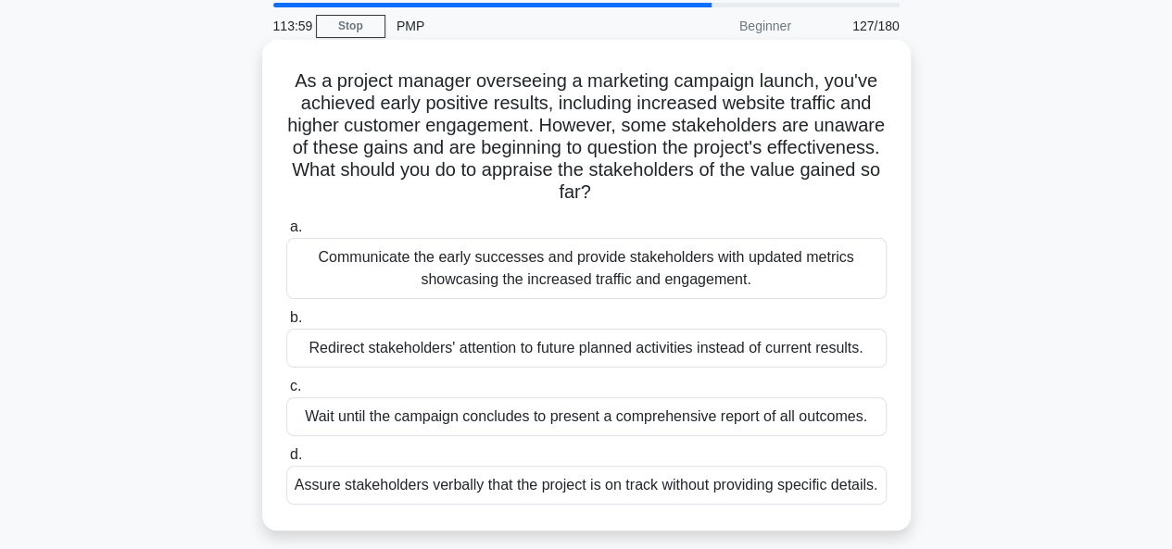
scroll to position [93, 0]
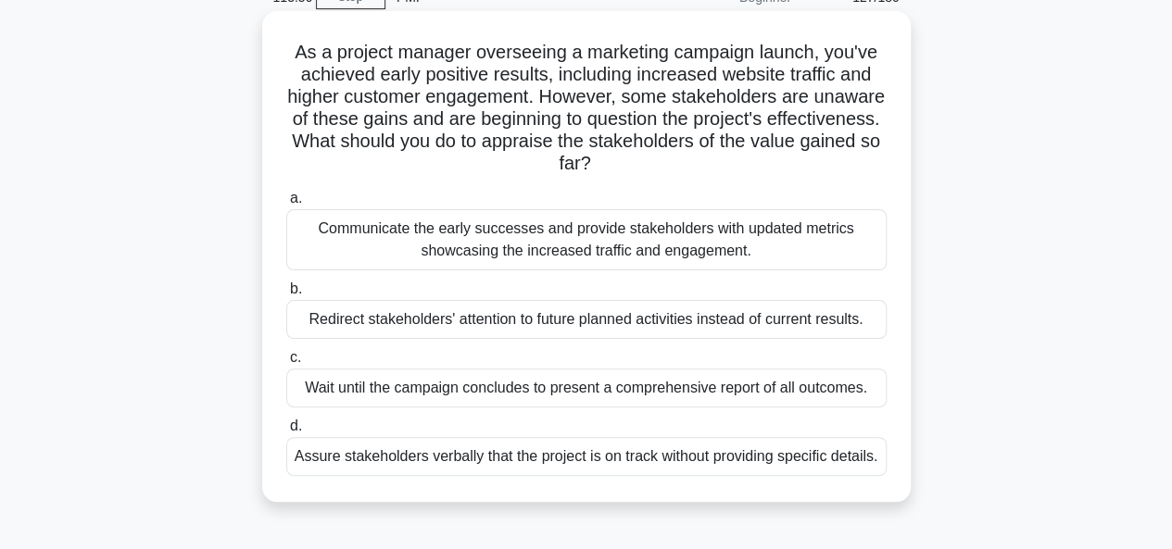
click at [450, 253] on div "Communicate the early successes and provide stakeholders with updated metrics s…" at bounding box center [586, 239] width 600 height 61
click at [286, 205] on input "a. Communicate the early successes and provide stakeholders with updated metric…" at bounding box center [286, 199] width 0 height 12
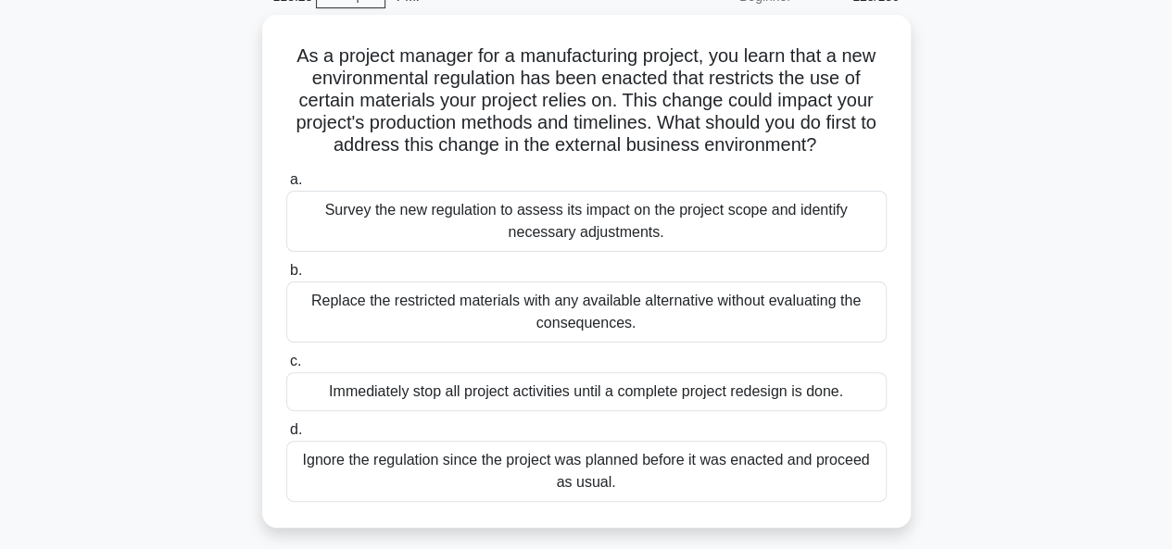
scroll to position [185, 0]
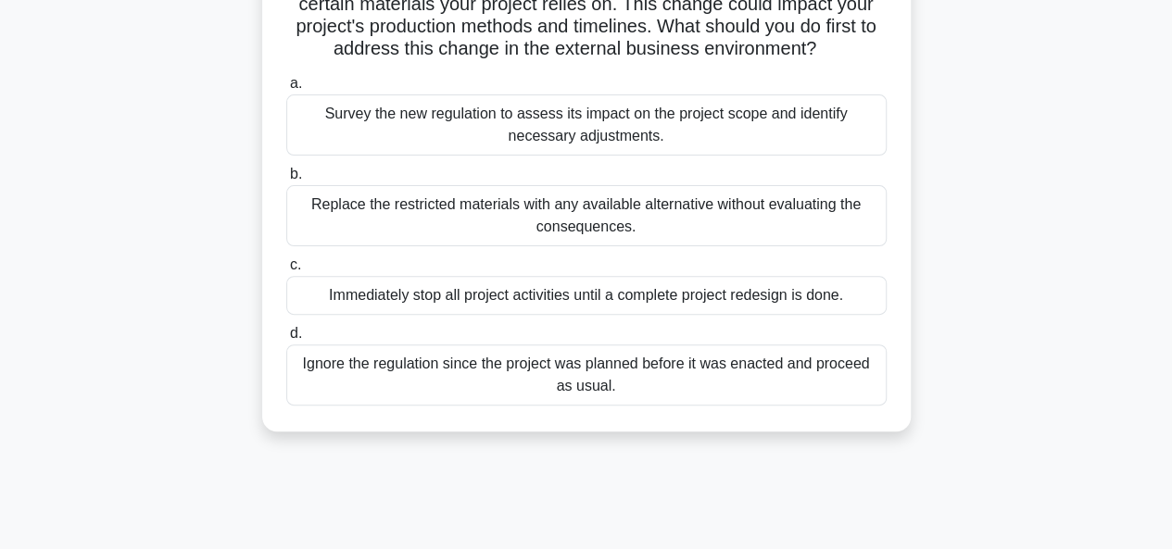
click at [414, 115] on div "Survey the new regulation to assess its impact on the project scope and identif…" at bounding box center [586, 124] width 600 height 61
click at [286, 90] on input "a. Survey the new regulation to assess its impact on the project scope and iden…" at bounding box center [286, 84] width 0 height 12
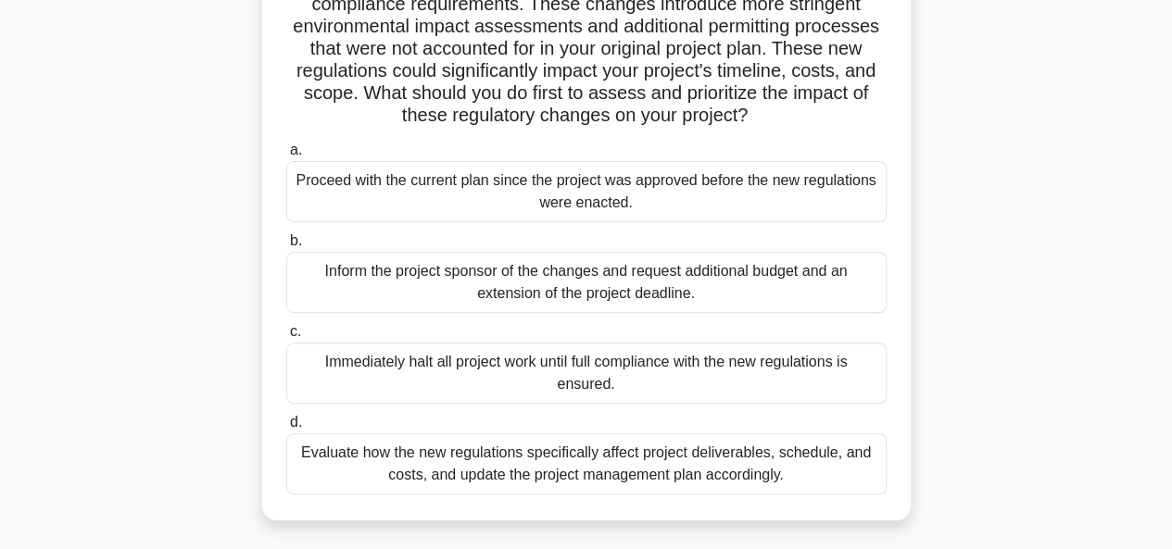
click at [483, 464] on div "Evaluate how the new regulations specifically affect project deliverables, sche…" at bounding box center [586, 463] width 600 height 61
click at [286, 429] on input "d. Evaluate how the new regulations specifically affect project deliverables, s…" at bounding box center [286, 423] width 0 height 12
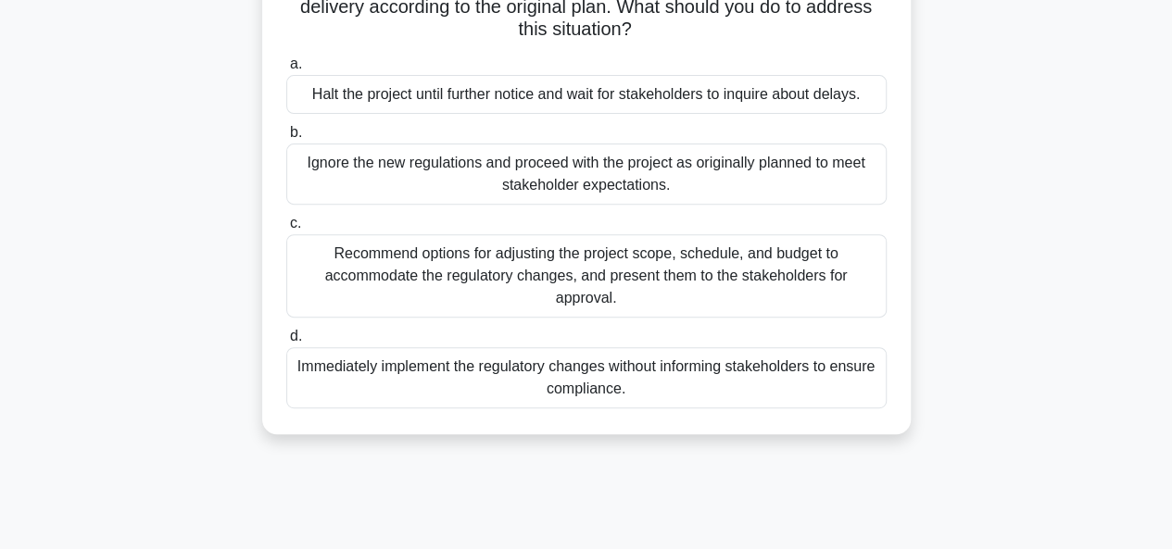
scroll to position [278, 0]
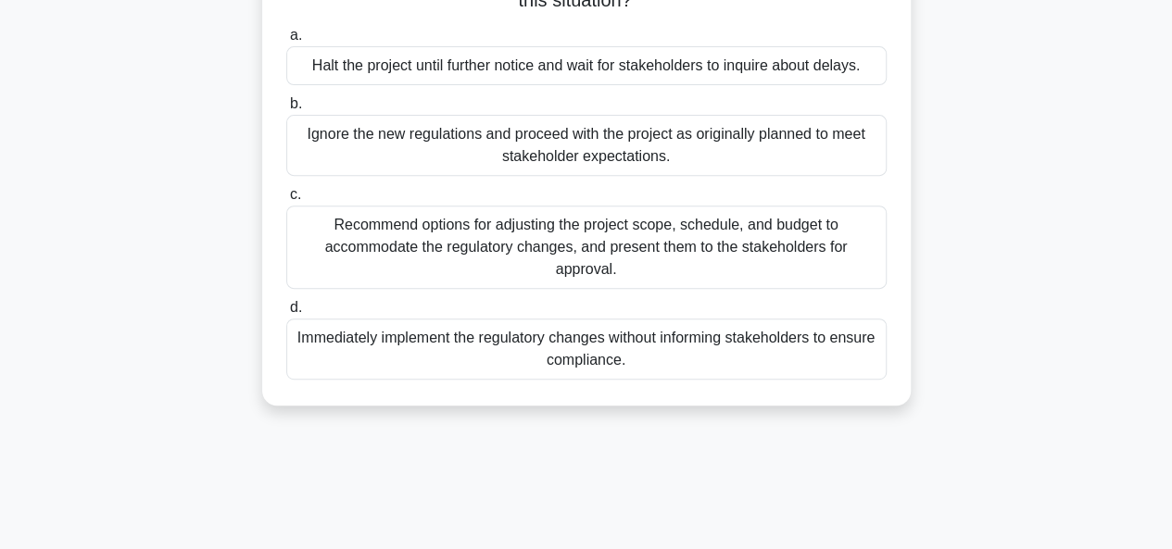
click at [326, 252] on div "Recommend options for adjusting the project scope, schedule, and budget to acco…" at bounding box center [586, 247] width 600 height 83
click at [286, 201] on input "c. Recommend options for adjusting the project scope, schedule, and budget to a…" at bounding box center [286, 195] width 0 height 12
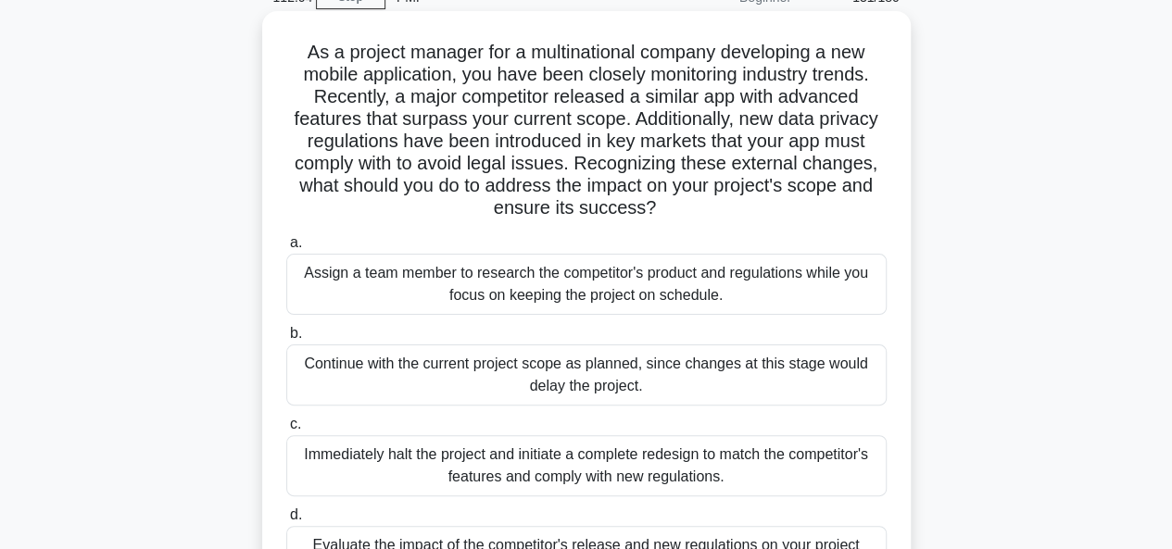
scroll to position [185, 0]
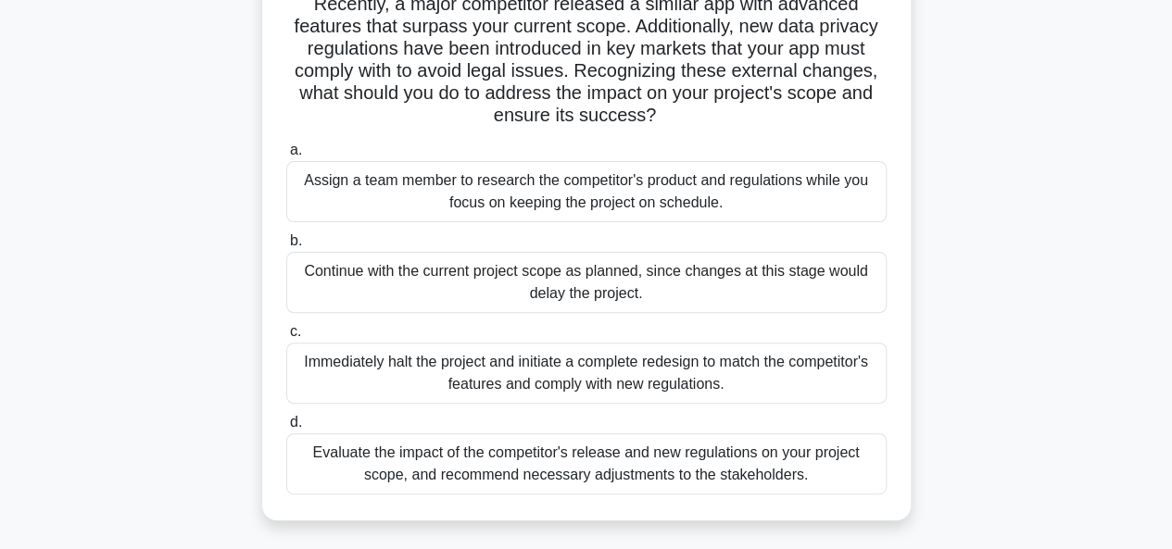
click at [375, 475] on div "Evaluate the impact of the competitor's release and new regulations on your pro…" at bounding box center [586, 463] width 600 height 61
click at [286, 429] on input "d. Evaluate the impact of the competitor's release and new regulations on your …" at bounding box center [286, 423] width 0 height 12
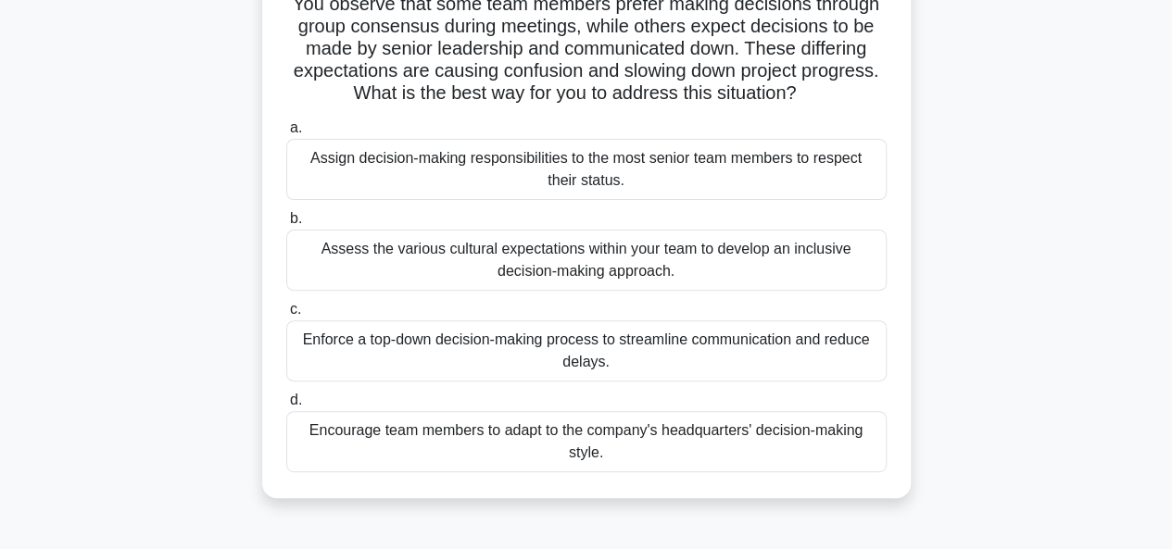
click at [431, 273] on div "Assess the various cultural expectations within your team to develop an inclusi…" at bounding box center [586, 260] width 600 height 61
click at [286, 225] on input "b. Assess the various cultural expectations within your team to develop an incl…" at bounding box center [286, 219] width 0 height 12
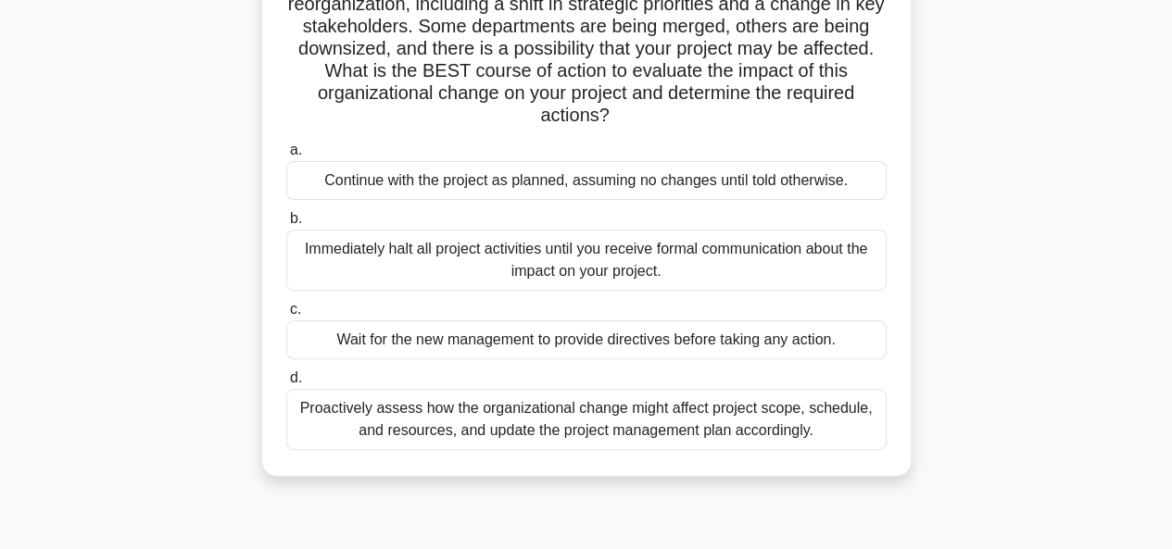
click at [298, 417] on div "Proactively assess how the organizational change might affect project scope, sc…" at bounding box center [586, 419] width 600 height 61
click at [286, 384] on input "d. Proactively assess how the organizational change might affect project scope,…" at bounding box center [286, 378] width 0 height 12
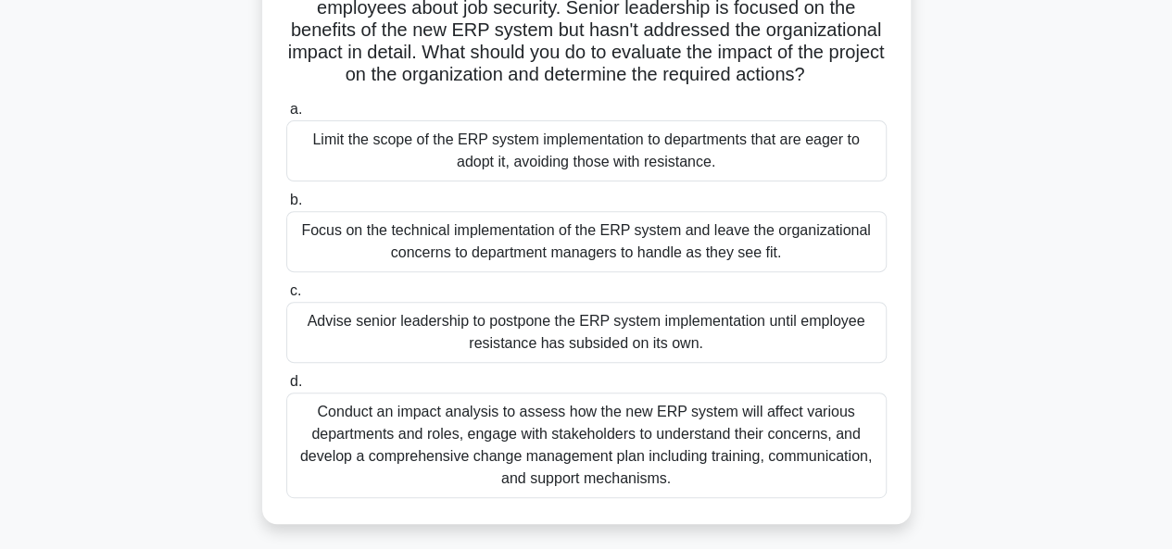
scroll to position [278, 0]
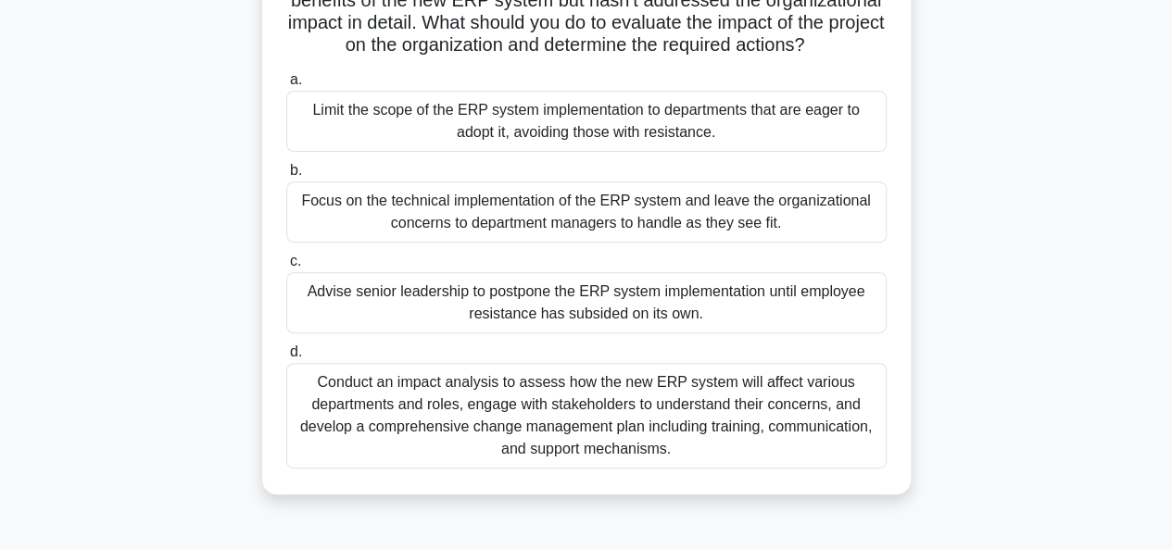
click at [296, 421] on div "Conduct an impact analysis to assess how the new ERP system will affect various…" at bounding box center [586, 416] width 600 height 106
click at [286, 358] on input "d. Conduct an impact analysis to assess how the new ERP system will affect vari…" at bounding box center [286, 352] width 0 height 12
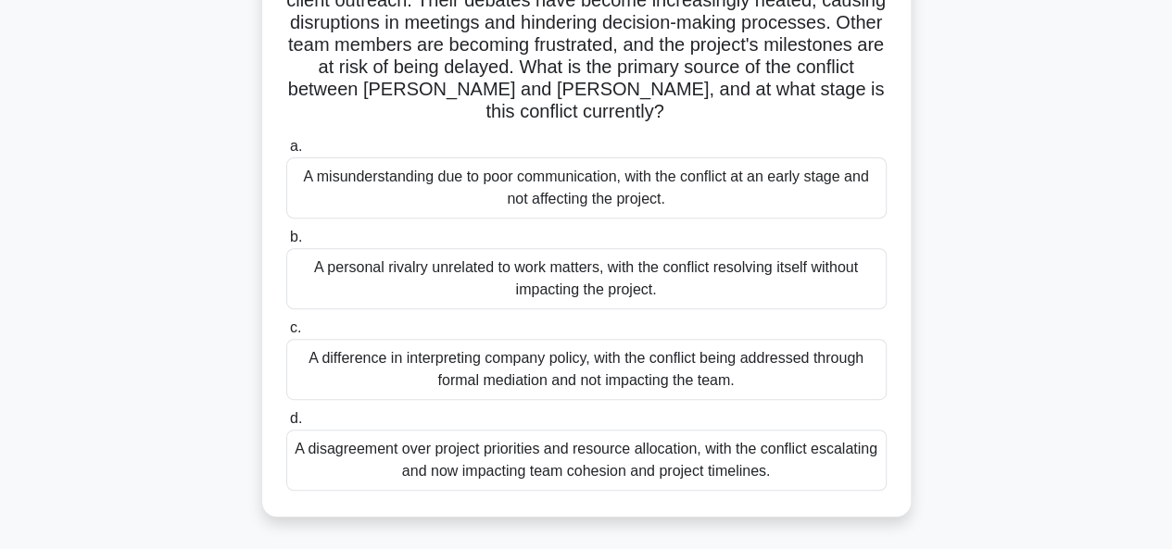
click at [454, 449] on div "A disagreement over project priorities and resource allocation, with the confli…" at bounding box center [586, 460] width 600 height 61
click at [286, 425] on input "d. A disagreement over project priorities and resource allocation, with the con…" at bounding box center [286, 419] width 0 height 12
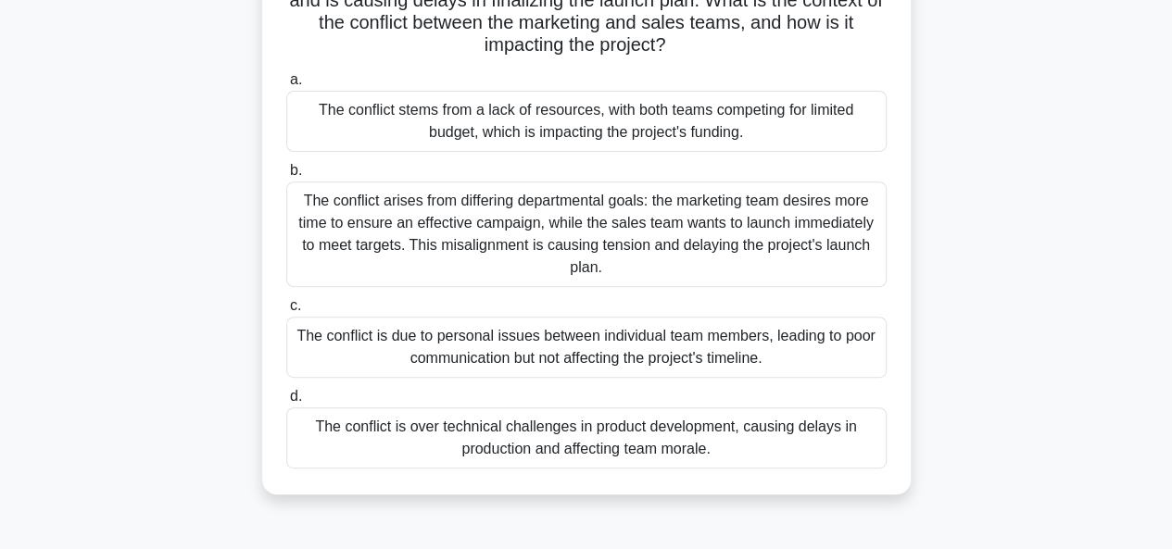
click at [396, 416] on div "The conflict is over technical challenges in product development, causing delay…" at bounding box center [586, 438] width 600 height 61
click at [286, 403] on input "d. The conflict is over technical challenges in product development, causing de…" at bounding box center [286, 397] width 0 height 12
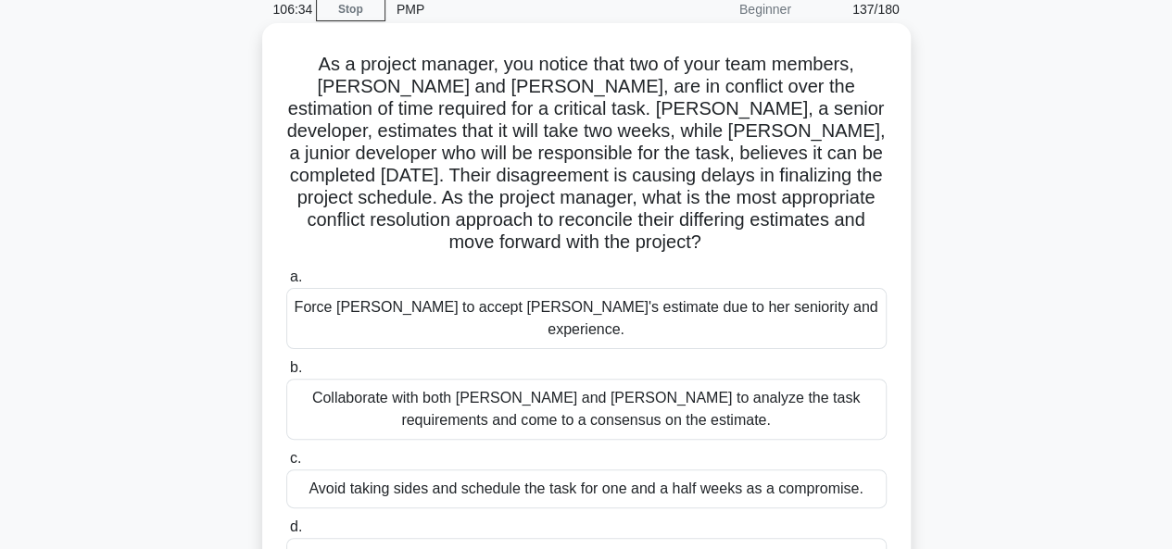
scroll to position [185, 0]
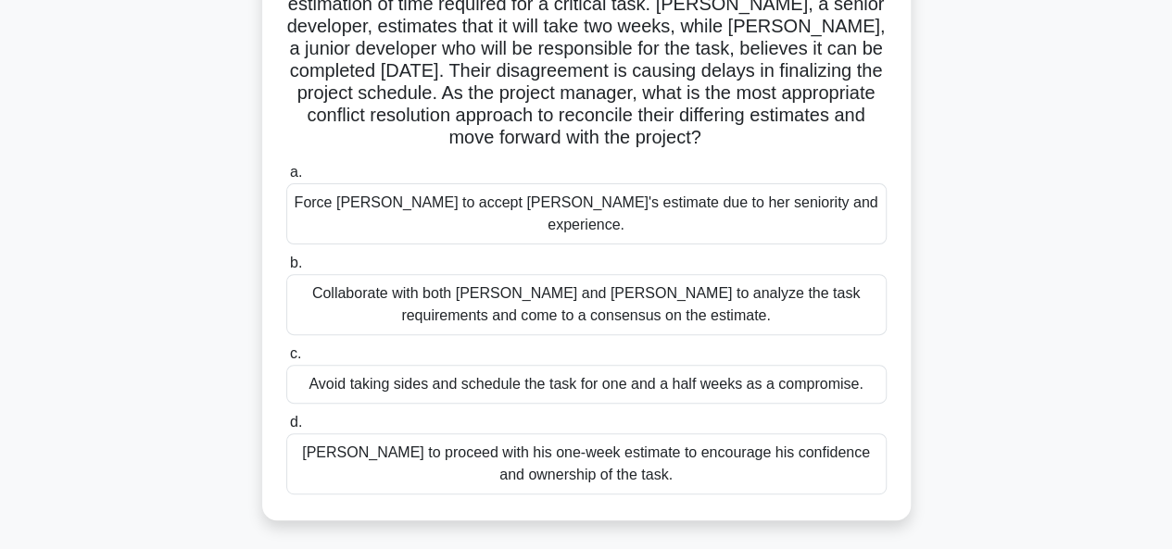
click at [428, 297] on div "Collaborate with both Emily and Raj to analyze the task requirements and come t…" at bounding box center [586, 304] width 600 height 61
click at [286, 270] on input "b. Collaborate with both Emily and Raj to analyze the task requirements and com…" at bounding box center [286, 263] width 0 height 12
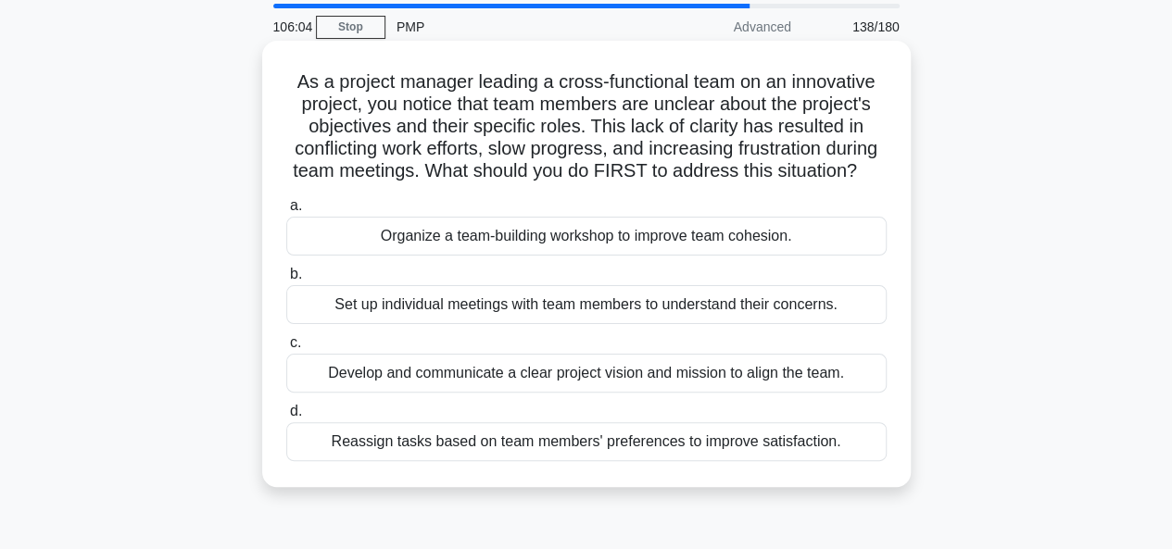
scroll to position [93, 0]
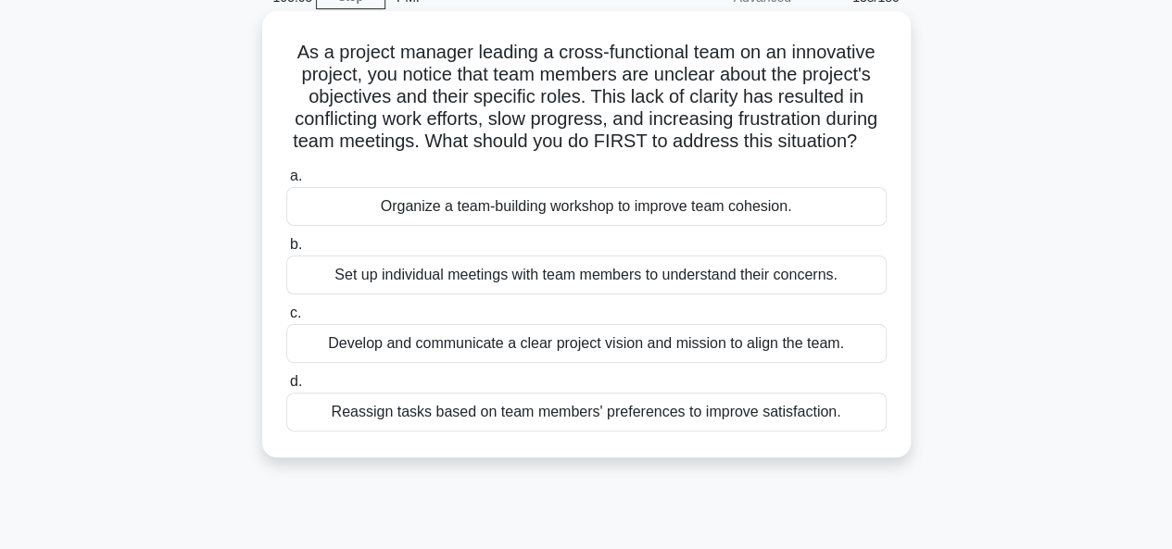
click at [382, 363] on div "Develop and communicate a clear project vision and mission to align the team." at bounding box center [586, 343] width 600 height 39
click at [286, 320] on input "c. Develop and communicate a clear project vision and mission to align the team." at bounding box center [286, 314] width 0 height 12
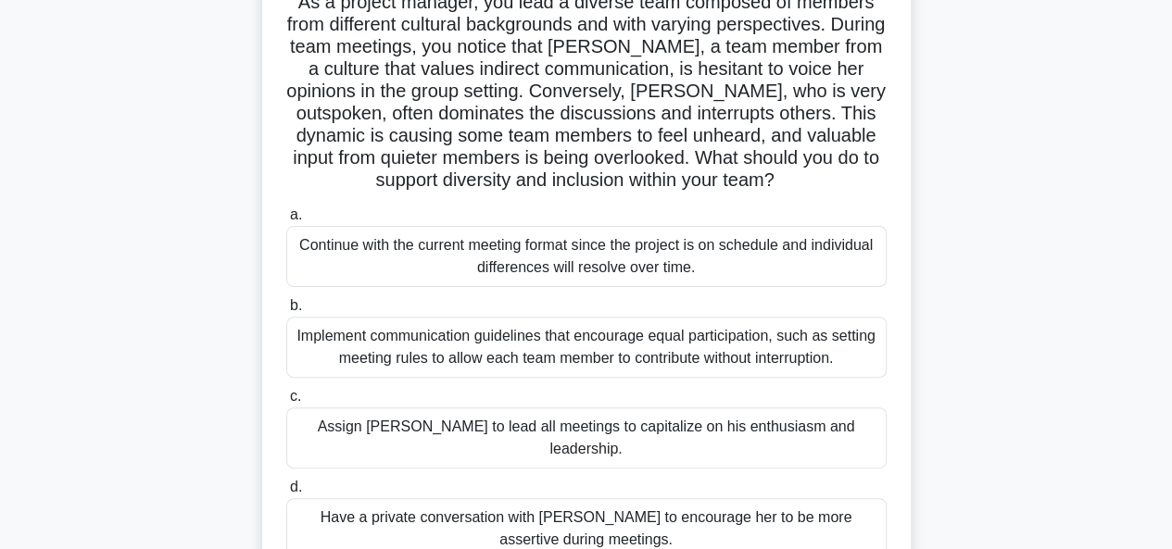
scroll to position [185, 0]
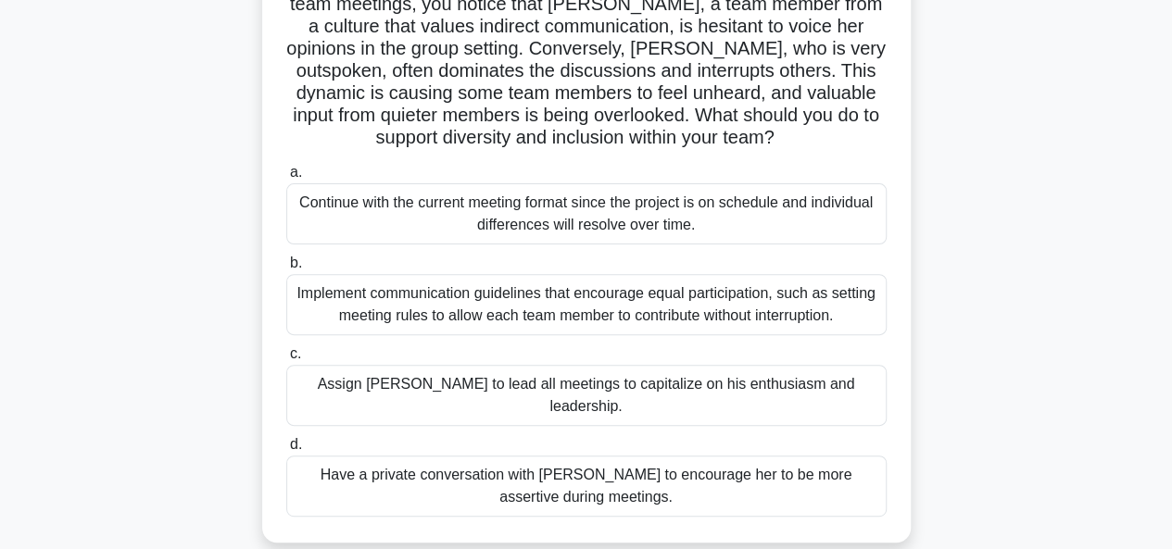
click at [319, 296] on div "Implement communication guidelines that encourage equal participation, such as …" at bounding box center [586, 304] width 600 height 61
click at [286, 270] on input "b. Implement communication guidelines that encourage equal participation, such …" at bounding box center [286, 263] width 0 height 12
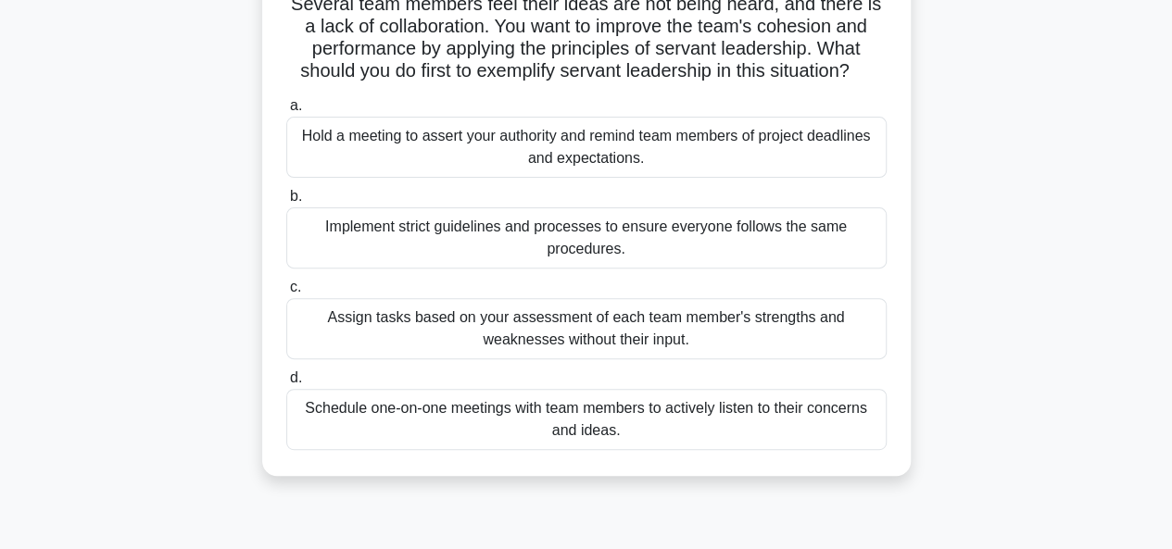
click at [376, 433] on div "Schedule one-on-one meetings with team members to actively listen to their conc…" at bounding box center [586, 419] width 600 height 61
click at [286, 384] on input "d. Schedule one-on-one meetings with team members to actively listen to their c…" at bounding box center [286, 378] width 0 height 12
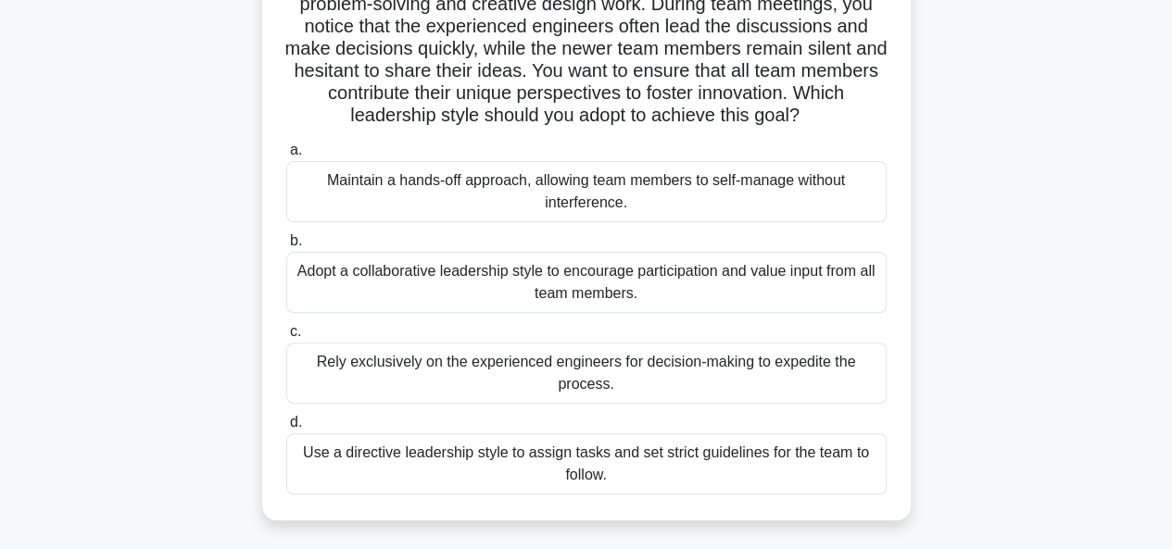
click at [385, 288] on div "Adopt a collaborative leadership style to encourage participation and value inp…" at bounding box center [586, 282] width 600 height 61
click at [286, 247] on input "b. Adopt a collaborative leadership style to encourage participation and value …" at bounding box center [286, 241] width 0 height 12
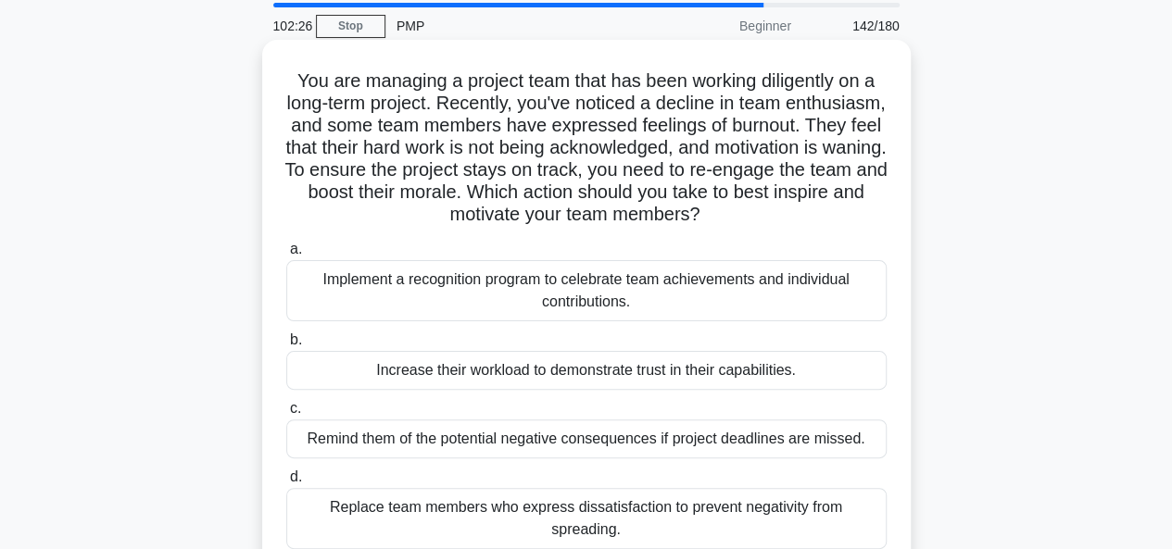
scroll to position [93, 0]
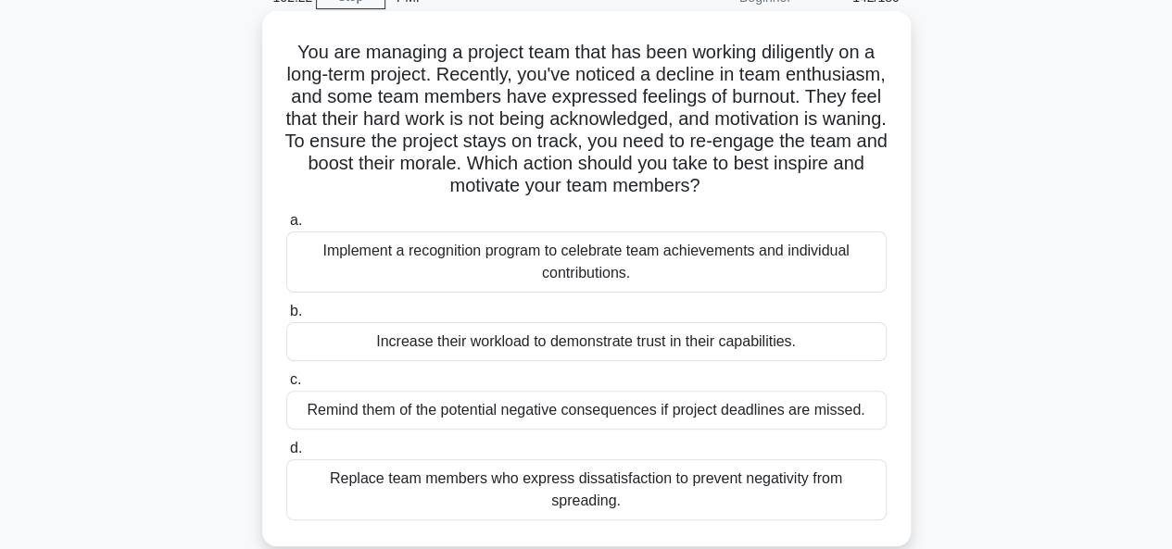
click at [434, 251] on div "Implement a recognition program to celebrate team achievements and individual c…" at bounding box center [586, 262] width 600 height 61
click at [286, 227] on input "a. Implement a recognition program to celebrate team achievements and individua…" at bounding box center [286, 221] width 0 height 12
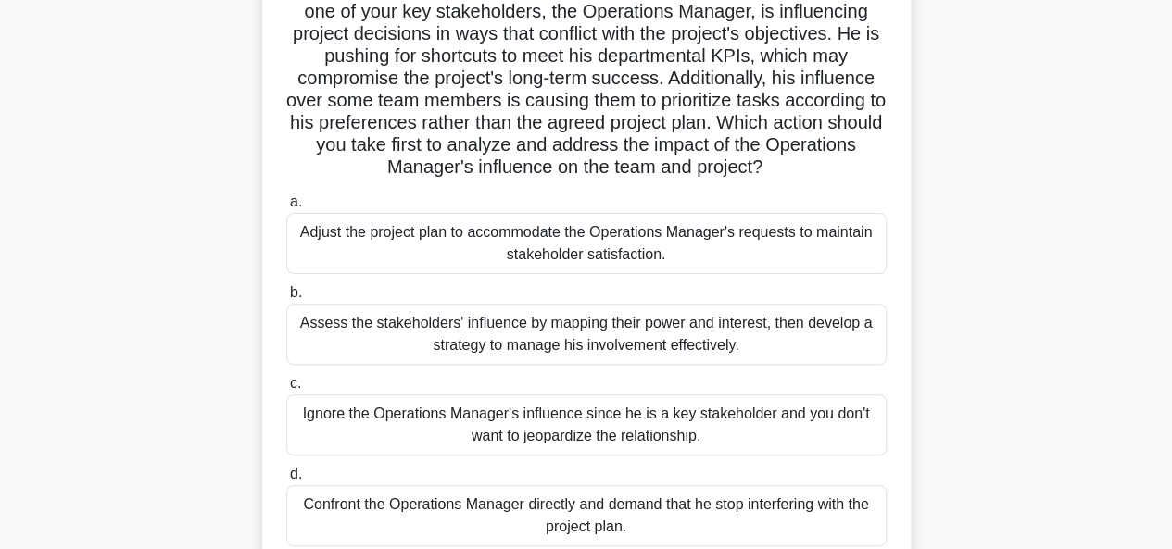
scroll to position [185, 0]
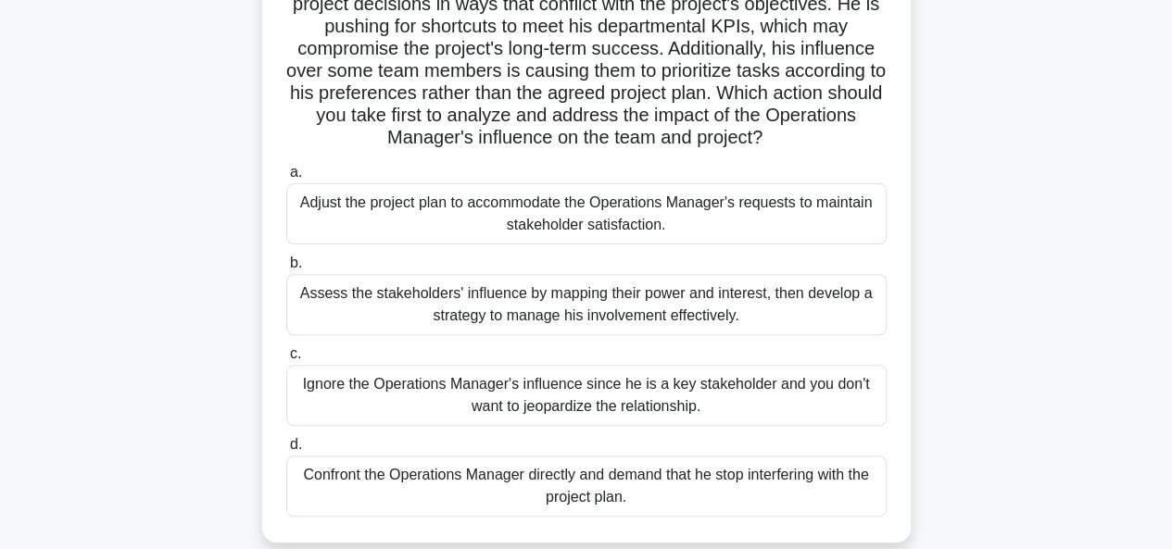
click at [345, 310] on div "Assess the stakeholders' influence by mapping their power and interest, then de…" at bounding box center [586, 304] width 600 height 61
click at [286, 270] on input "b. Assess the stakeholders' influence by mapping their power and interest, then…" at bounding box center [286, 263] width 0 height 12
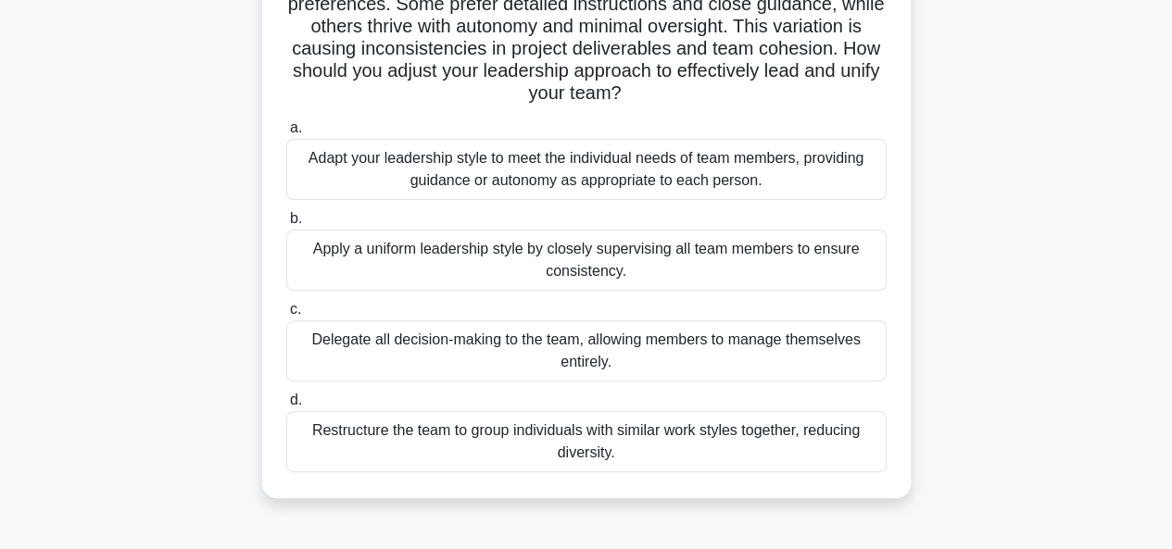
click at [342, 177] on div "Adapt your leadership style to meet the individual needs of team members, provi…" at bounding box center [586, 169] width 600 height 61
click at [286, 134] on input "a. Adapt your leadership style to meet the individual needs of team members, pr…" at bounding box center [286, 128] width 0 height 12
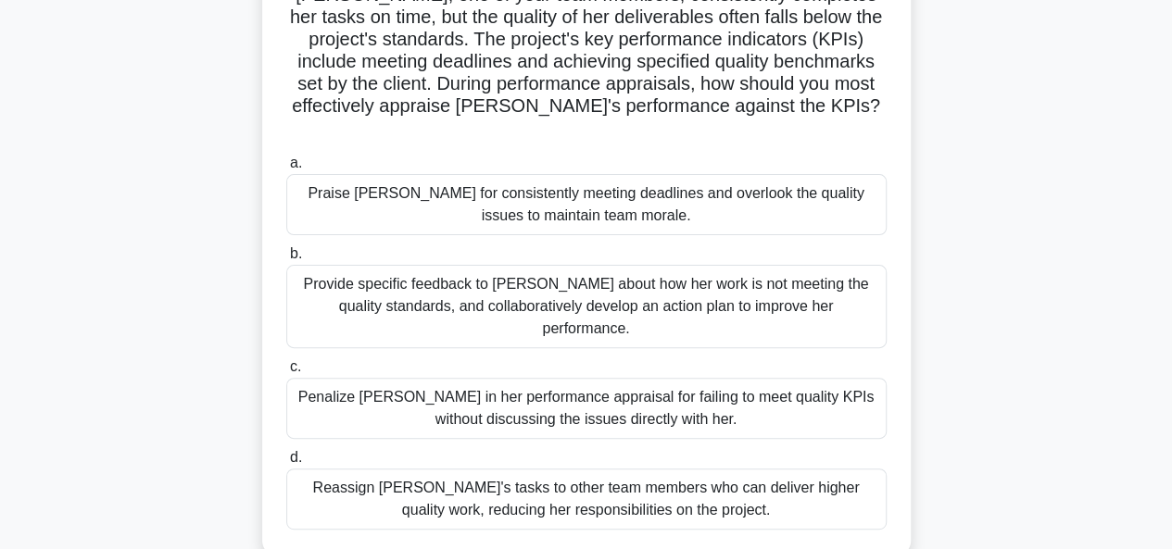
scroll to position [278, 0]
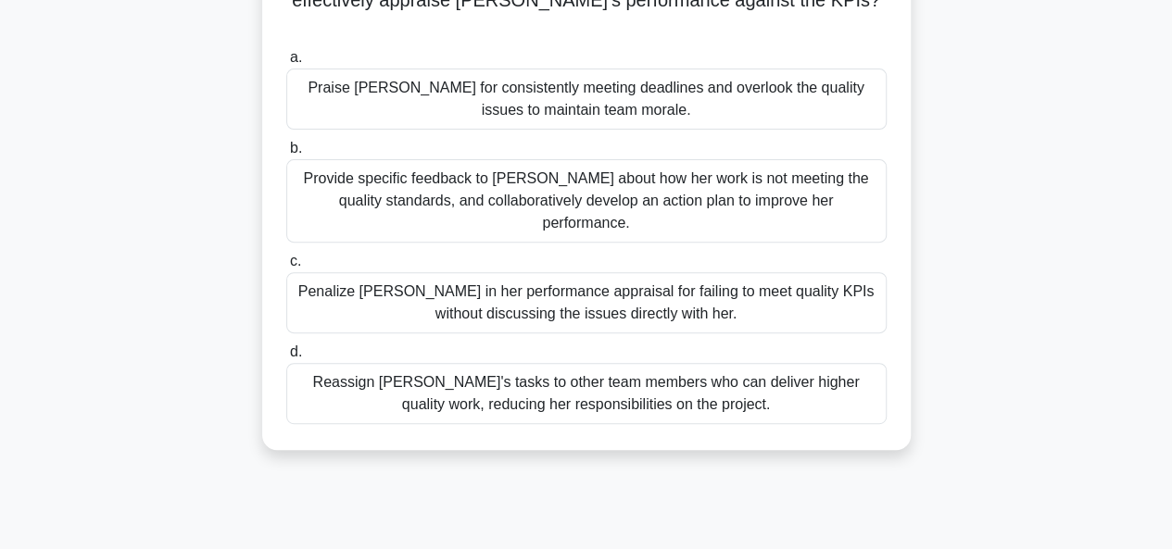
click at [372, 175] on div "Provide specific feedback to Emma about how her work is not meeting the quality…" at bounding box center [586, 200] width 600 height 83
click at [286, 155] on input "b. Provide specific feedback to Emma about how her work is not meeting the qual…" at bounding box center [286, 149] width 0 height 12
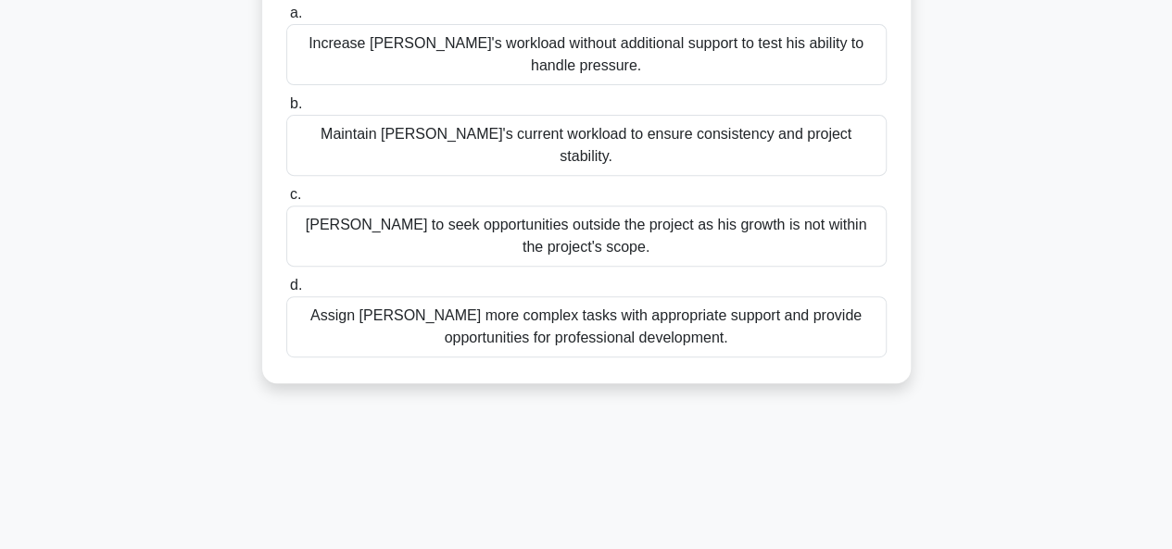
click at [429, 304] on div "Assign Jamal more complex tasks with appropriate support and provide opportunit…" at bounding box center [586, 326] width 600 height 61
click at [286, 292] on input "d. Assign Jamal more complex tasks with appropriate support and provide opportu…" at bounding box center [286, 286] width 0 height 12
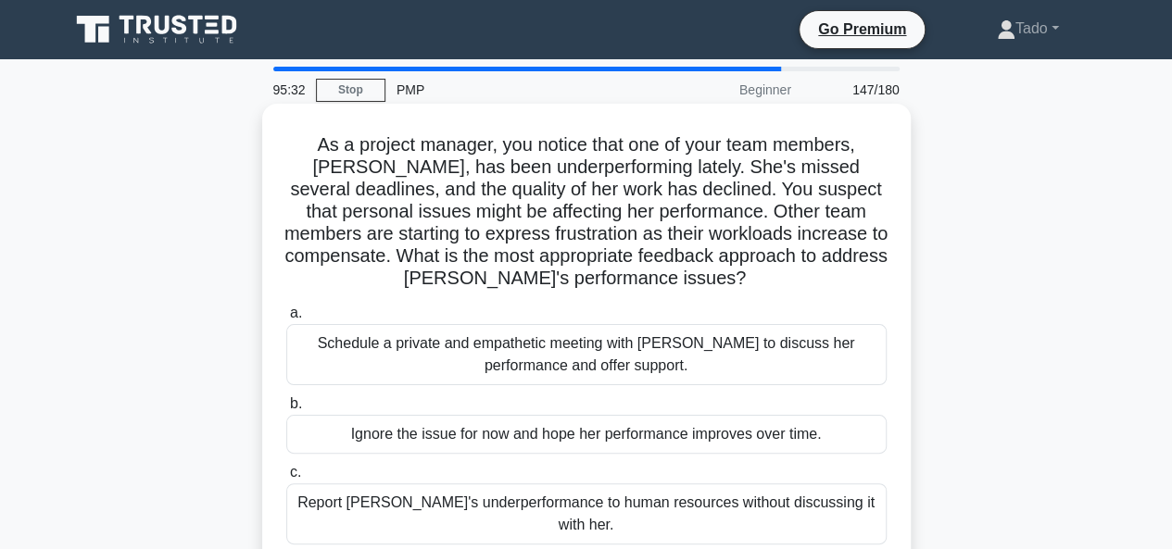
scroll to position [93, 0]
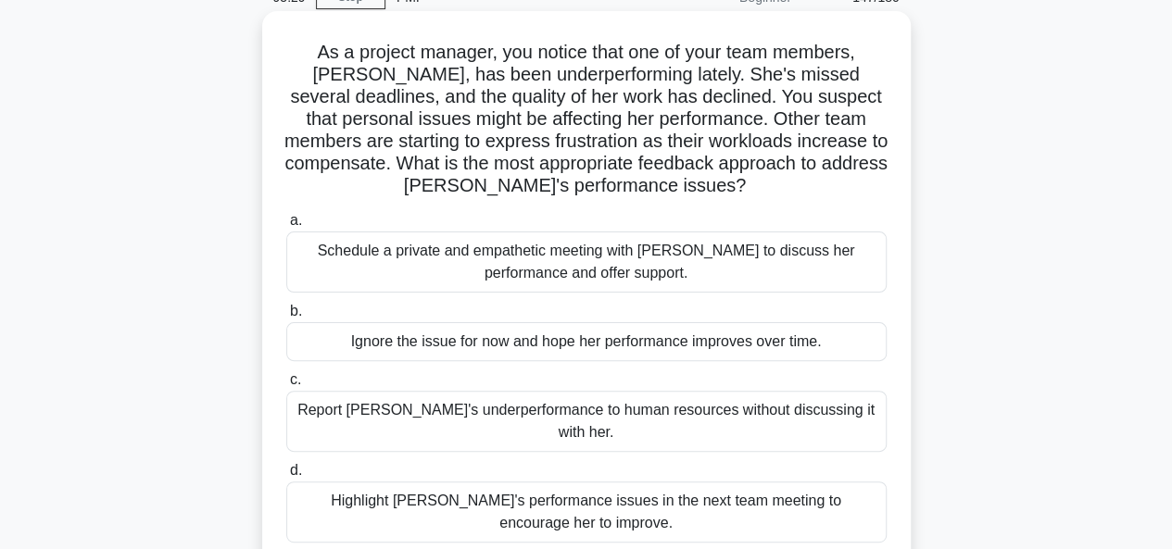
click at [412, 271] on div "Schedule a private and empathetic meeting with Karen to discuss her performance…" at bounding box center [586, 262] width 600 height 61
click at [286, 227] on input "a. Schedule a private and empathetic meeting with Karen to discuss her performa…" at bounding box center [286, 221] width 0 height 12
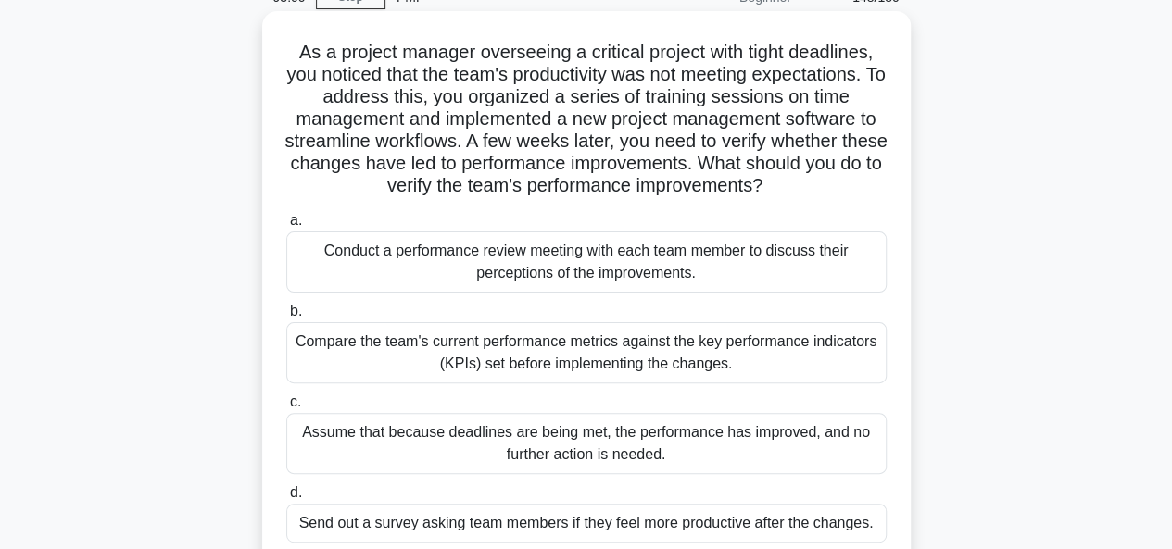
click at [381, 364] on div "Compare the team's current performance metrics against the key performance indi…" at bounding box center [586, 352] width 600 height 61
click at [286, 318] on input "b. Compare the team's current performance metrics against the key performance i…" at bounding box center [286, 312] width 0 height 12
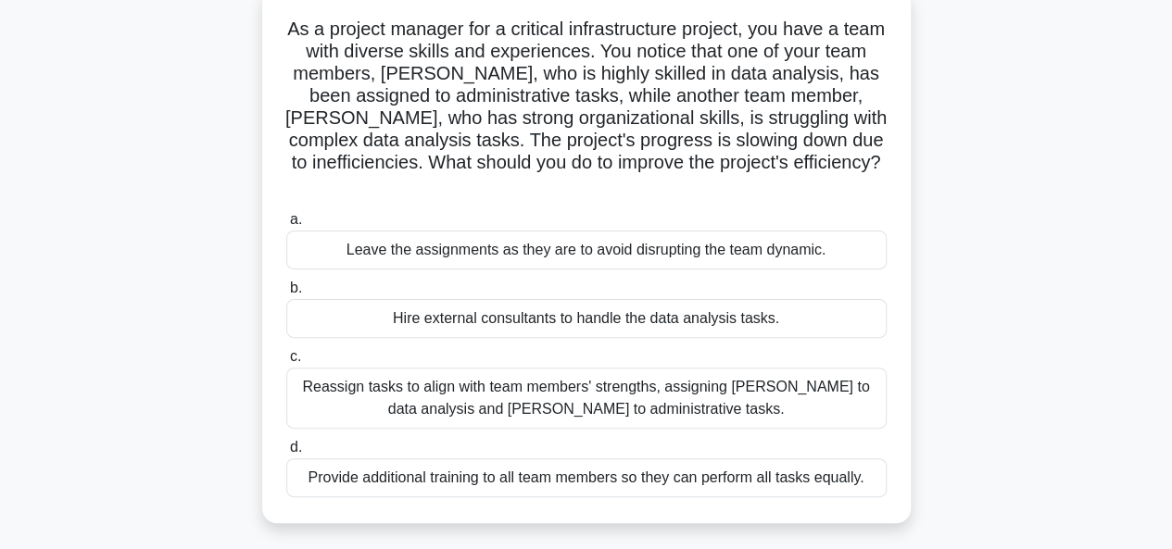
scroll to position [185, 0]
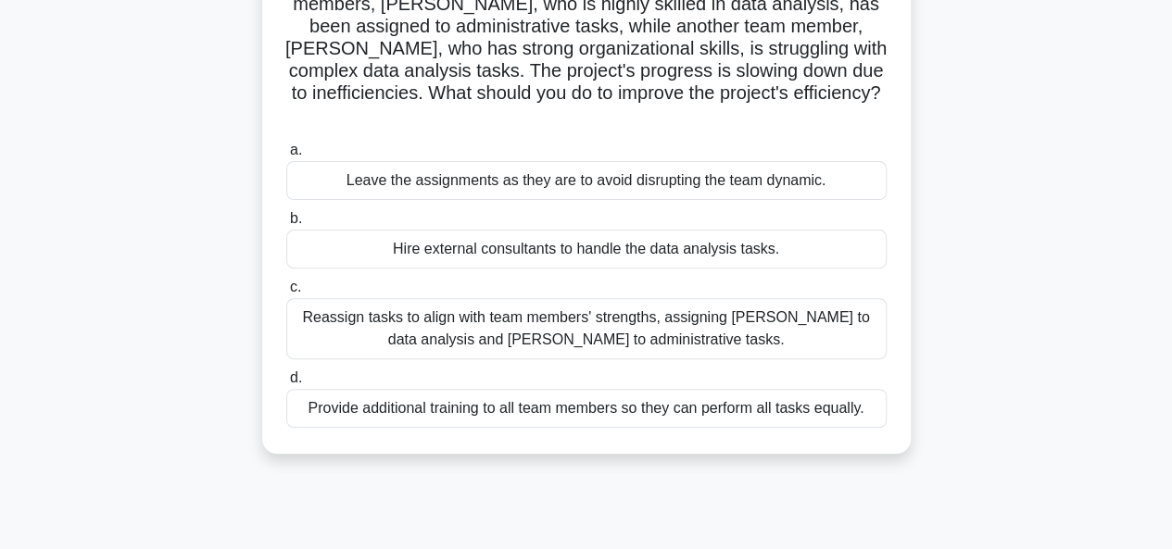
click at [332, 325] on div "Reassign tasks to align with team members' strengths, assigning Emma to data an…" at bounding box center [586, 328] width 600 height 61
click at [286, 294] on input "c. Reassign tasks to align with team members' strengths, assigning Emma to data…" at bounding box center [286, 288] width 0 height 12
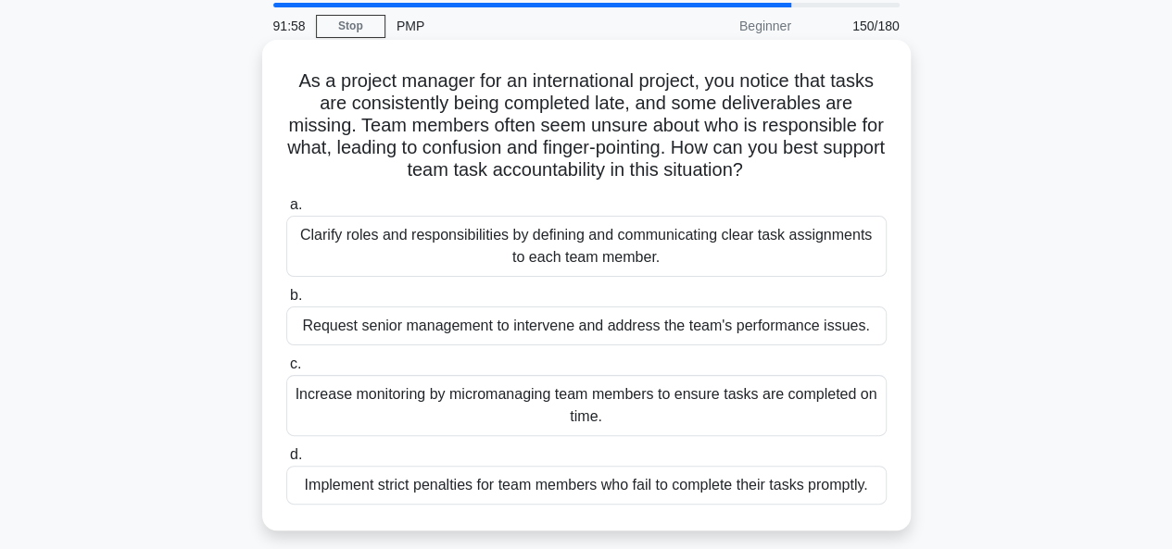
scroll to position [93, 0]
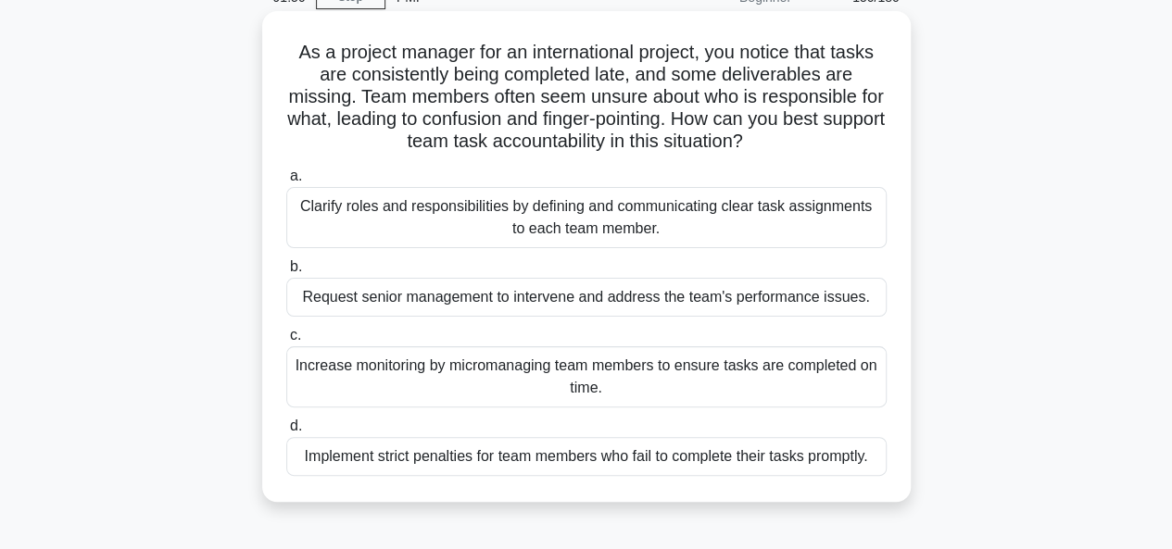
click at [369, 216] on div "Clarify roles and responsibilities by defining and communicating clear task ass…" at bounding box center [586, 217] width 600 height 61
click at [286, 182] on input "a. Clarify roles and responsibilities by defining and communicating clear task …" at bounding box center [286, 176] width 0 height 12
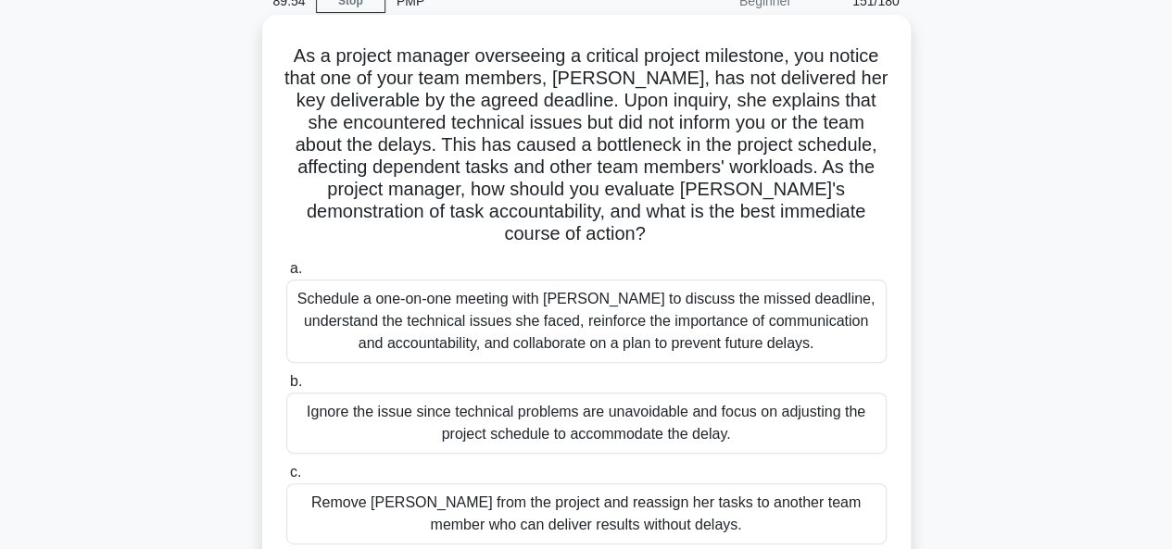
scroll to position [185, 0]
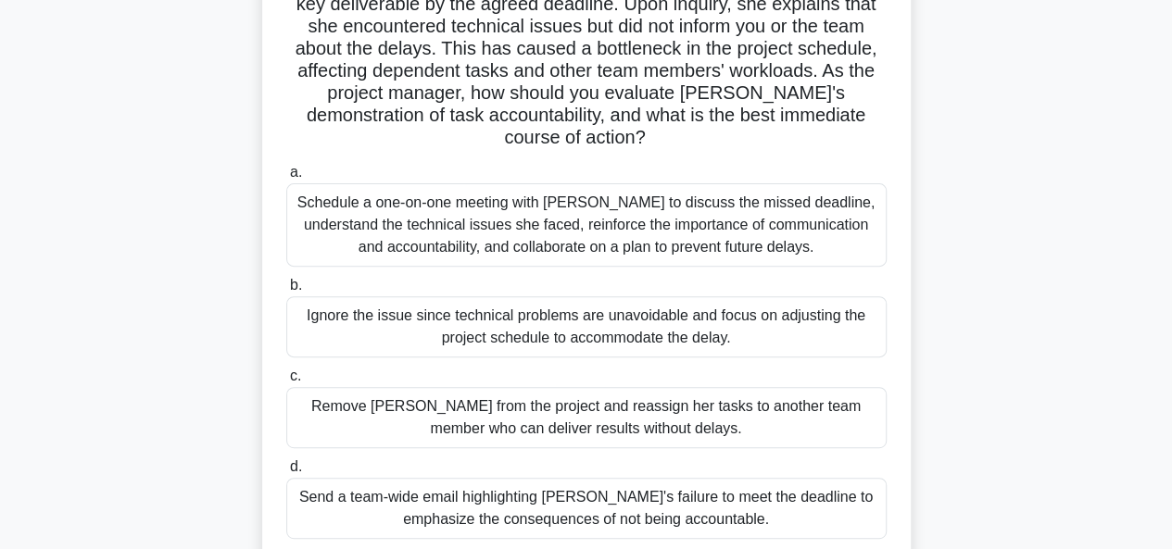
click at [450, 239] on div "Schedule a one-on-one meeting with Emily to discuss the missed deadline, unders…" at bounding box center [586, 224] width 600 height 83
click at [286, 179] on input "a. Schedule a one-on-one meeting with Emily to discuss the missed deadline, und…" at bounding box center [286, 173] width 0 height 12
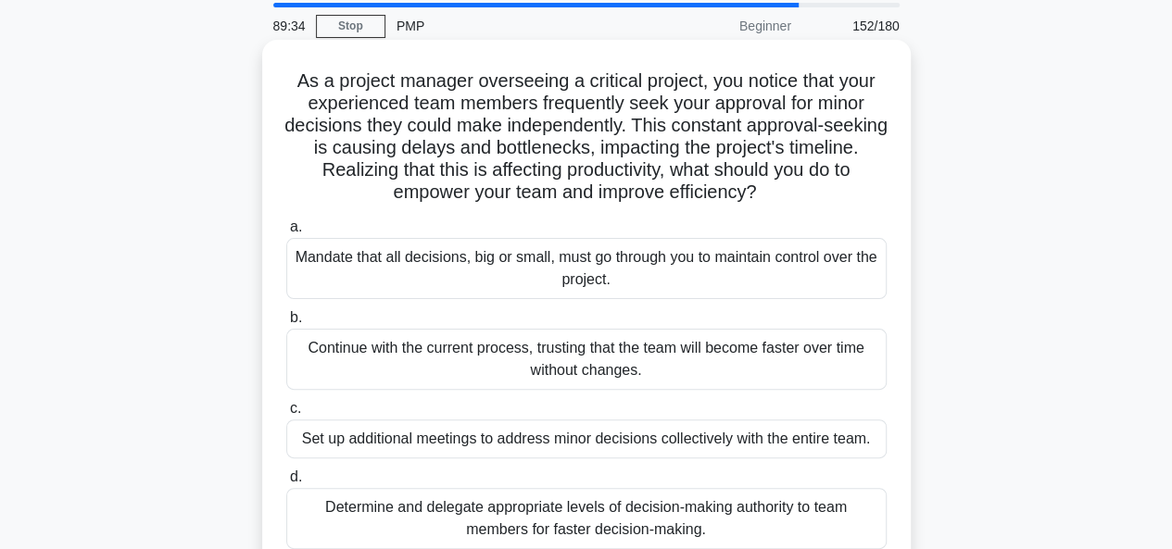
scroll to position [93, 0]
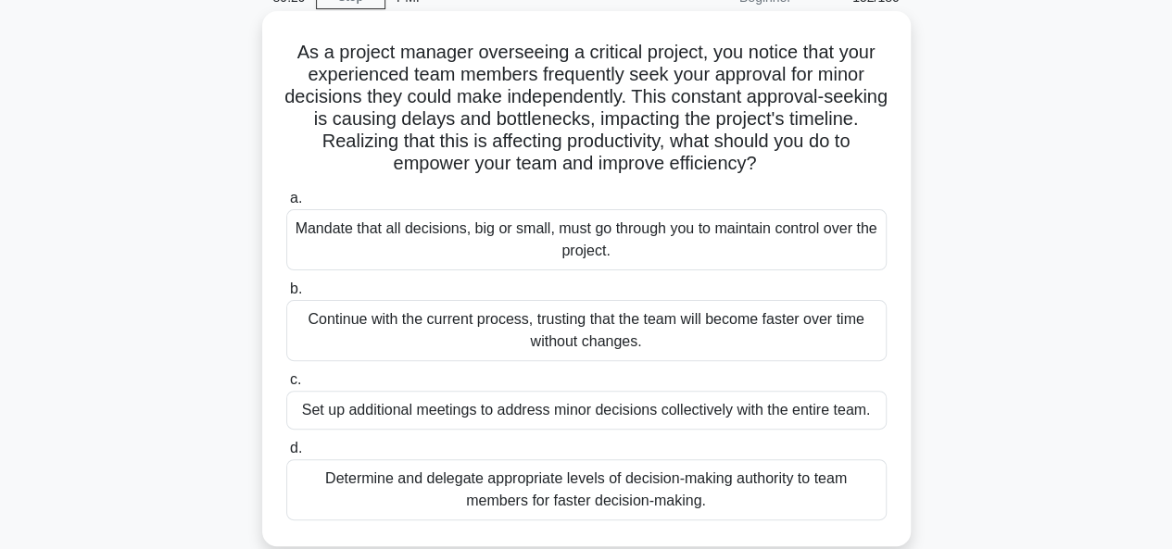
click at [484, 504] on div "Determine and delegate appropriate levels of decision-making authority to team …" at bounding box center [586, 489] width 600 height 61
click at [286, 455] on input "d. Determine and delegate appropriate levels of decision-making authority to te…" at bounding box center [286, 449] width 0 height 12
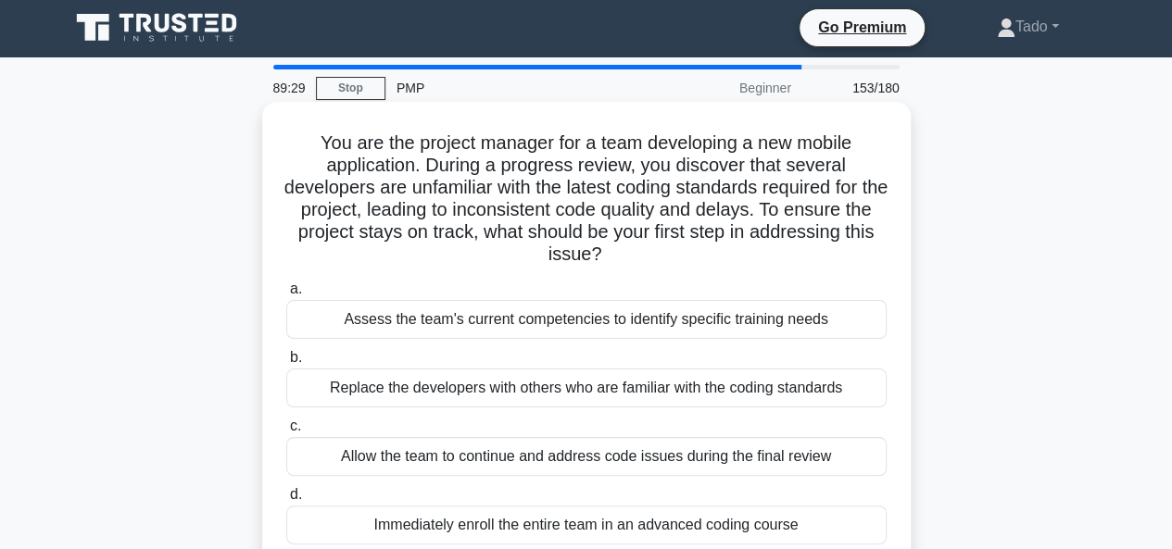
scroll to position [0, 0]
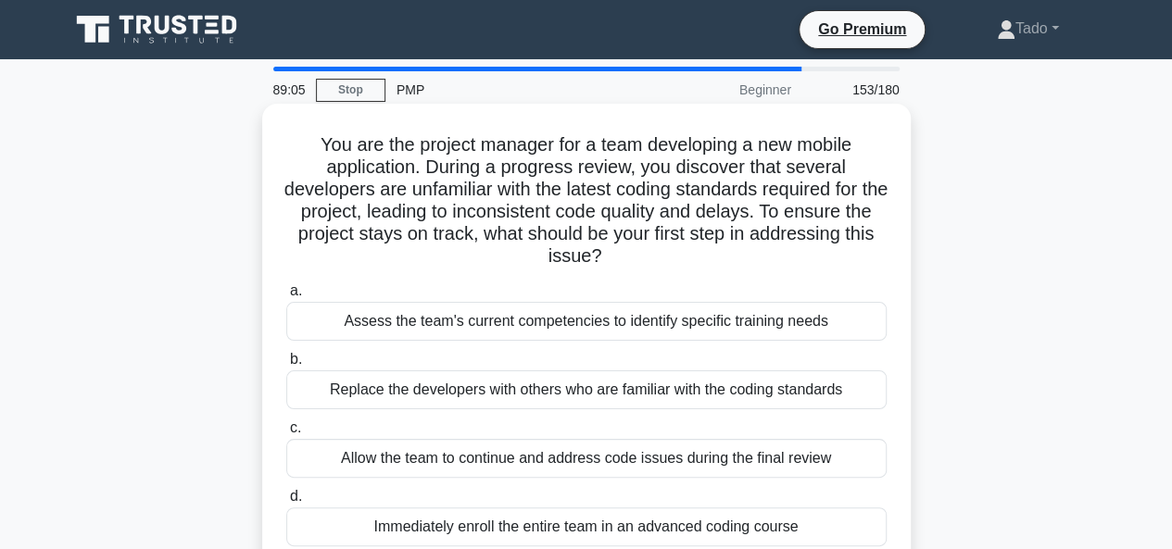
click at [485, 325] on div "Assess the team's current competencies to identify specific training needs" at bounding box center [586, 321] width 600 height 39
click at [286, 297] on input "a. Assess the team's current competencies to identify specific training needs" at bounding box center [286, 291] width 0 height 12
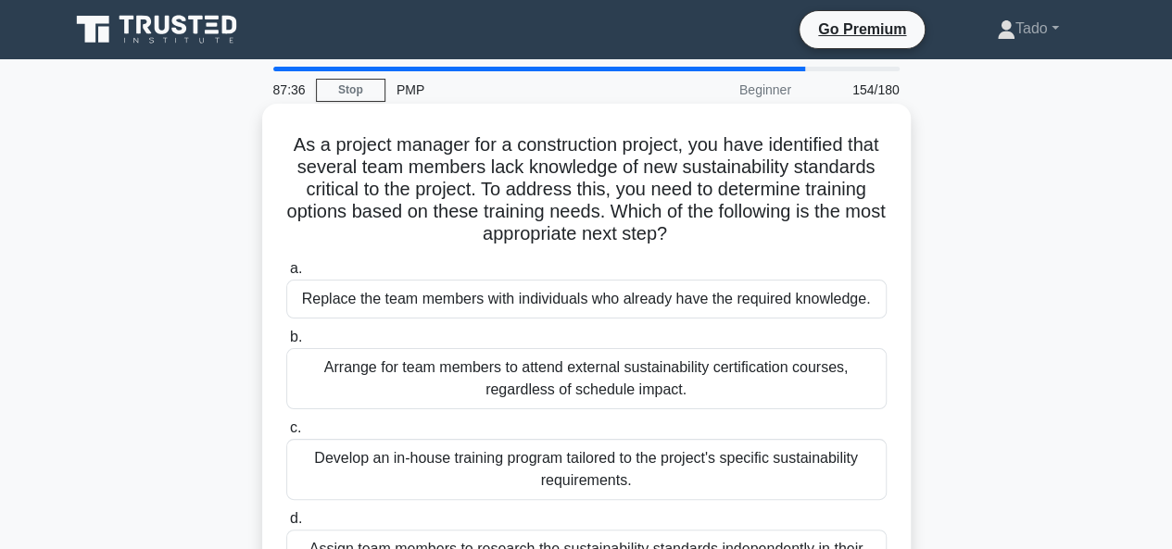
scroll to position [185, 0]
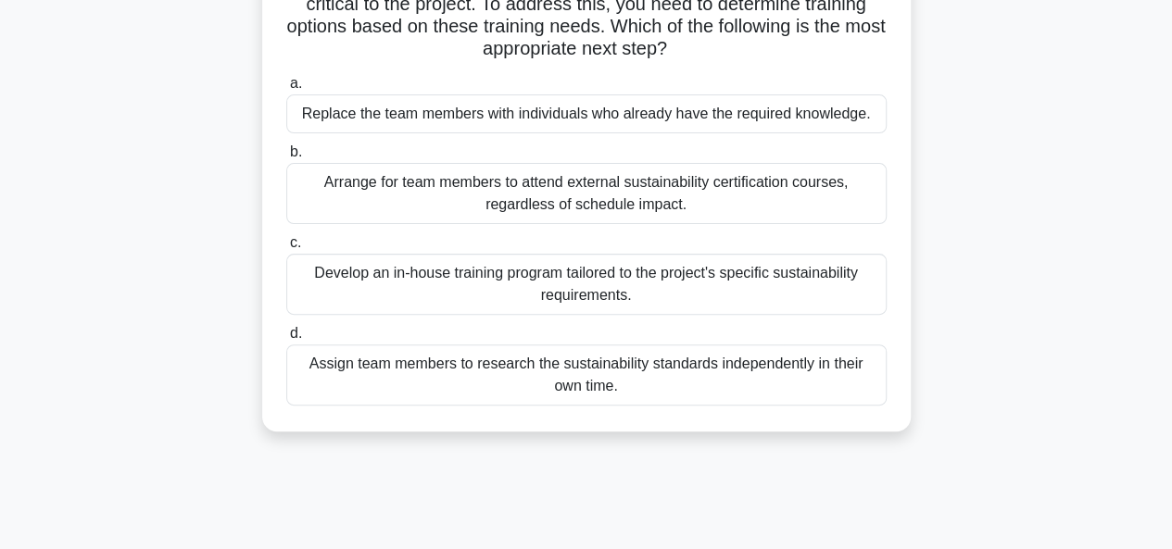
click at [548, 293] on div "Develop an in-house training program tailored to the project's specific sustain…" at bounding box center [586, 284] width 600 height 61
click at [286, 249] on input "c. Develop an in-house training program tailored to the project's specific sust…" at bounding box center [286, 243] width 0 height 12
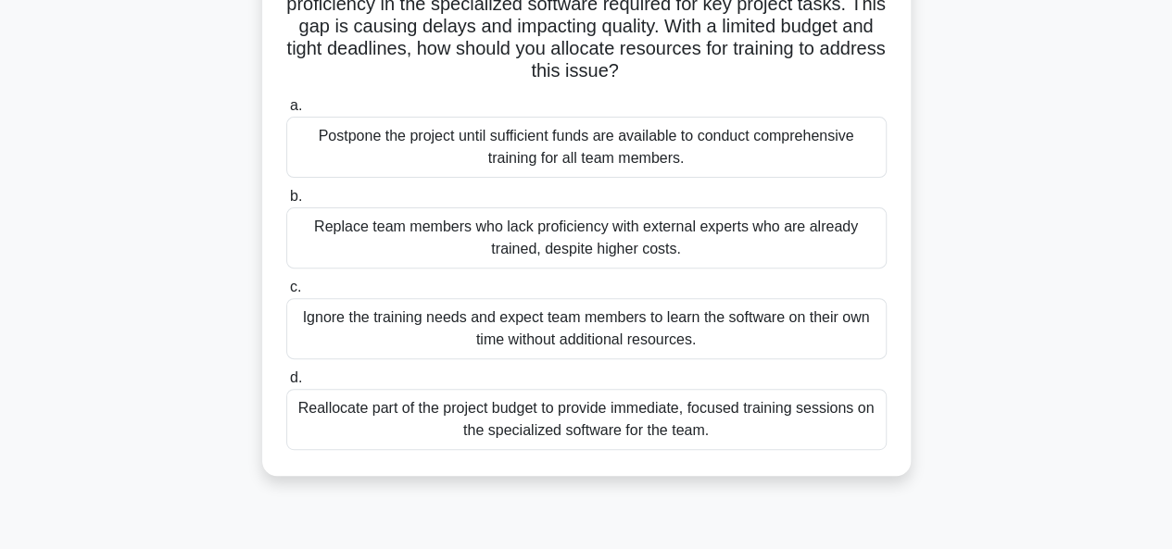
click at [461, 426] on div "Reallocate part of the project budget to provide immediate, focused training se…" at bounding box center [586, 419] width 600 height 61
click at [286, 384] on input "d. Reallocate part of the project budget to provide immediate, focused training…" at bounding box center [286, 378] width 0 height 12
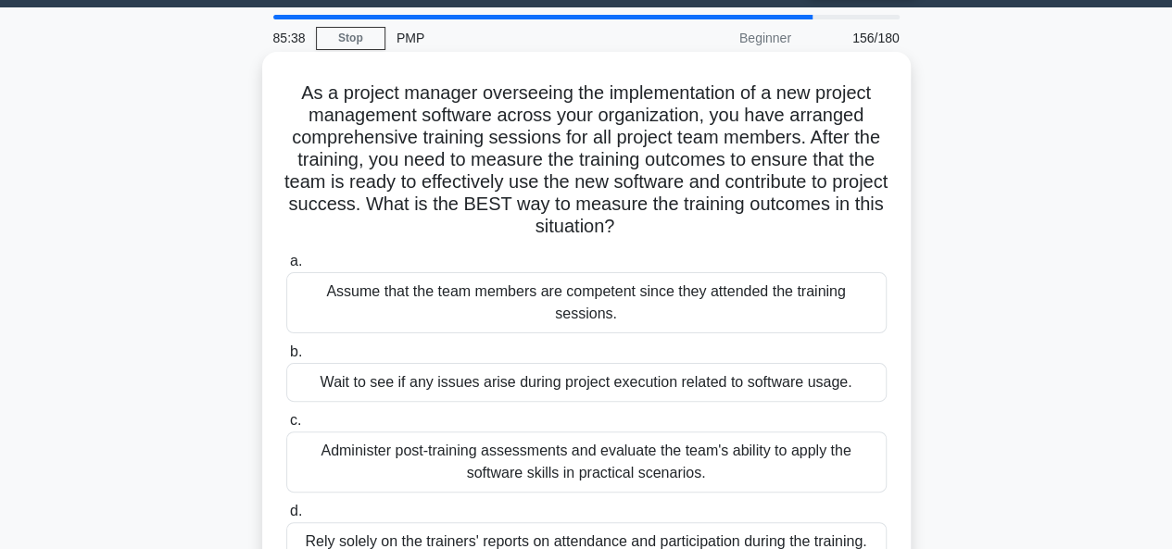
scroll to position [93, 0]
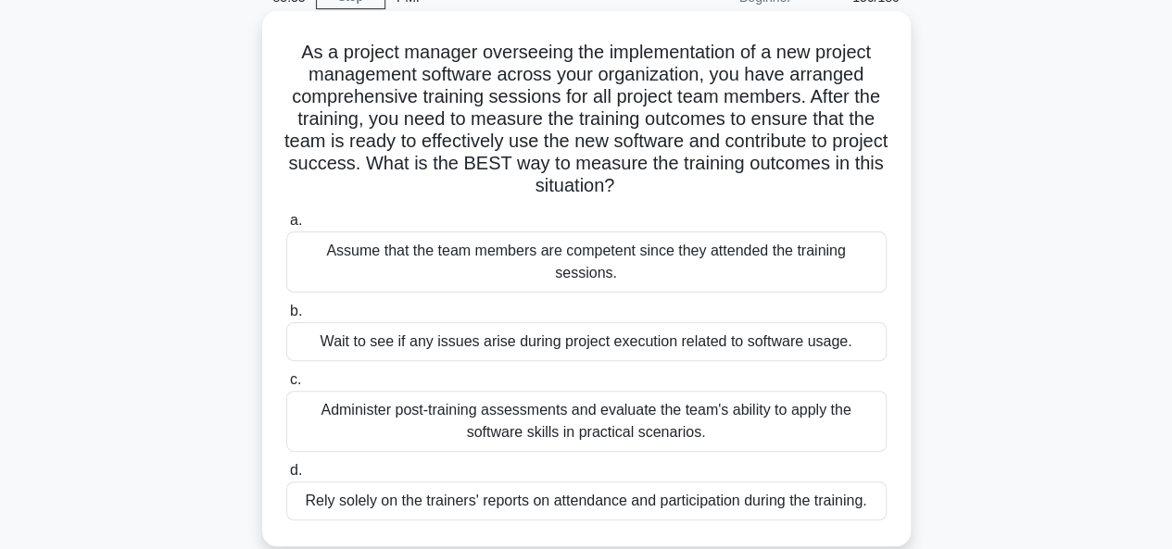
click at [469, 391] on div "Administer post-training assessments and evaluate the team's ability to apply t…" at bounding box center [586, 421] width 600 height 61
click at [286, 377] on input "c. Administer post-training assessments and evaluate the team's ability to appl…" at bounding box center [286, 380] width 0 height 12
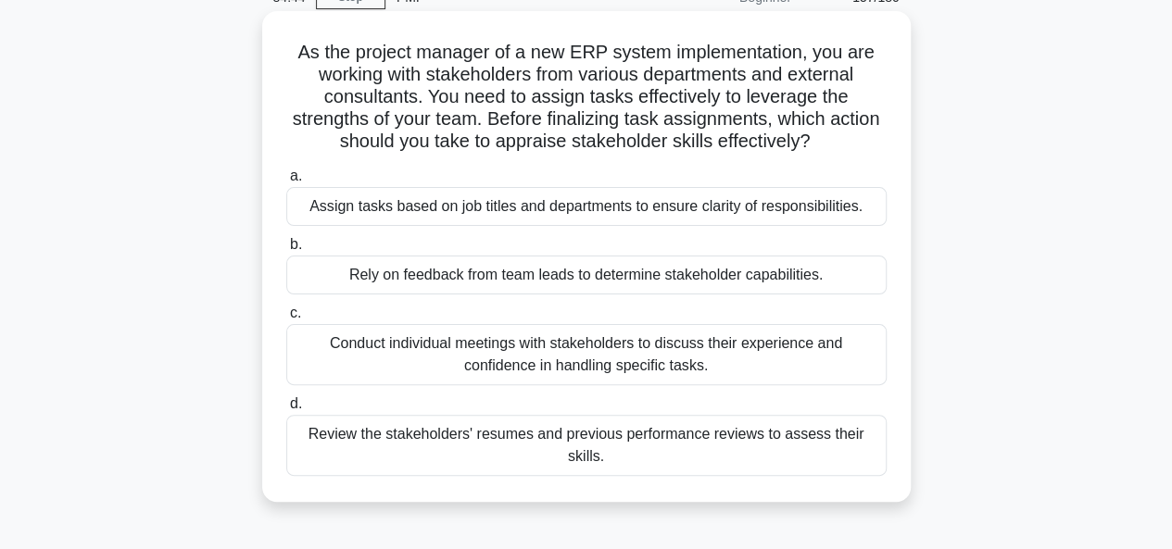
click at [354, 342] on div "Conduct individual meetings with stakeholders to discuss their experience and c…" at bounding box center [586, 354] width 600 height 61
click at [286, 320] on input "c. Conduct individual meetings with stakeholders to discuss their experience an…" at bounding box center [286, 314] width 0 height 12
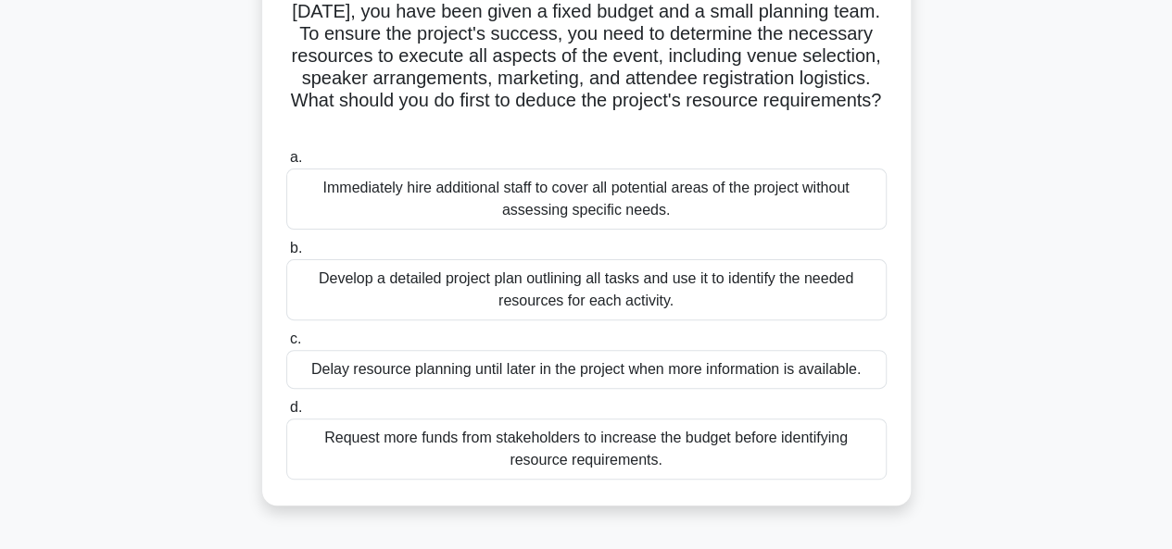
scroll to position [185, 0]
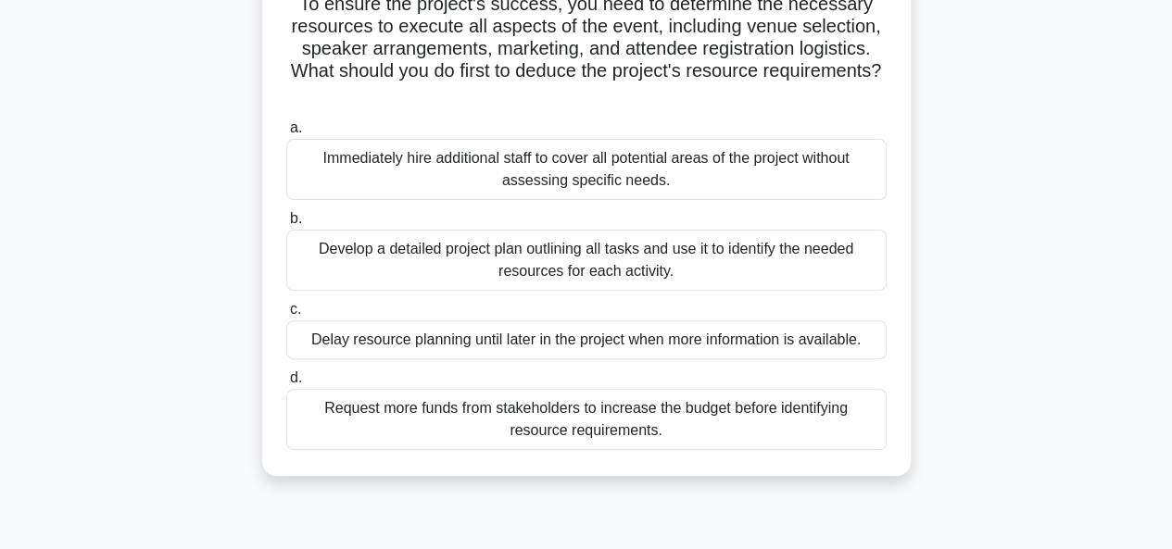
click at [330, 264] on div "Develop a detailed project plan outlining all tasks and use it to identify the …" at bounding box center [586, 260] width 600 height 61
click at [286, 225] on input "b. Develop a detailed project plan outlining all tasks and use it to identify t…" at bounding box center [286, 219] width 0 height 12
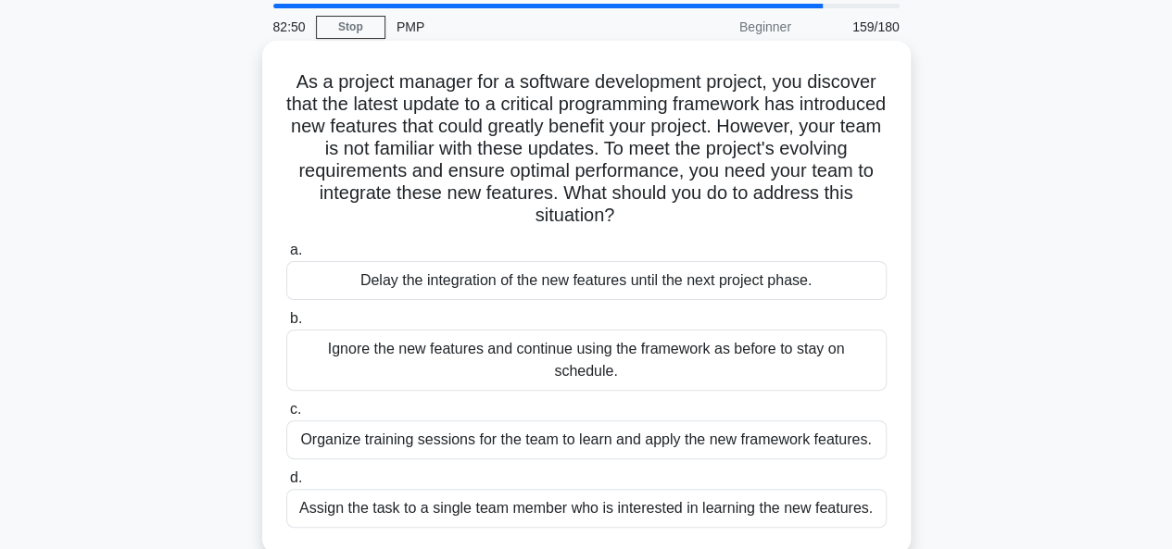
scroll to position [93, 0]
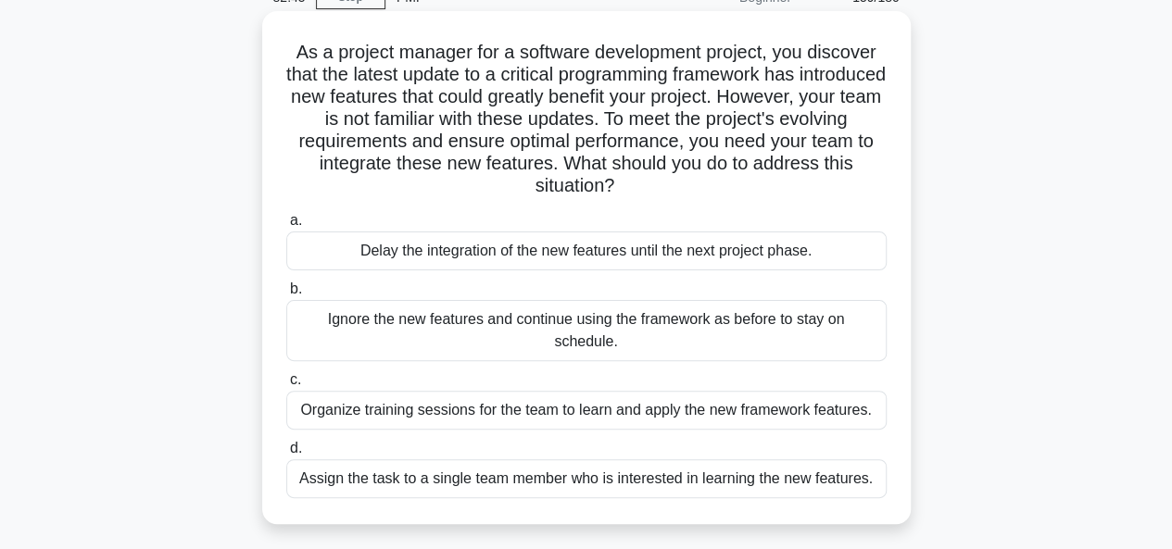
click at [467, 391] on div "Organize training sessions for the team to learn and apply the new framework fe…" at bounding box center [586, 410] width 600 height 39
click at [286, 385] on input "c. Organize training sessions for the team to learn and apply the new framework…" at bounding box center [286, 380] width 0 height 12
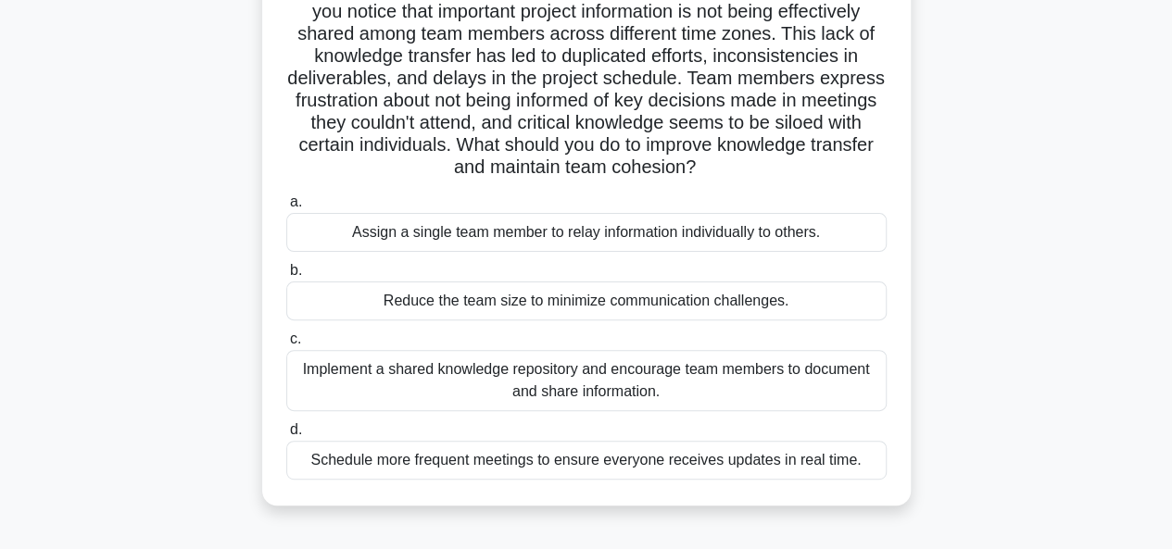
scroll to position [185, 0]
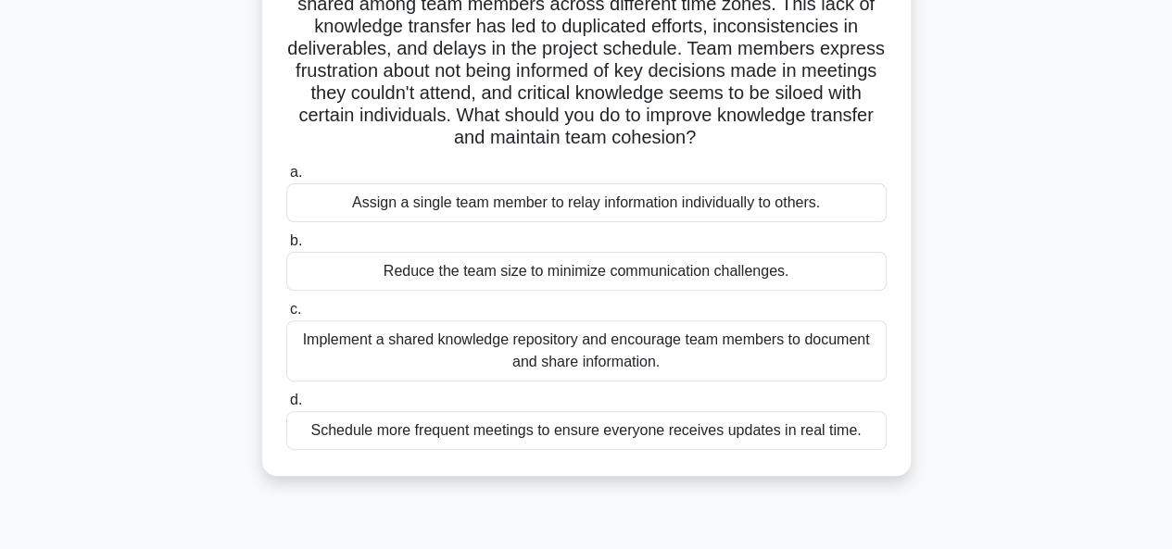
click at [362, 338] on div "Implement a shared knowledge repository and encourage team members to document …" at bounding box center [586, 350] width 600 height 61
click at [286, 316] on input "c. Implement a shared knowledge repository and encourage team members to docume…" at bounding box center [286, 310] width 0 height 12
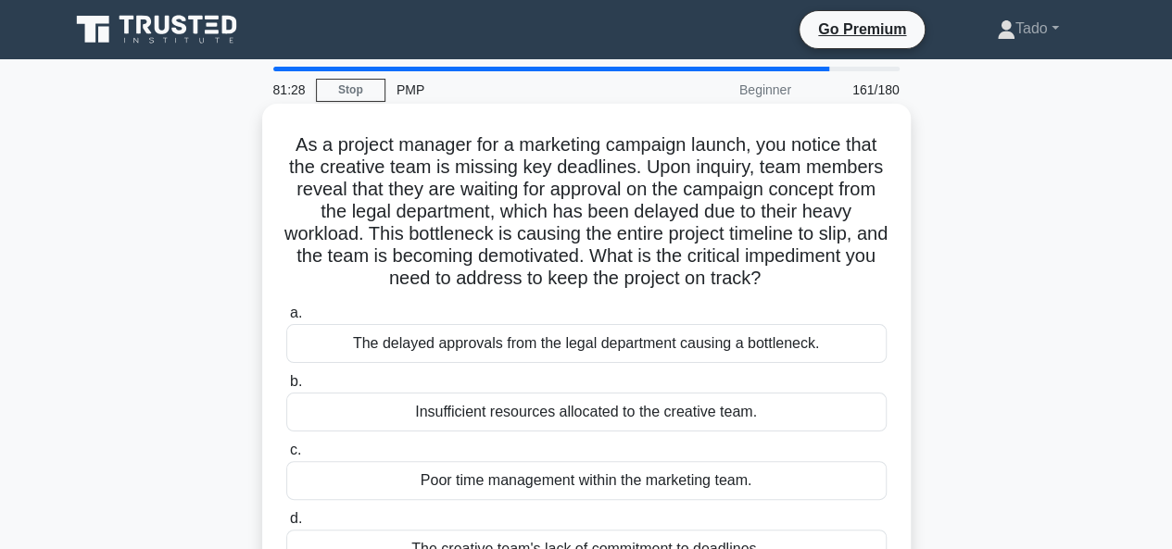
scroll to position [0, 0]
click at [511, 363] on div "The delayed approvals from the legal department causing a bottleneck." at bounding box center [586, 343] width 600 height 39
click at [286, 320] on input "a. The delayed approvals from the legal department causing a bottleneck." at bounding box center [286, 314] width 0 height 12
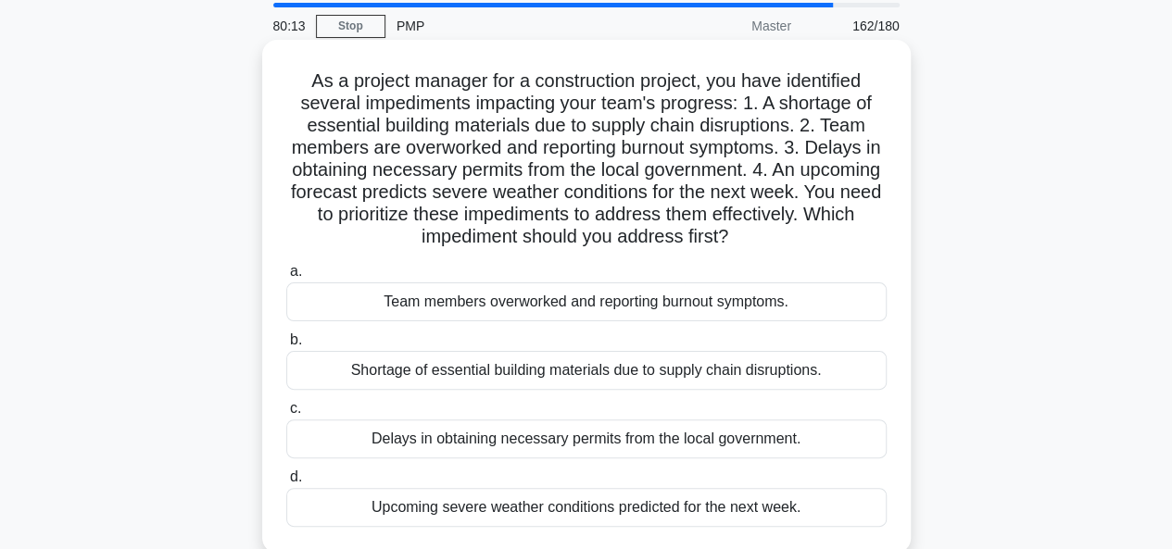
scroll to position [93, 0]
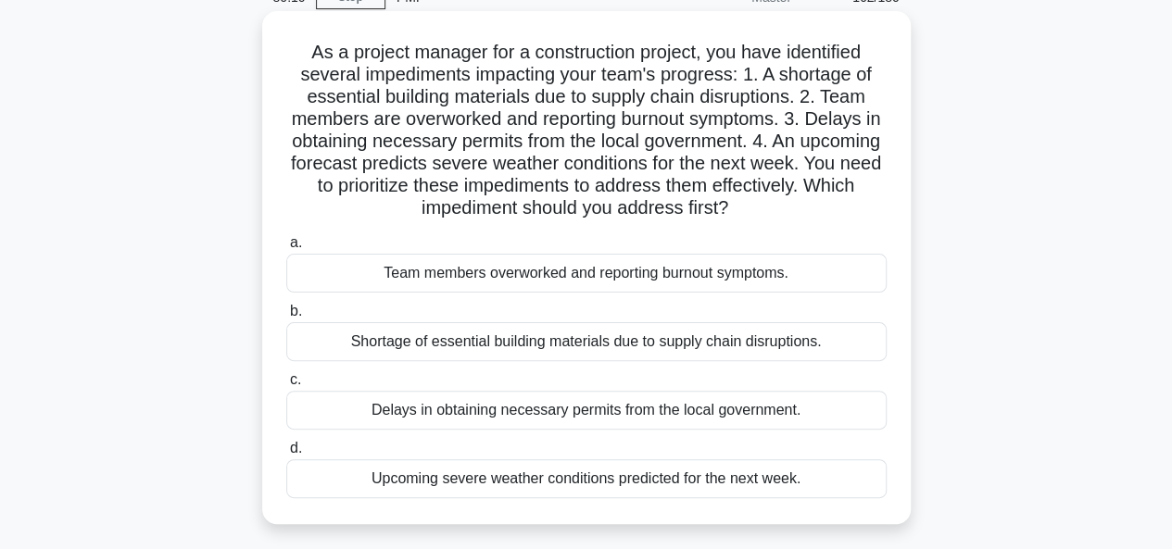
click at [415, 421] on div "Delays in obtaining necessary permits from the local government." at bounding box center [586, 410] width 600 height 39
click at [286, 386] on input "c. Delays in obtaining necessary permits from the local government." at bounding box center [286, 380] width 0 height 12
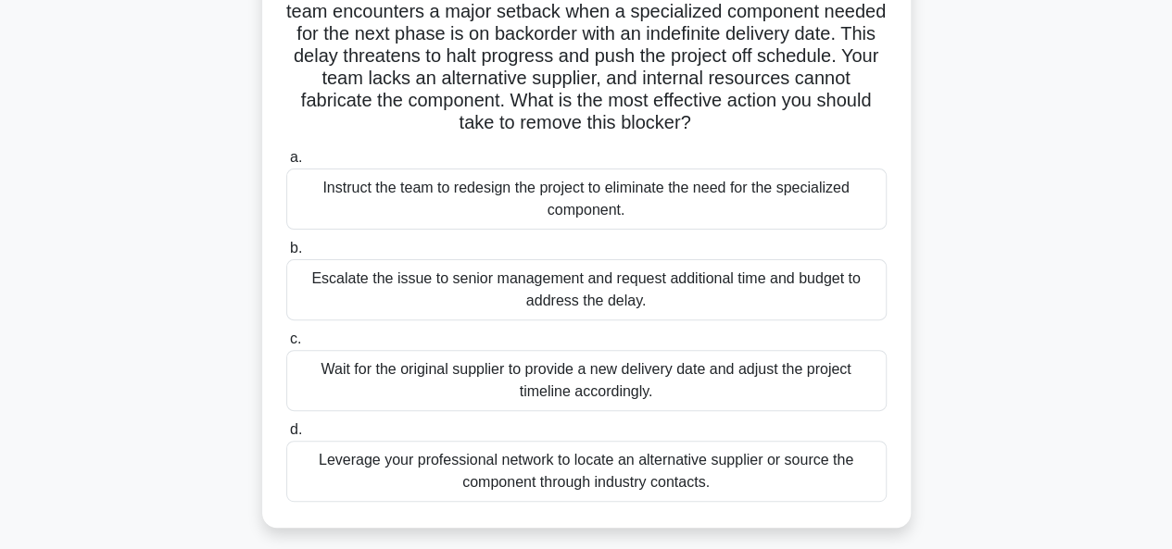
scroll to position [185, 0]
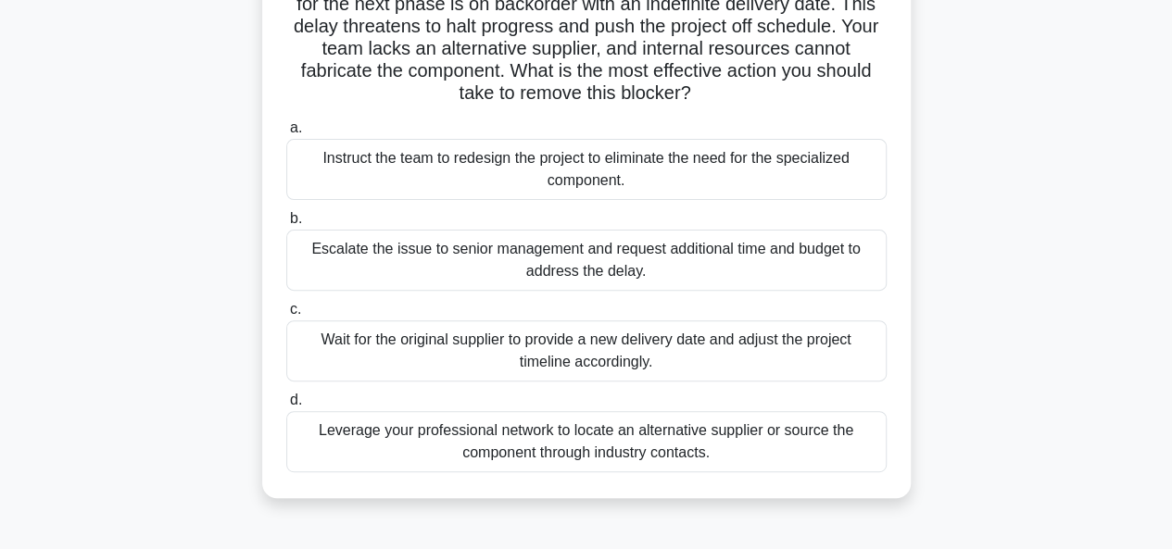
click at [458, 423] on div "Leverage your professional network to locate an alternative supplier or source …" at bounding box center [586, 441] width 600 height 61
click at [286, 407] on input "d. Leverage your professional network to locate an alternative supplier or sour…" at bounding box center [286, 401] width 0 height 12
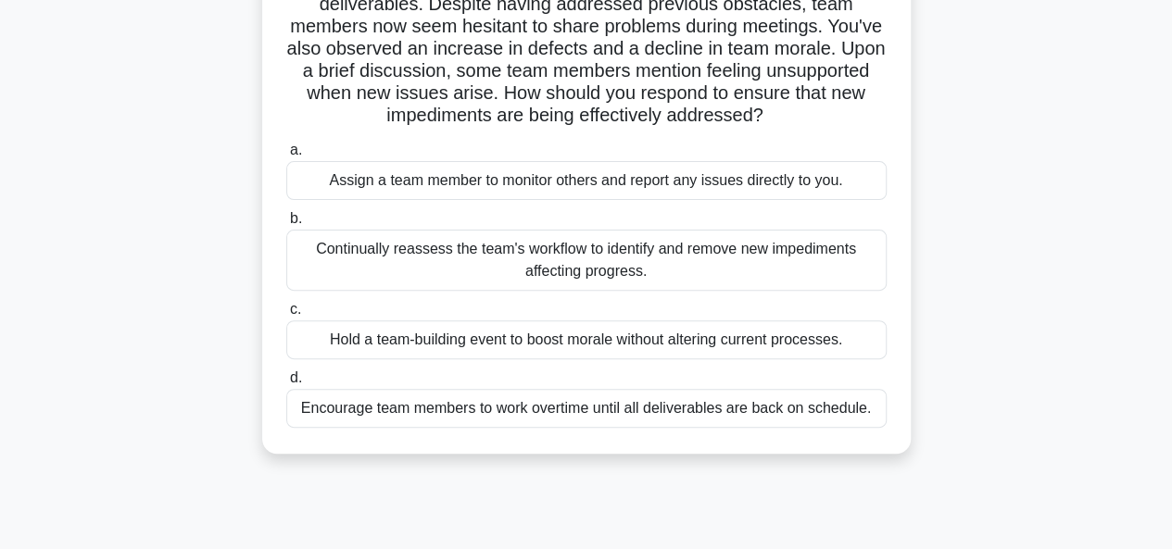
click at [572, 267] on div "Continually reassess the team's workflow to identify and remove new impediments…" at bounding box center [586, 260] width 600 height 61
click at [286, 225] on input "b. Continually reassess the team's workflow to identify and remove new impedime…" at bounding box center [286, 219] width 0 height 12
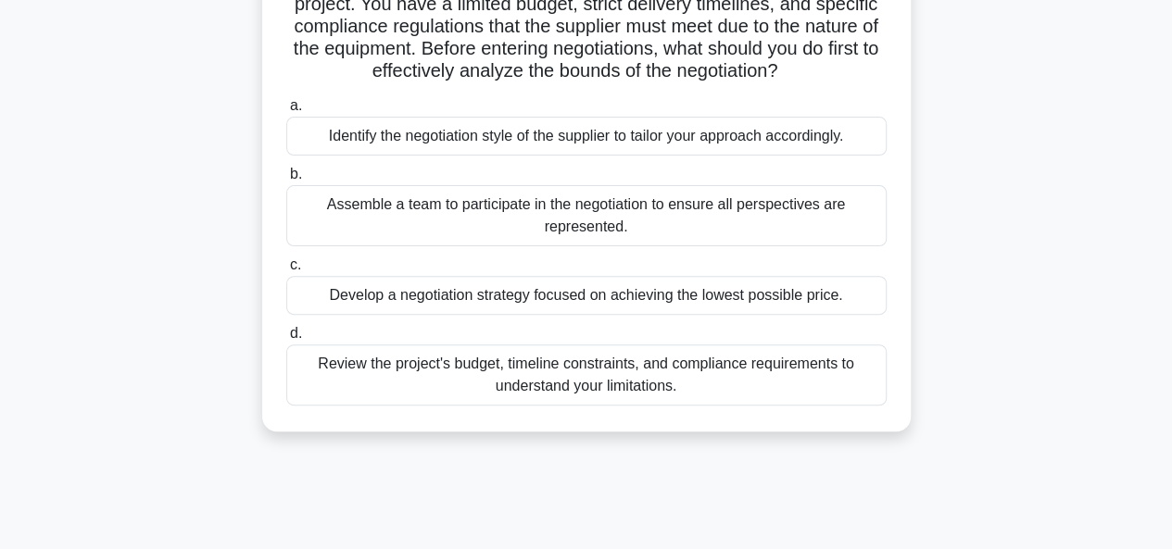
click at [386, 384] on div "Review the project's budget, timeline constraints, and compliance requirements …" at bounding box center [586, 375] width 600 height 61
click at [286, 340] on input "d. Review the project's budget, timeline constraints, and compliance requiremen…" at bounding box center [286, 334] width 0 height 12
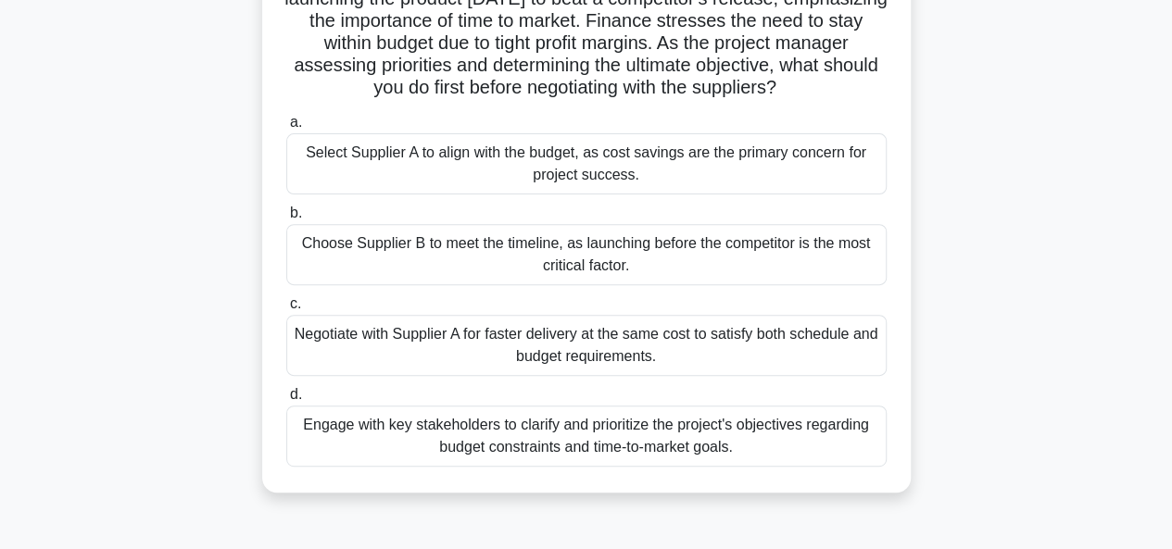
scroll to position [278, 0]
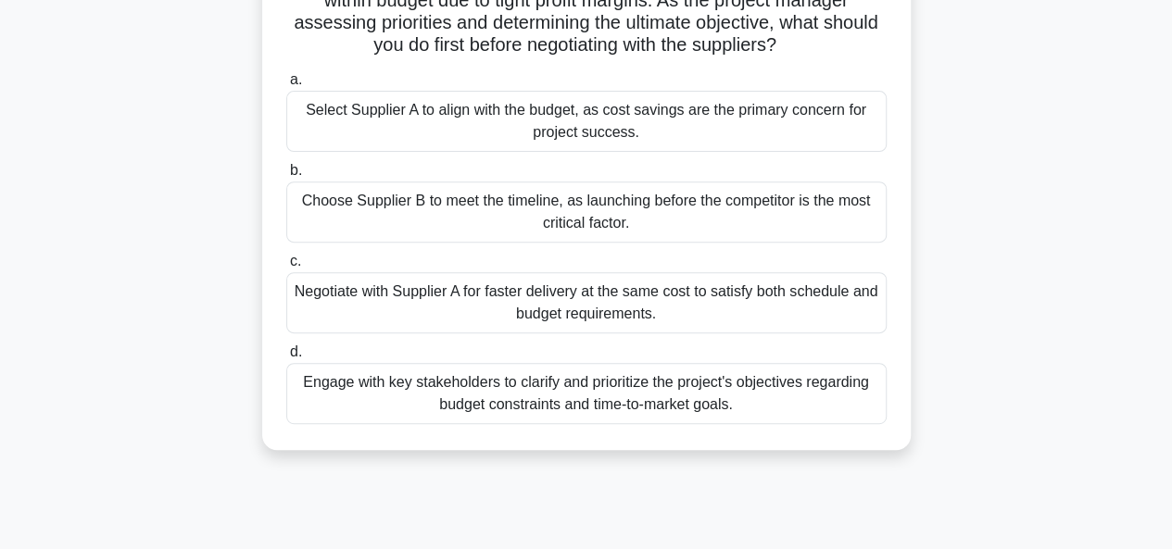
click at [351, 307] on div "Negotiate with Supplier A for faster delivery at the same cost to satisfy both …" at bounding box center [586, 302] width 600 height 61
click at [286, 268] on input "c. Negotiate with Supplier A for faster delivery at the same cost to satisfy bo…" at bounding box center [286, 262] width 0 height 12
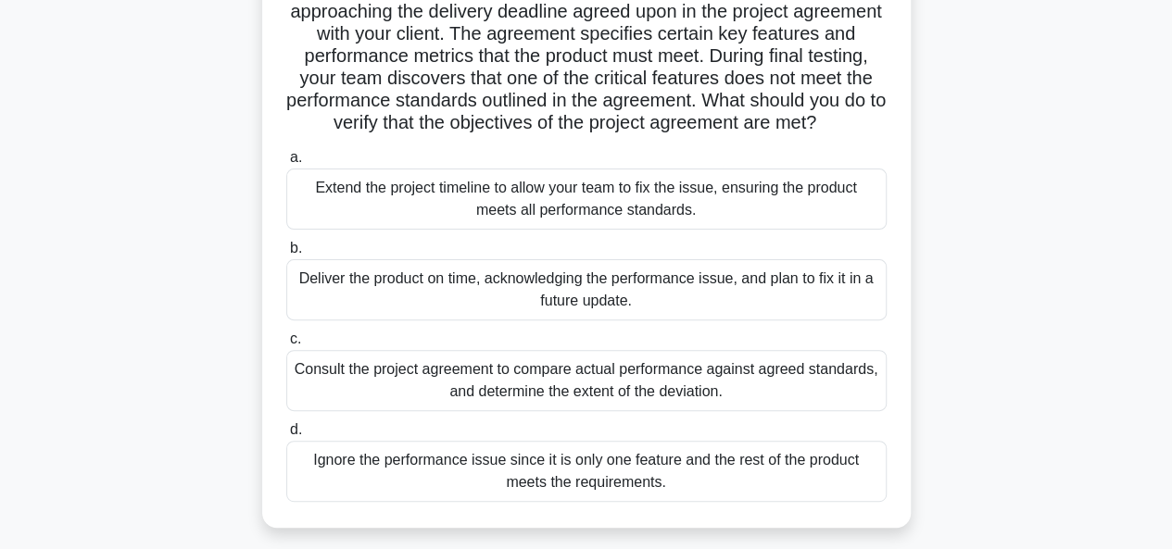
scroll to position [185, 0]
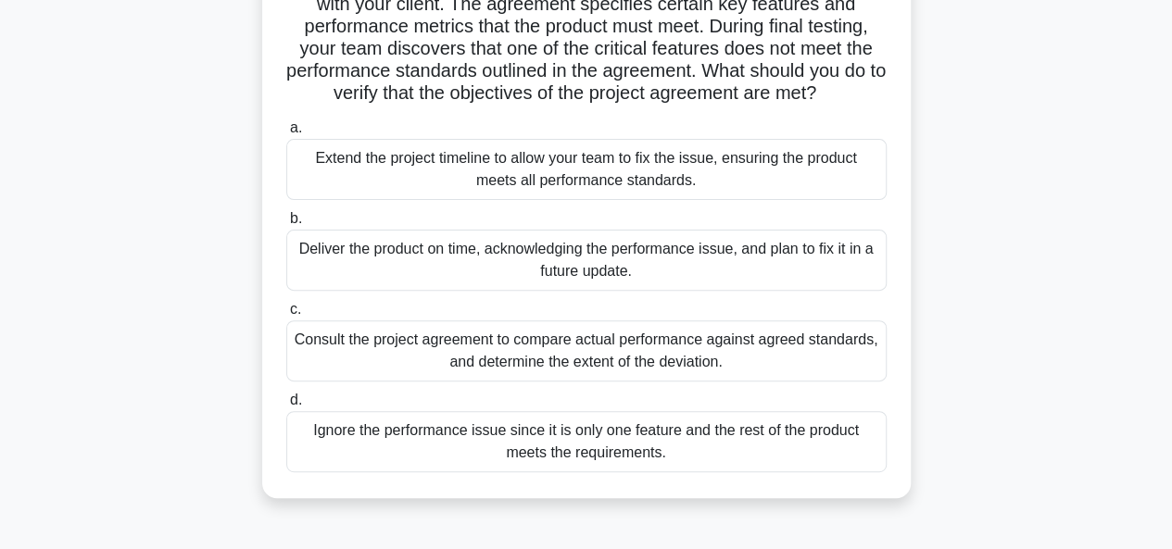
click at [383, 381] on div "Consult the project agreement to compare actual performance against agreed stan…" at bounding box center [586, 350] width 600 height 61
click at [286, 316] on input "c. Consult the project agreement to compare actual performance against agreed s…" at bounding box center [286, 310] width 0 height 12
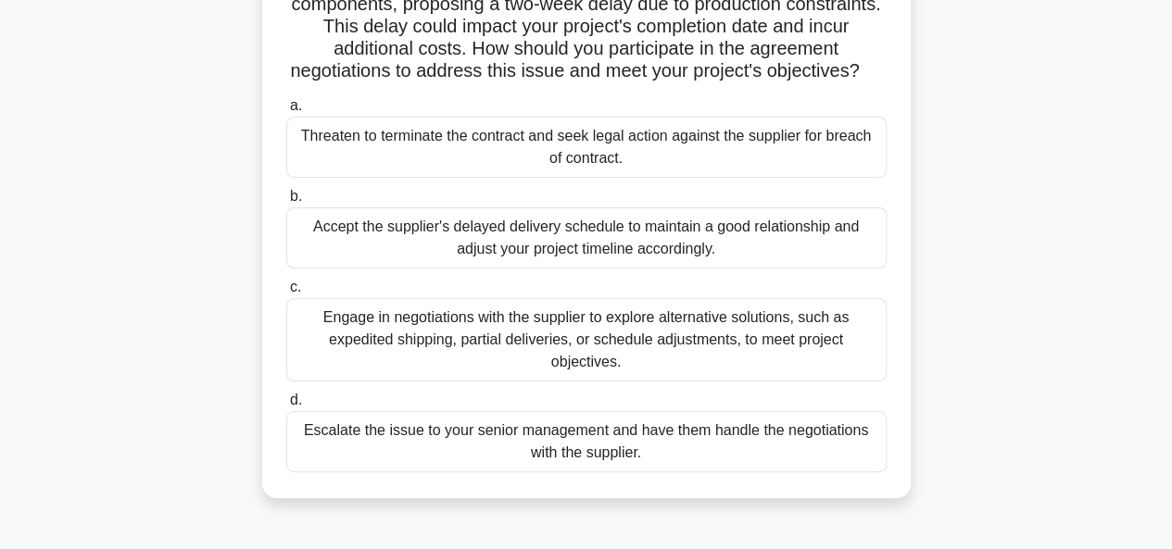
click at [335, 343] on div "Engage in negotiations with the supplier to explore alternative solutions, such…" at bounding box center [586, 339] width 600 height 83
click at [286, 294] on input "c. Engage in negotiations with the supplier to explore alternative solutions, s…" at bounding box center [286, 288] width 0 height 12
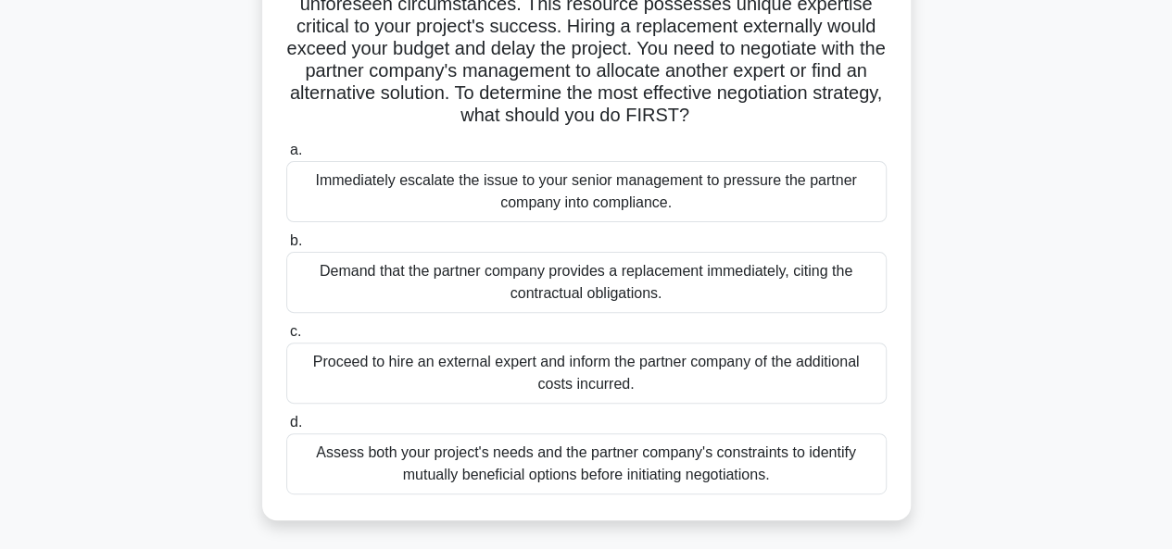
click at [400, 470] on div "Assess both your project's needs and the partner company's constraints to ident…" at bounding box center [586, 463] width 600 height 61
click at [286, 429] on input "d. Assess both your project's needs and the partner company's constraints to id…" at bounding box center [286, 423] width 0 height 12
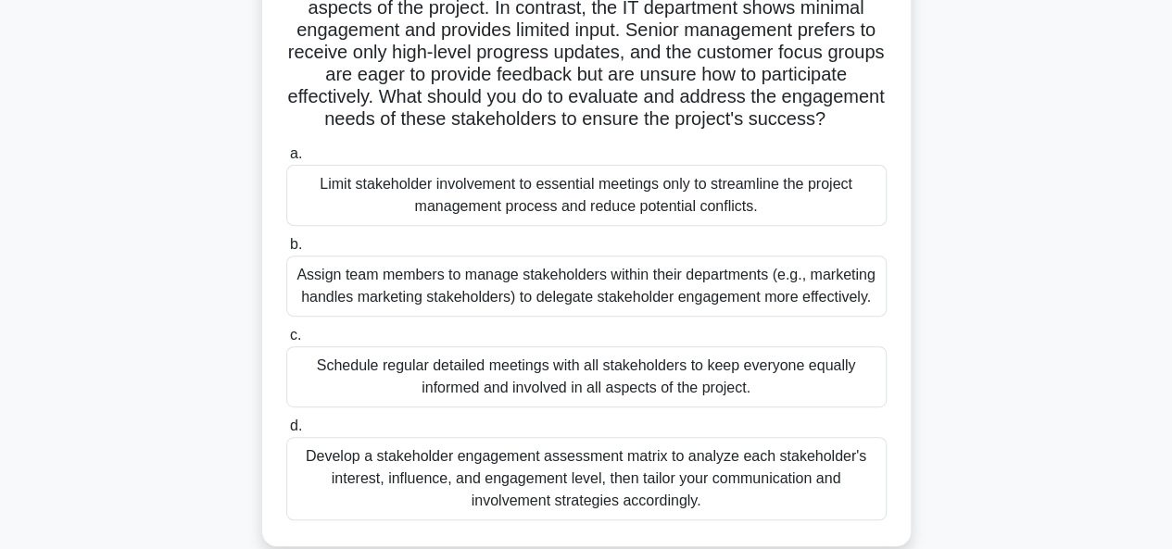
scroll to position [278, 0]
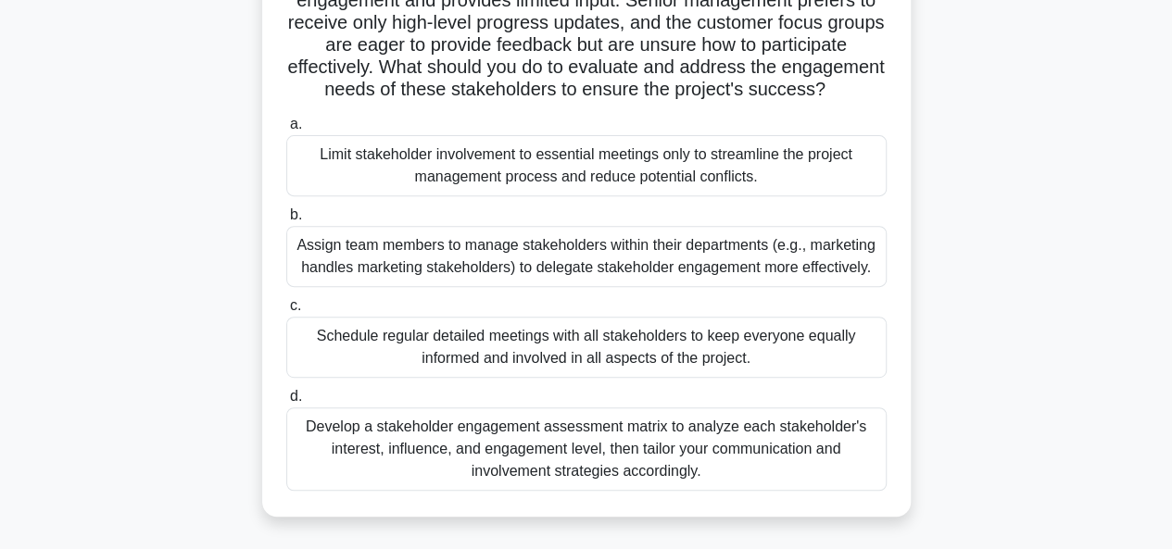
click at [356, 469] on div "Develop a stakeholder engagement assessment matrix to analyze each stakeholder'…" at bounding box center [586, 449] width 600 height 83
click at [286, 403] on input "d. Develop a stakeholder engagement assessment matrix to analyze each stakehold…" at bounding box center [286, 397] width 0 height 12
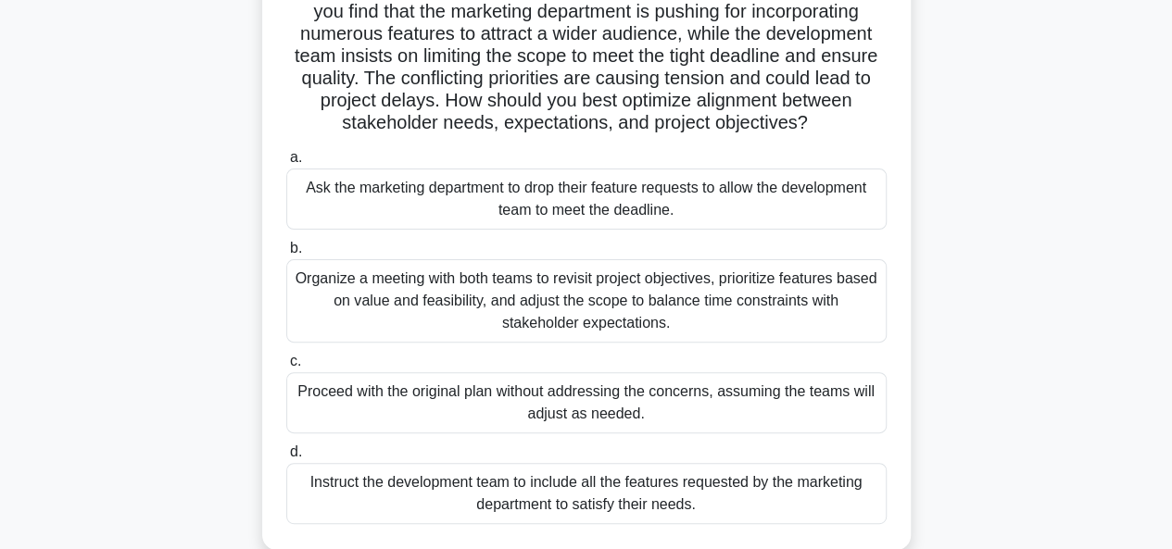
scroll to position [185, 0]
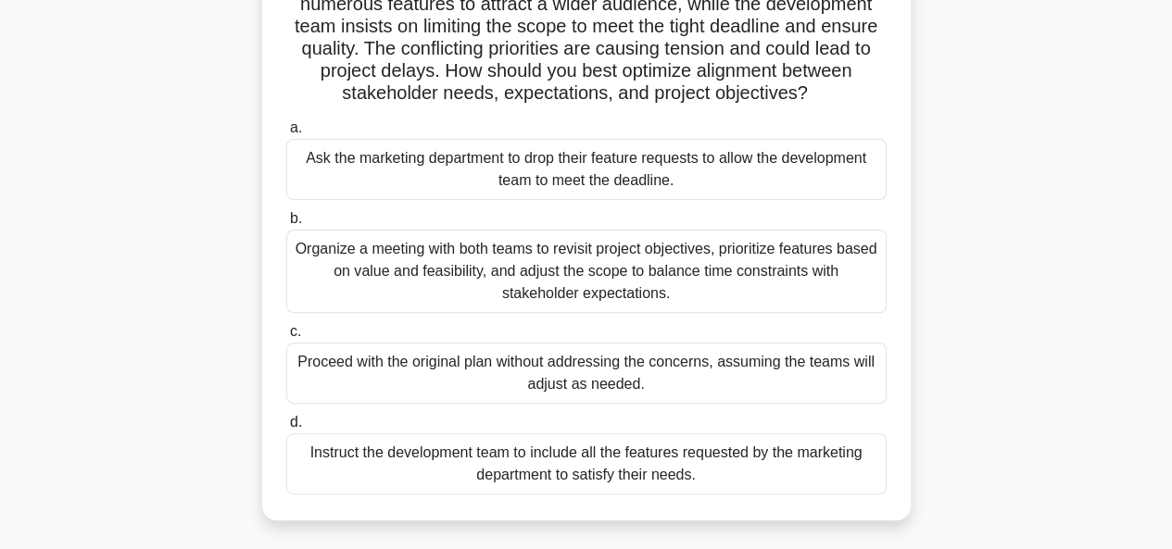
click at [361, 293] on div "Organize a meeting with both teams to revisit project objectives, prioritize fe…" at bounding box center [586, 271] width 600 height 83
click at [286, 225] on input "b. Organize a meeting with both teams to revisit project objectives, prioritize…" at bounding box center [286, 219] width 0 height 12
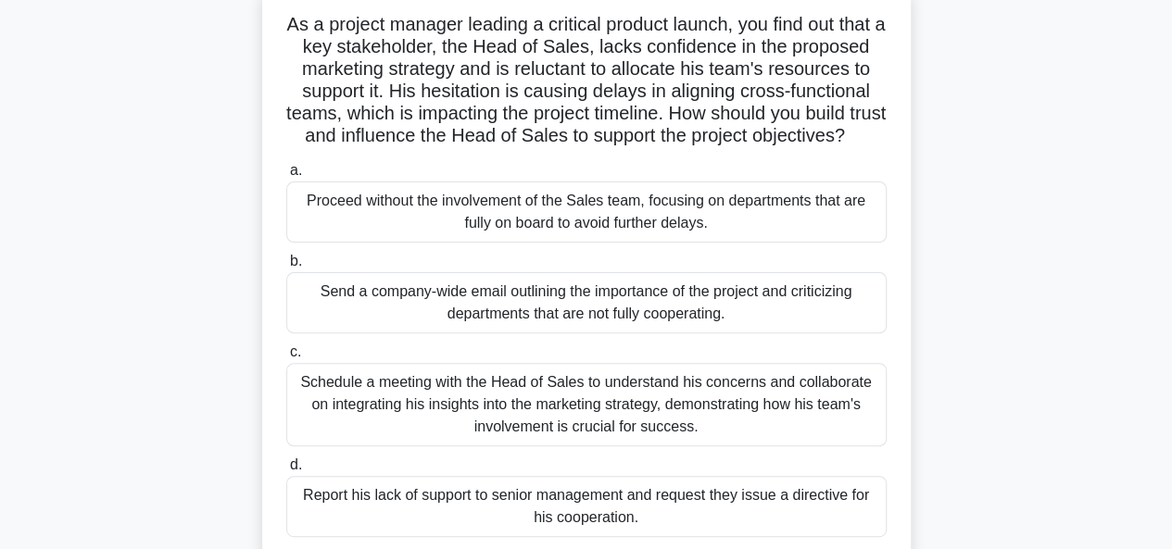
scroll to position [278, 0]
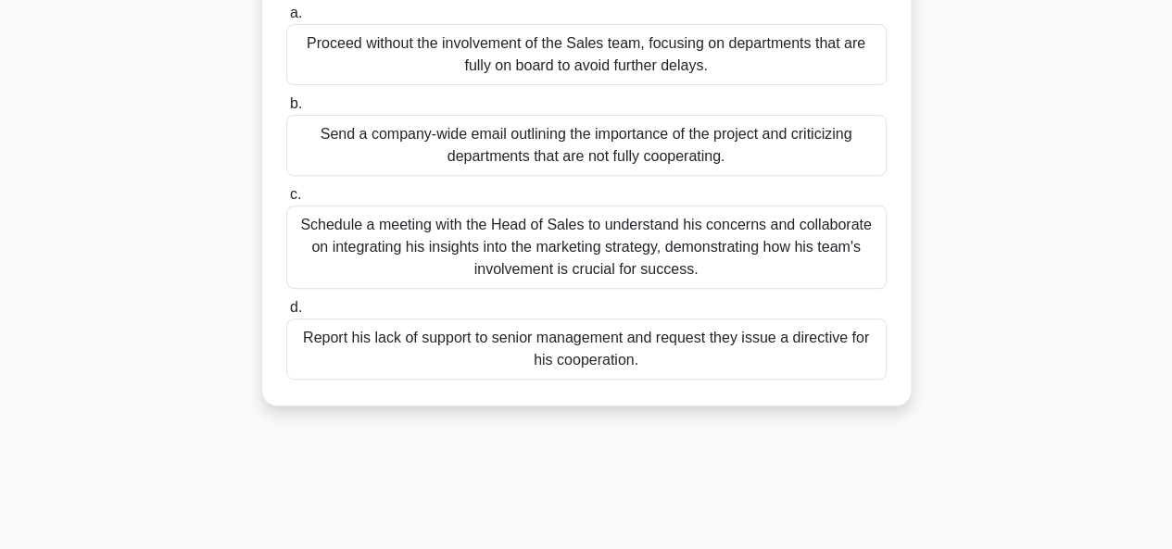
click at [354, 270] on div "Schedule a meeting with the Head of Sales to understand his concerns and collab…" at bounding box center [586, 247] width 600 height 83
click at [286, 201] on input "c. Schedule a meeting with the Head of Sales to understand his concerns and col…" at bounding box center [286, 195] width 0 height 12
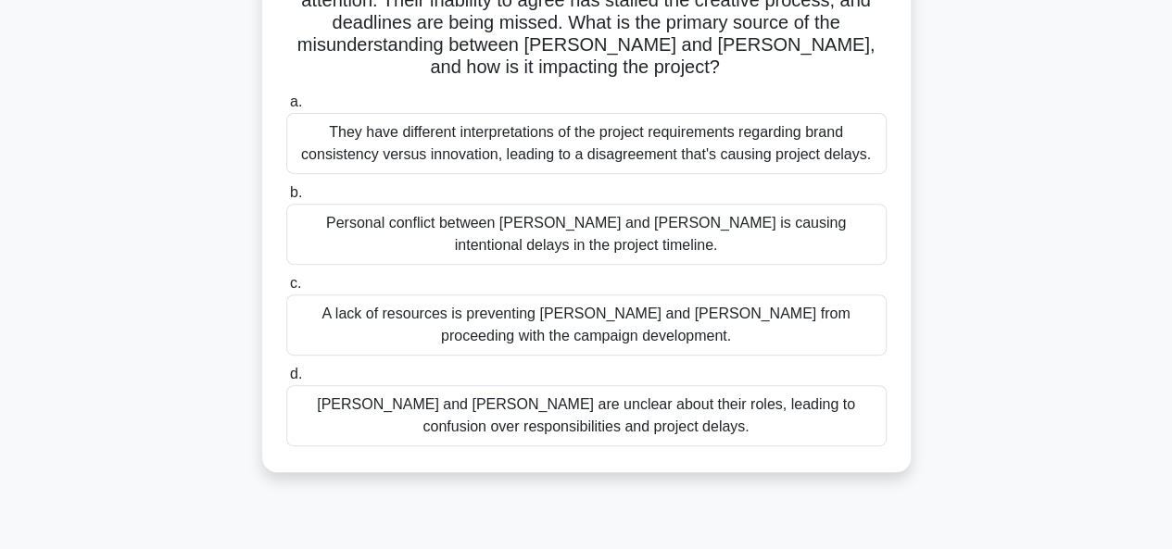
click at [381, 132] on div "They have different interpretations of the project requirements regarding brand…" at bounding box center [586, 143] width 600 height 61
click at [286, 108] on input "a. They have different interpretations of the project requirements regarding br…" at bounding box center [286, 102] width 0 height 12
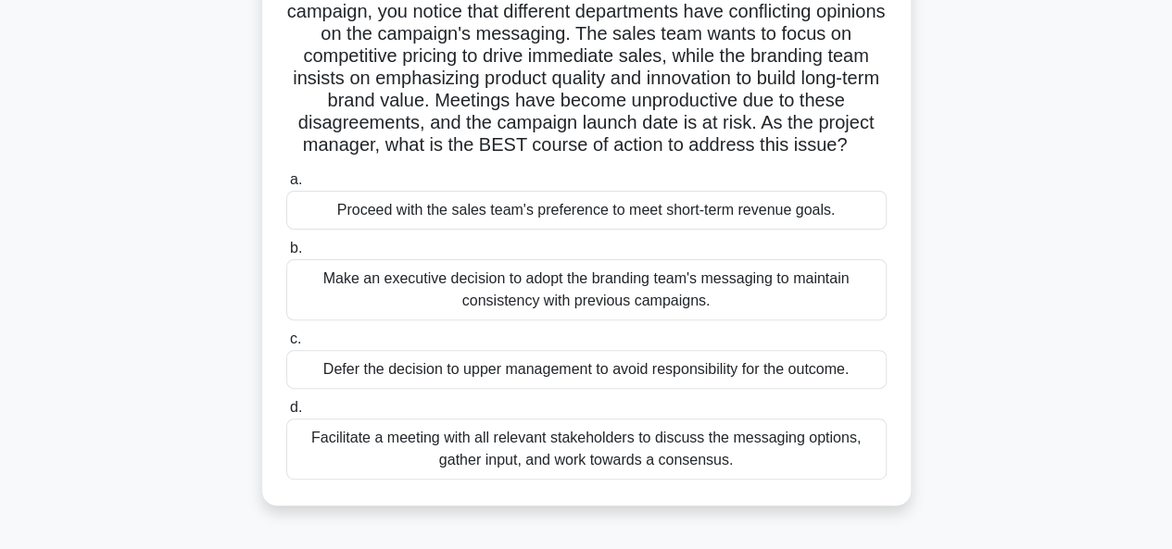
scroll to position [185, 0]
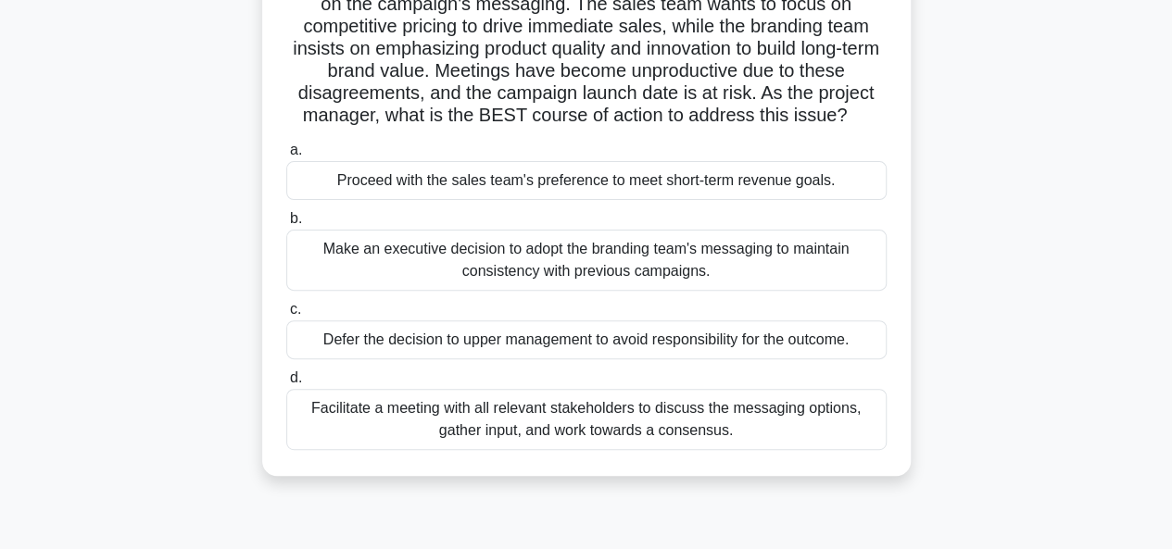
click at [380, 446] on div "Facilitate a meeting with all relevant stakeholders to discuss the messaging op…" at bounding box center [586, 419] width 600 height 61
click at [286, 384] on input "d. Facilitate a meeting with all relevant stakeholders to discuss the messaging…" at bounding box center [286, 378] width 0 height 12
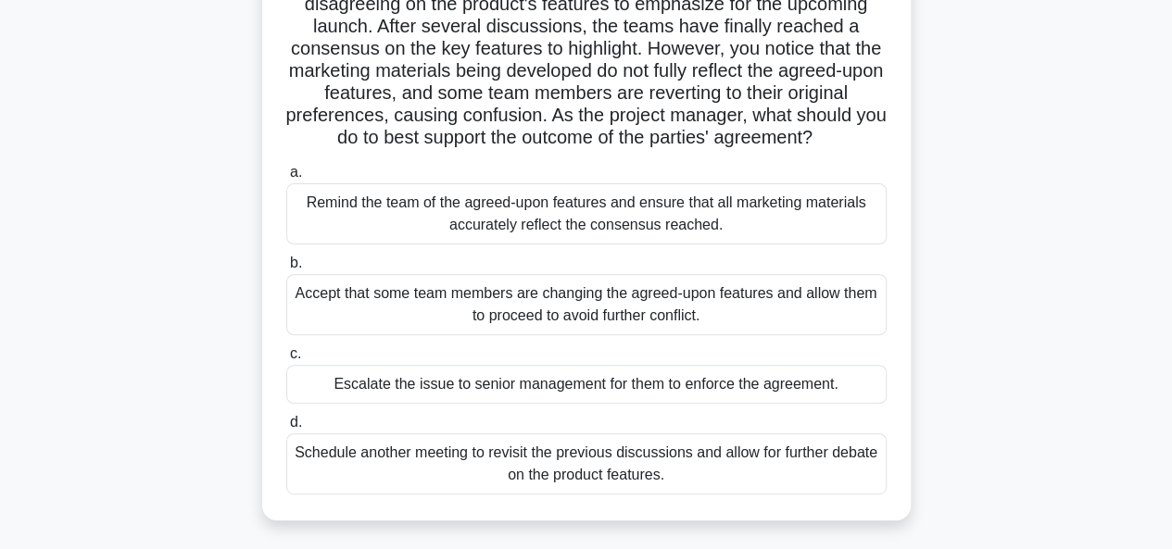
click at [378, 245] on div "Remind the team of the agreed-upon features and ensure that all marketing mater…" at bounding box center [586, 213] width 600 height 61
click at [286, 179] on input "a. Remind the team of the agreed-upon features and ensure that all marketing ma…" at bounding box center [286, 173] width 0 height 12
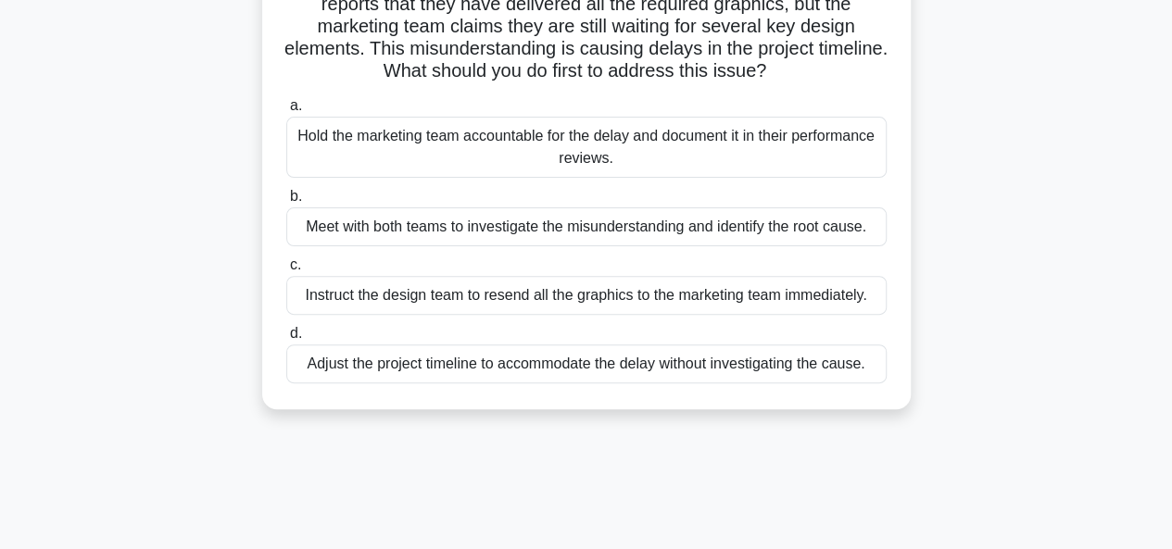
click at [321, 232] on div "Meet with both teams to investigate the misunderstanding and identify the root …" at bounding box center [586, 226] width 600 height 39
click at [286, 203] on input "b. Meet with both teams to investigate the misunderstanding and identify the ro…" at bounding box center [286, 197] width 0 height 12
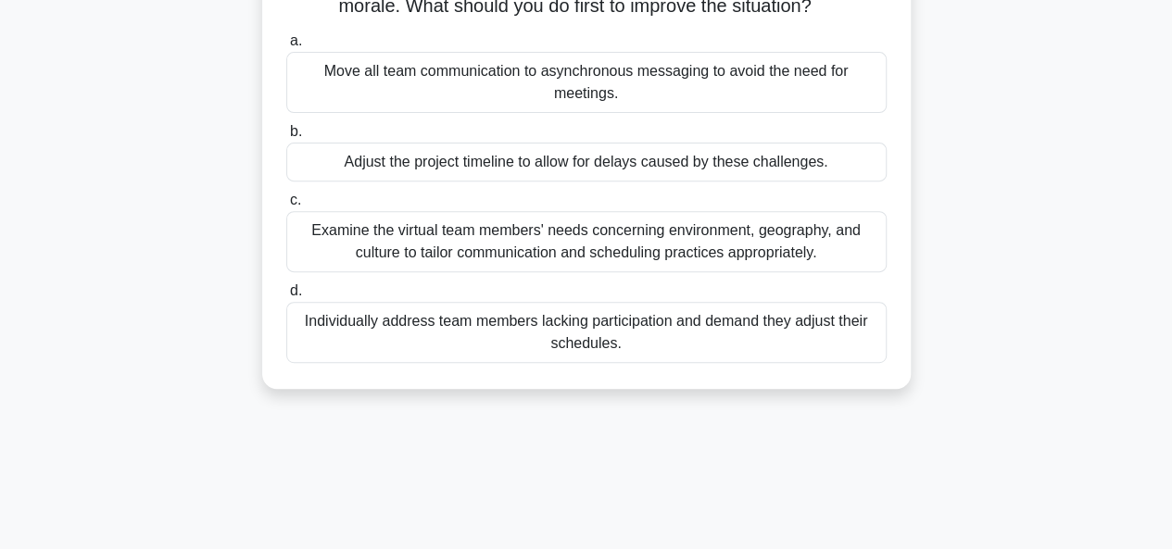
scroll to position [278, 0]
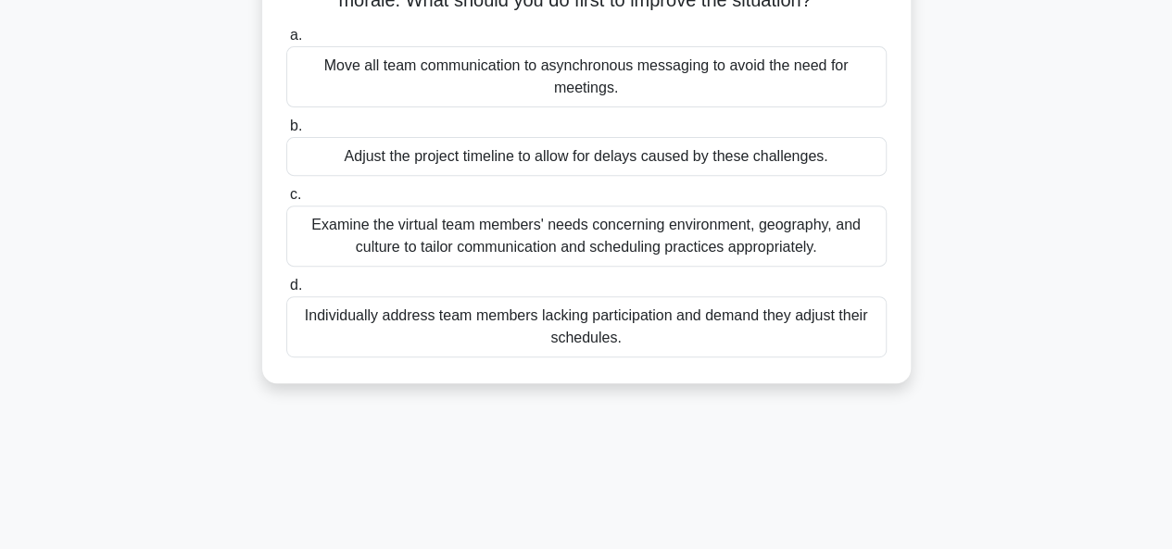
click at [345, 238] on div "Examine the virtual team members' needs concerning environment, geography, and …" at bounding box center [586, 236] width 600 height 61
click at [286, 201] on input "c. Examine the virtual team members' needs concerning environment, geography, a…" at bounding box center [286, 195] width 0 height 12
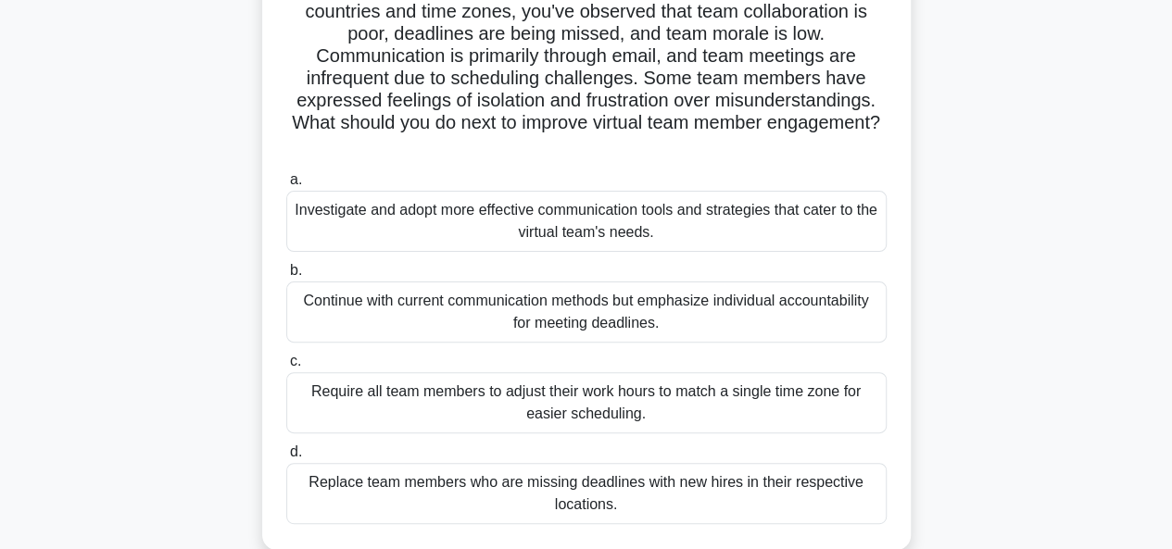
scroll to position [185, 0]
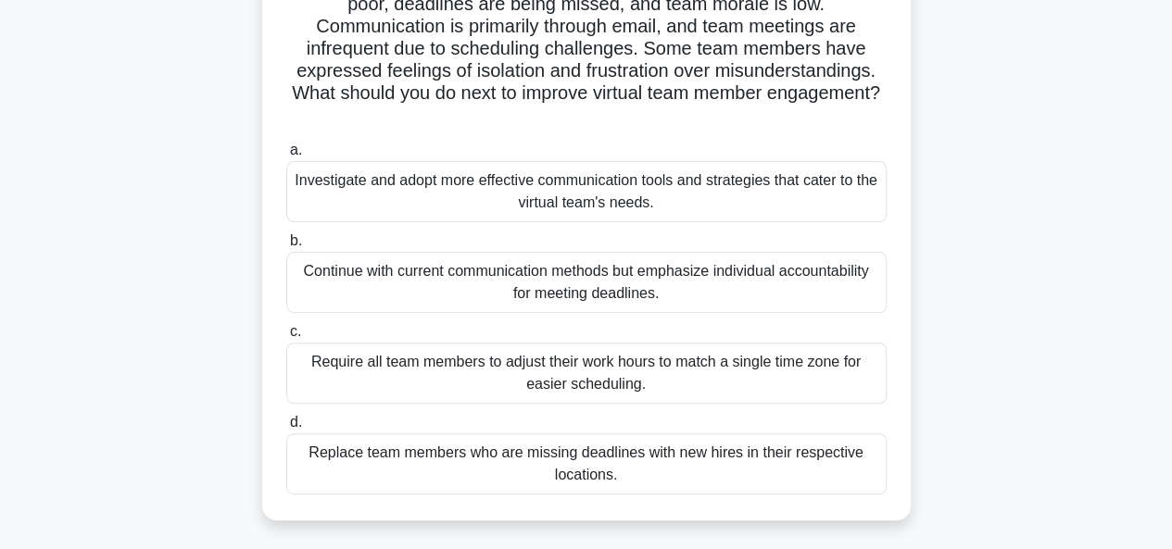
click at [409, 186] on div "Investigate and adopt more effective communication tools and strategies that ca…" at bounding box center [586, 191] width 600 height 61
click at [286, 157] on input "a. Investigate and adopt more effective communication tools and strategies that…" at bounding box center [286, 150] width 0 height 12
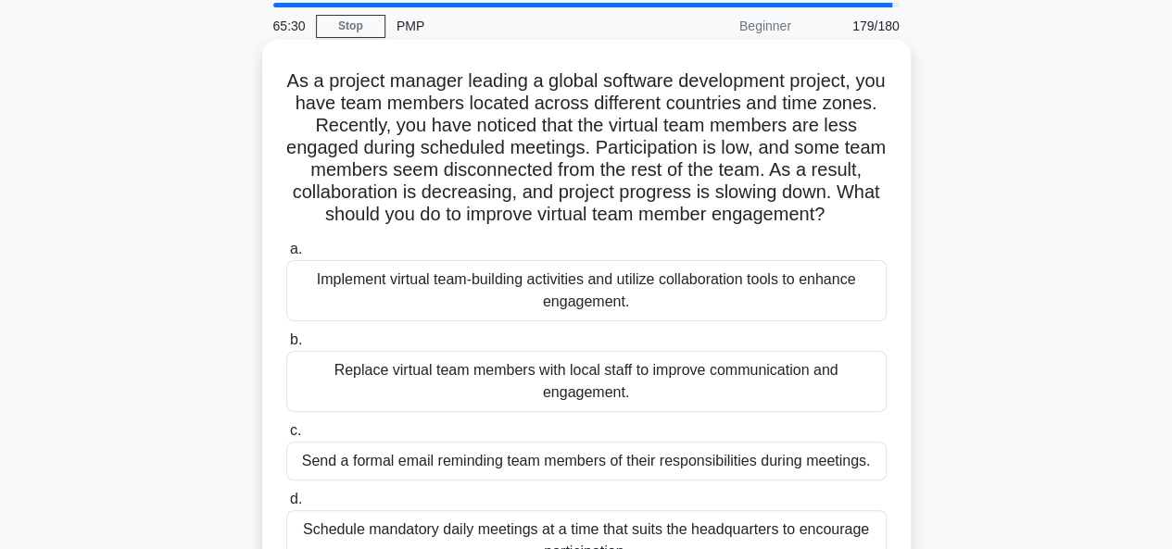
scroll to position [93, 0]
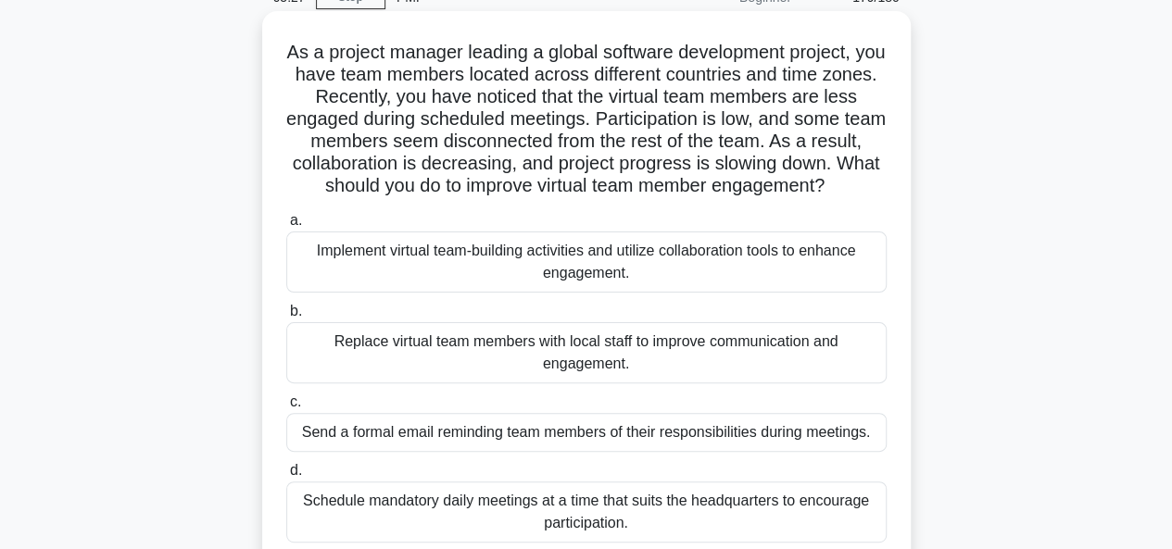
click at [353, 283] on div "Implement virtual team-building activities and utilize collaboration tools to e…" at bounding box center [586, 262] width 600 height 61
click at [286, 227] on input "a. Implement virtual team-building activities and utilize collaboration tools t…" at bounding box center [286, 221] width 0 height 12
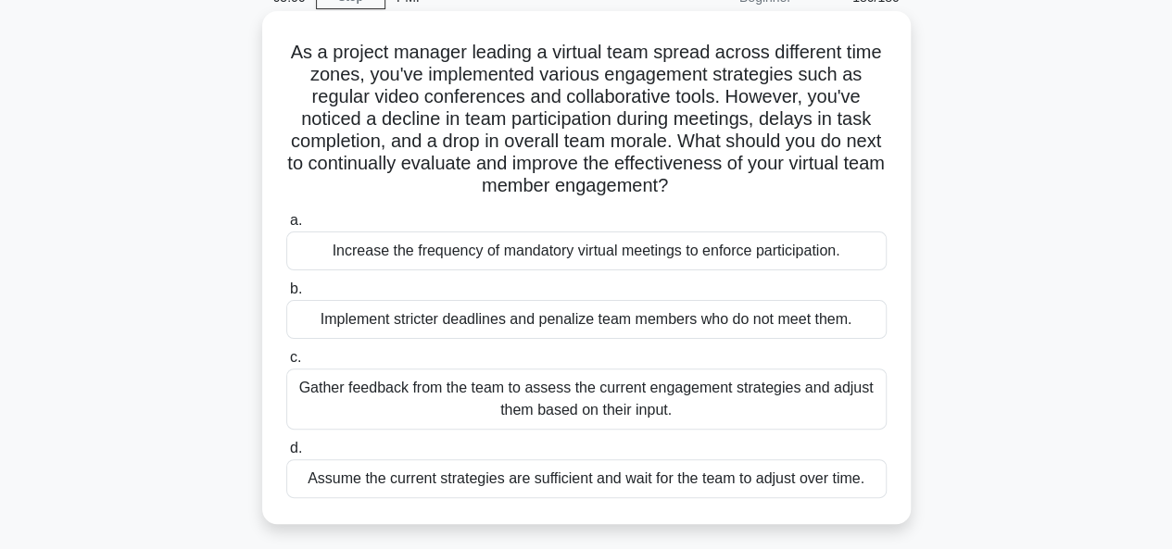
click at [385, 401] on div "Gather feedback from the team to assess the current engagement strategies and a…" at bounding box center [586, 399] width 600 height 61
click at [286, 364] on input "c. Gather feedback from the team to assess the current engagement strategies an…" at bounding box center [286, 358] width 0 height 12
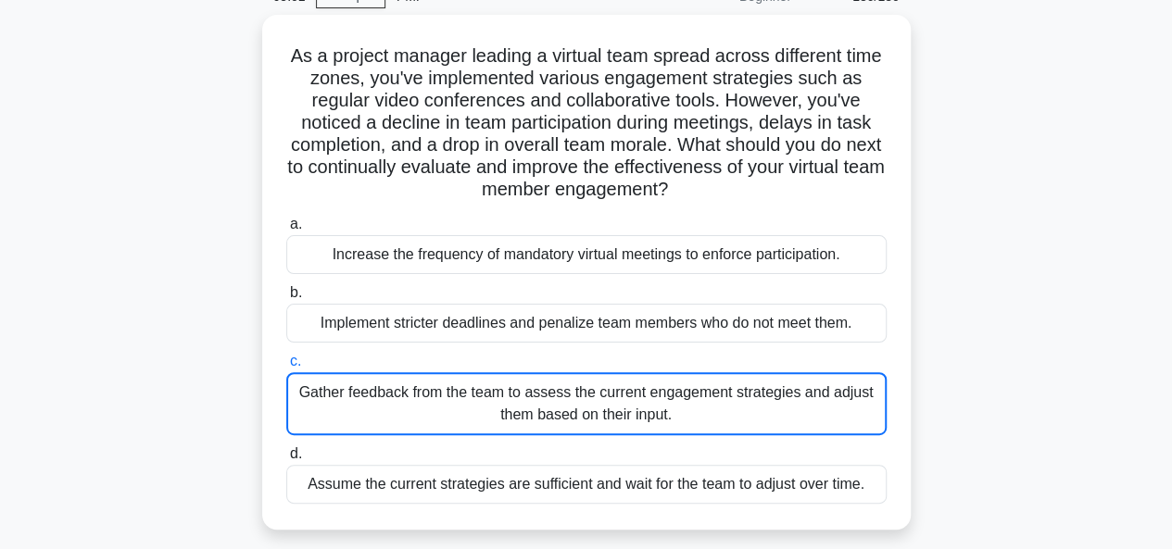
scroll to position [185, 0]
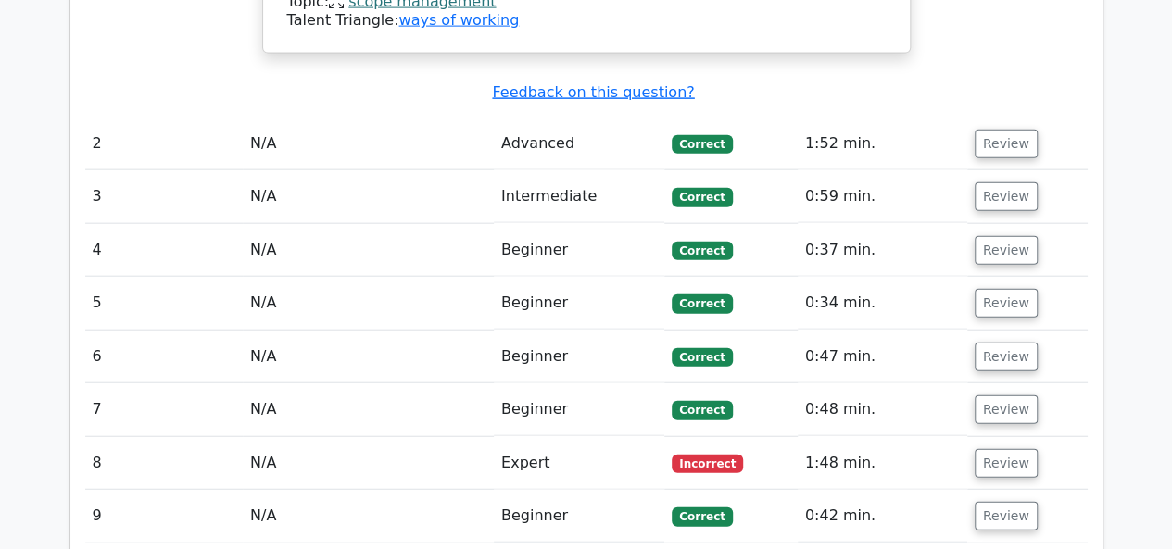
scroll to position [2223, 0]
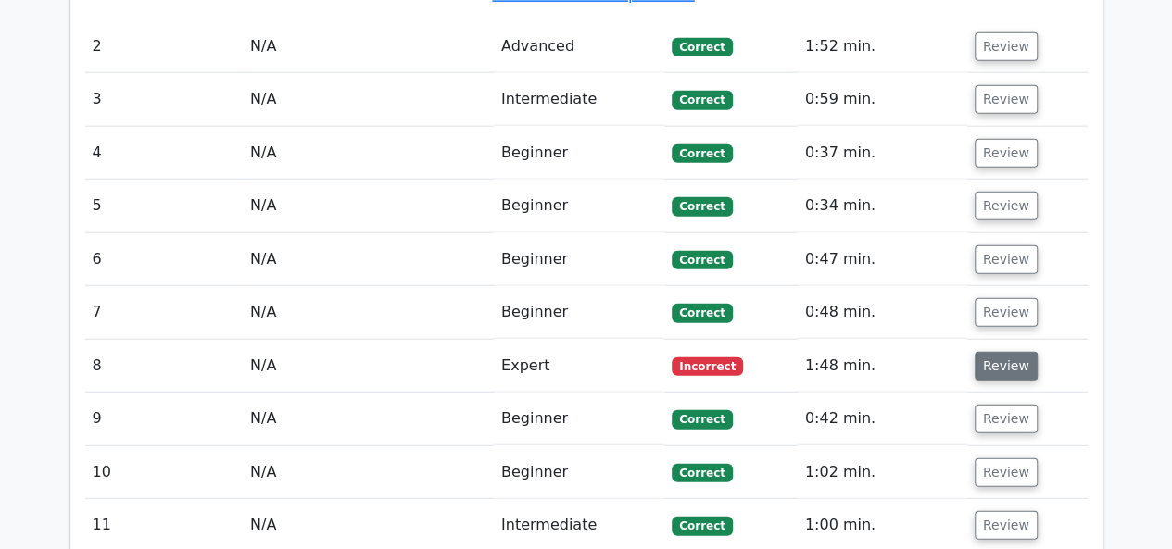
click at [985, 352] on button "Review" at bounding box center [1005, 366] width 63 height 29
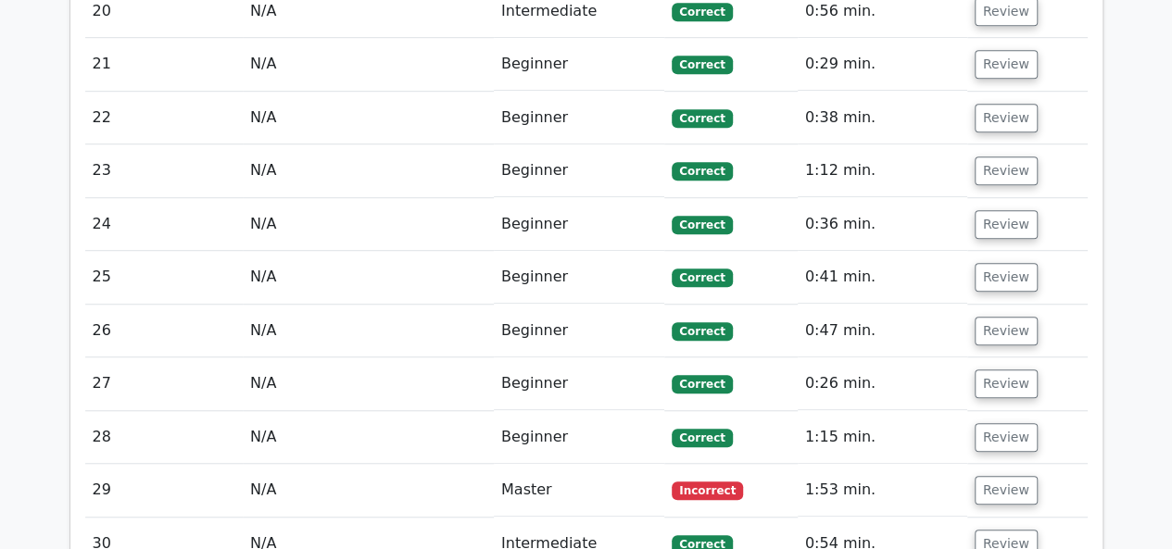
scroll to position [4075, 0]
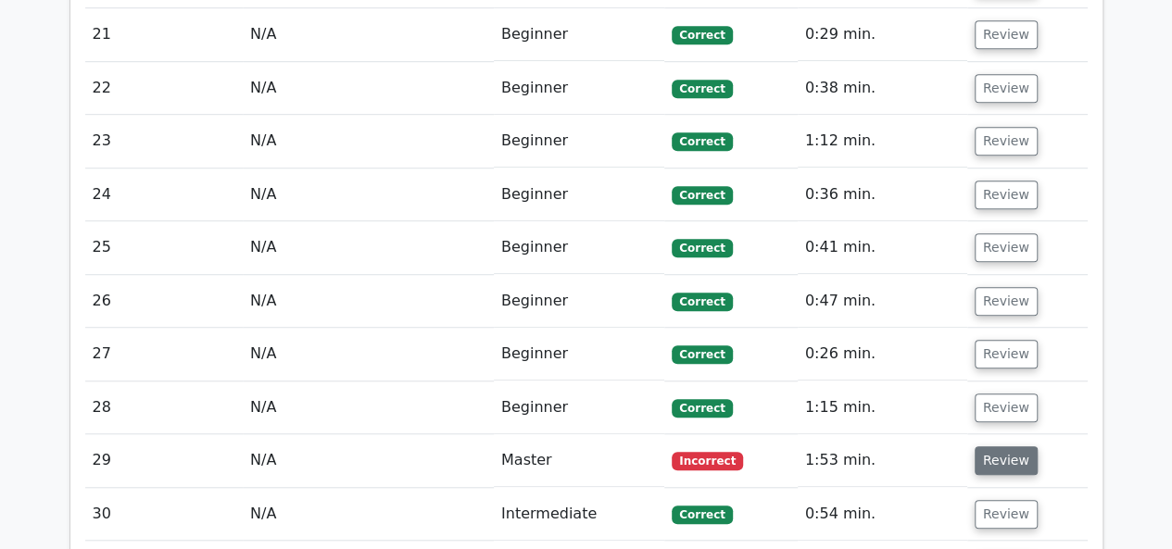
click at [980, 446] on button "Review" at bounding box center [1005, 460] width 63 height 29
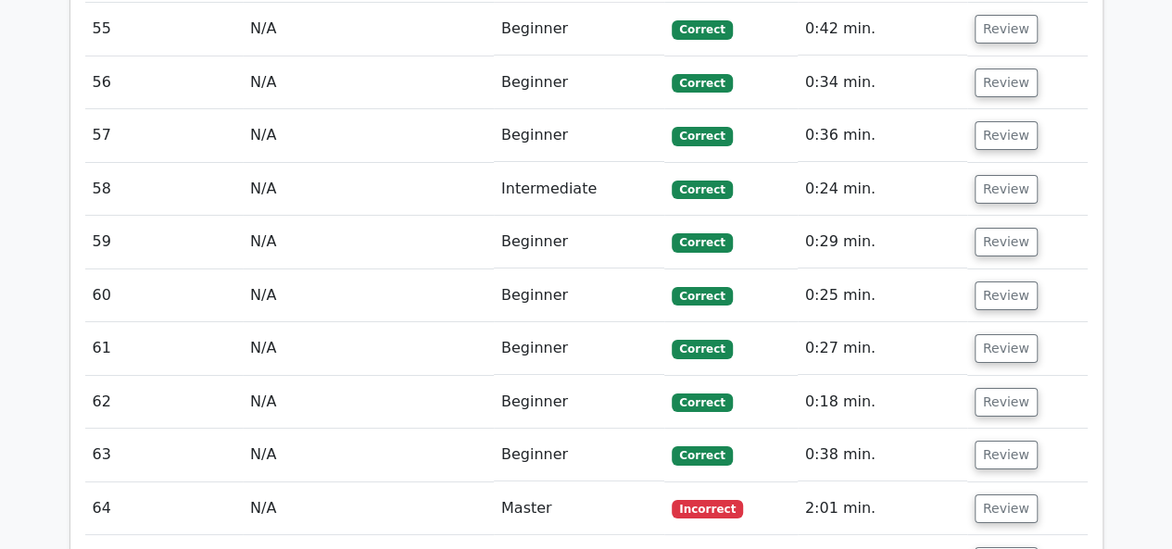
scroll to position [7039, 0]
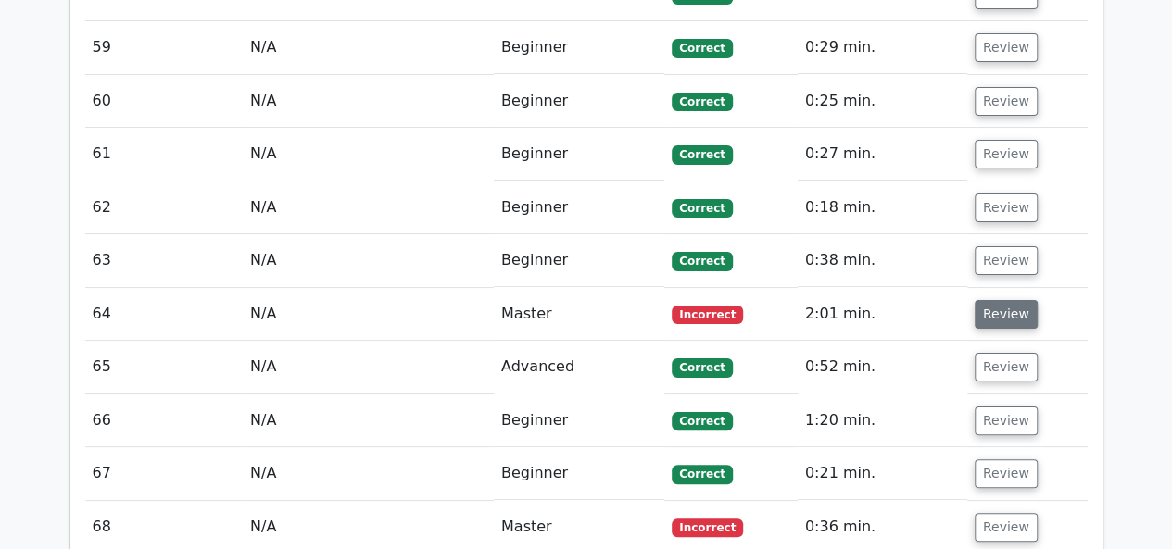
click at [991, 300] on button "Review" at bounding box center [1005, 314] width 63 height 29
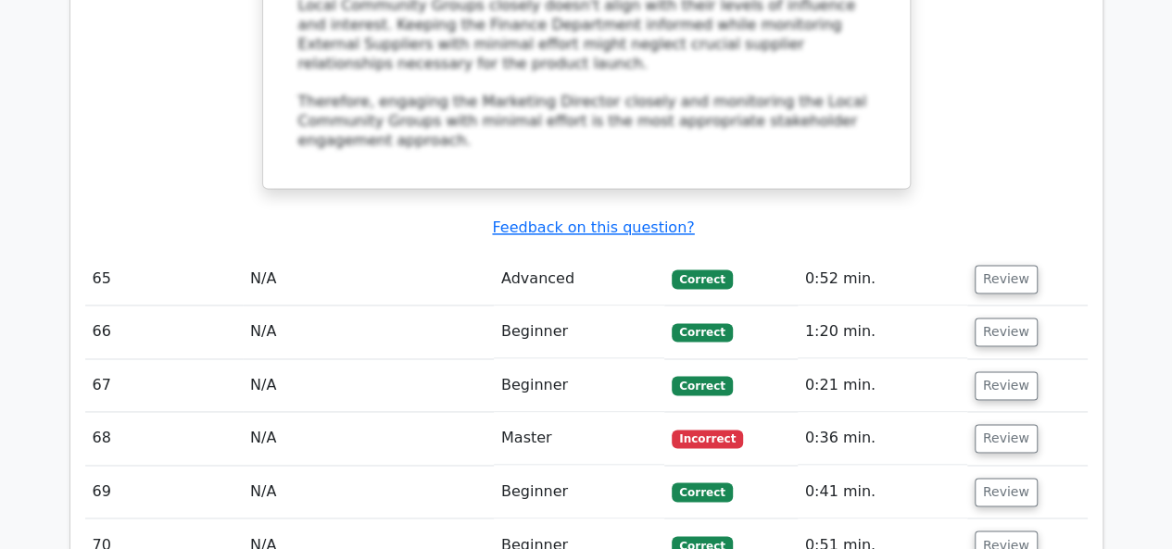
scroll to position [8243, 0]
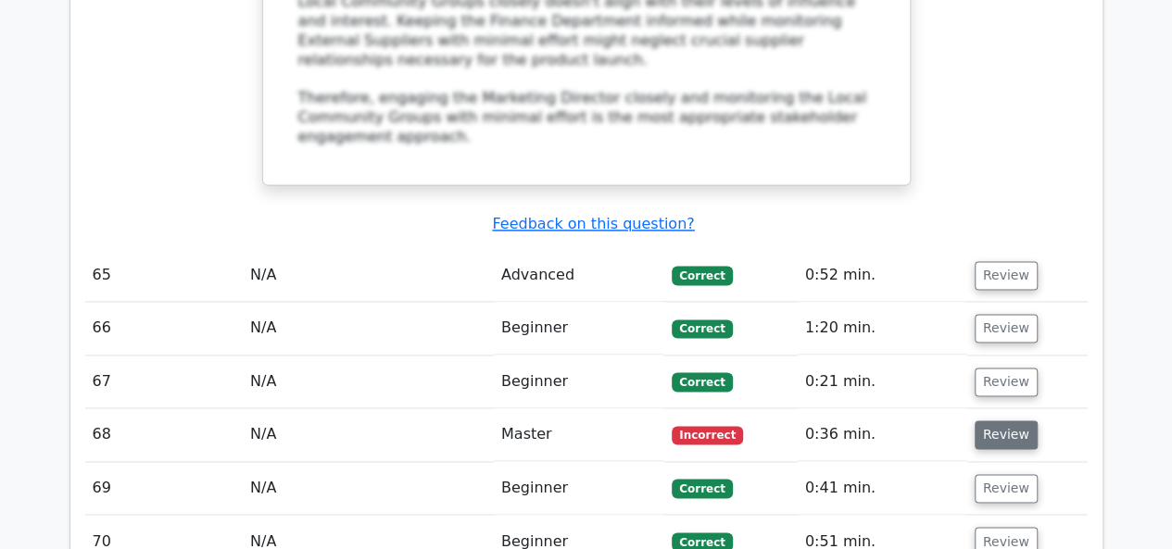
click at [974, 421] on button "Review" at bounding box center [1005, 435] width 63 height 29
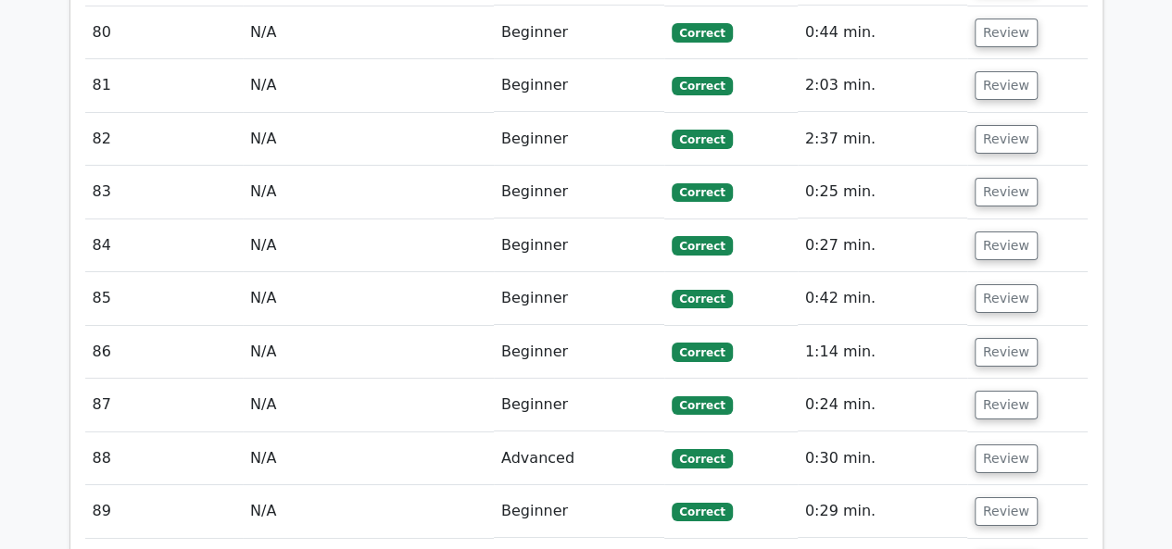
scroll to position [10651, 0]
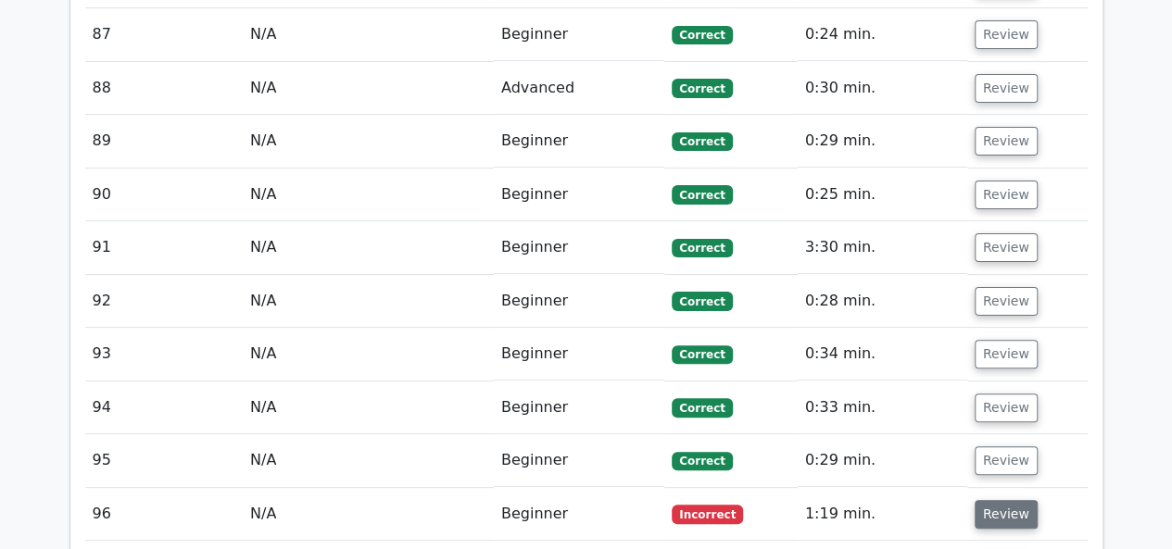
click at [1002, 500] on button "Review" at bounding box center [1005, 514] width 63 height 29
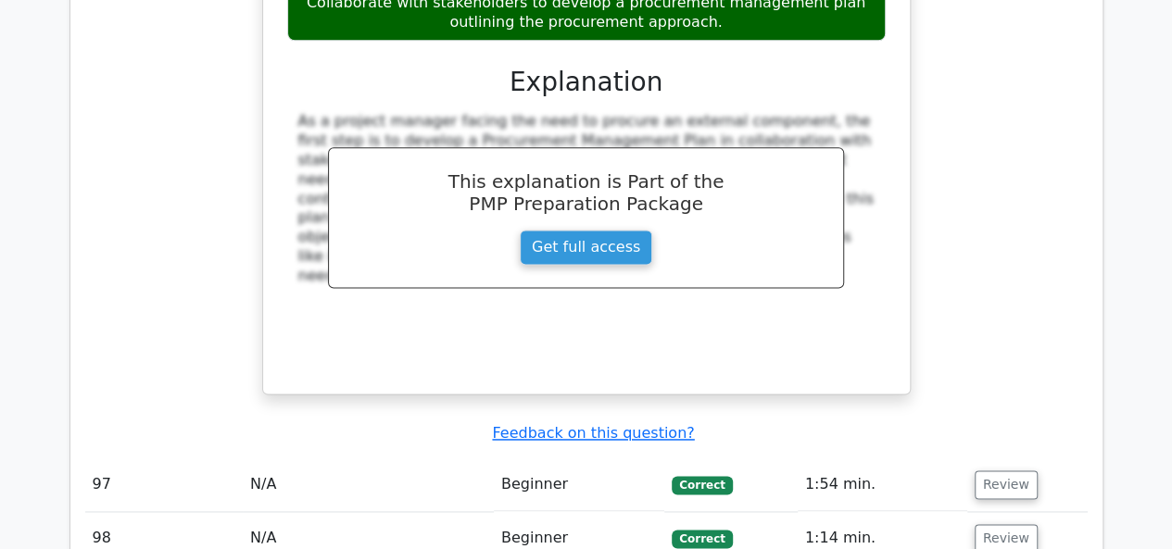
scroll to position [11763, 0]
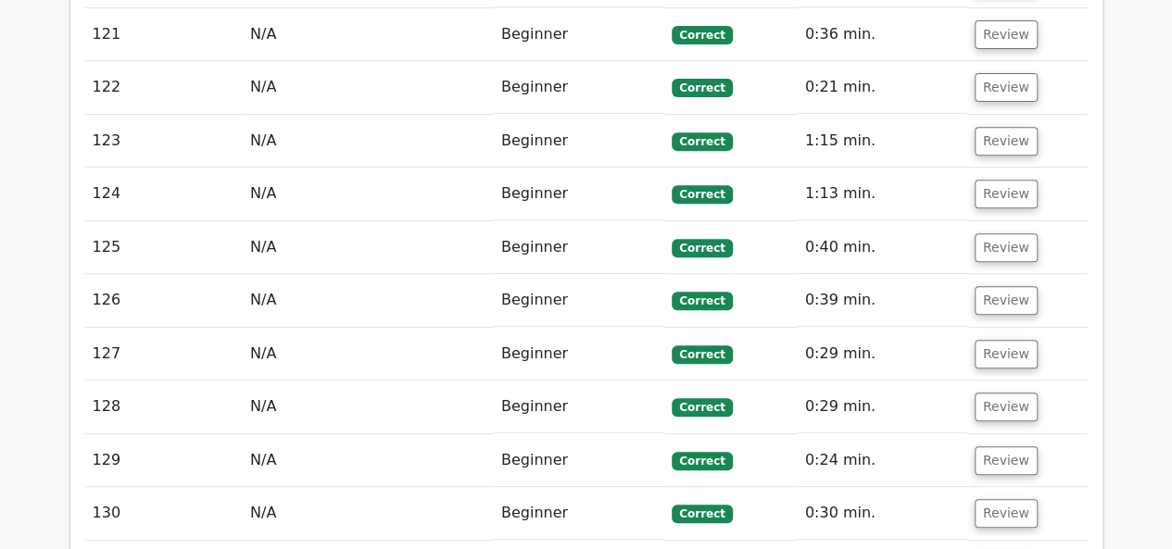
scroll to position [14449, 0]
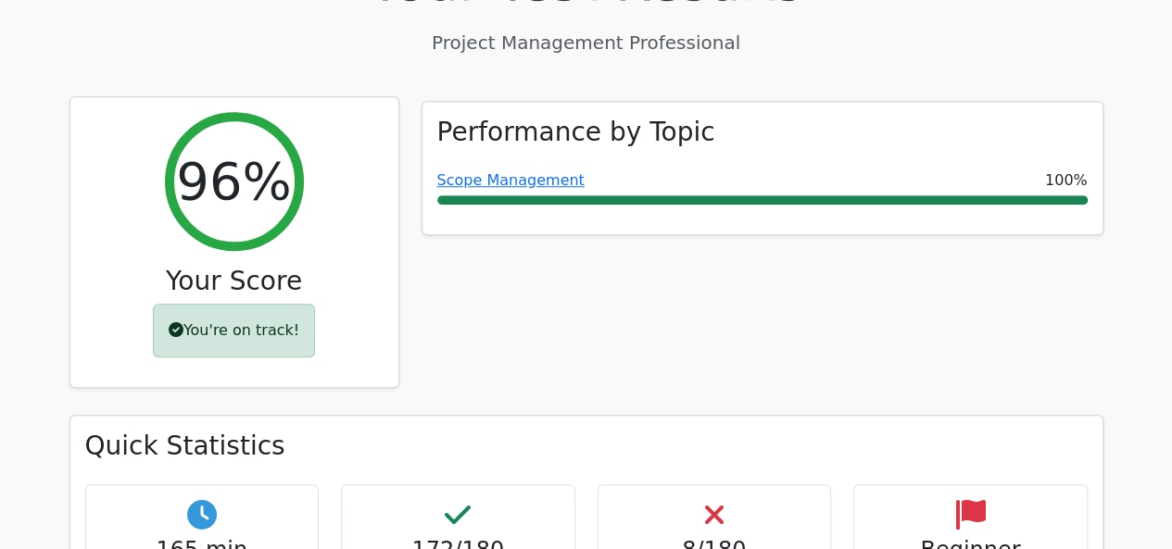
scroll to position [648, 0]
